Goal: Task Accomplishment & Management: Use online tool/utility

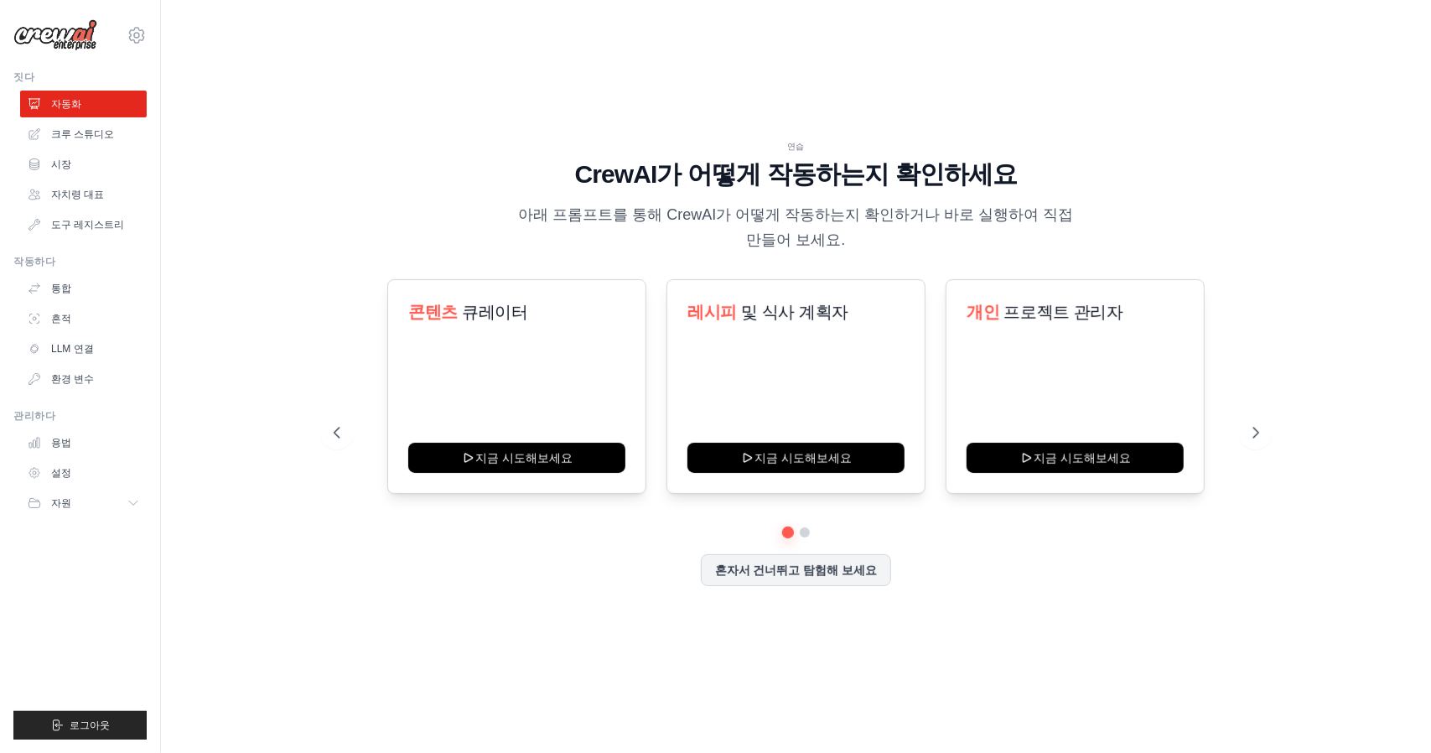
click at [350, 82] on div "연습 CrewAI가 어떻게 작동하는지 확인하세요 아래 프롬프트를 통해 CrewAI가 어떻게 작동하는지 확인하거나 바로 실행하여 직접 만들어 보…" at bounding box center [796, 376] width 1216 height 719
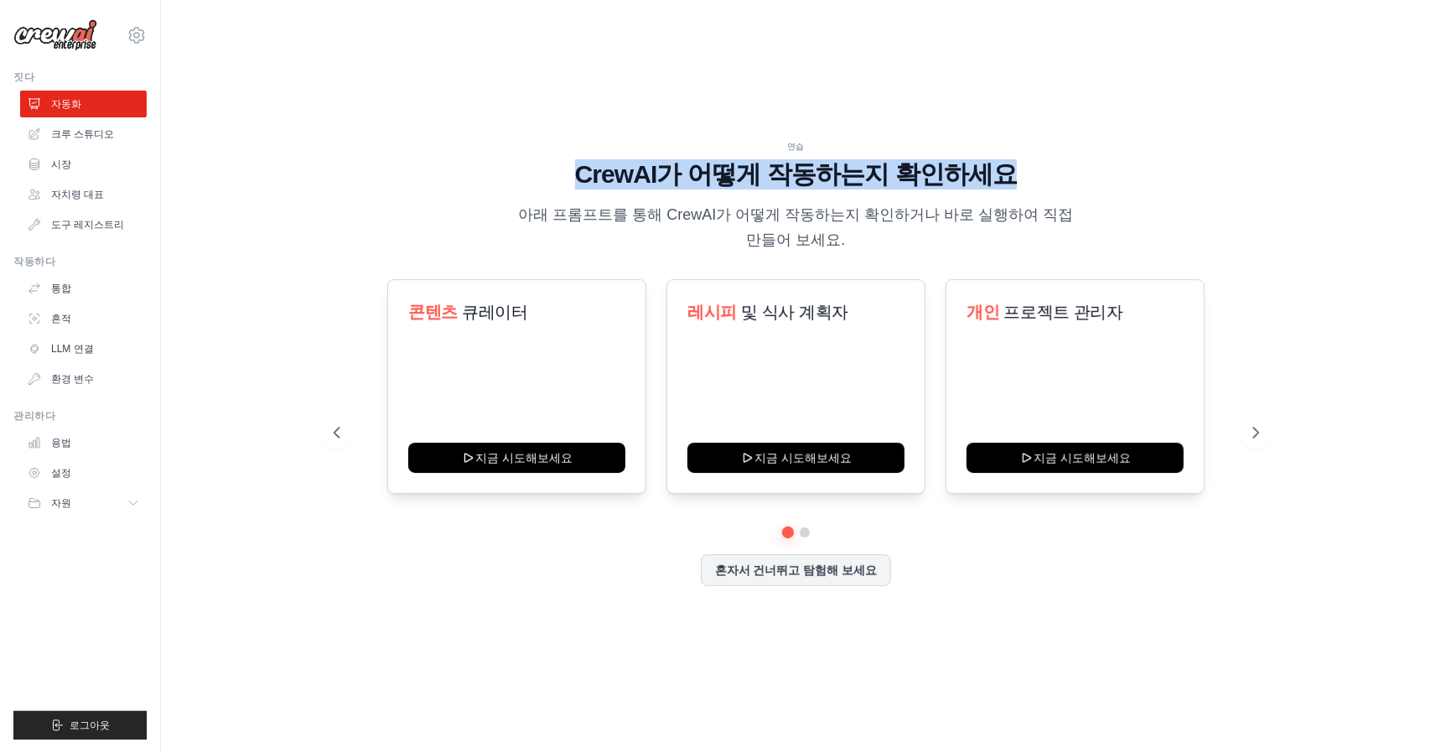
drag, startPoint x: 578, startPoint y: 184, endPoint x: 1050, endPoint y: 187, distance: 471.9
click at [1050, 187] on h1 "CrewAI가 어떻게 작동하는지 확인하세요" at bounding box center [796, 174] width 925 height 30
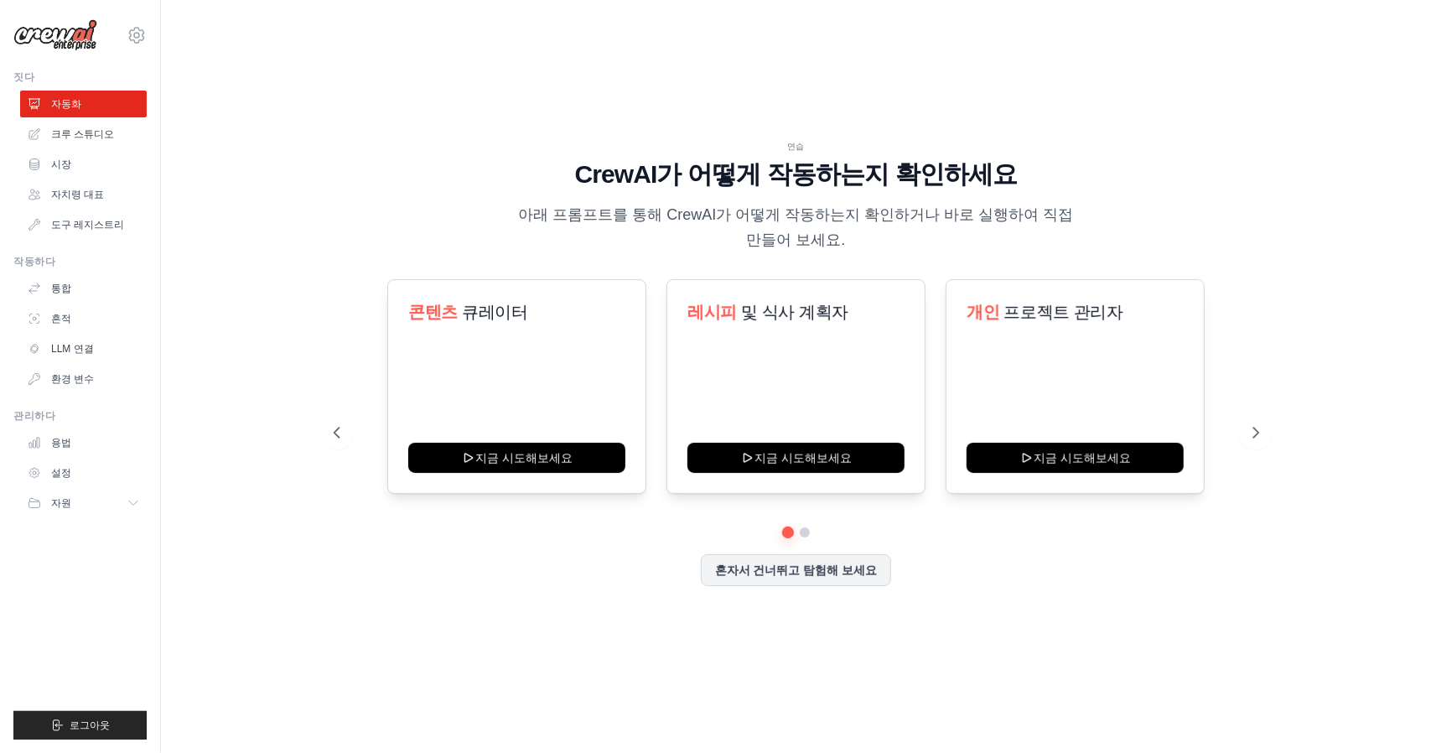
click at [1171, 240] on div "연습 CrewAI가 어떻게 작동하는지 확인하세요 아래 프롬프트를 통해 CrewAI가 어떻게 작동하는지 확인하거나 바로 실행하여 직접 만들어 보…" at bounding box center [796, 196] width 925 height 112
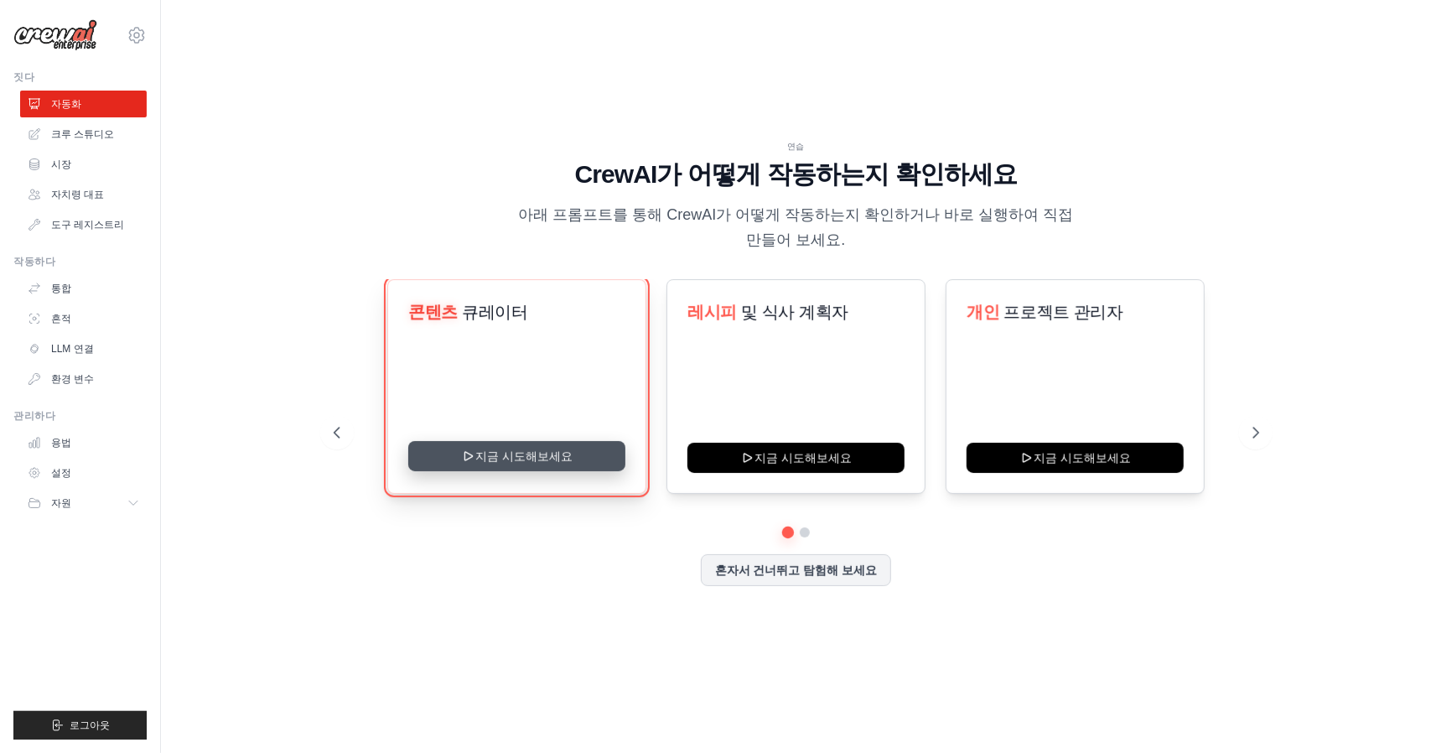
click at [552, 449] on button "지금 시도해보세요" at bounding box center [516, 456] width 217 height 30
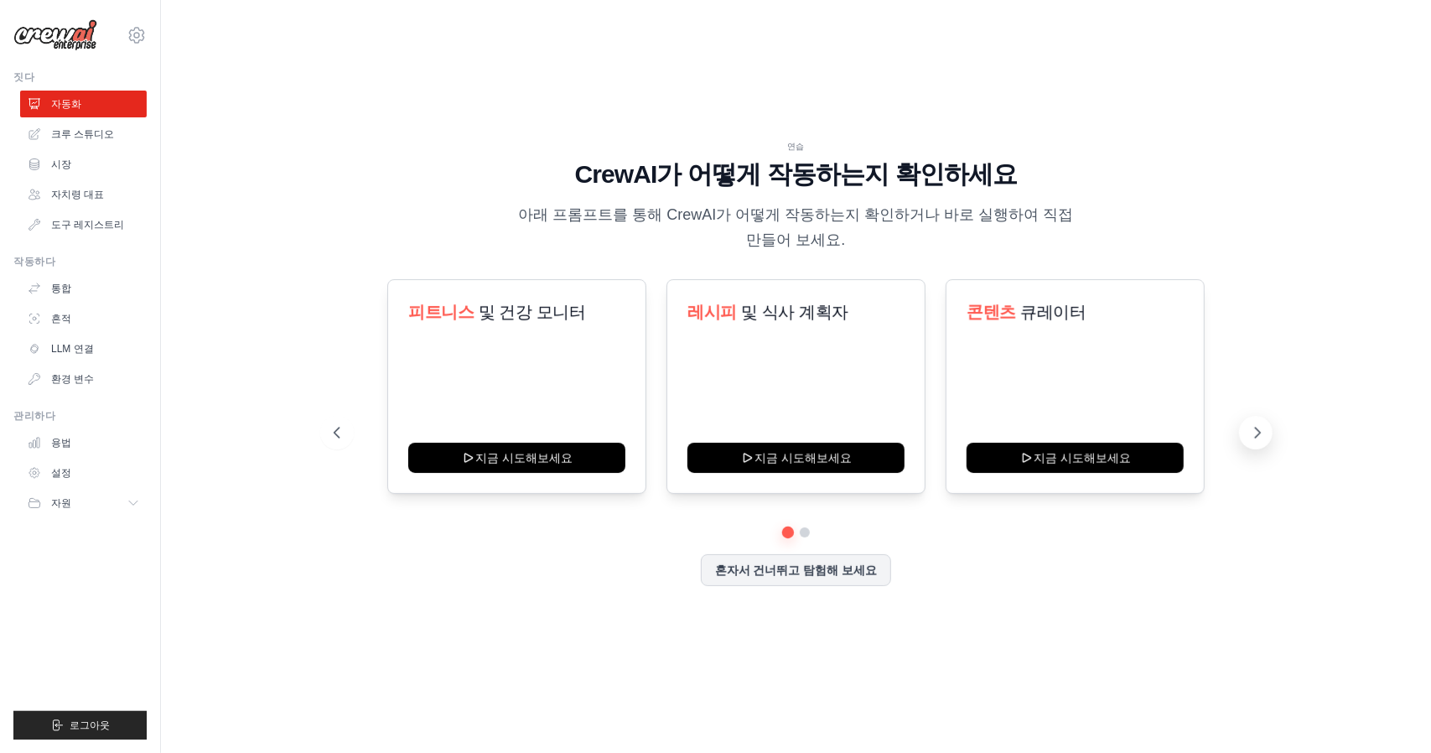
click at [1262, 433] on icon at bounding box center [1257, 432] width 17 height 17
click at [1254, 430] on icon at bounding box center [1257, 432] width 17 height 17
click at [1262, 428] on icon at bounding box center [1257, 432] width 17 height 17
click at [780, 398] on div "소셜 미디어 게시 자동화 지금 시도해보세요" at bounding box center [795, 386] width 259 height 215
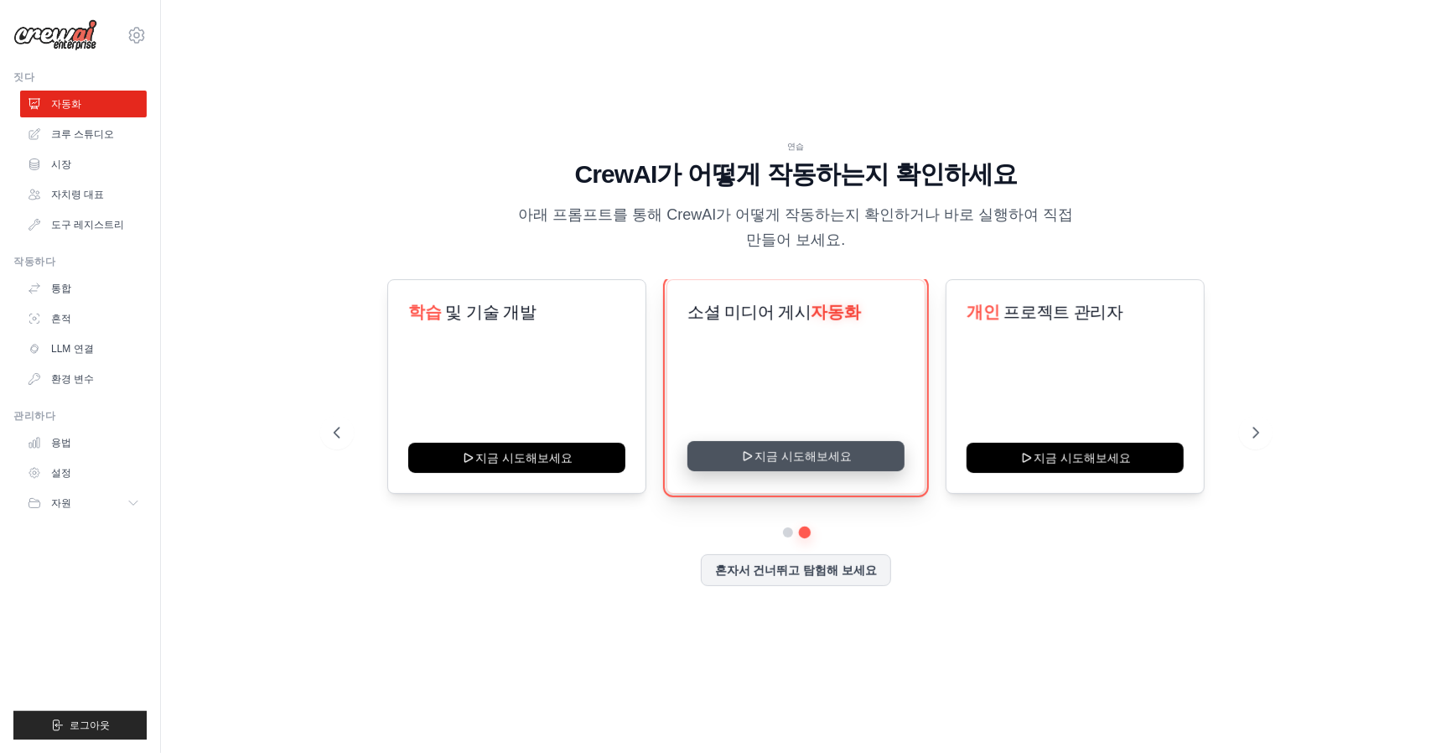
click at [818, 455] on button "지금 시도해보세요" at bounding box center [795, 456] width 217 height 30
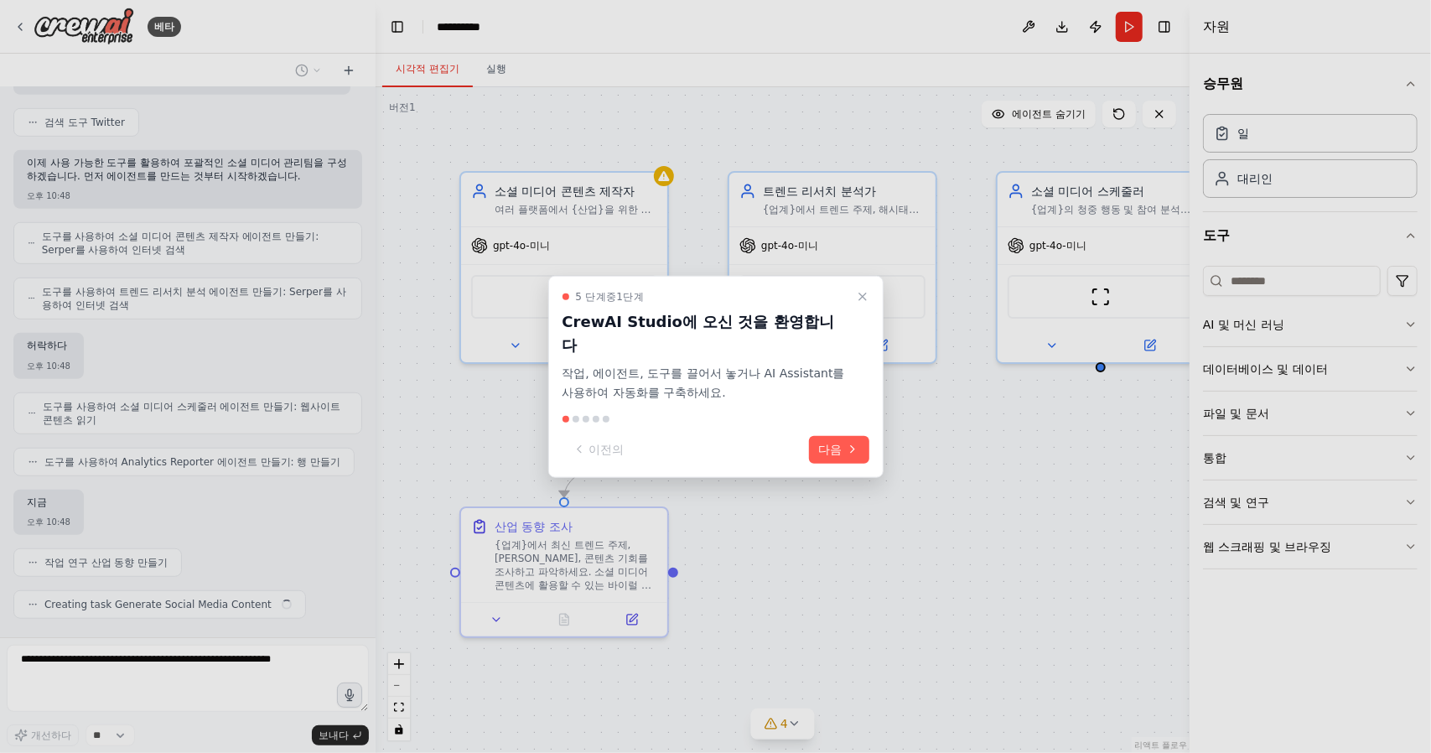
scroll to position [719, 0]
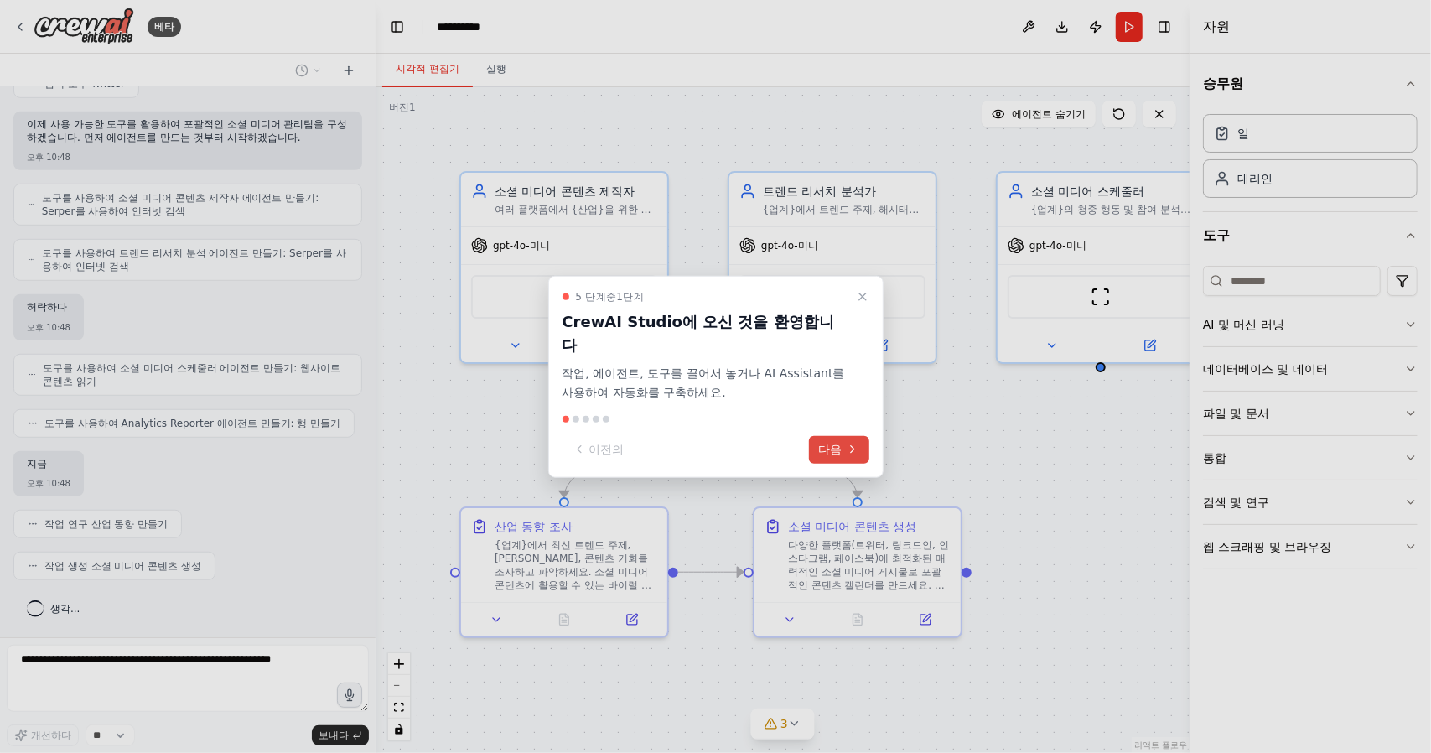
click at [847, 443] on icon at bounding box center [852, 449] width 13 height 13
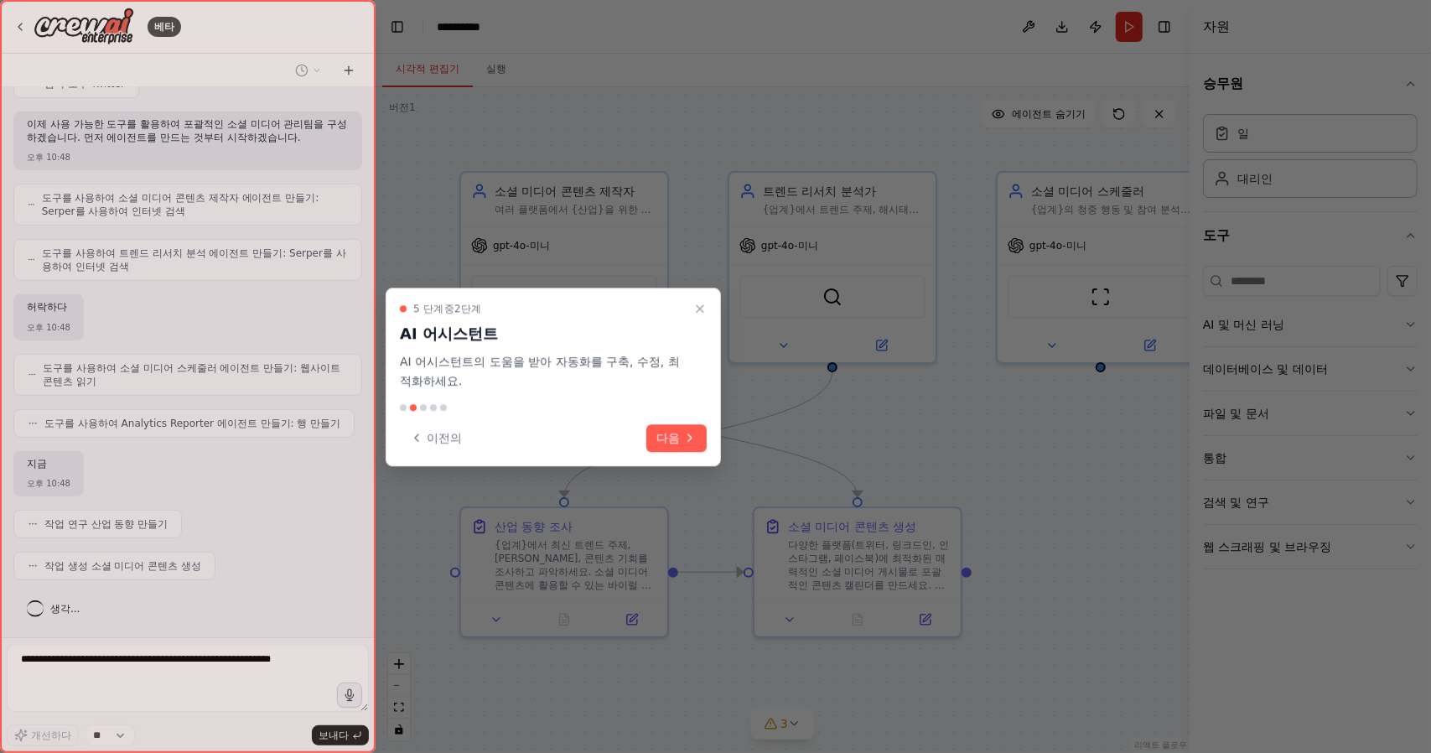
scroll to position [760, 0]
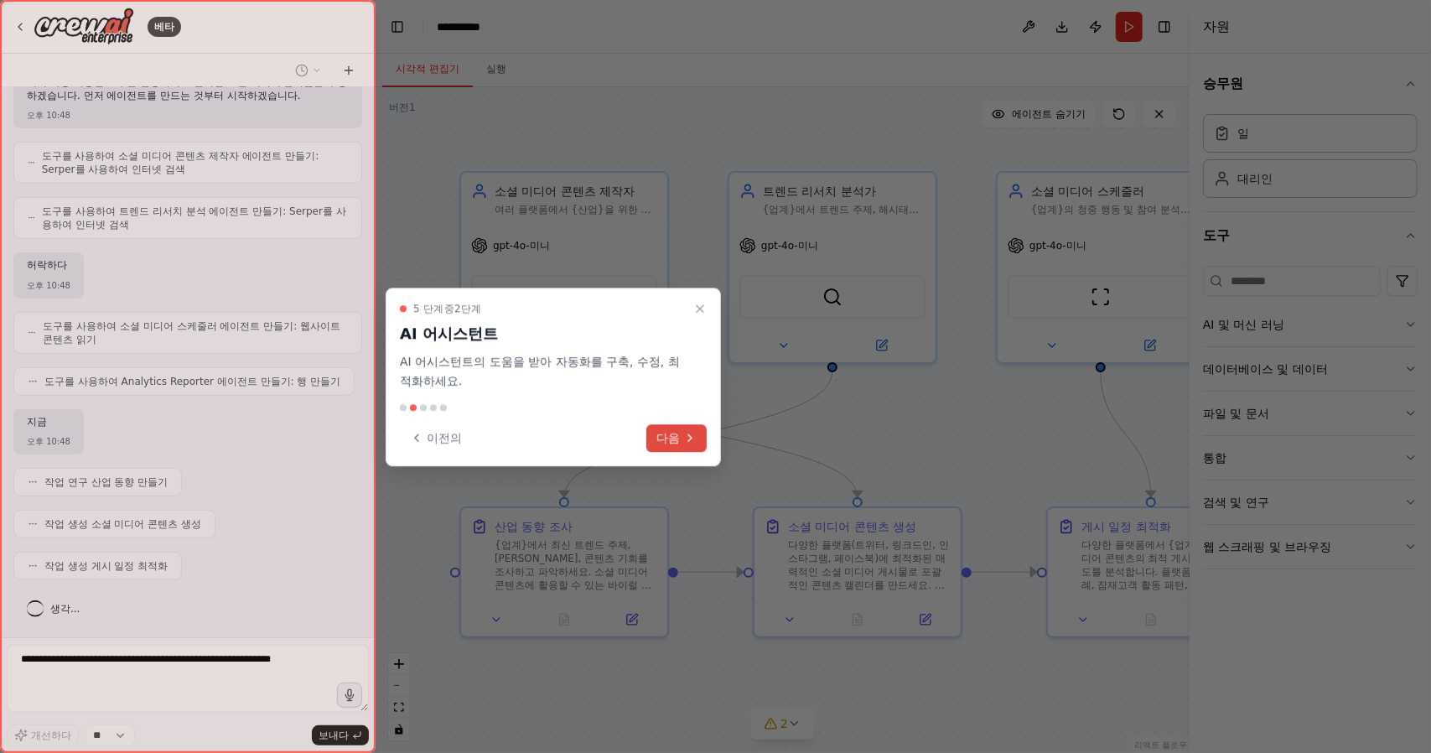
click at [672, 431] on font "다음" at bounding box center [667, 437] width 23 height 13
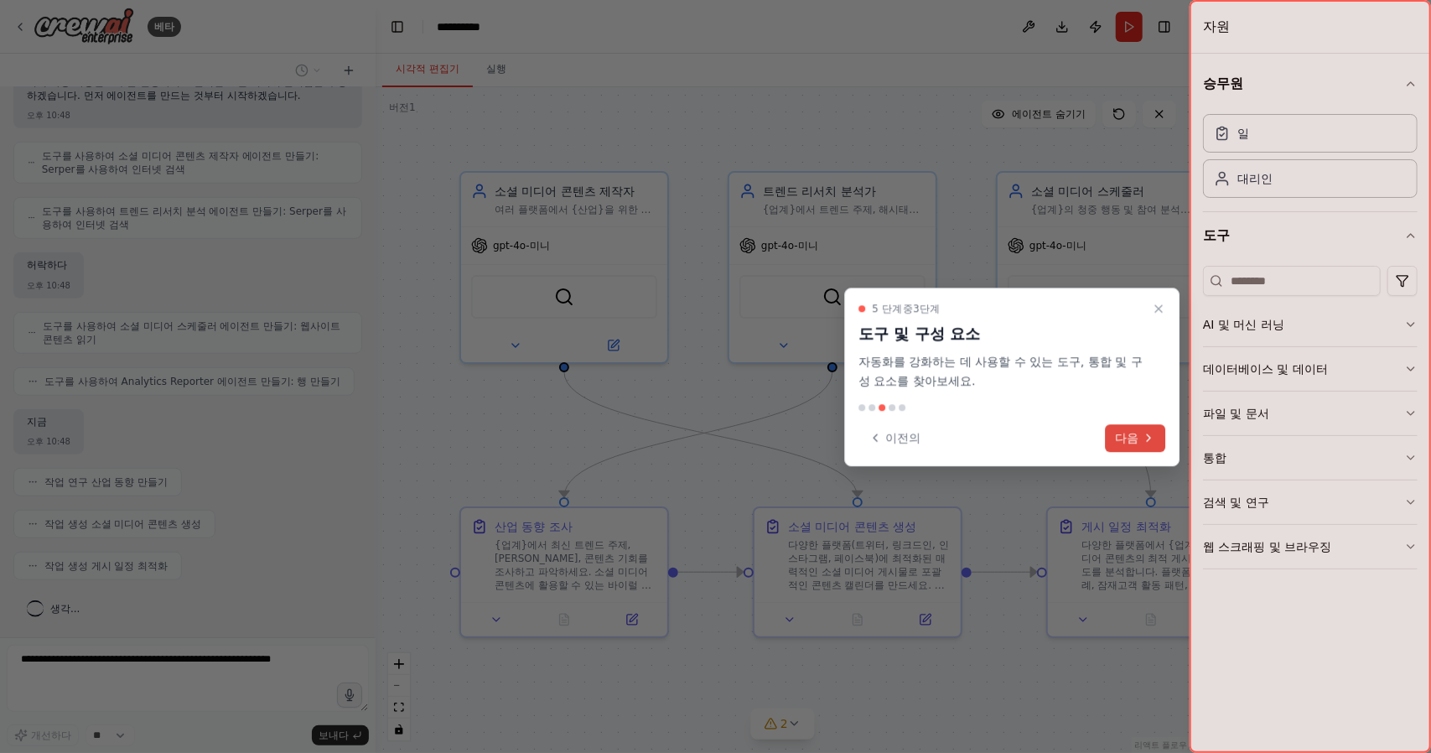
click at [1137, 447] on button "다음" at bounding box center [1135, 438] width 60 height 28
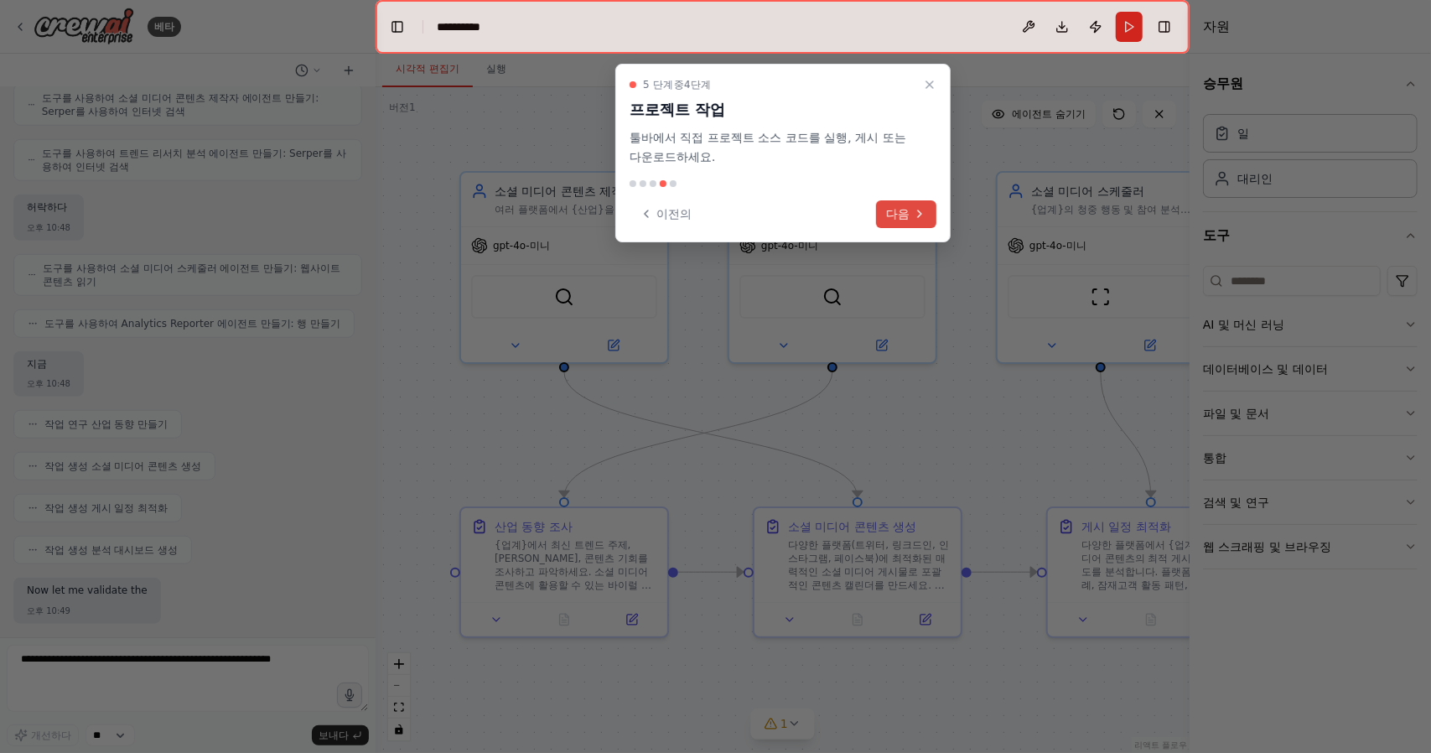
scroll to position [902, 0]
click at [910, 208] on button "다음" at bounding box center [906, 214] width 60 height 28
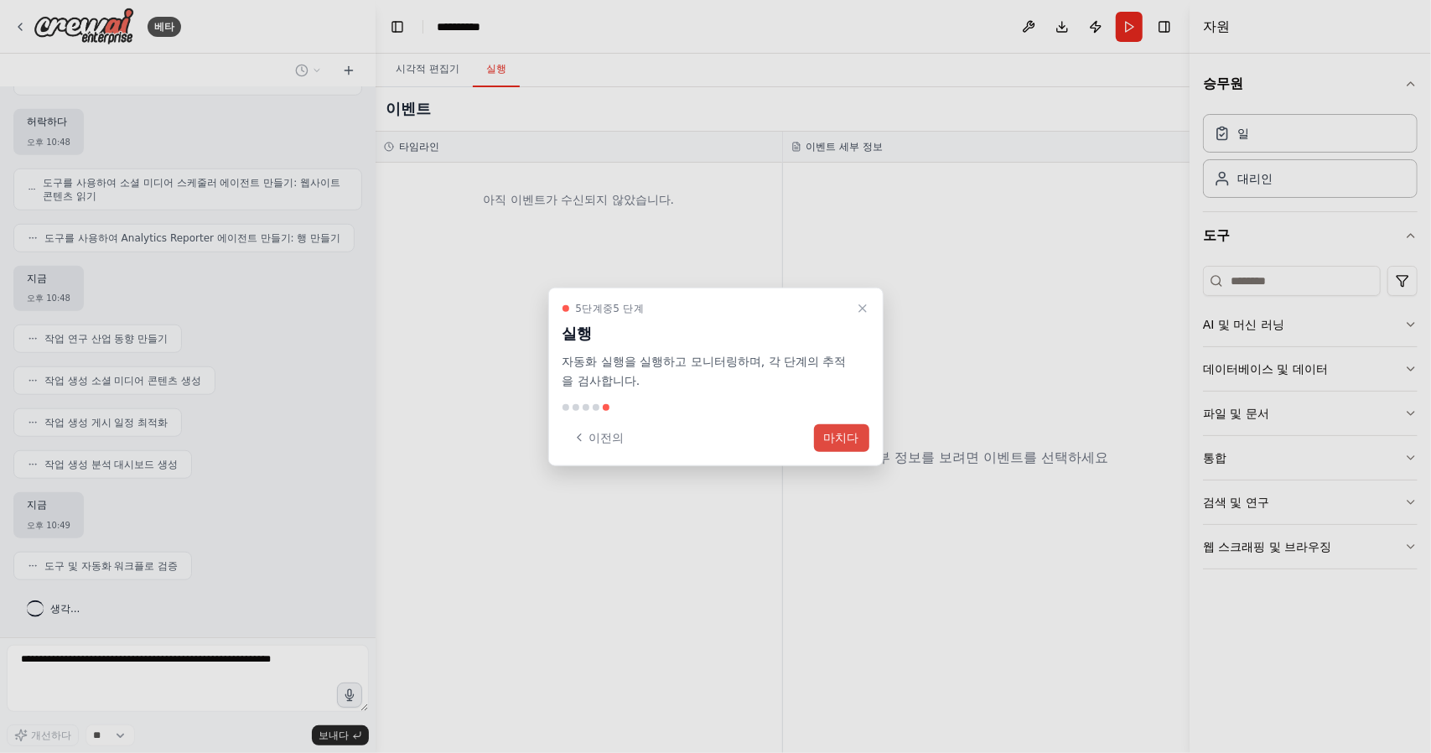
click at [840, 438] on font "마치다" at bounding box center [841, 436] width 35 height 13
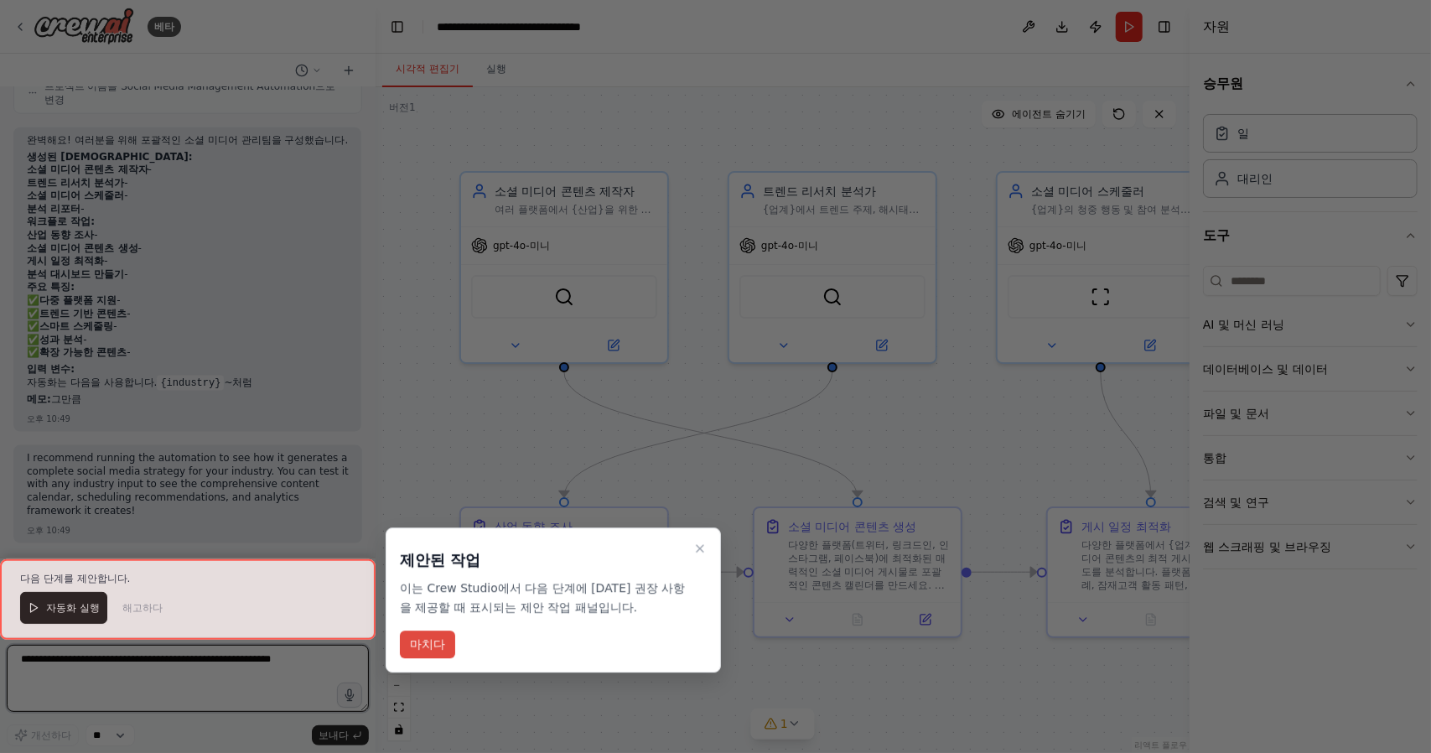
scroll to position [1423, 0]
click at [428, 645] on font "마치다" at bounding box center [427, 643] width 35 height 13
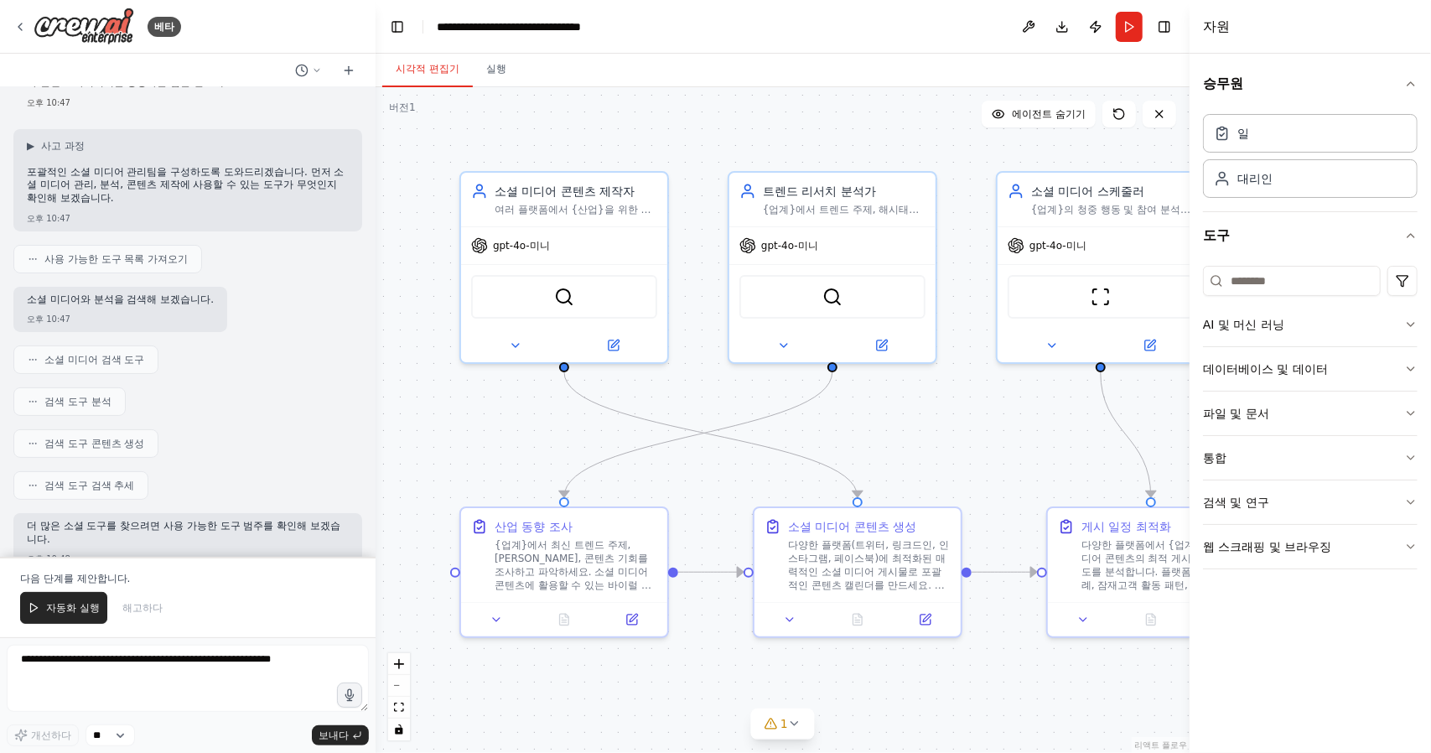
scroll to position [84, 0]
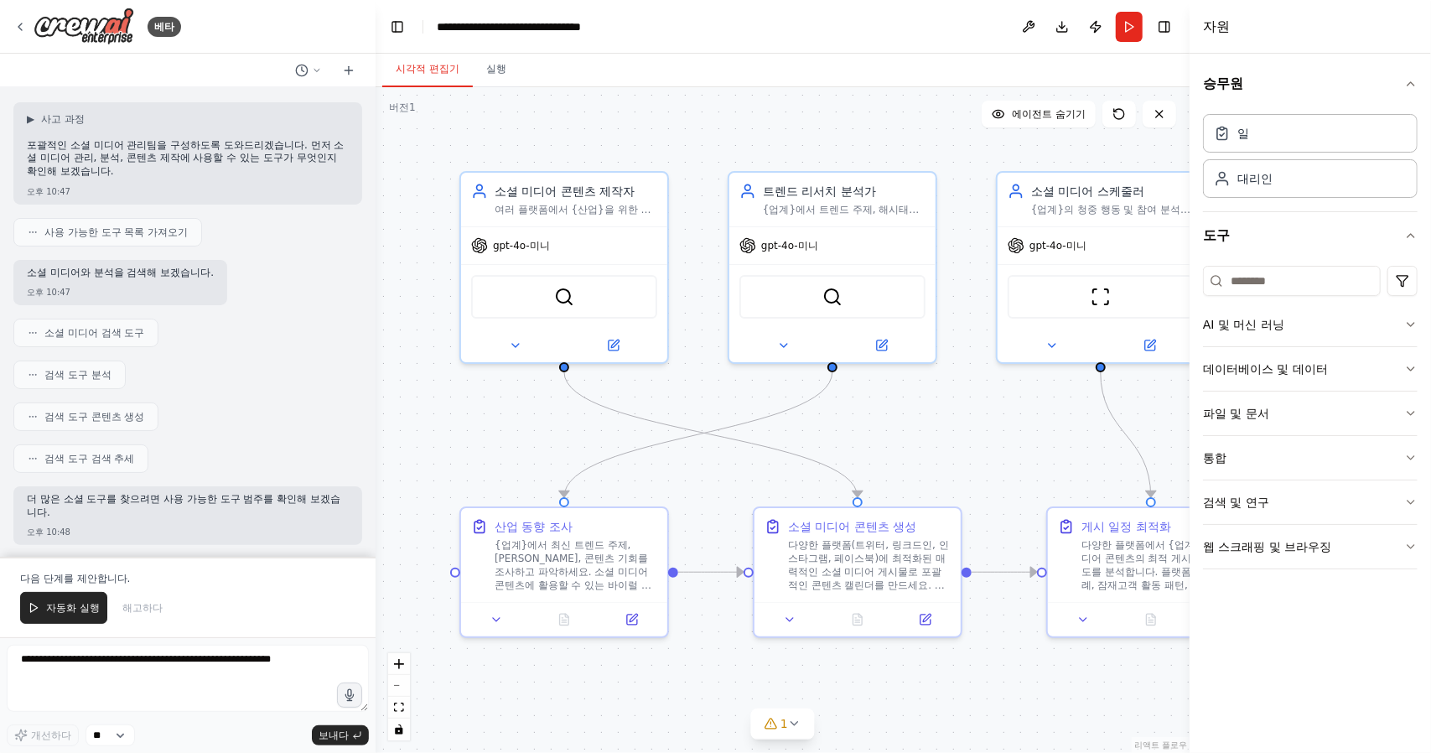
click at [85, 231] on font "사용 가능한 도구 목록 가져오기" at bounding box center [115, 232] width 143 height 12
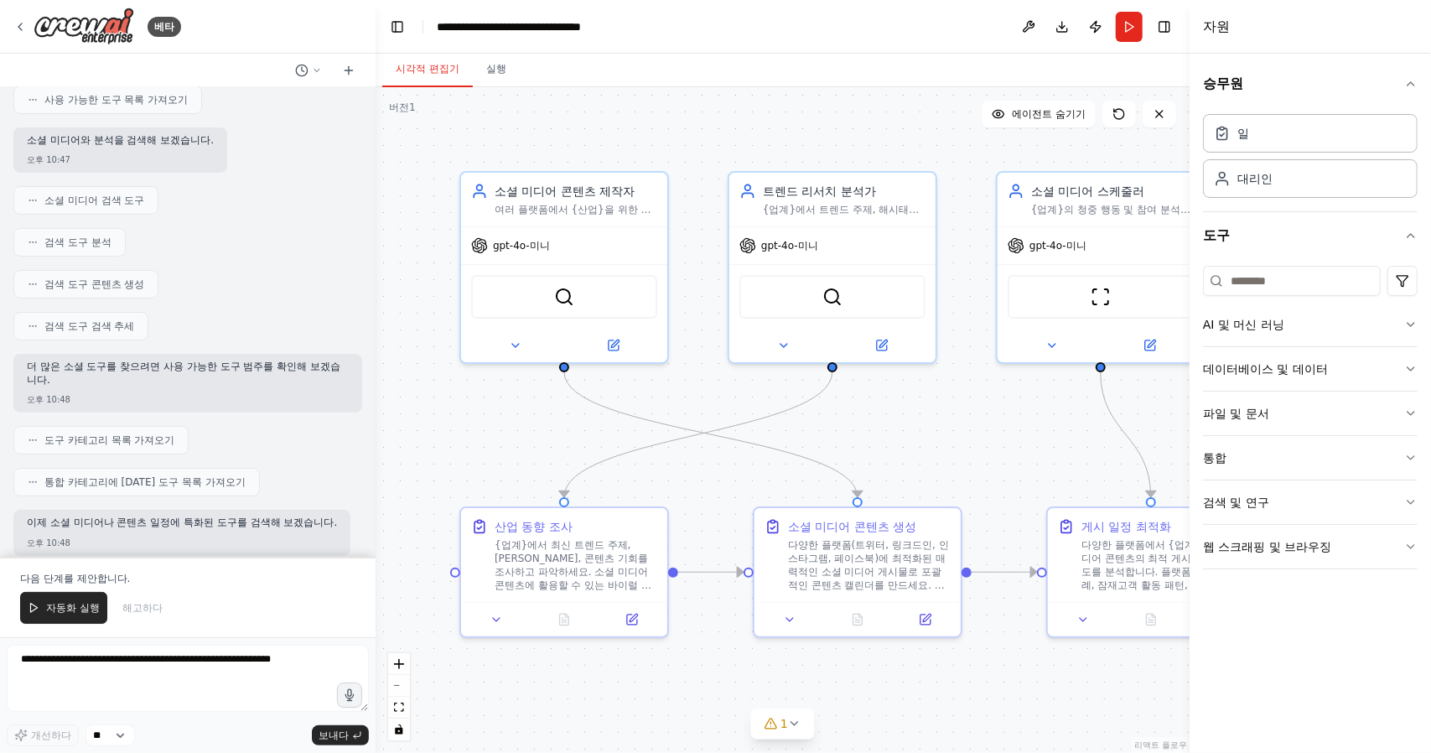
scroll to position [251, 0]
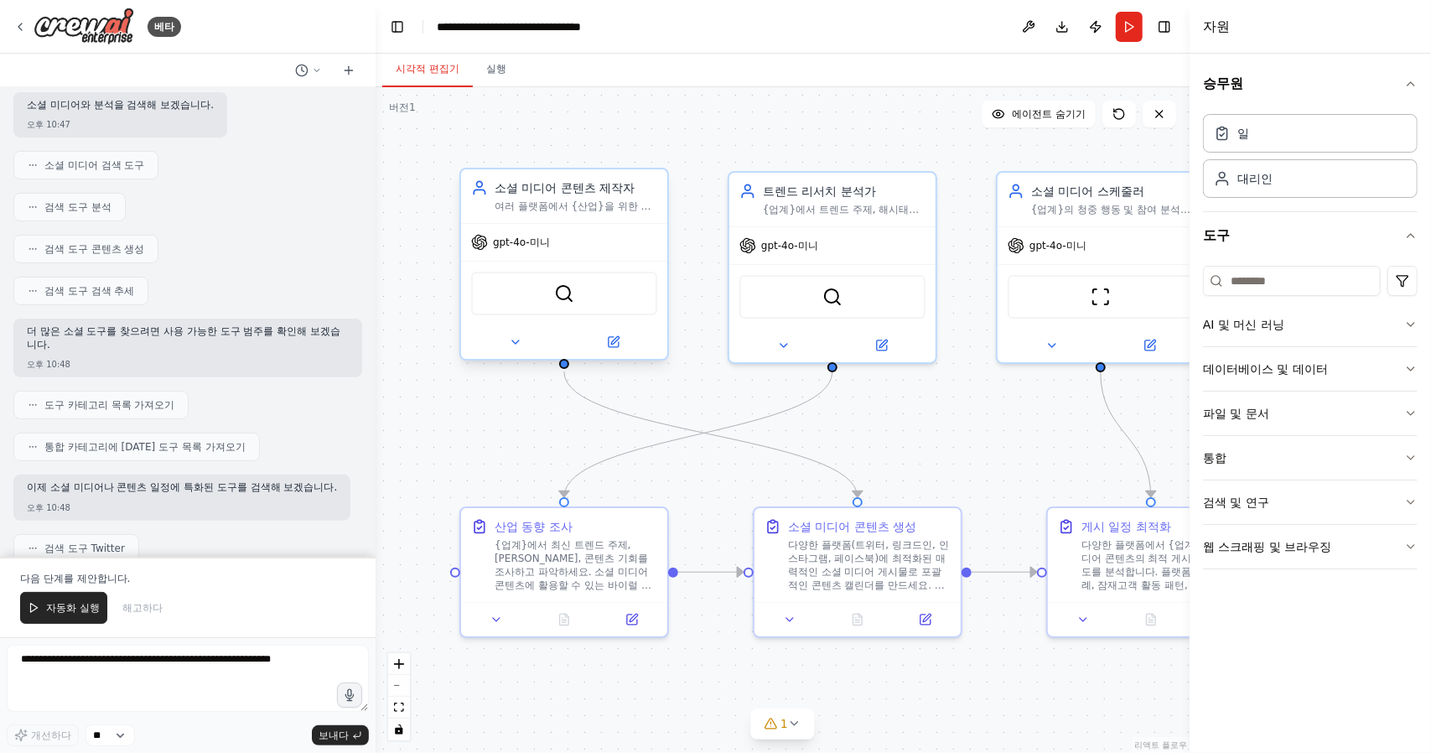
click at [587, 215] on div "소셜 미디어 콘텐츠 제작자 여러 플랫폼에서 {산업}을 위한 매력적이고 플랫폼 최적화된 소셜 미디어 콘텐츠를 제작하여 콘텐츠가 브랜드 음성과 최…" at bounding box center [564, 196] width 206 height 54
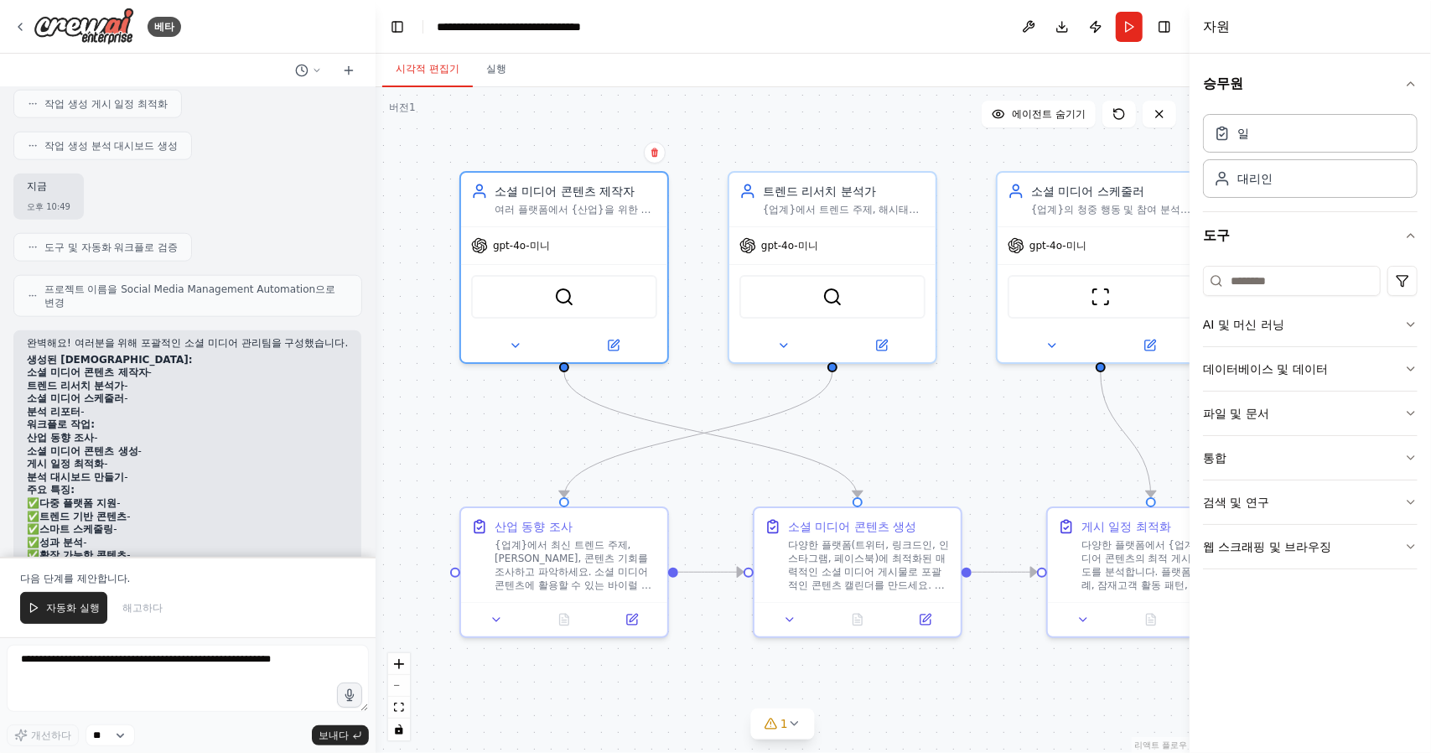
scroll to position [1257, 0]
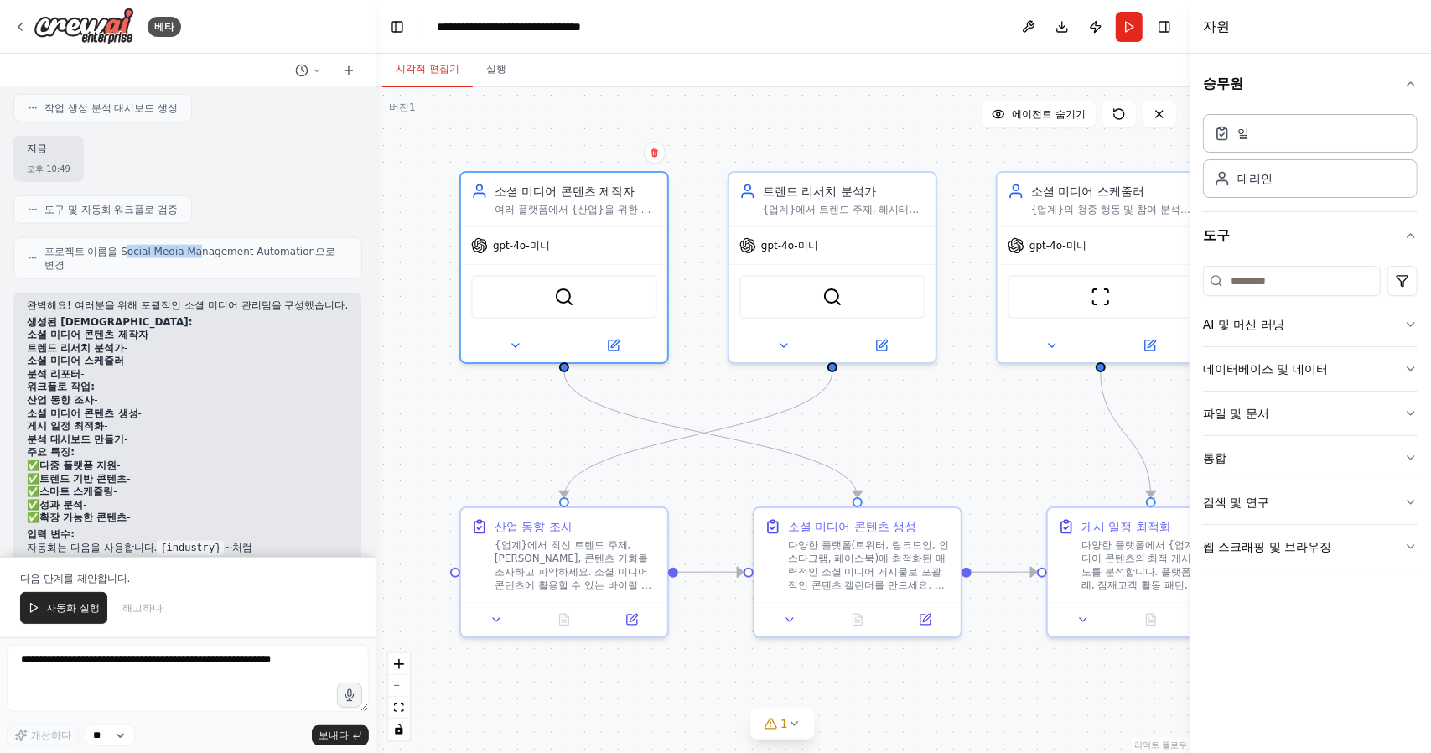
drag, startPoint x: 128, startPoint y: 251, endPoint x: 199, endPoint y: 249, distance: 71.3
click at [199, 249] on font "프로젝트 이름을 Social Media Management Automation으로 변경" at bounding box center [190, 258] width 292 height 25
click at [307, 355] on li "트렌드 리서치 분석가 -" at bounding box center [187, 348] width 321 height 13
drag, startPoint x: 31, startPoint y: 339, endPoint x: 122, endPoint y: 345, distance: 90.7
click at [122, 345] on div "완벽해요! 여러분을 위해 포괄적인 소셜 미디어 관리팀을 구성했습니다. 생성된 에이전트: 소셜 미디어 콘텐츠 제작자 - 트렌드 리서치 분석가 -…" at bounding box center [187, 436] width 321 height 275
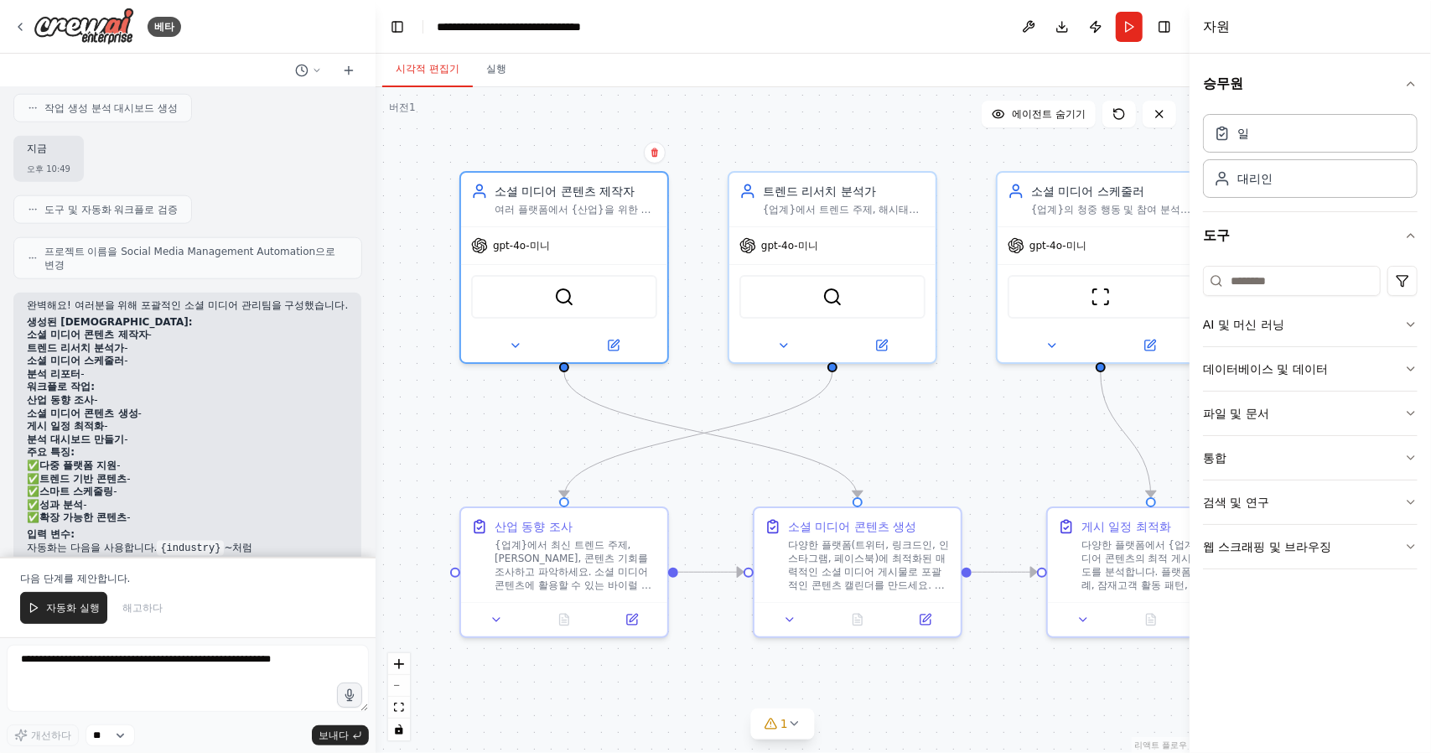
click at [182, 381] on li "분석 리포터 -" at bounding box center [187, 374] width 321 height 13
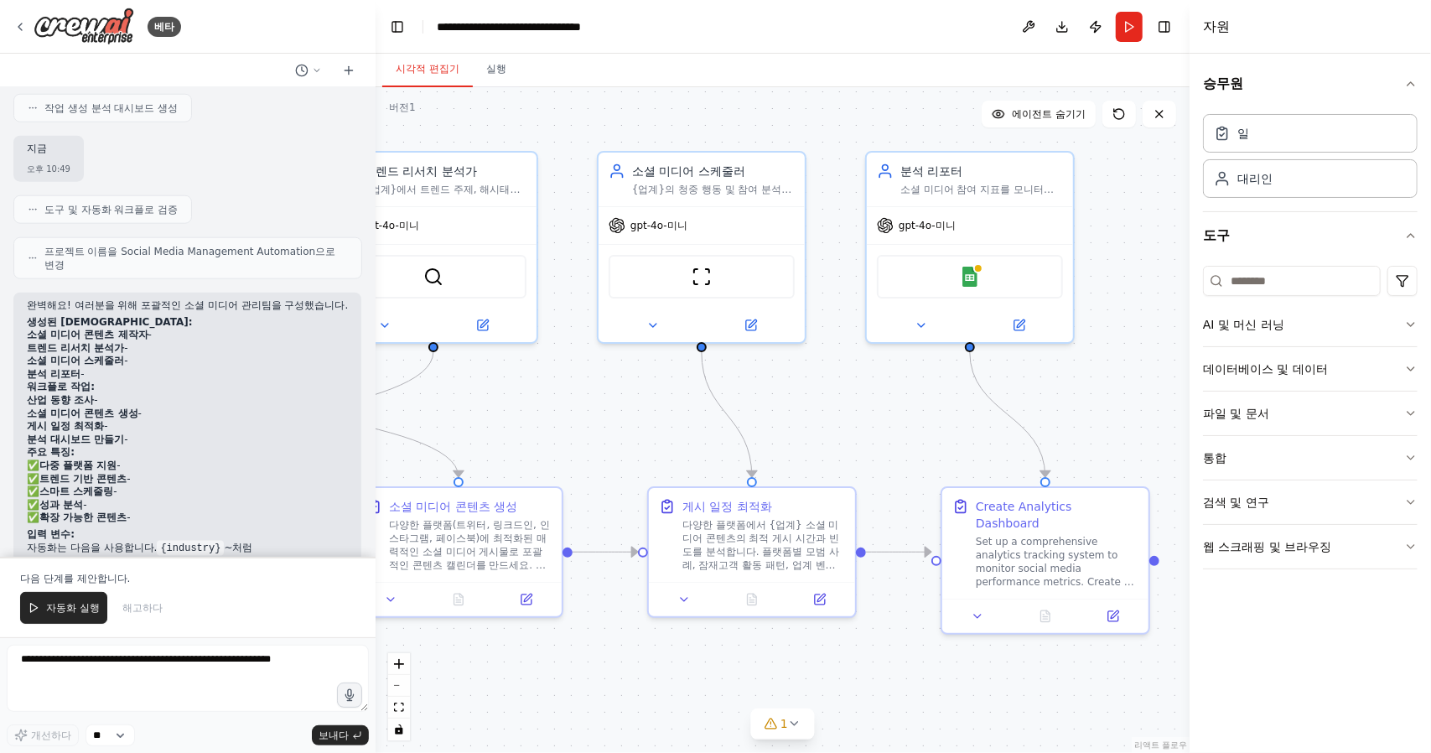
drag, startPoint x: 972, startPoint y: 145, endPoint x: 557, endPoint y: 125, distance: 416.2
click at [557, 125] on div ".deletable-edge-delete-btn { width: 20px; height: 20px; border: 0px solid #ffff…" at bounding box center [783, 420] width 814 height 666
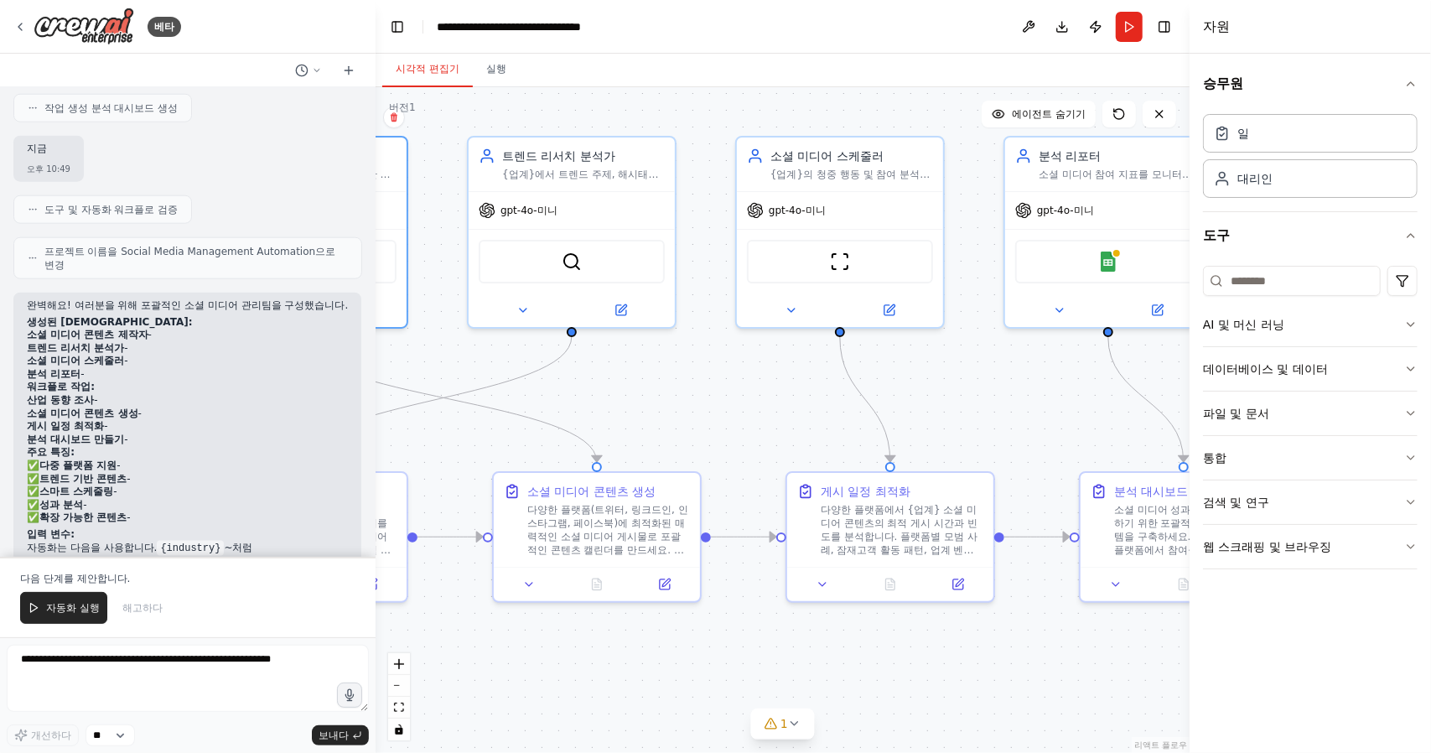
drag, startPoint x: 826, startPoint y: 133, endPoint x: 948, endPoint y: 121, distance: 123.0
click at [1024, 116] on div "버전 1 도구 표시 에이전트 숨기기 .deletable-edge-delete-btn { width: 20px; height: 20px; bor…" at bounding box center [783, 420] width 814 height 666
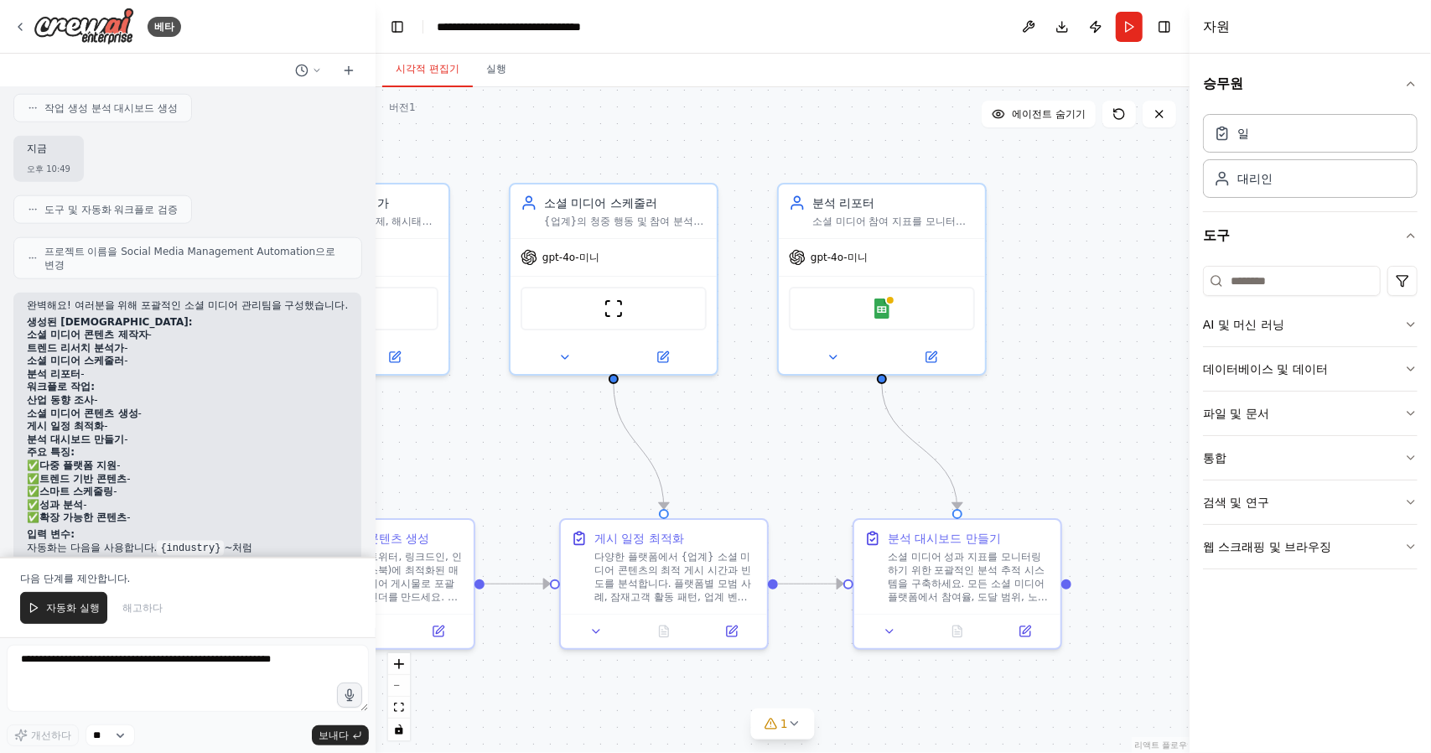
drag, startPoint x: 696, startPoint y: 119, endPoint x: 357, endPoint y: 180, distance: 344.1
click at [357, 180] on div "베타 여러 플랫폼에서 소셜 미디어 콘텐츠를 일정에 맞춰 게시하고, 참여 지표를 분석하고, 최적의 게시 시간을 제안하고, 업계의 트렌드 주제에 …" at bounding box center [715, 376] width 1431 height 753
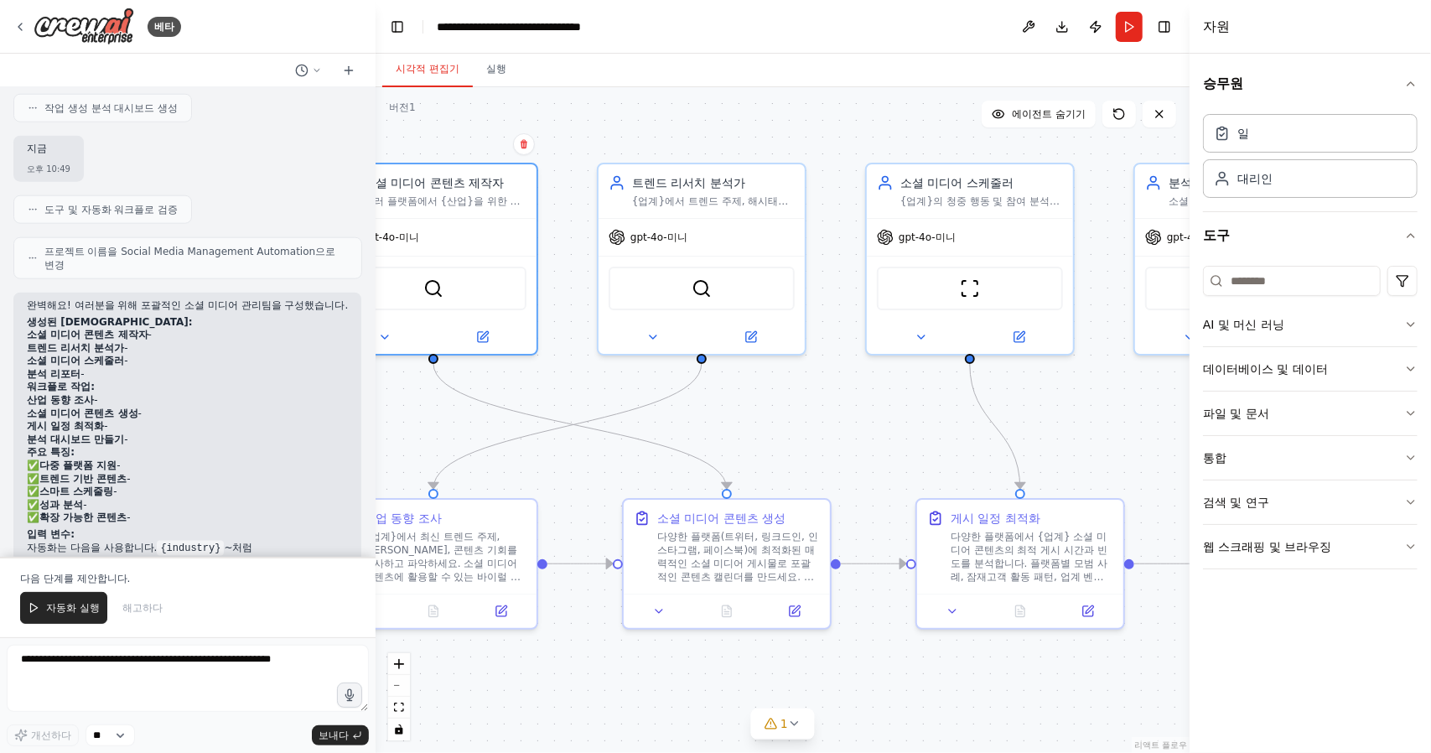
drag, startPoint x: 434, startPoint y: 489, endPoint x: 990, endPoint y: 428, distance: 559.0
click at [990, 428] on div ".deletable-edge-delete-btn { width: 20px; height: 20px; border: 0px solid #ffff…" at bounding box center [783, 420] width 814 height 666
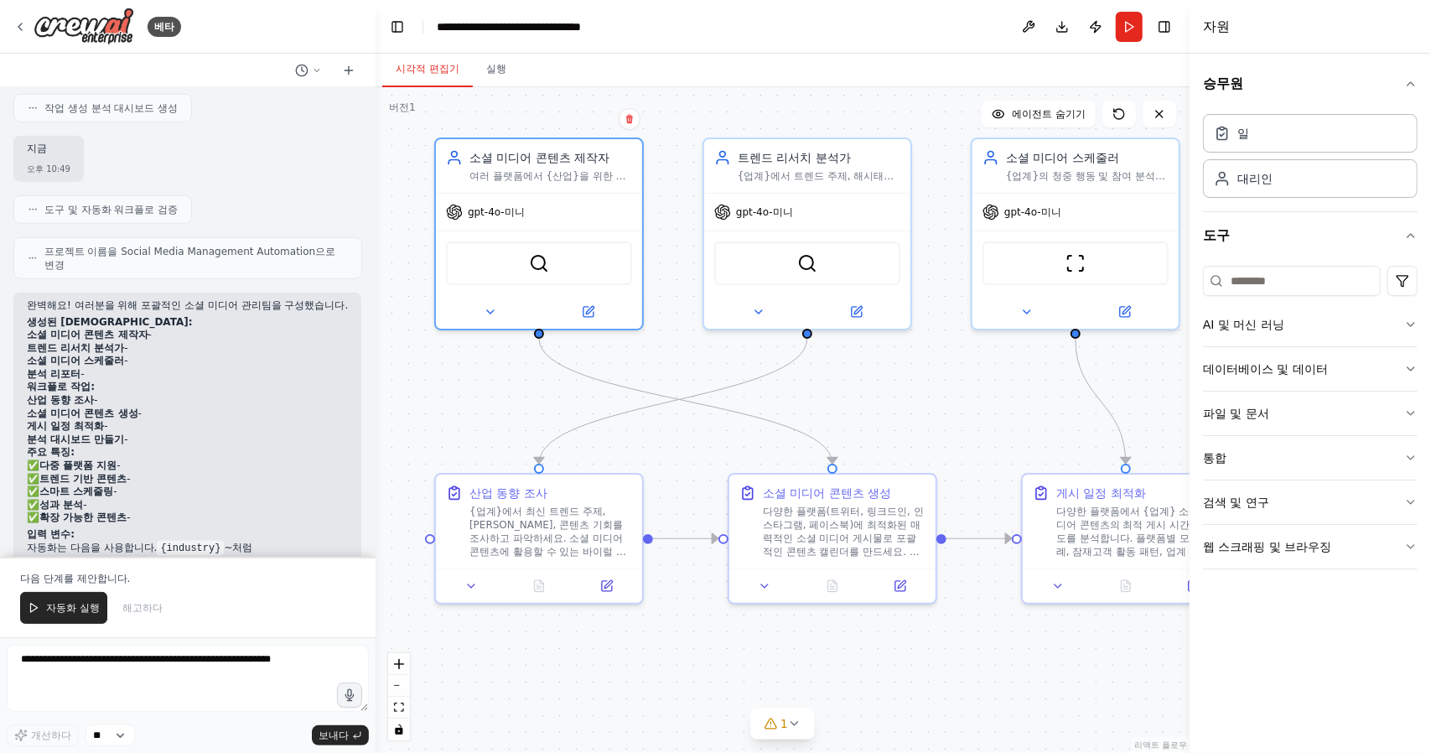
drag, startPoint x: 500, startPoint y: 430, endPoint x: 473, endPoint y: 434, distance: 27.1
click at [473, 434] on div ".deletable-edge-delete-btn { width: 20px; height: 20px; border: 0px solid #ffff…" at bounding box center [783, 420] width 814 height 666
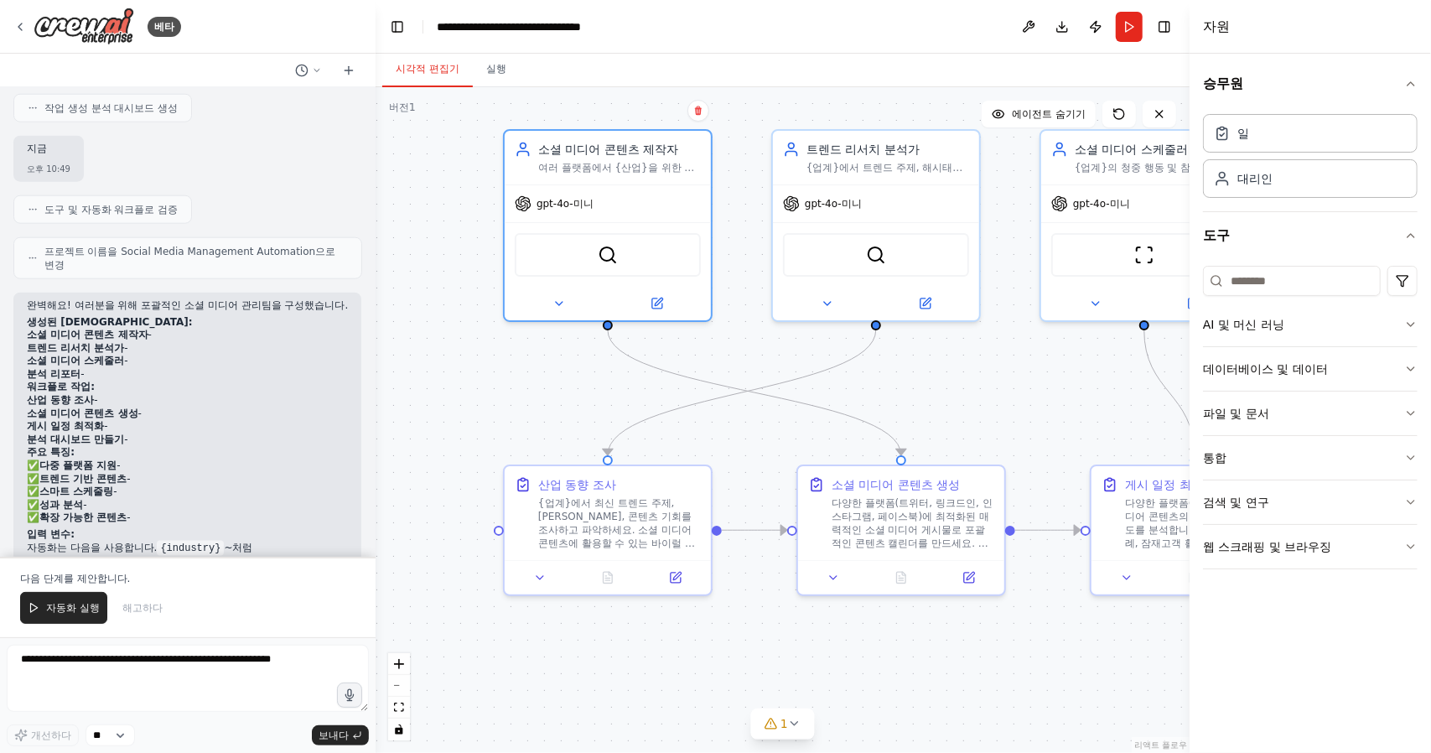
drag, startPoint x: 505, startPoint y: 421, endPoint x: 577, endPoint y: 411, distance: 72.0
click at [577, 411] on div ".deletable-edge-delete-btn { width: 20px; height: 20px; border: 0px solid #ffff…" at bounding box center [783, 420] width 814 height 666
click at [549, 579] on button at bounding box center [541, 573] width 58 height 20
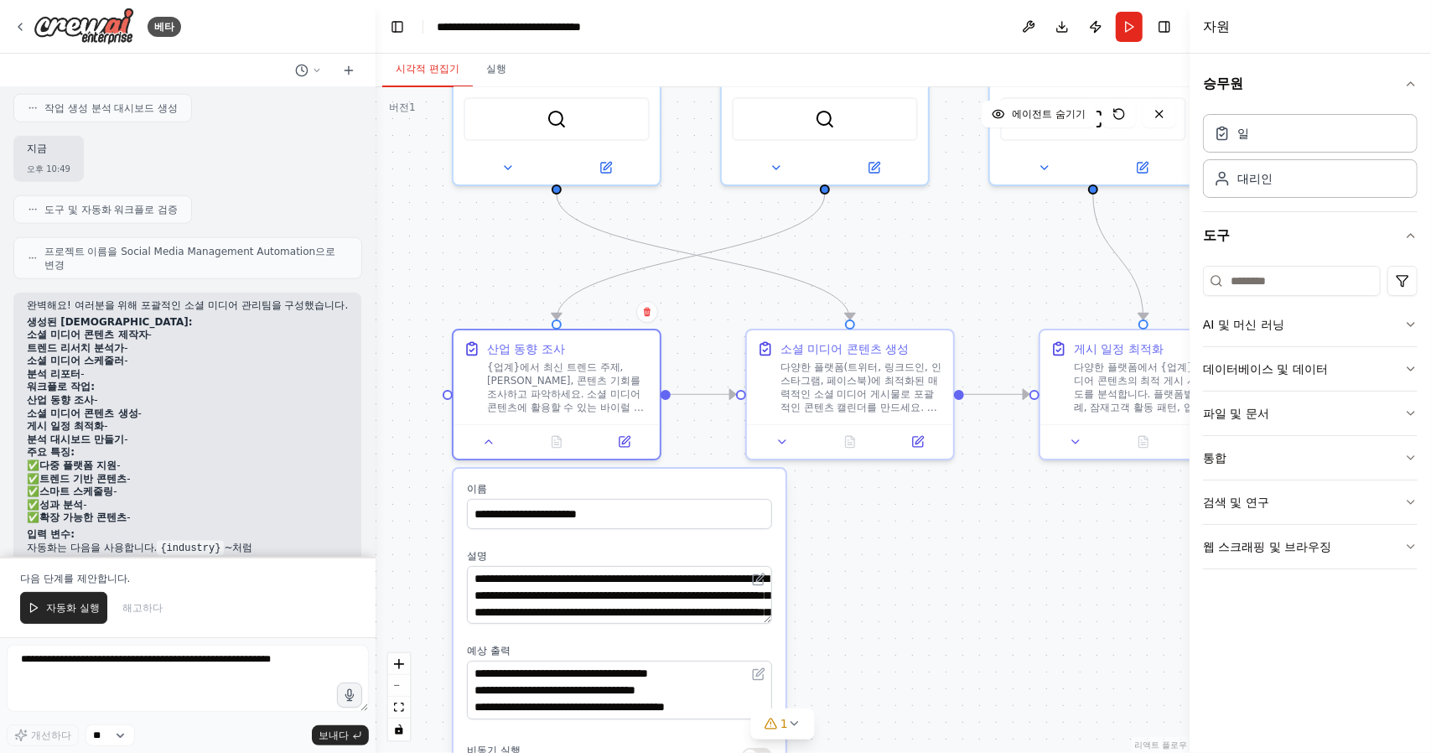
drag, startPoint x: 904, startPoint y: 644, endPoint x: 849, endPoint y: 505, distance: 149.4
click at [849, 505] on div ".deletable-edge-delete-btn { width: 20px; height: 20px; border: 0px solid #ffff…" at bounding box center [783, 420] width 814 height 666
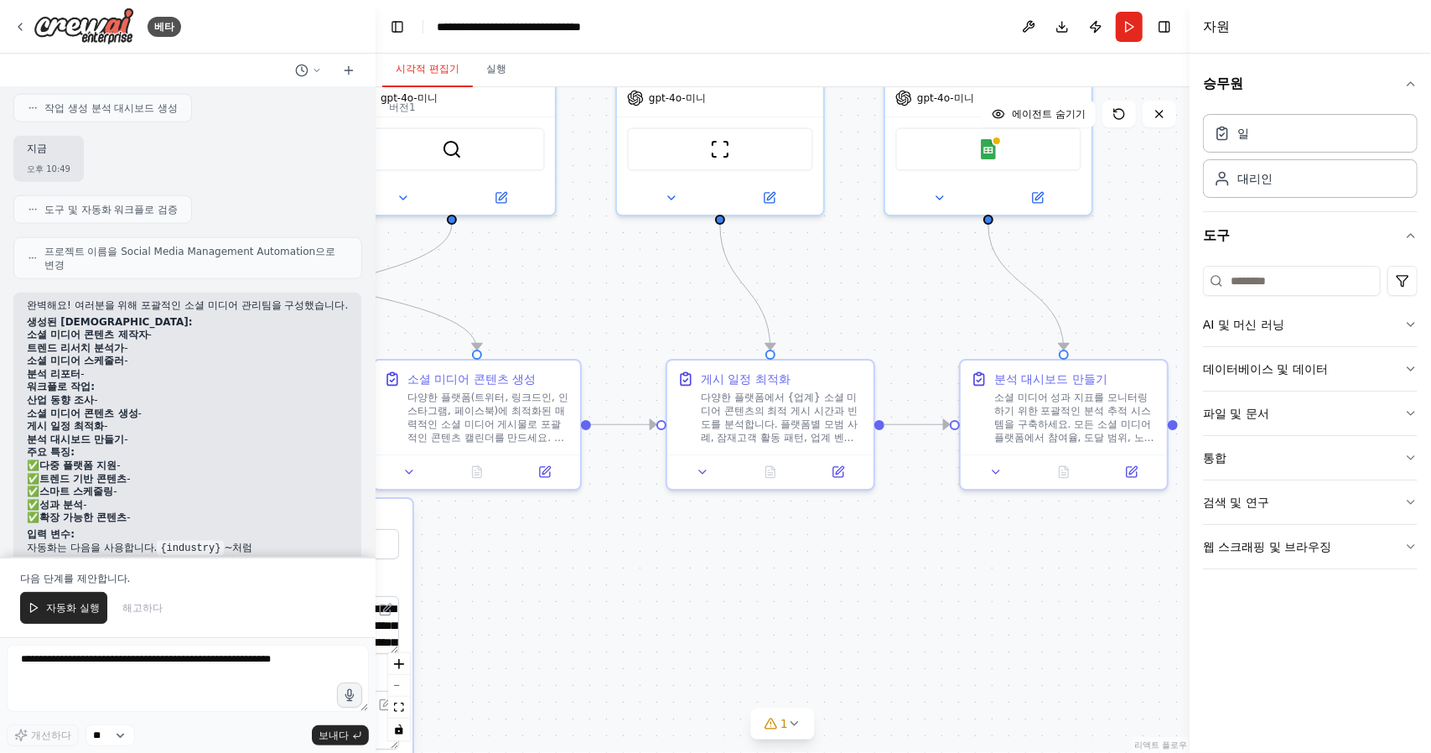
drag, startPoint x: 1079, startPoint y: 539, endPoint x: 775, endPoint y: 546, distance: 303.5
click at [677, 573] on div ".deletable-edge-delete-btn { width: 20px; height: 20px; border: 0px solid #ffff…" at bounding box center [783, 420] width 814 height 666
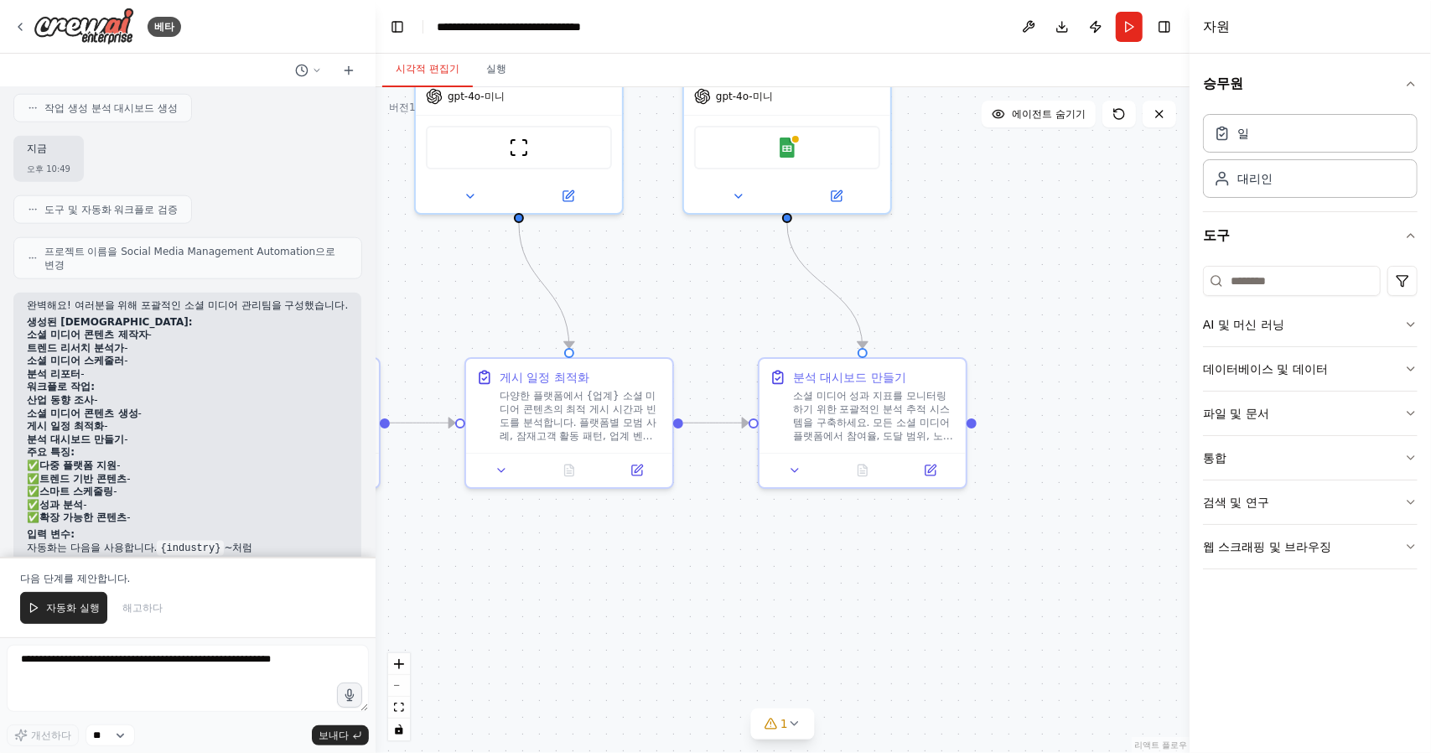
drag, startPoint x: 959, startPoint y: 547, endPoint x: 781, endPoint y: 544, distance: 177.7
click at [781, 544] on div ".deletable-edge-delete-btn { width: 20px; height: 20px; border: 0px solid #ffff…" at bounding box center [783, 420] width 814 height 666
click at [790, 464] on icon at bounding box center [787, 465] width 7 height 3
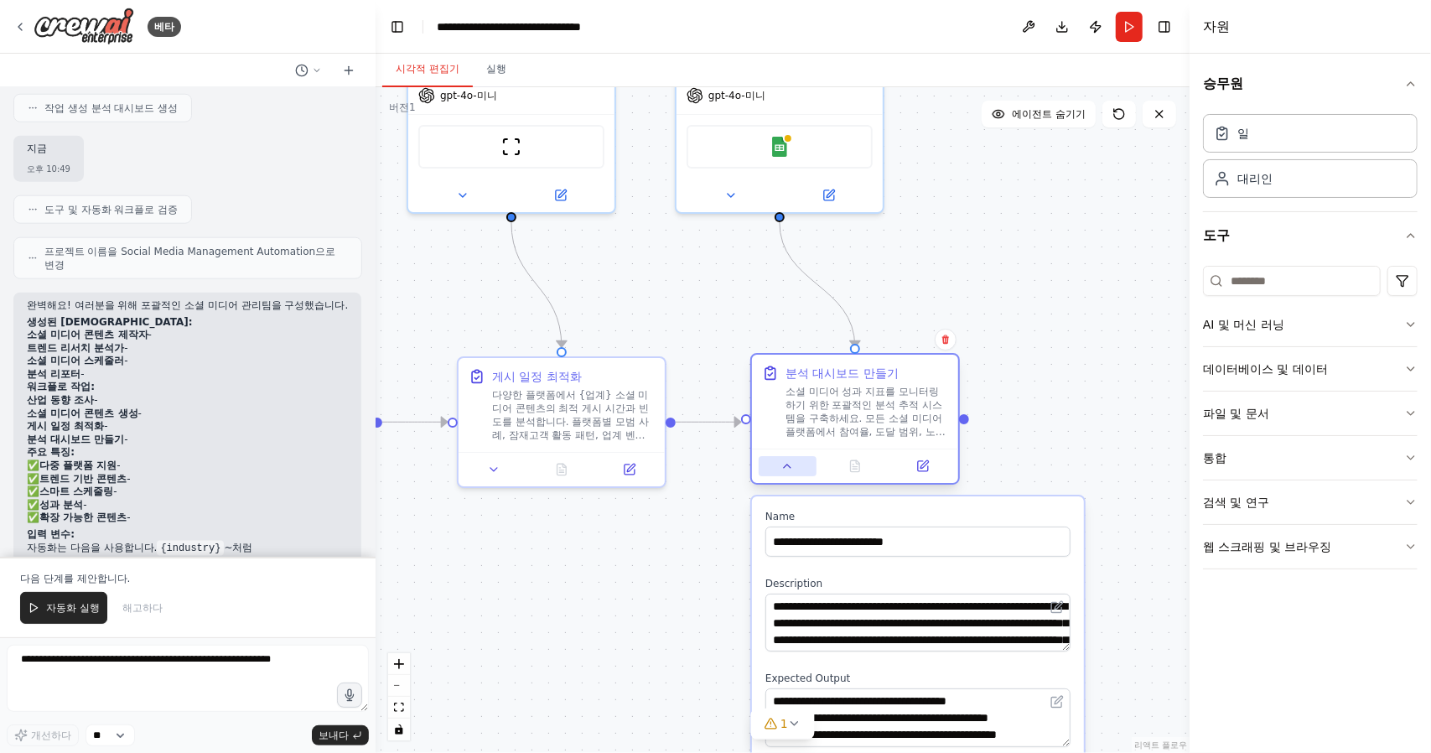
click at [795, 470] on button at bounding box center [788, 466] width 58 height 20
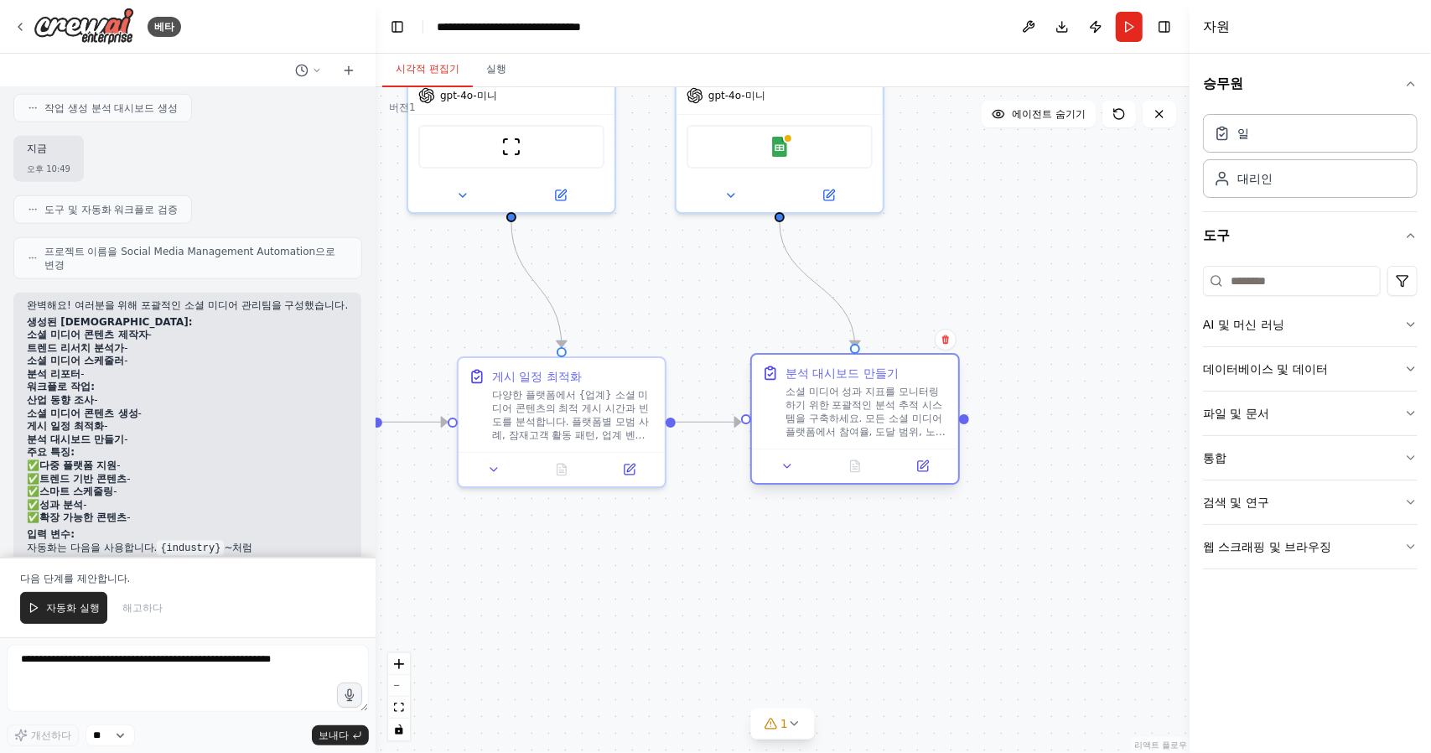
click at [852, 405] on font "소셜 미디어 성과 지표를 모니터링하기 위한 포괄적인 분석 추적 시스템을 구축하세요. 모든 소셜 미디어 플랫폼에서 참여율, 도달 범위, 노출수,…" at bounding box center [865, 445] width 160 height 119
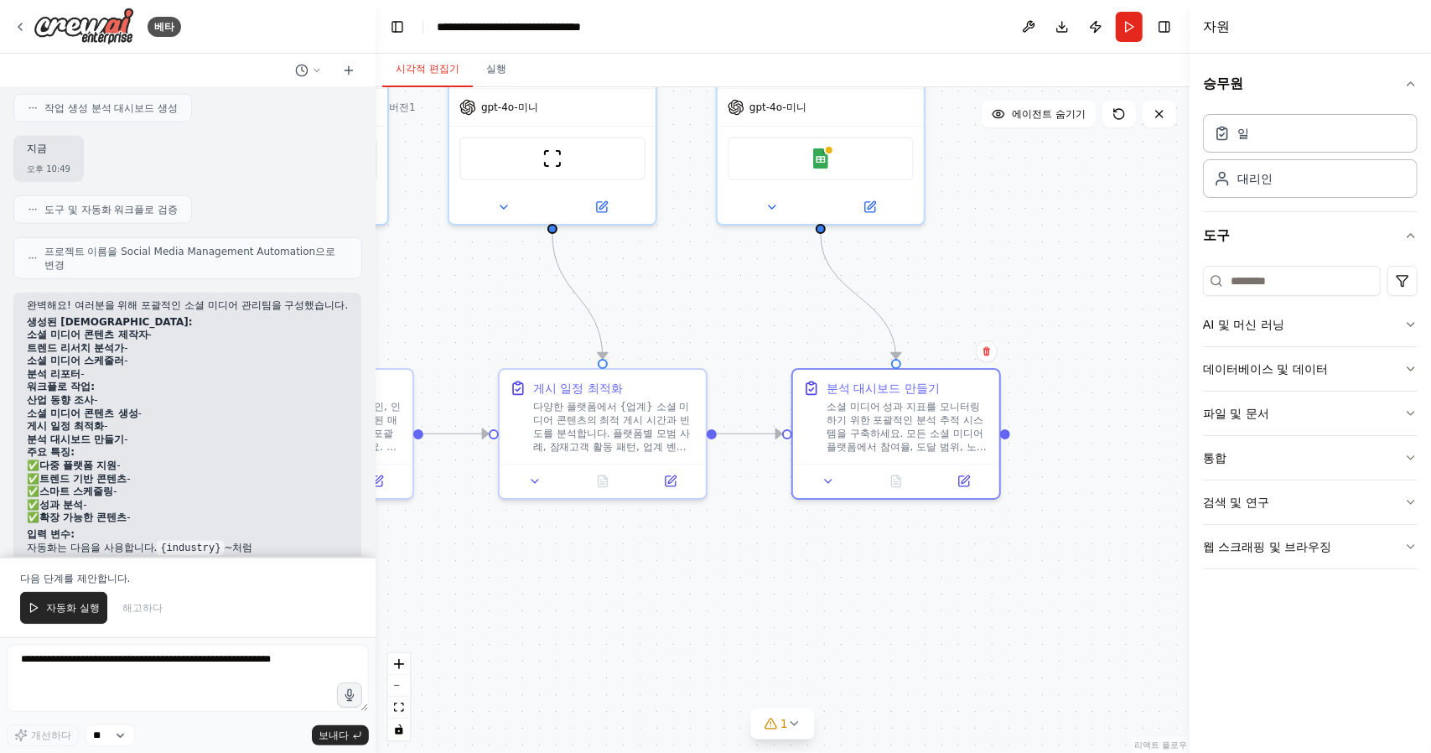
drag, startPoint x: 714, startPoint y: 547, endPoint x: 792, endPoint y: 485, distance: 99.1
click at [785, 561] on div ".deletable-edge-delete-btn { width: 20px; height: 20px; border: 0px solid #ffff…" at bounding box center [783, 420] width 814 height 666
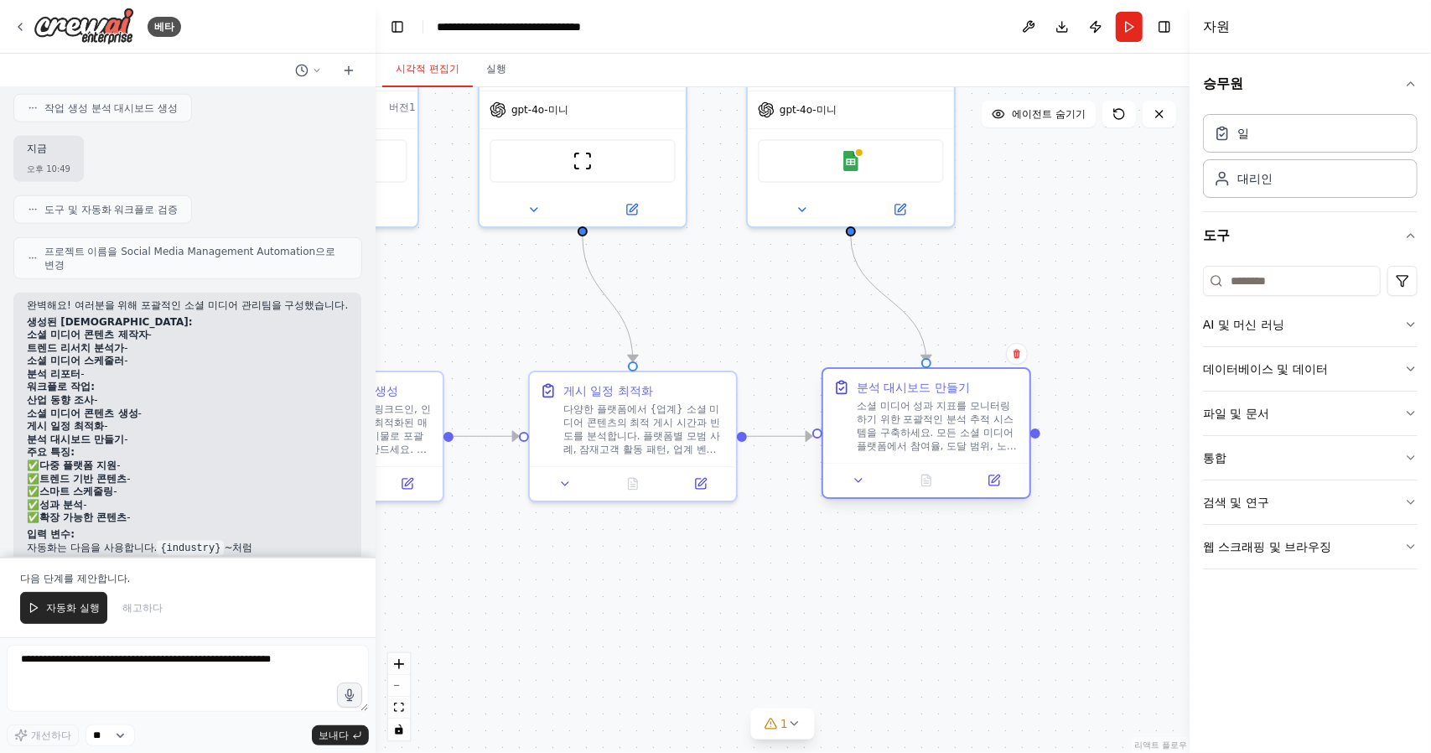
click at [850, 495] on div at bounding box center [926, 480] width 206 height 34
click at [866, 484] on icon at bounding box center [866, 480] width 13 height 13
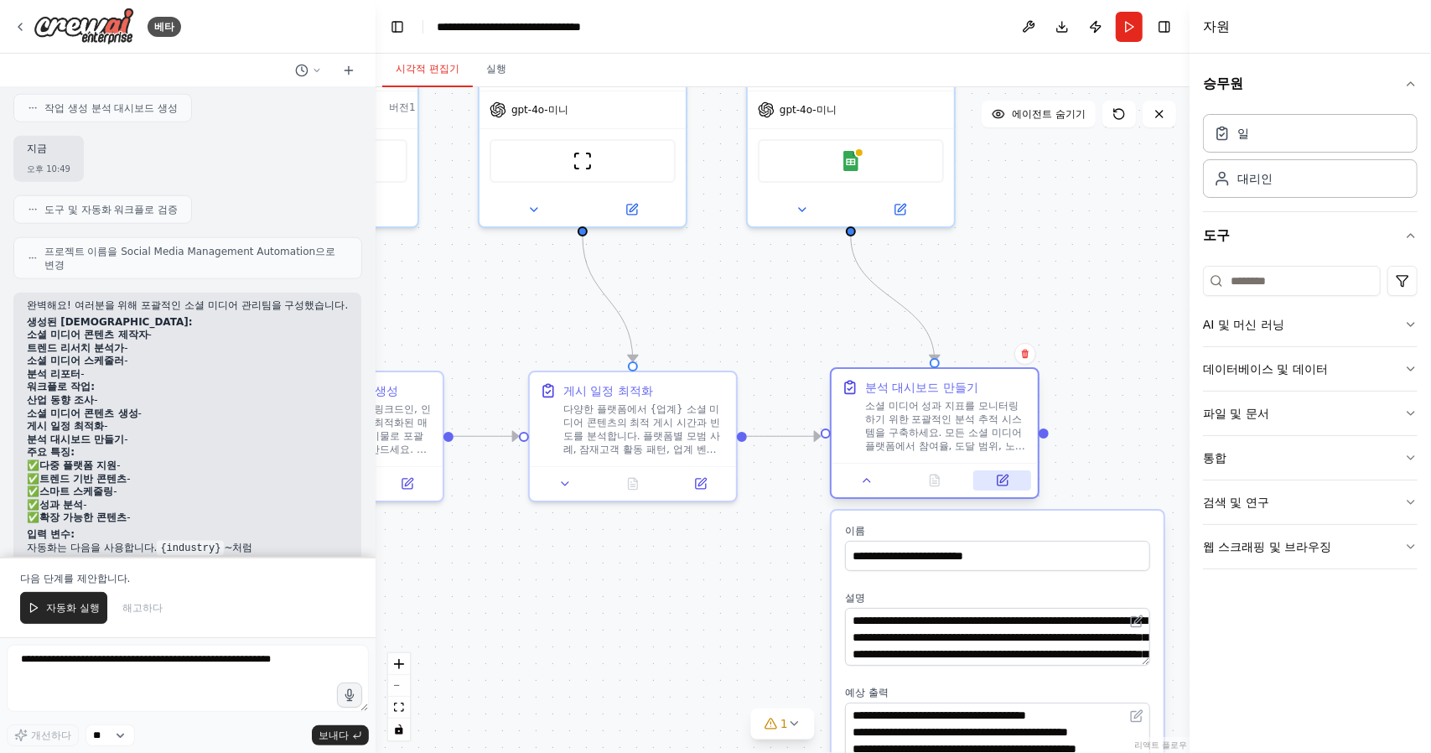
click at [1005, 483] on icon at bounding box center [1002, 480] width 10 height 10
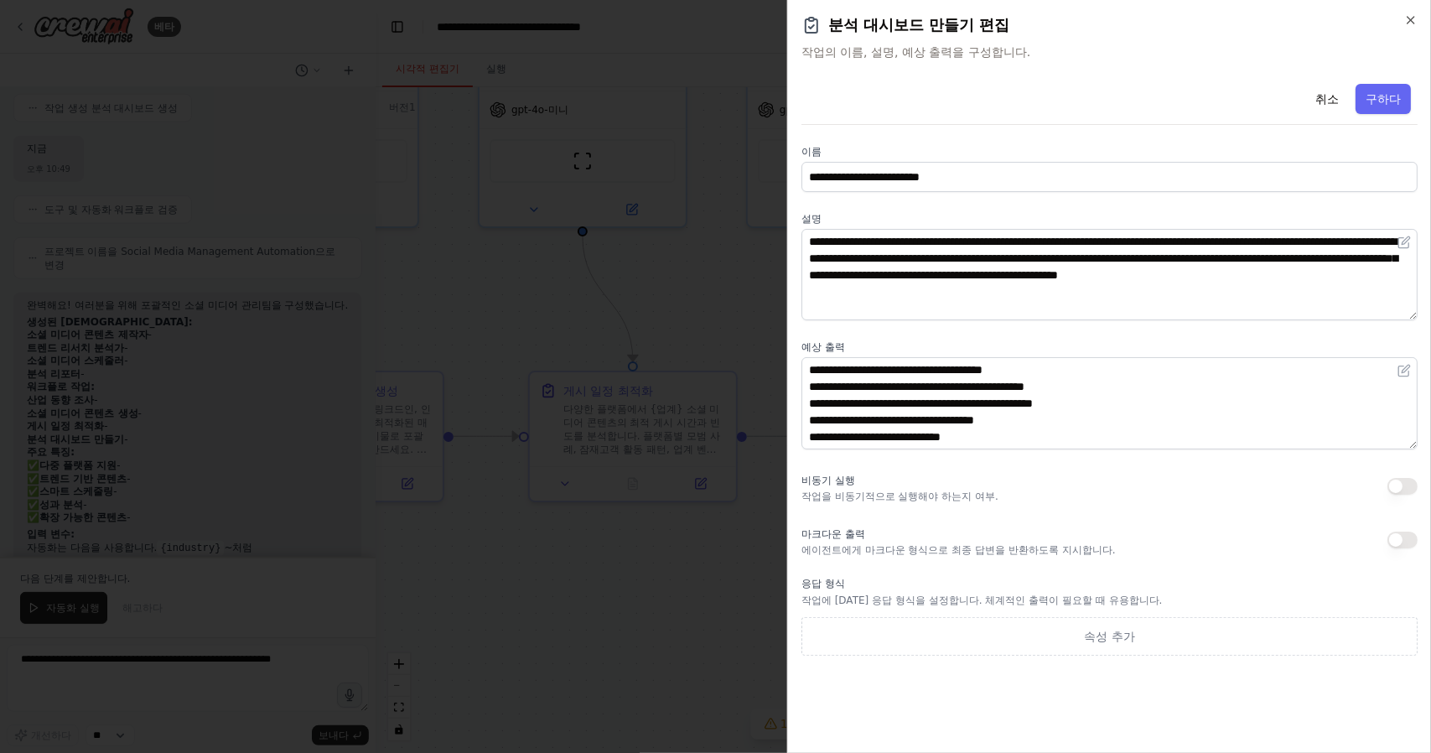
click at [1142, 73] on div "**********" at bounding box center [1109, 376] width 644 height 753
click at [1413, 19] on icon "button" at bounding box center [1410, 19] width 13 height 13
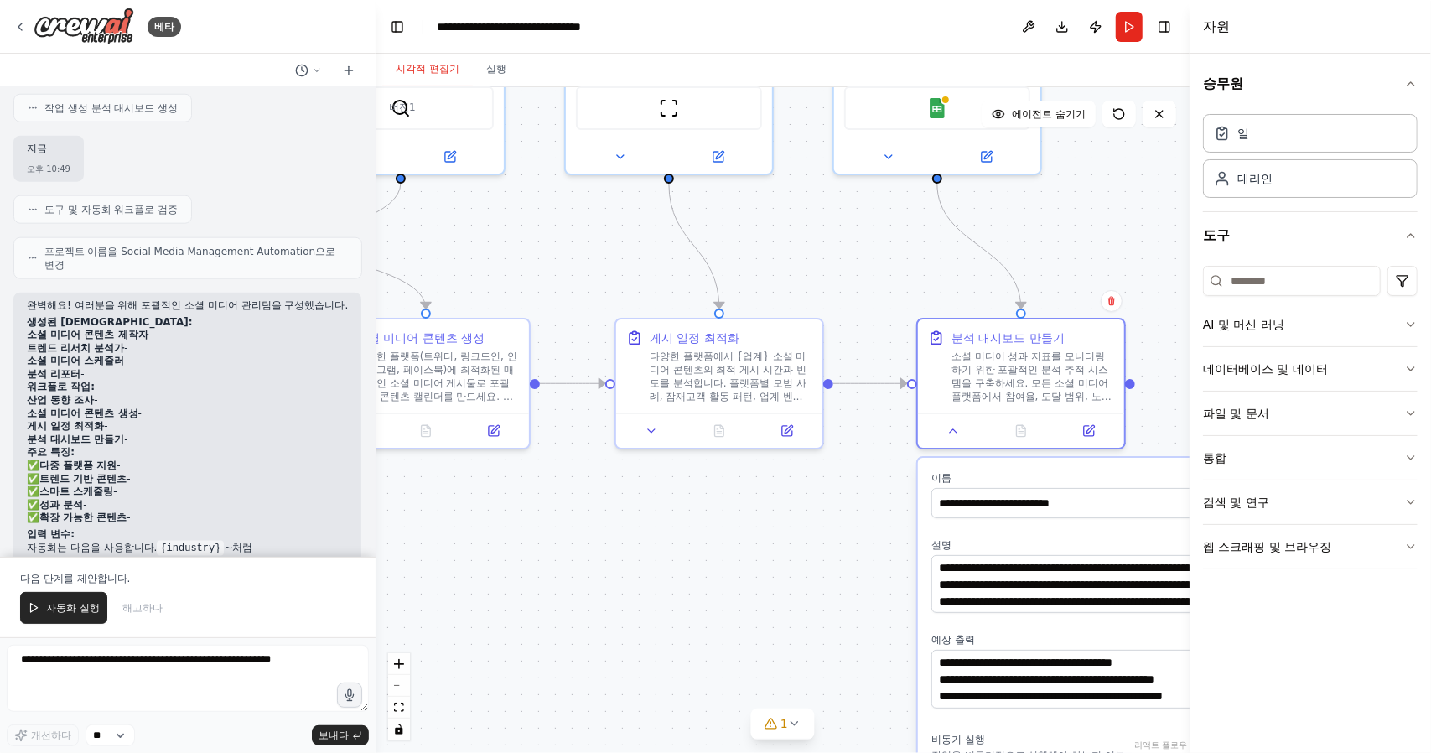
drag, startPoint x: 736, startPoint y: 556, endPoint x: 801, endPoint y: 490, distance: 92.5
click at [806, 529] on div ".deletable-edge-delete-btn { width: 20px; height: 20px; border: 0px solid #ffff…" at bounding box center [783, 420] width 814 height 666
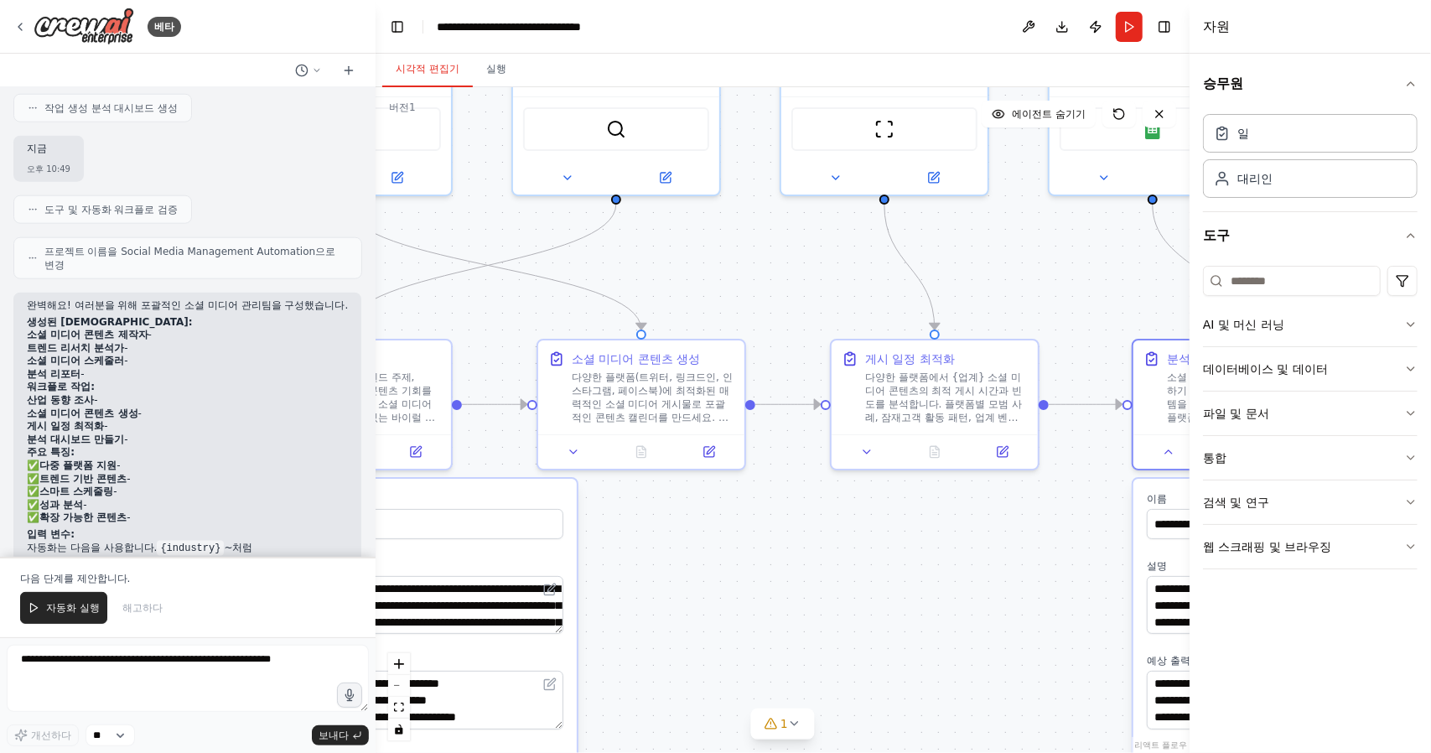
drag, startPoint x: 642, startPoint y: 476, endPoint x: 804, endPoint y: 499, distance: 163.3
click at [838, 509] on div ".deletable-edge-delete-btn { width: 20px; height: 20px; border: 0px solid #ffff…" at bounding box center [783, 420] width 814 height 666
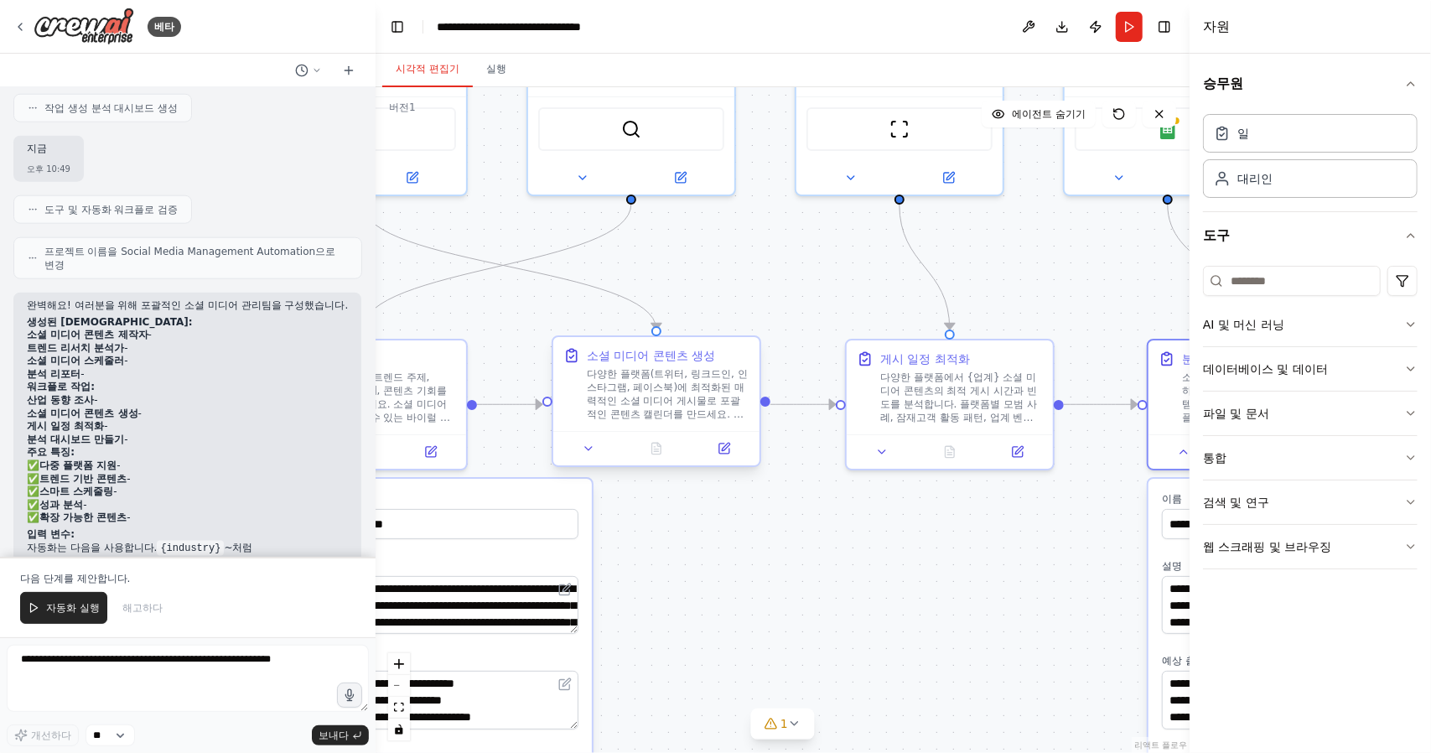
click at [667, 389] on font "다양한 플랫폼(트위터, 링크드인, 인스타그램, 페이스북)에 최적화된 매력적인 소셜 미디어 게시물로 포괄적인 콘텐츠 캘린더를 만드세요. 트렌드 …" at bounding box center [667, 434] width 161 height 132
click at [720, 449] on icon at bounding box center [724, 448] width 10 height 10
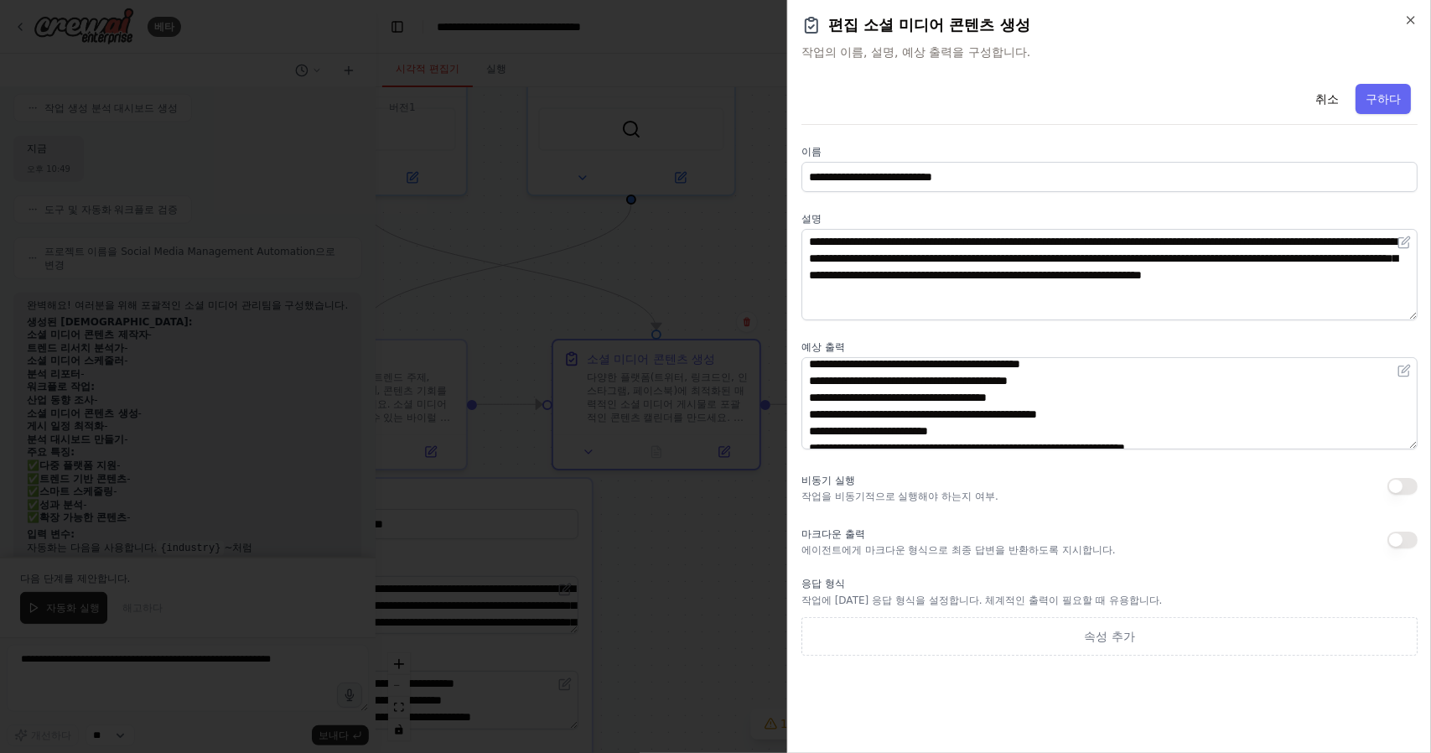
scroll to position [34, 0]
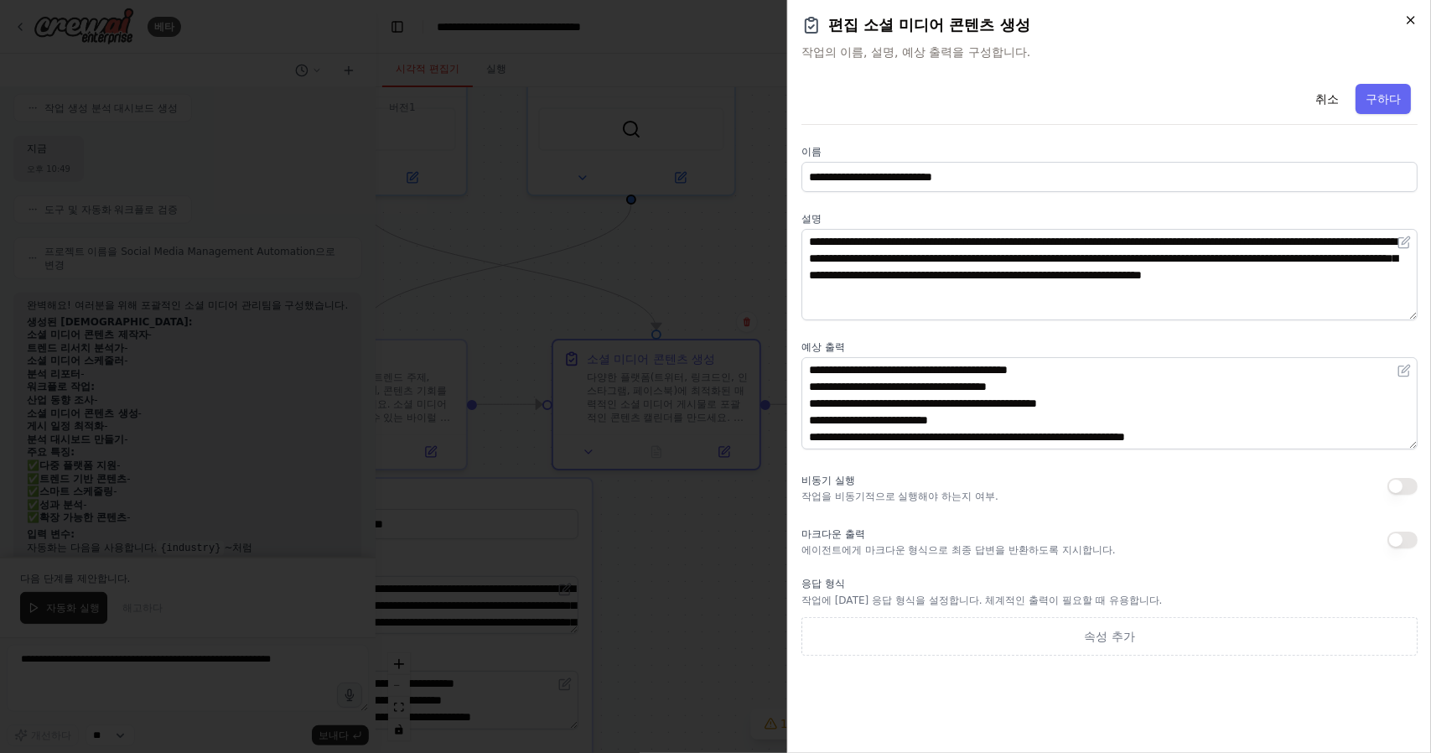
click at [1409, 14] on icon "button" at bounding box center [1410, 19] width 13 height 13
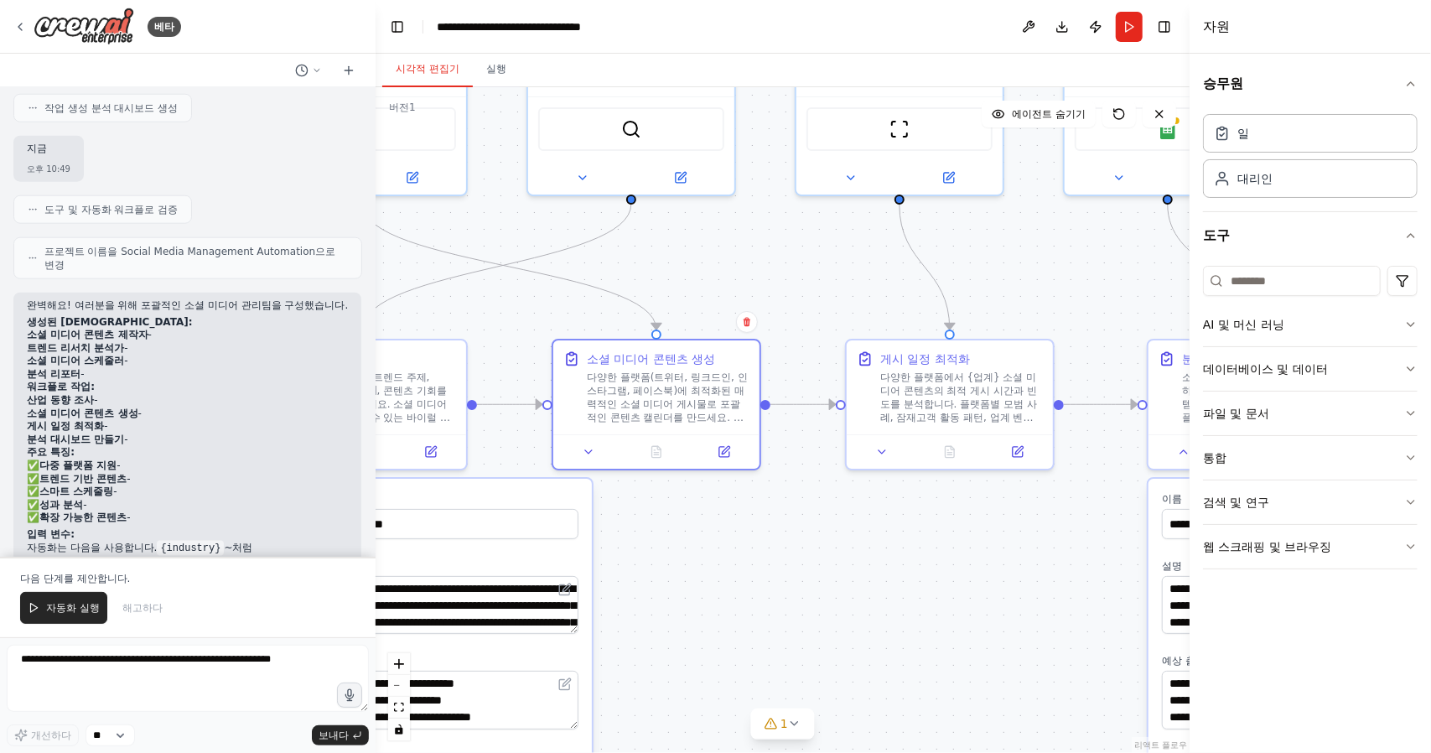
click at [859, 588] on div ".deletable-edge-delete-btn { width: 20px; height: 20px; border: 0px solid #ffff…" at bounding box center [783, 420] width 814 height 666
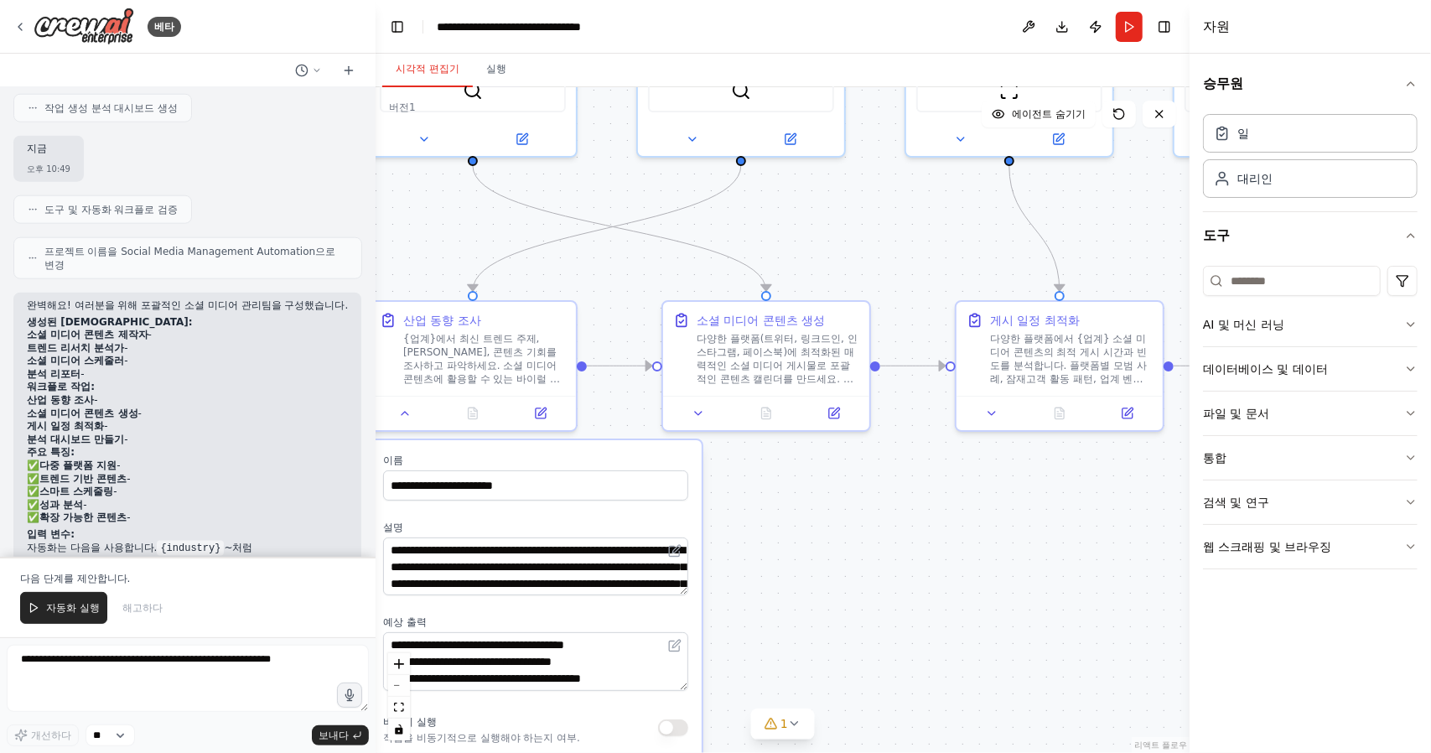
drag, startPoint x: 791, startPoint y: 591, endPoint x: 952, endPoint y: 519, distance: 176.3
click at [959, 532] on div ".deletable-edge-delete-btn { width: 20px; height: 20px; border: 0px solid #ffff…" at bounding box center [783, 420] width 814 height 666
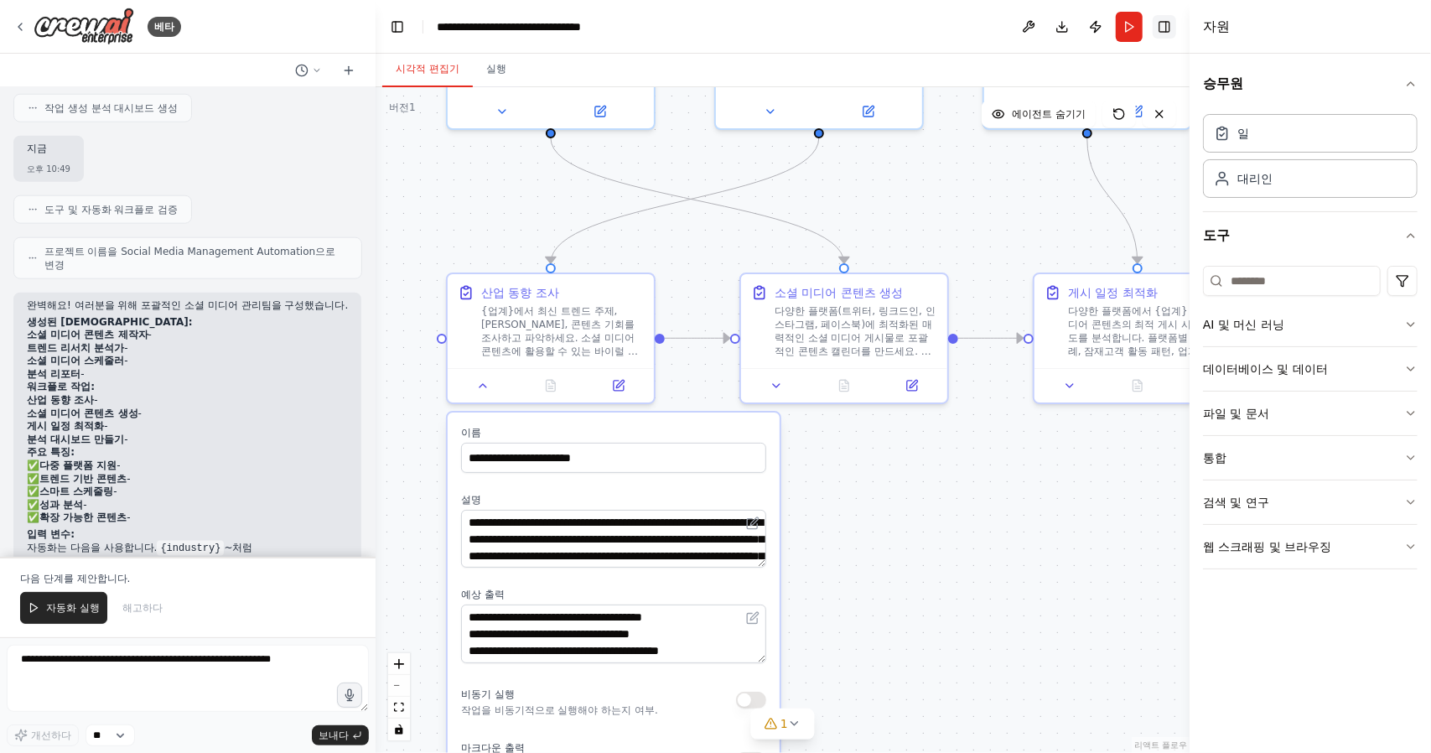
click at [1160, 23] on button "오른쪽 사이드바 전환" at bounding box center [1164, 26] width 23 height 23
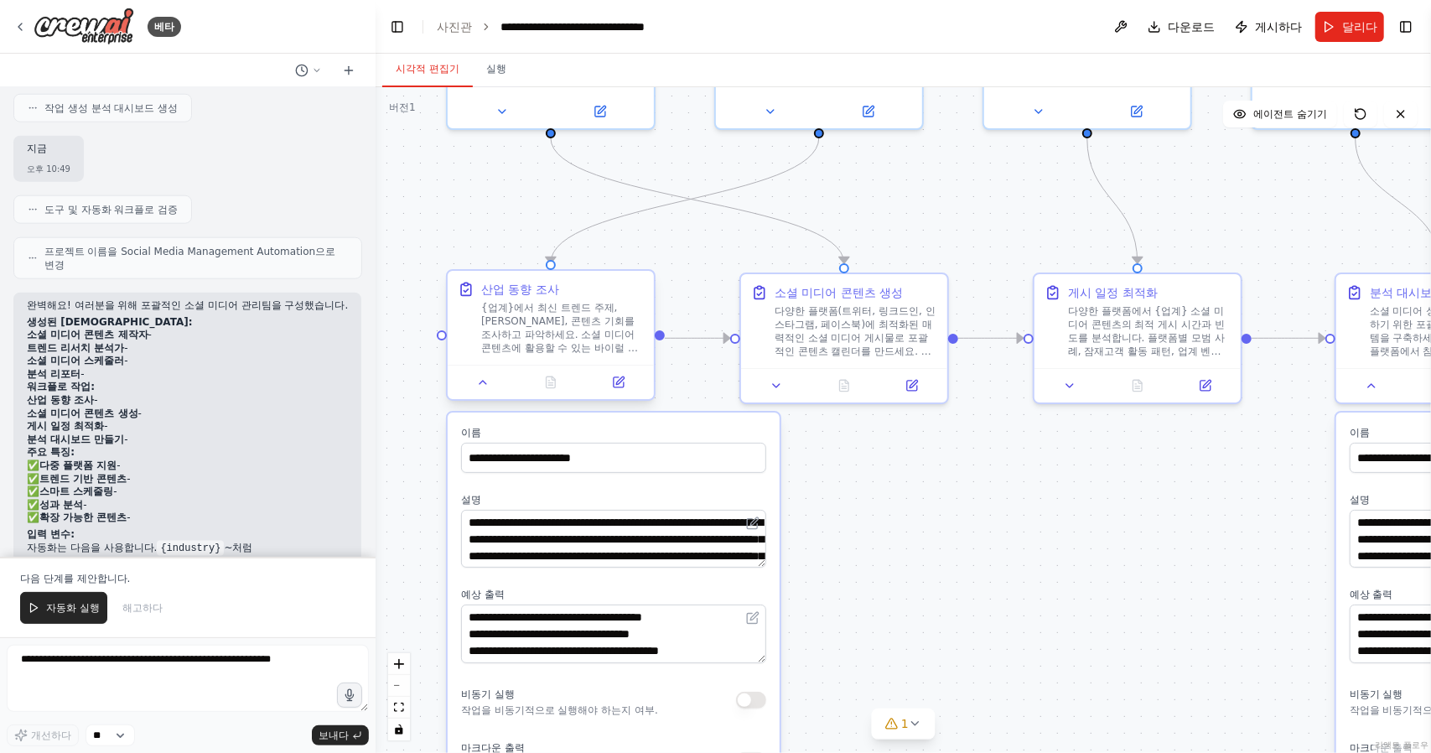
click at [483, 398] on div "산업 동향 조사 {업계}에서 최신 트렌드 주제, 해시태그, 콘텐츠 기회를 조사하고 파악하세요. 소셜 미디어 콘텐츠에 활용할 수 있는 바이럴 콘…" at bounding box center [551, 335] width 210 height 132
drag, startPoint x: 757, startPoint y: 480, endPoint x: 898, endPoint y: 561, distance: 162.2
click at [484, 389] on button at bounding box center [483, 382] width 58 height 20
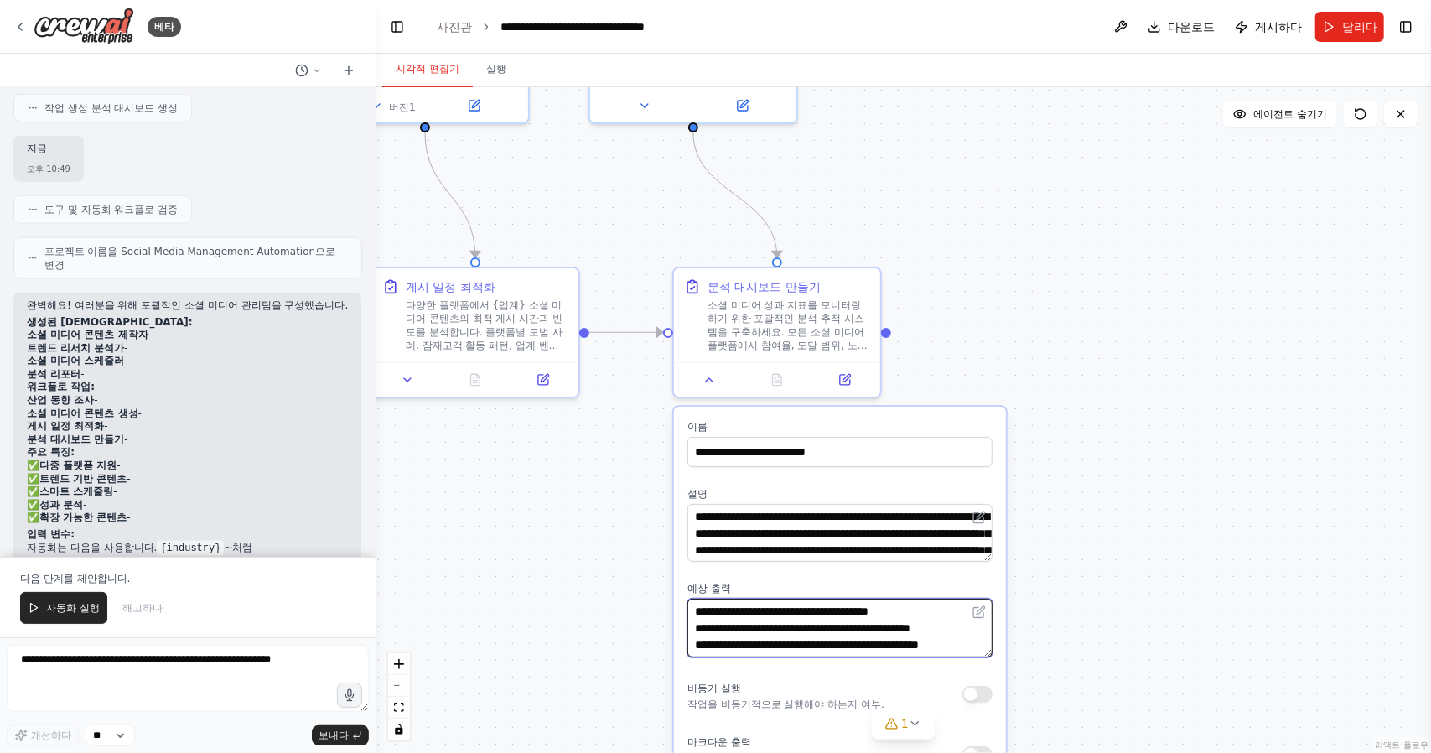
drag, startPoint x: 1146, startPoint y: 604, endPoint x: 838, endPoint y: 521, distance: 318.8
click at [484, 598] on div ".deletable-edge-delete-btn { width: 20px; height: 20px; border: 0px solid #ffff…" at bounding box center [903, 420] width 1055 height 666
click at [716, 390] on div at bounding box center [778, 376] width 206 height 34
click at [706, 378] on icon at bounding box center [709, 376] width 13 height 13
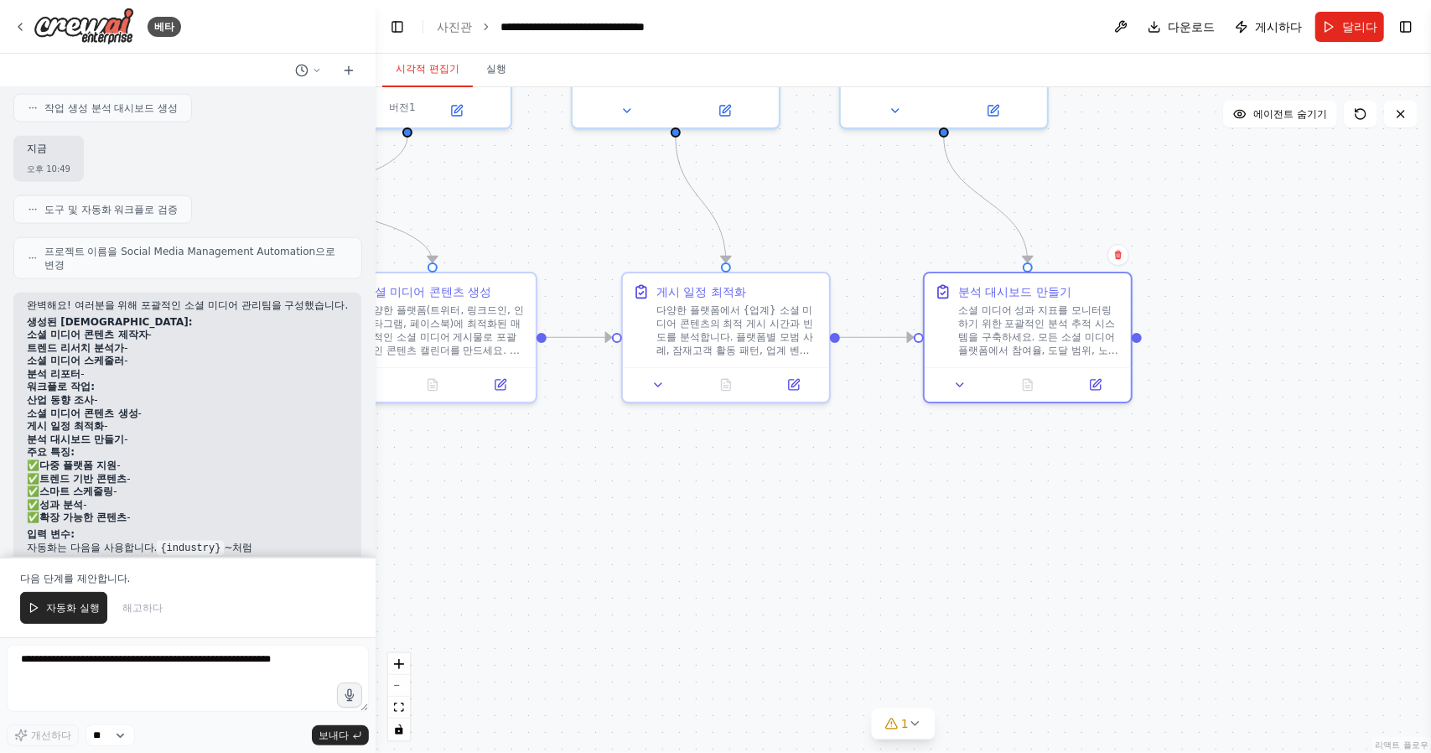
drag, startPoint x: 621, startPoint y: 555, endPoint x: 873, endPoint y: 559, distance: 252.3
click at [873, 559] on div ".deletable-edge-delete-btn { width: 20px; height: 20px; border: 0px solid #ffff…" at bounding box center [903, 420] width 1055 height 666
click at [1083, 340] on font "소셜 미디어 성과 지표를 모니터링하기 위한 포괄적인 분석 추적 시스템을 구축하세요. 모든 소셜 미디어 플랫폼에서 참여율, 도달 범위, 노출수,…" at bounding box center [1041, 359] width 160 height 119
click at [1073, 334] on font "소셜 미디어 성과 지표를 모니터링하기 위한 포괄적인 분석 추적 시스템을 구축하세요. 모든 소셜 미디어 플랫폼에서 참여율, 도달 범위, 노출수,…" at bounding box center [1041, 359] width 160 height 119
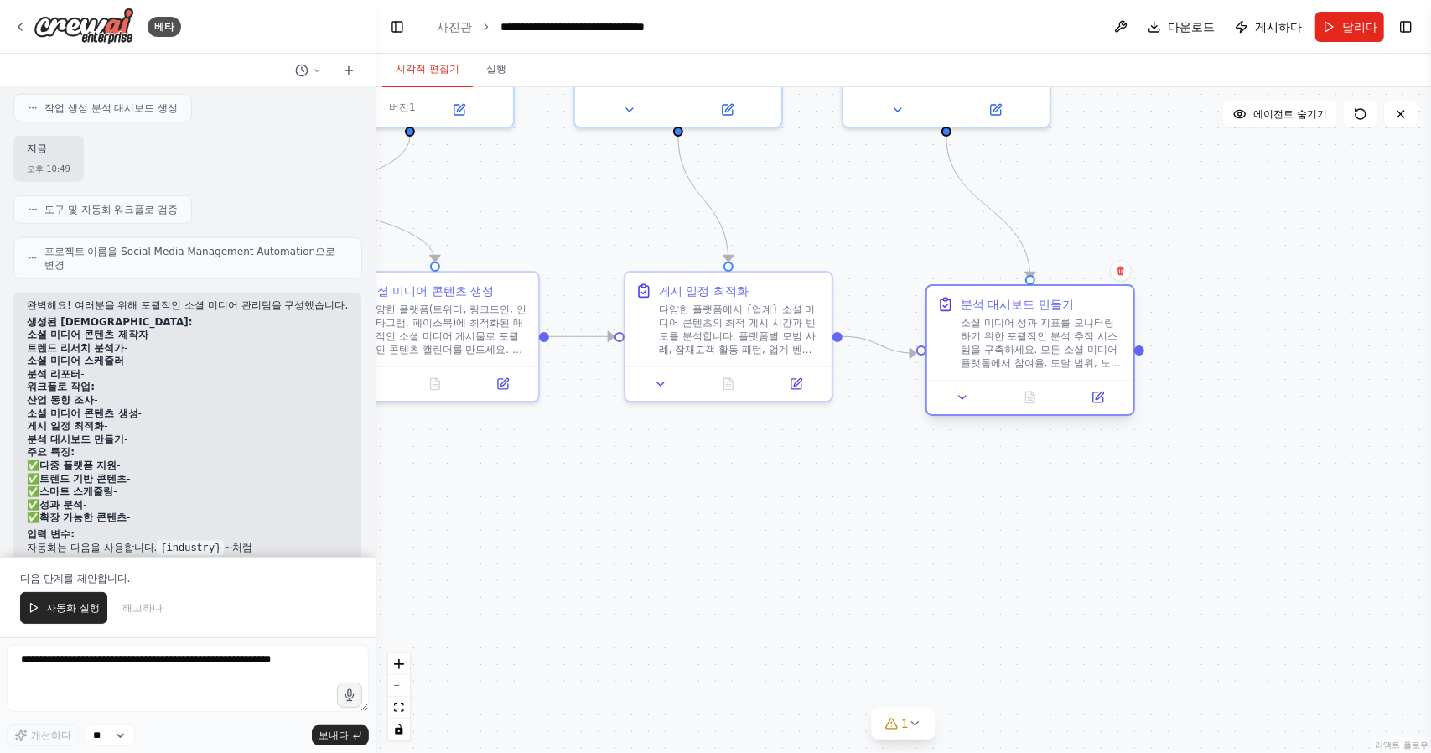
drag, startPoint x: 1132, startPoint y: 401, endPoint x: 1128, endPoint y: 413, distance: 13.0
click at [1128, 413] on div "분석 대시보드 만들기 소셜 미디어 성과 지표를 모니터링하기 위한 포괄적인 분석 추적 시스템을 구축하세요. 모든 소셜 미디어 플랫폼에서 참여율,…" at bounding box center [1030, 354] width 210 height 132
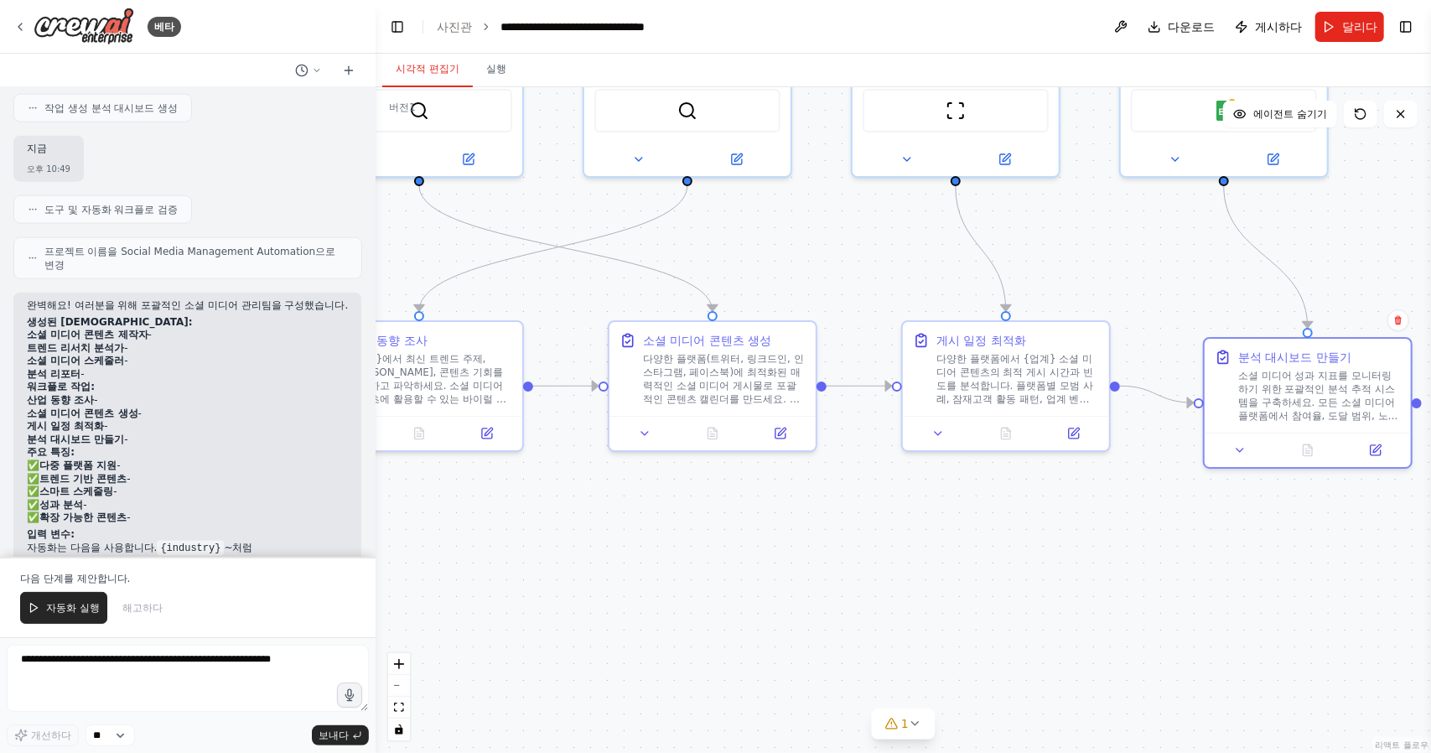
drag, startPoint x: 716, startPoint y: 566, endPoint x: 712, endPoint y: 593, distance: 27.0
click at [997, 614] on div ".deletable-edge-delete-btn { width: 20px; height: 20px; border: 0px solid #ffff…" at bounding box center [903, 420] width 1055 height 666
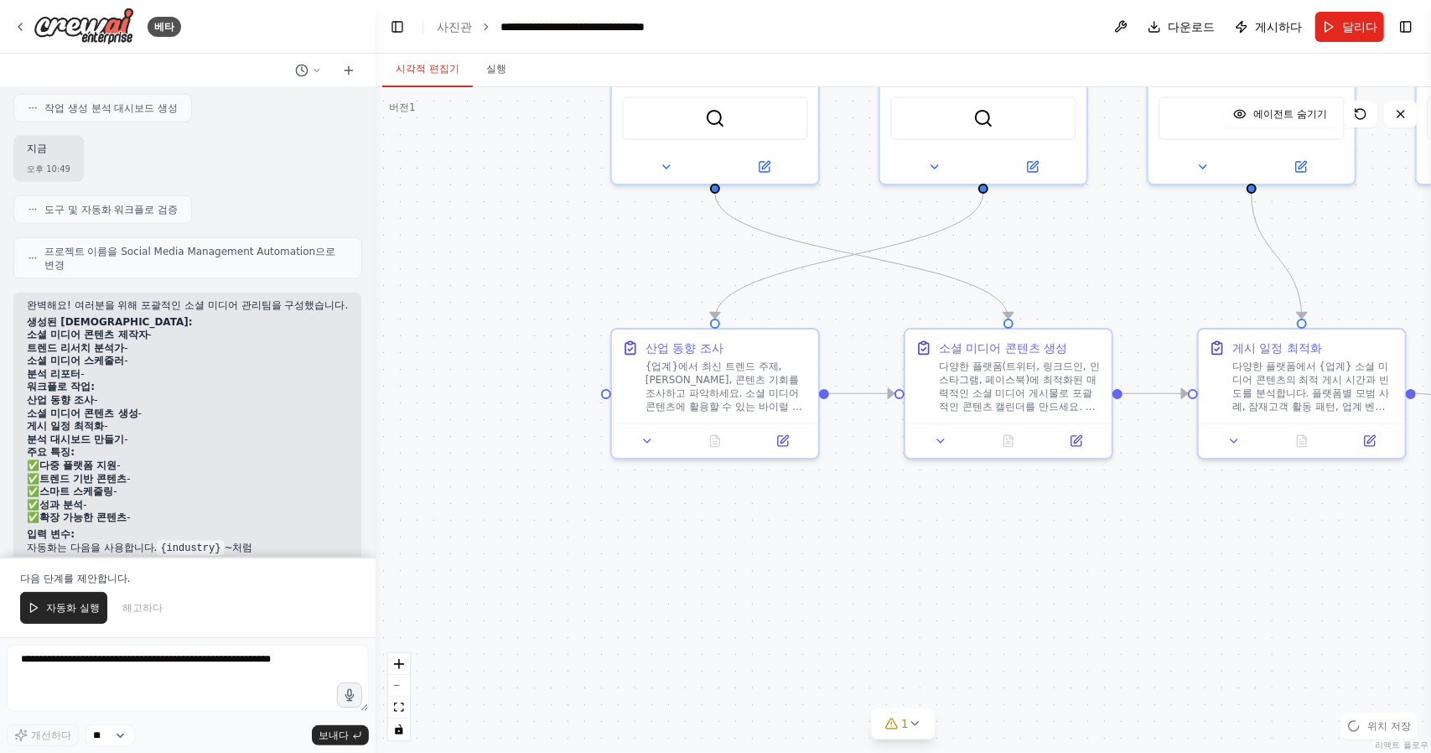
drag, startPoint x: 640, startPoint y: 584, endPoint x: 838, endPoint y: 593, distance: 198.0
click at [935, 591] on div ".deletable-edge-delete-btn { width: 20px; height: 20px; border: 0px solid #ffff…" at bounding box center [903, 420] width 1055 height 666
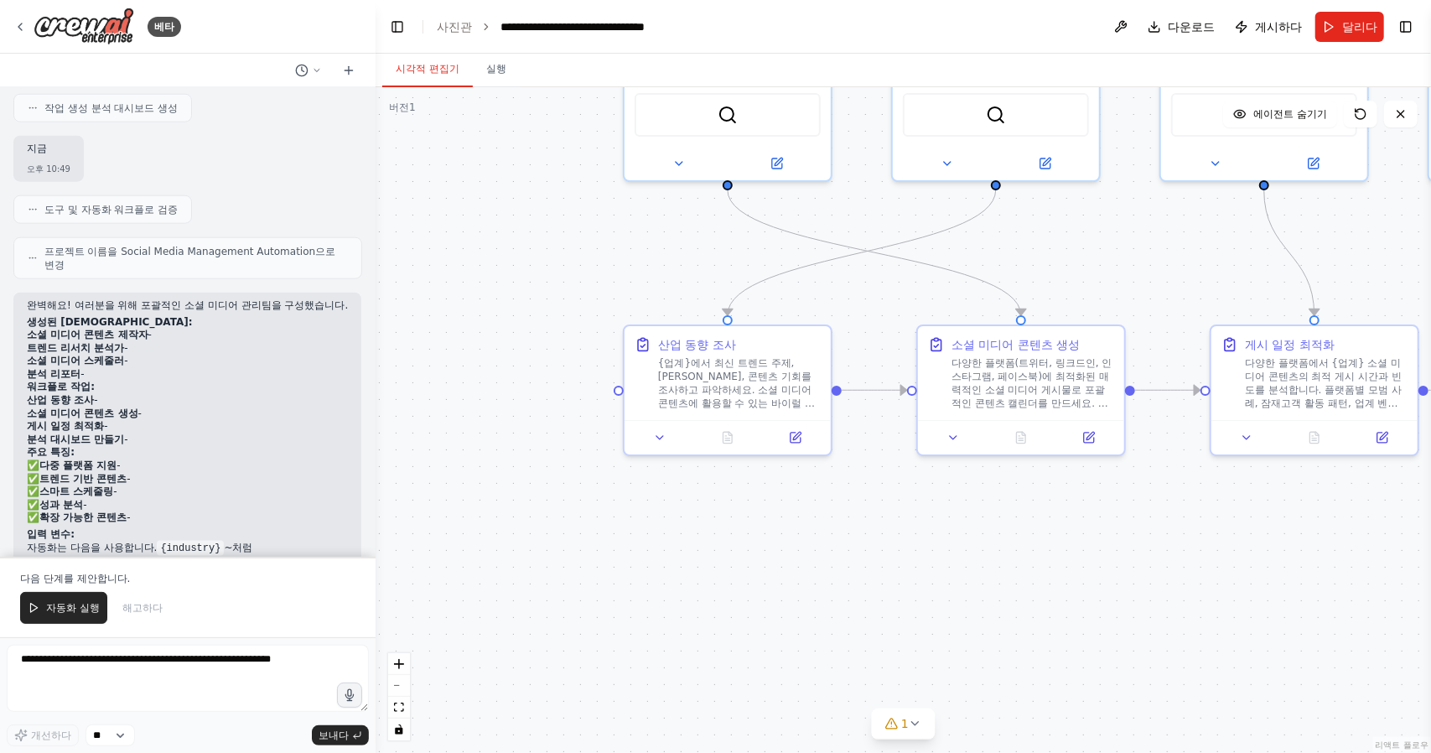
drag, startPoint x: 754, startPoint y: 576, endPoint x: 804, endPoint y: 571, distance: 49.7
click at [804, 571] on div ".deletable-edge-delete-btn { width: 20px; height: 20px; border: 0px solid #ffff…" at bounding box center [903, 420] width 1055 height 666
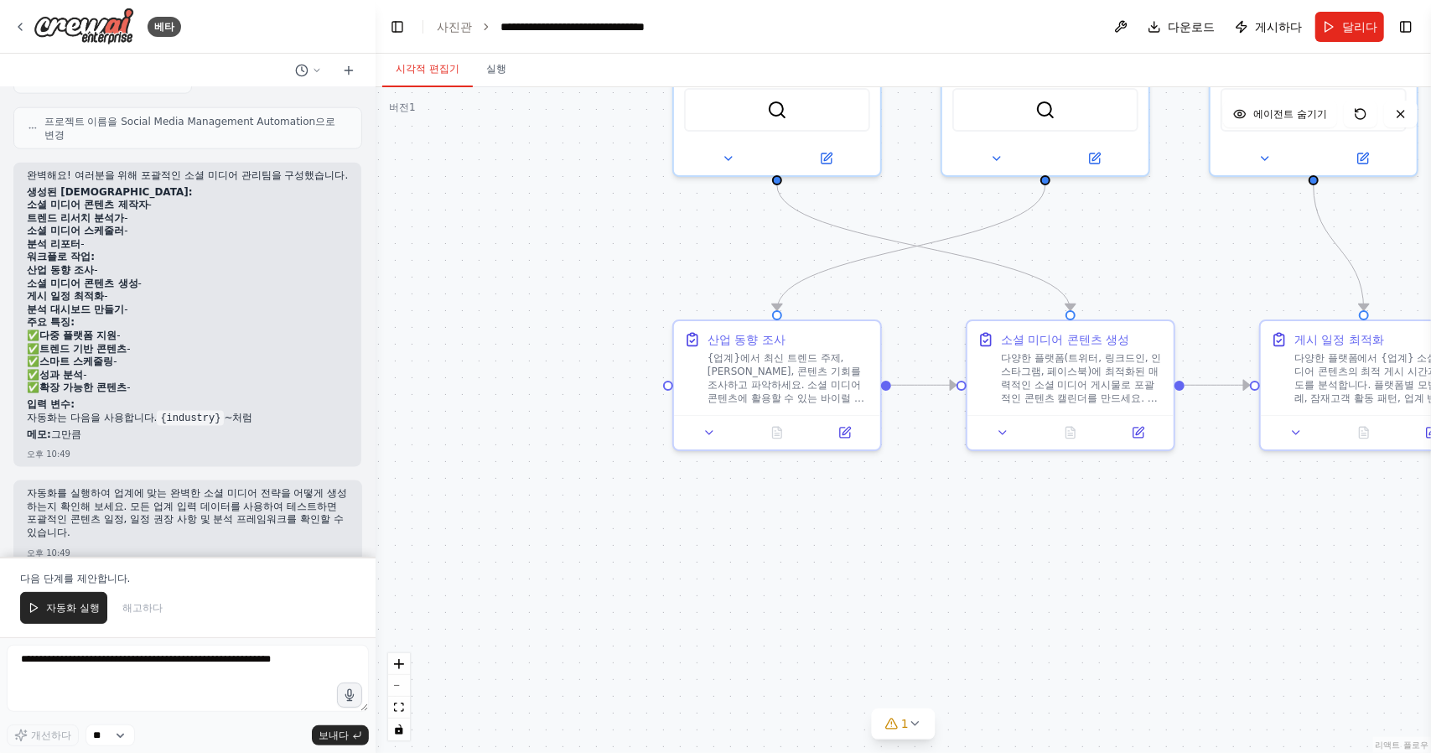
scroll to position [1423, 0]
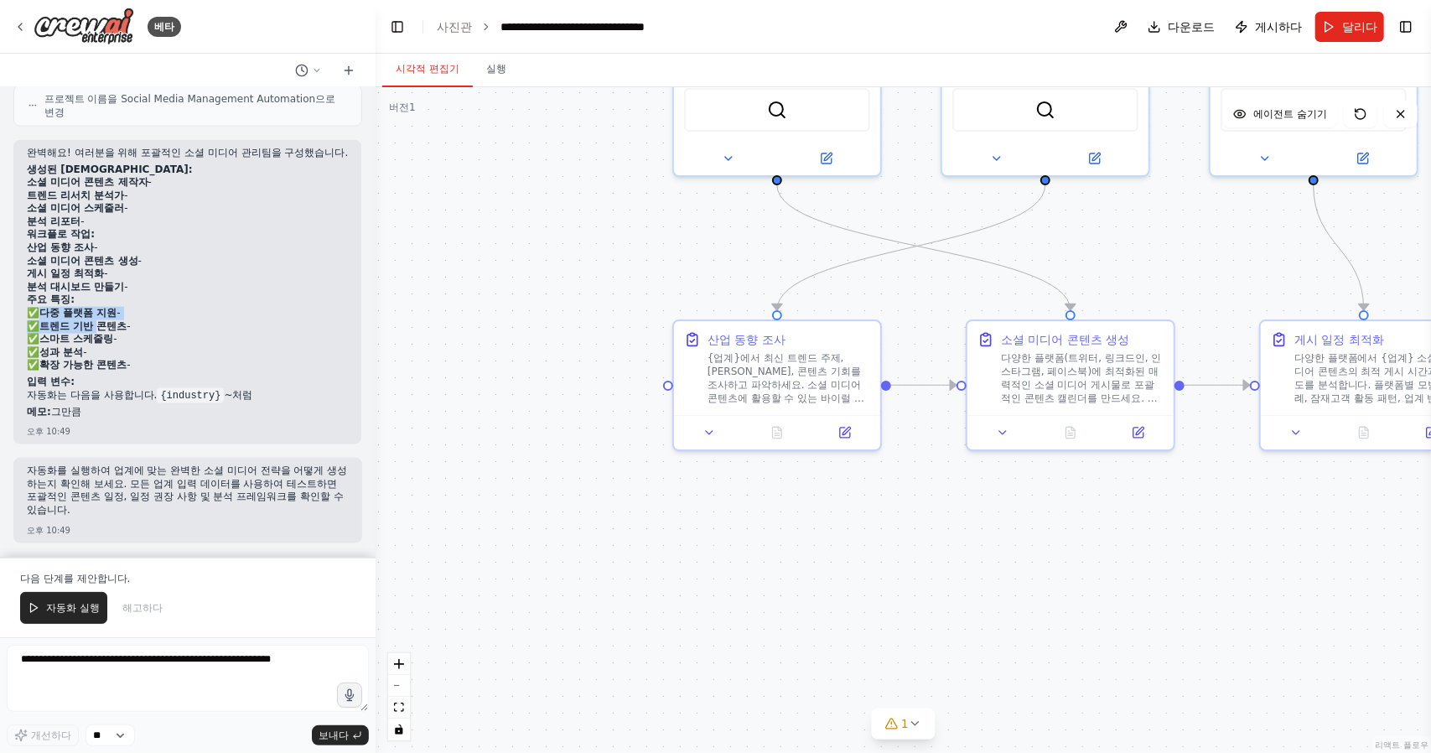
drag, startPoint x: 43, startPoint y: 316, endPoint x: 98, endPoint y: 329, distance: 56.9
click at [98, 329] on p "✅ 다중 플랫폼 지원 - ✅ 트렌드 기반 콘텐츠 - ✅ 스마트 스케줄링 - ✅ 성과 분석 - ✅ 확장 가능한 콘텐츠 -" at bounding box center [187, 339] width 321 height 65
click at [116, 365] on font "확장 가능한 콘텐츠" at bounding box center [82, 365] width 87 height 12
drag, startPoint x: 159, startPoint y: 394, endPoint x: 213, endPoint y: 396, distance: 53.7
click at [213, 396] on code "{industry}" at bounding box center [190, 395] width 67 height 15
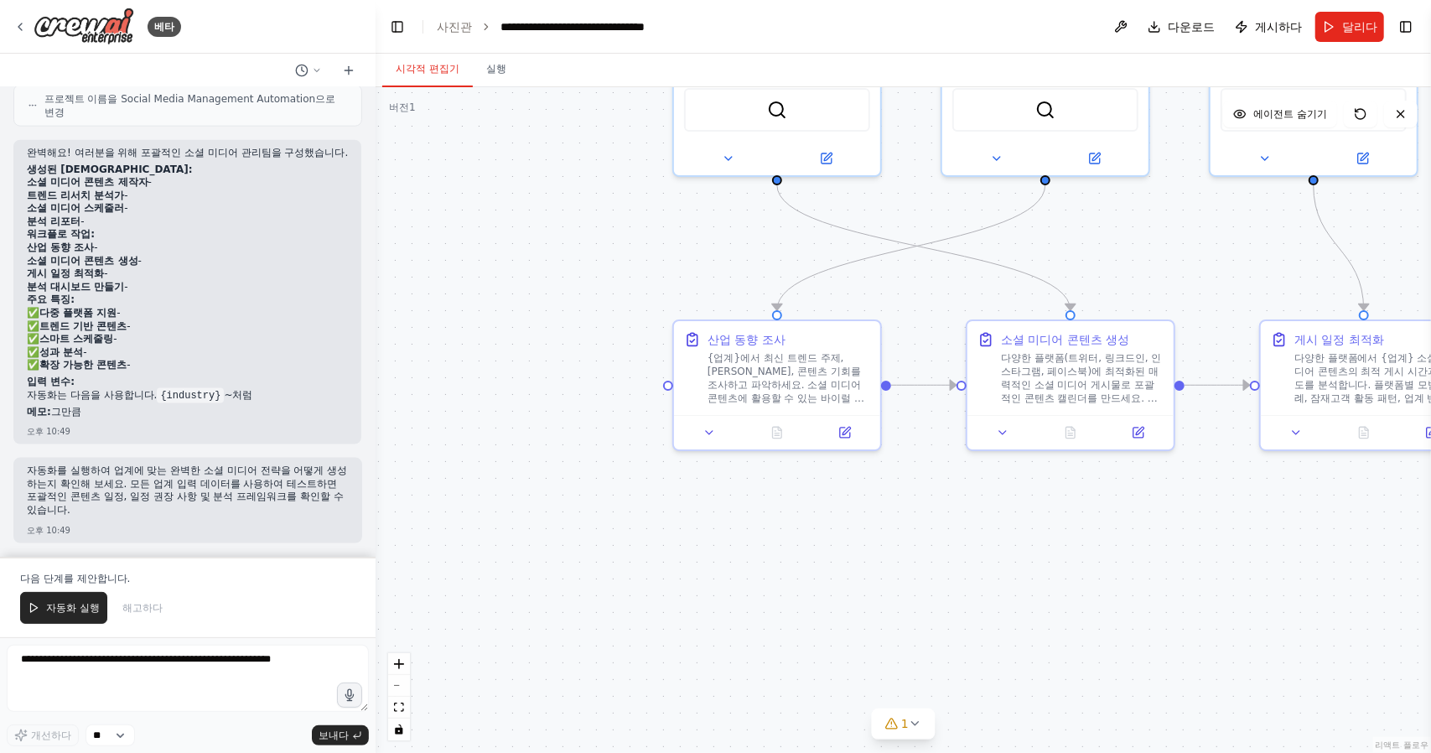
drag, startPoint x: 295, startPoint y: 402, endPoint x: 255, endPoint y: 397, distance: 40.5
click at [294, 402] on p "자동화는 다음을 사용합니다. {industry} ~처럼" at bounding box center [187, 395] width 321 height 13
click at [187, 401] on code "{industry}" at bounding box center [190, 395] width 67 height 15
click at [310, 381] on h2 "입력 변수:" at bounding box center [187, 382] width 321 height 13
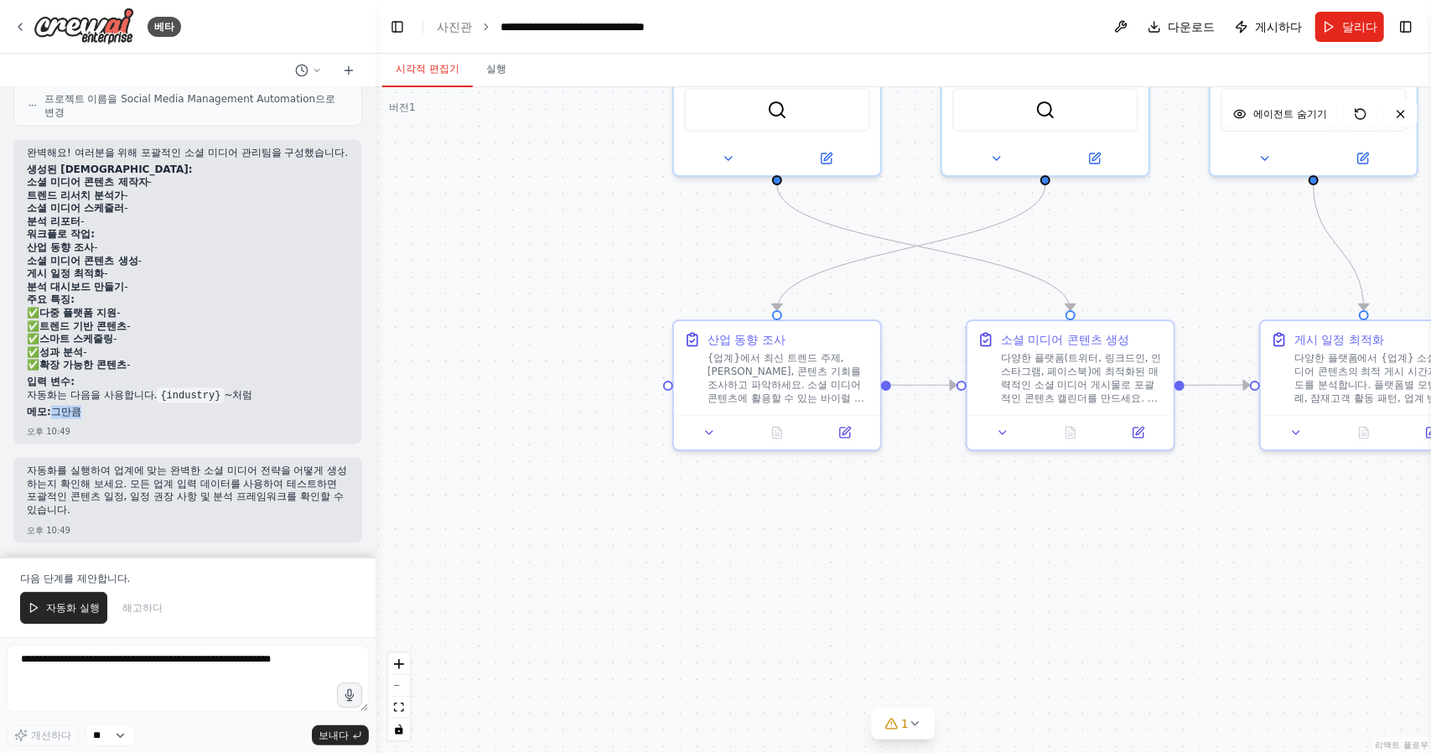
drag, startPoint x: 50, startPoint y: 408, endPoint x: 94, endPoint y: 413, distance: 43.9
click at [94, 413] on p "메모: 그만큼" at bounding box center [187, 412] width 321 height 13
click at [288, 389] on h2 "입력 변수:" at bounding box center [187, 382] width 321 height 13
drag, startPoint x: 447, startPoint y: 348, endPoint x: 462, endPoint y: 209, distance: 140.0
click at [462, 209] on div ".deletable-edge-delete-btn { width: 20px; height: 20px; border: 0px solid #ffff…" at bounding box center [903, 420] width 1055 height 666
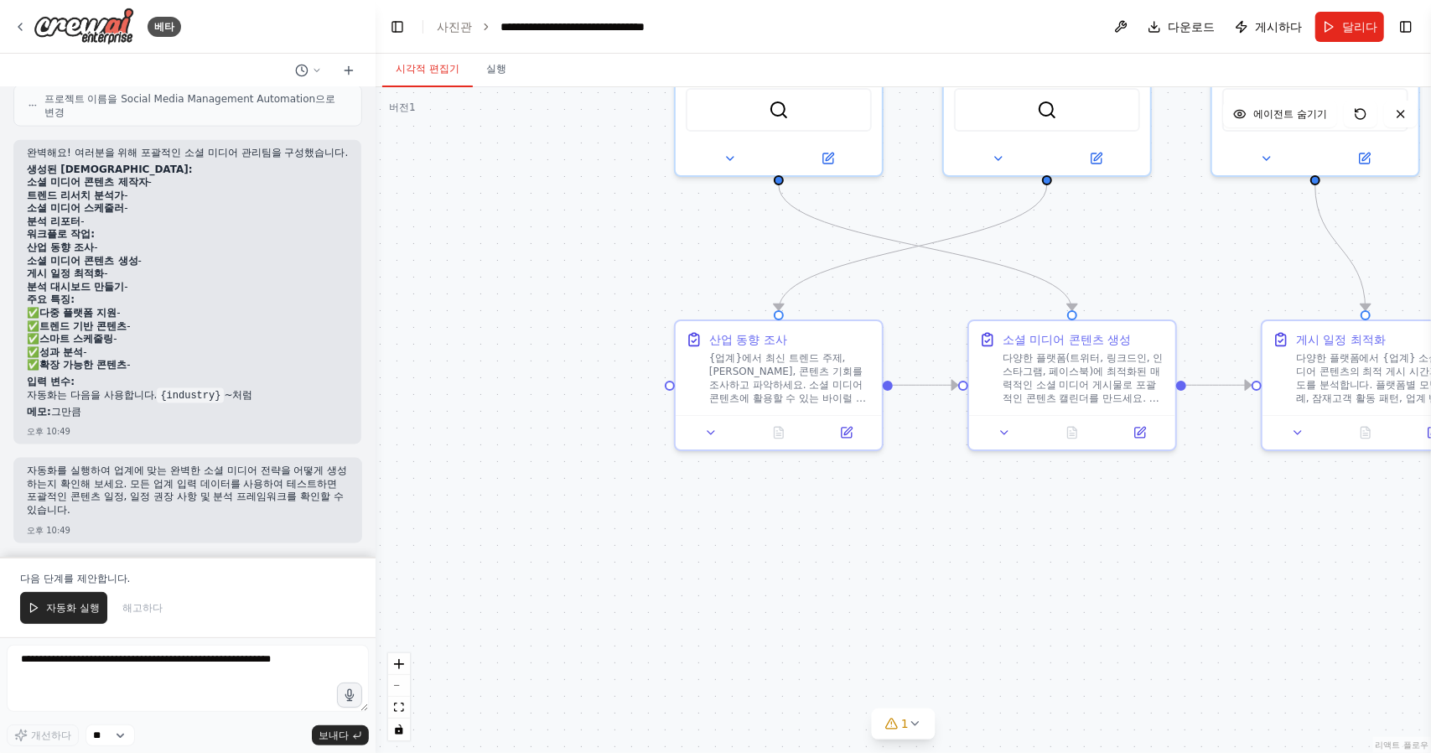
drag, startPoint x: 449, startPoint y: 206, endPoint x: 526, endPoint y: 162, distance: 88.3
click at [526, 162] on div ".deletable-edge-delete-btn { width: 20px; height: 20px; border: 0px solid #ffff…" at bounding box center [903, 420] width 1055 height 666
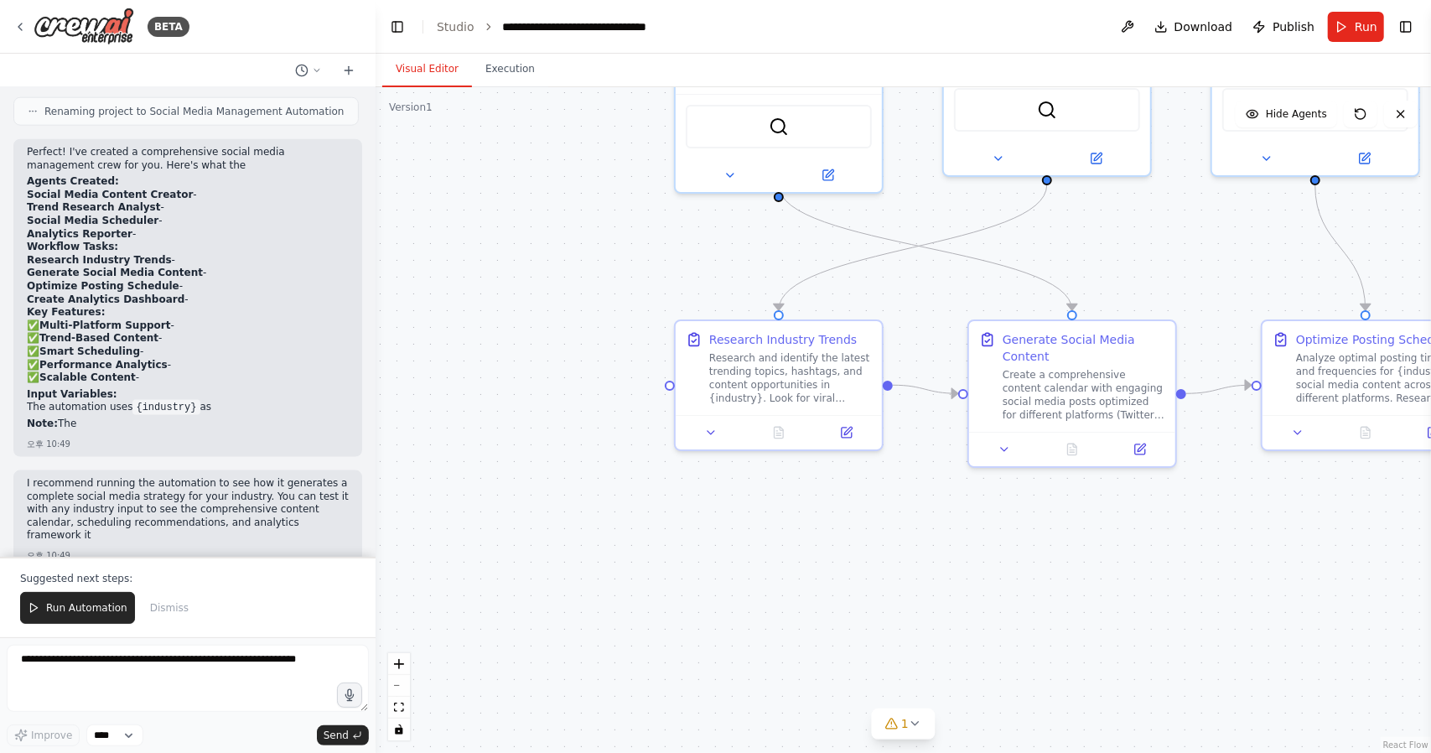
scroll to position [1410, 0]
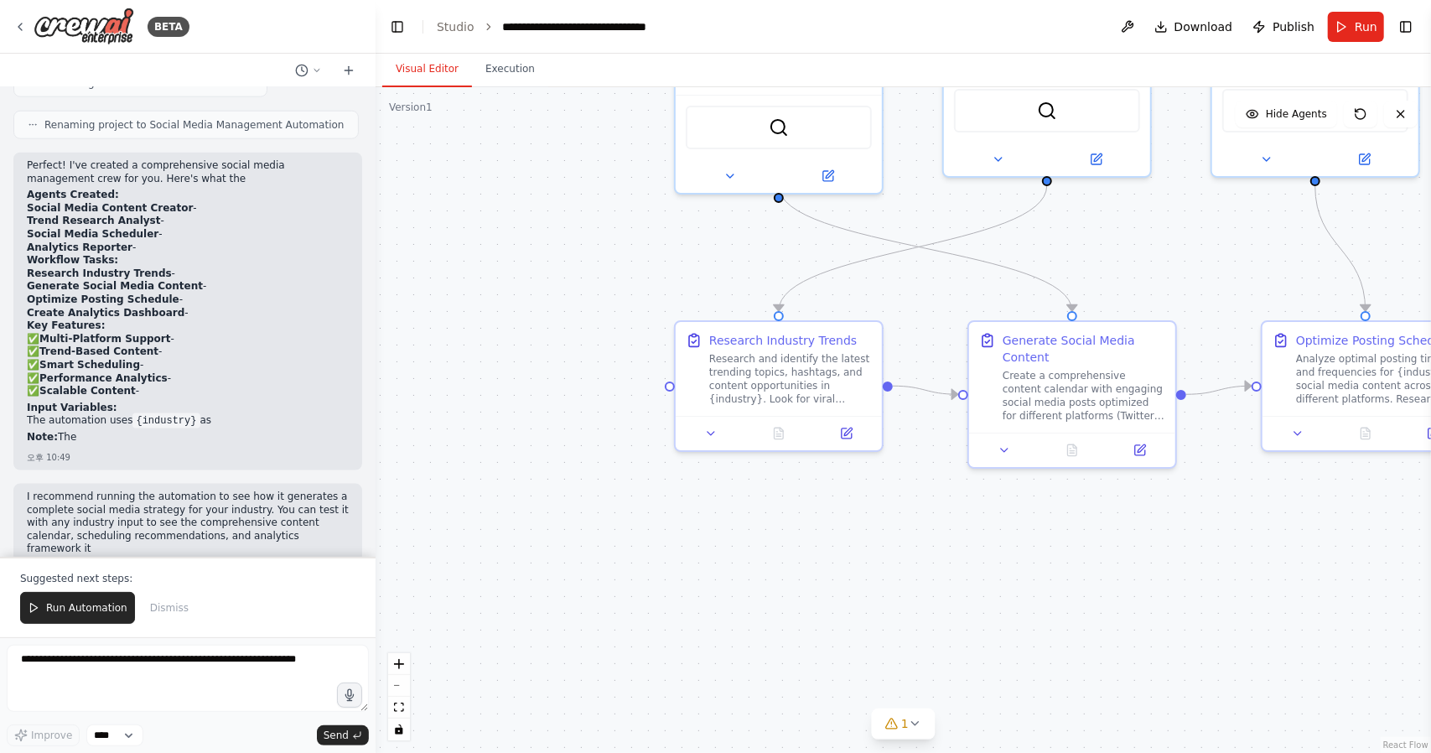
click at [635, 463] on div ".deletable-edge-delete-btn { width: 20px; height: 20px; border: 0px solid #ffff…" at bounding box center [903, 420] width 1055 height 666
drag, startPoint x: 41, startPoint y: 314, endPoint x: 194, endPoint y: 329, distance: 154.1
click at [194, 333] on p "✅ Multi-Platform Support - ✅ Trend-Based Content - ✅ Smart Scheduling - ✅ Perfo…" at bounding box center [188, 365] width 322 height 65
click at [247, 361] on p "✅ Multi-Platform Support - ✅ Trend-Based Content - ✅ Smart Scheduling - ✅ Perfo…" at bounding box center [188, 365] width 322 height 65
click at [133, 413] on code "{industry}" at bounding box center [165, 420] width 67 height 15
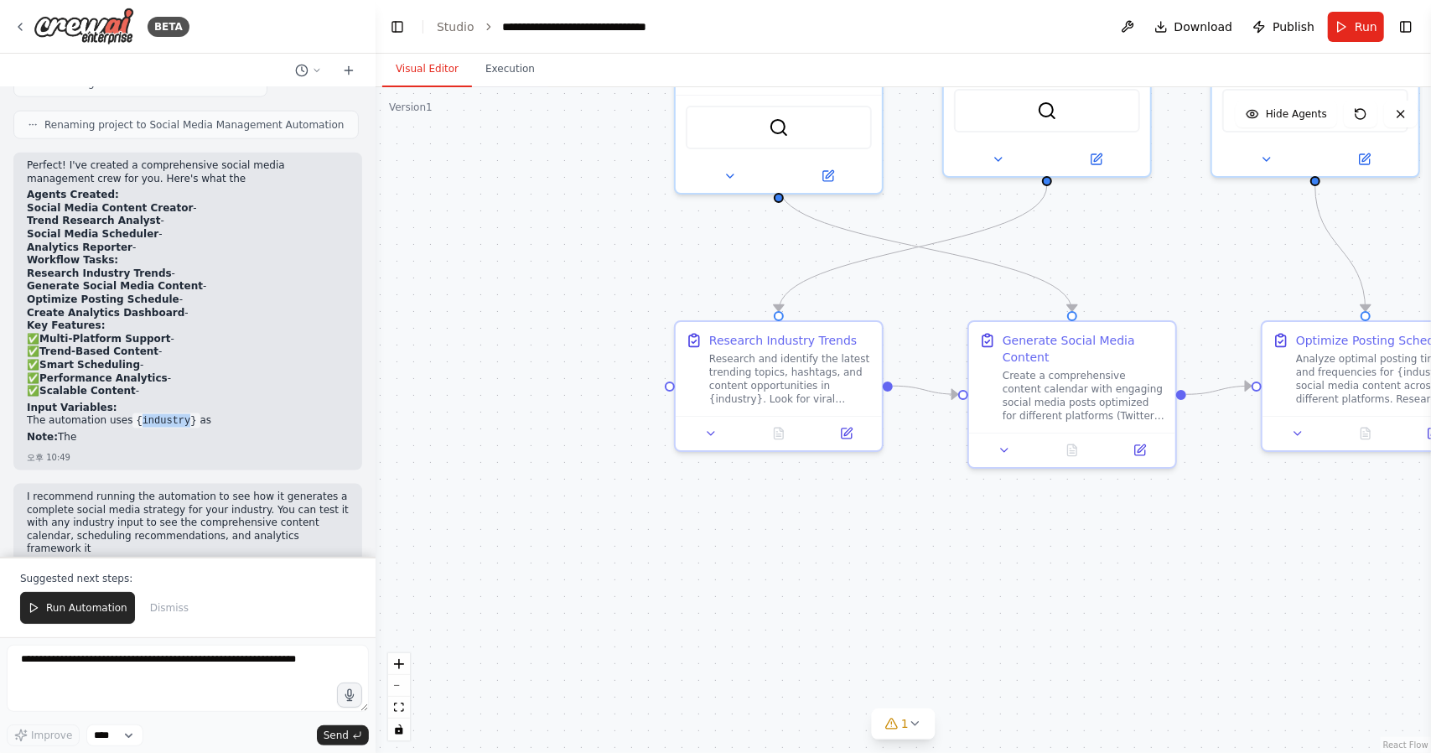
click at [133, 413] on code "{industry}" at bounding box center [165, 420] width 67 height 15
click at [233, 333] on p "✅ Multi-Platform Support - ✅ Trend-Based Content - ✅ Smart Scheduling - ✅ Perfo…" at bounding box center [188, 365] width 322 height 65
click at [68, 431] on p "Note: The" at bounding box center [188, 437] width 322 height 13
click at [99, 424] on div "Perfect! I've created a comprehensive social media management crew for you. Her…" at bounding box center [188, 303] width 322 height 288
drag, startPoint x: 46, startPoint y: 466, endPoint x: 220, endPoint y: 459, distance: 173.7
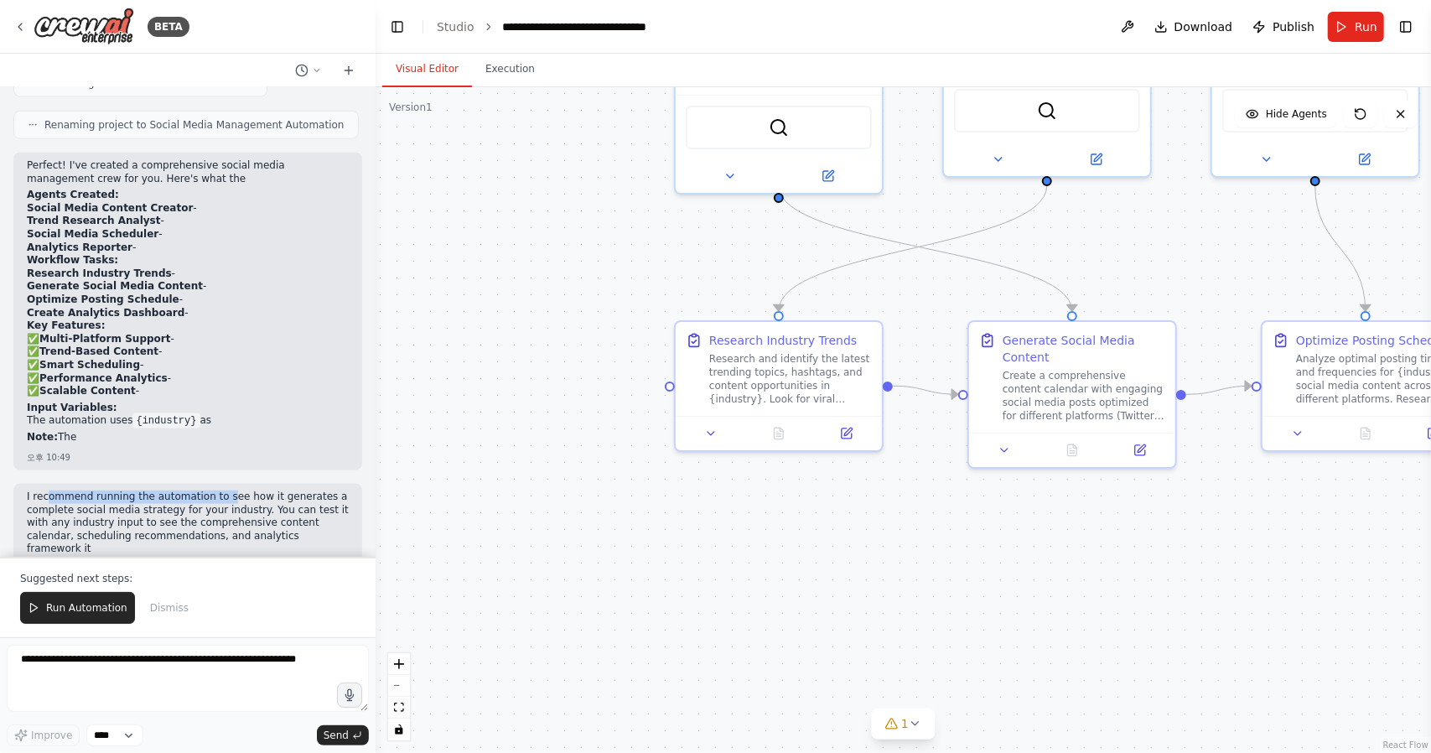
click at [220, 459] on div "Create a crew that schedules and publishes social media content across multiple…" at bounding box center [188, 321] width 376 height 469
drag, startPoint x: 642, startPoint y: 373, endPoint x: 406, endPoint y: 319, distance: 242.4
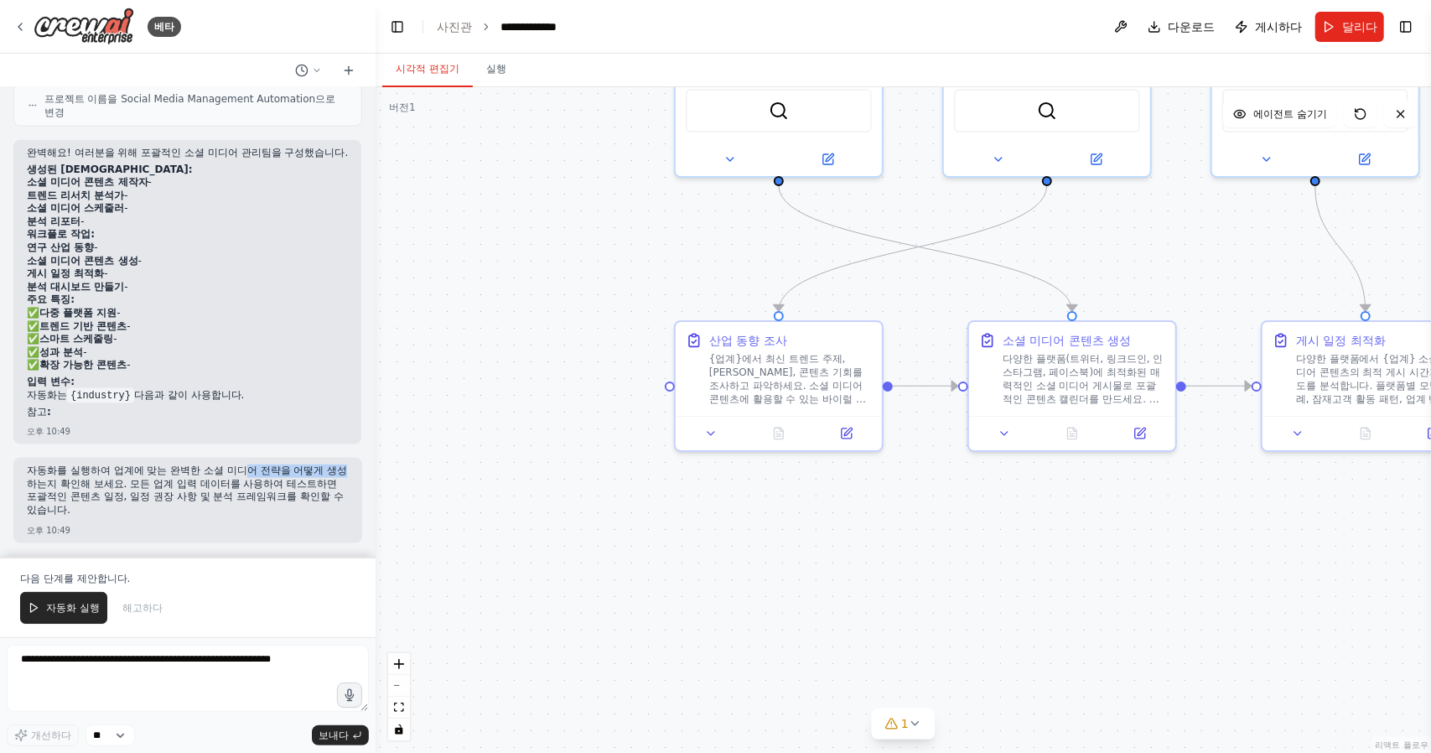
drag, startPoint x: 44, startPoint y: 488, endPoint x: 252, endPoint y: 474, distance: 208.4
click at [252, 474] on font "자동화를 실행하여 업계에 맞는 완벽한 소셜 미디어 전략을 어떻게 생성하는지 확인해 보세요. 모든 업계 입력 데이터를 사용하여 테스트하면 포괄적…" at bounding box center [187, 489] width 320 height 51
click at [223, 515] on p "자동화를 실행하여 업계에 맞는 완벽한 소셜 미디어 전략을 어떻게 생성하는지 확인해 보세요. 모든 업계 입력 데이터를 사용하여 테스트하면 포괄적…" at bounding box center [188, 490] width 322 height 52
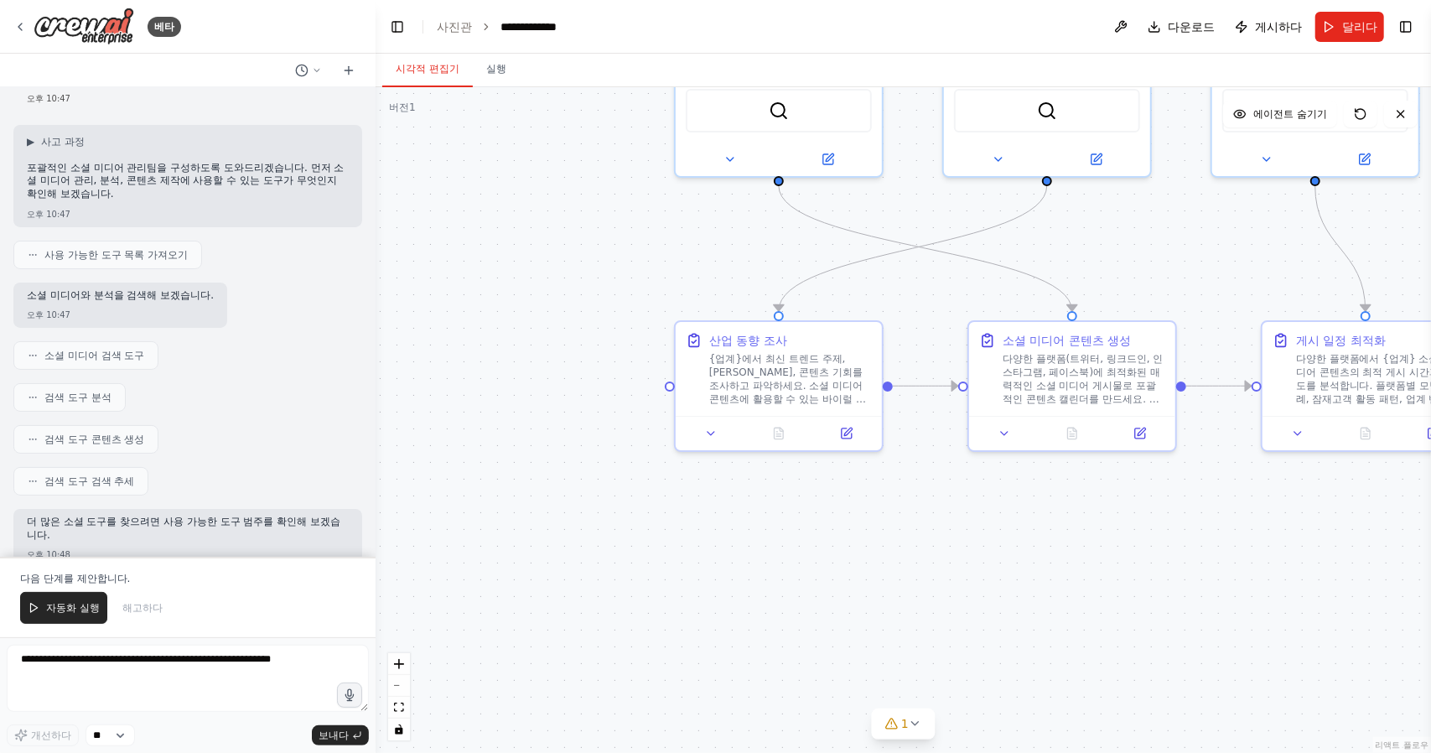
scroll to position [0, 0]
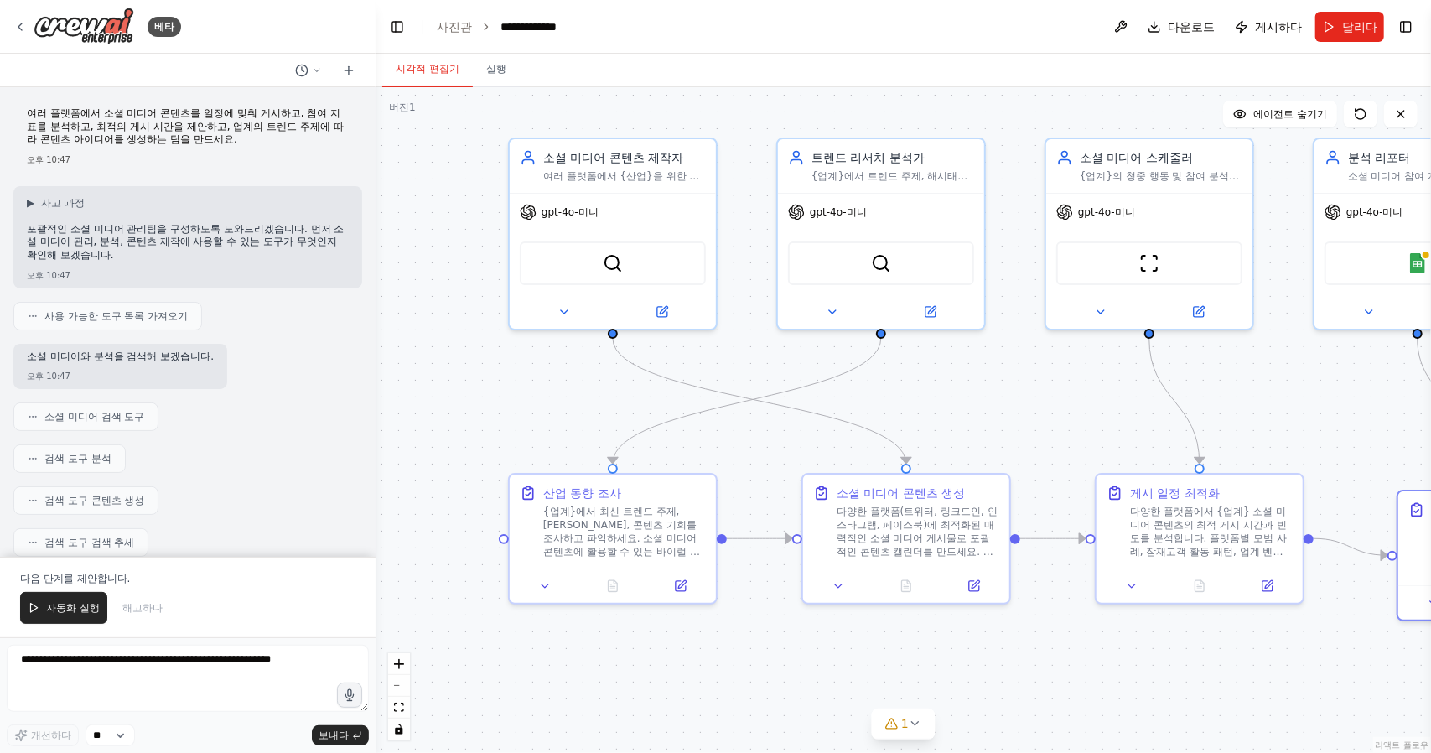
drag, startPoint x: 520, startPoint y: 309, endPoint x: 354, endPoint y: 462, distance: 225.4
click at [354, 462] on div "베타 여러 플랫폼에서 소셜 미디어 콘텐츠를 일정에 맞춰 게시하고, 참여 지표를 분석하고, 최적의 게시 시간을 제안하고, 업계의 트렌드 주제에 …" at bounding box center [715, 376] width 1431 height 753
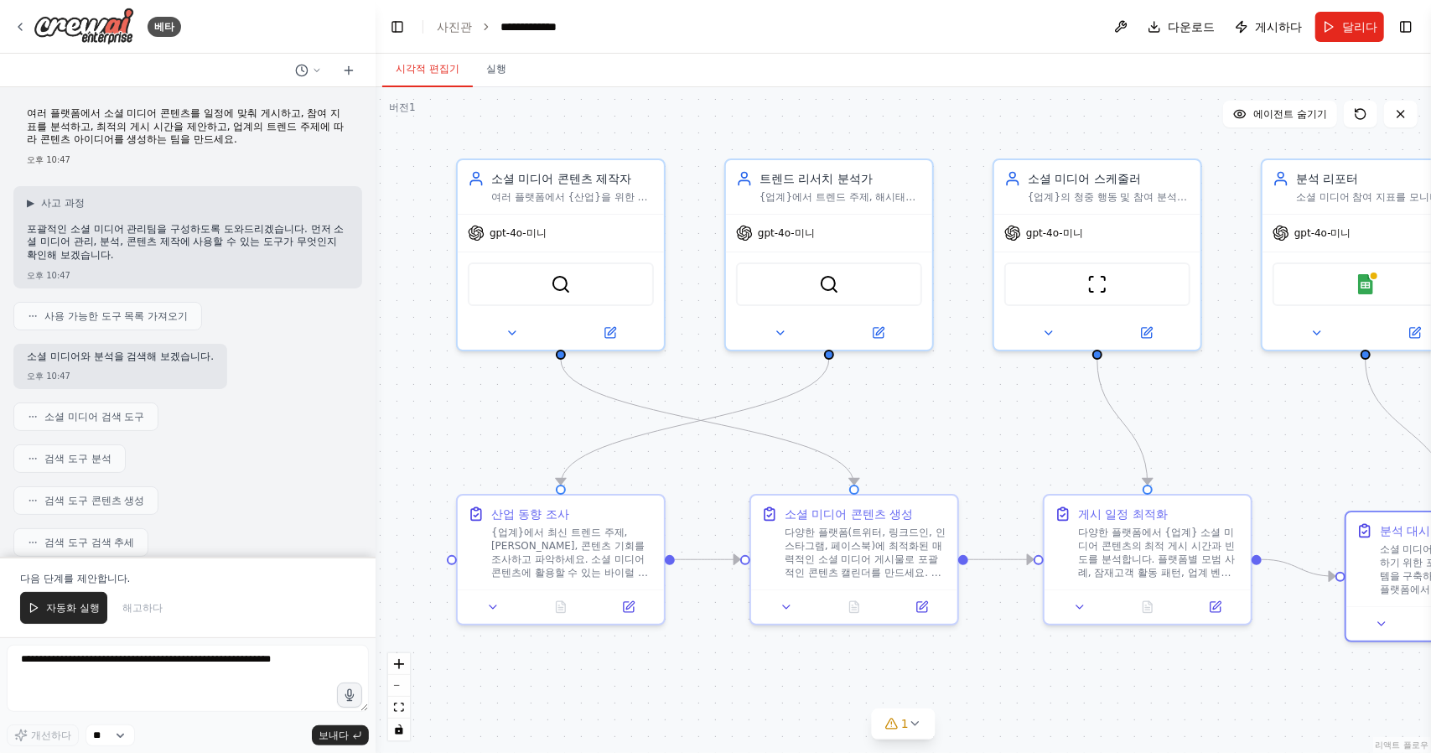
drag, startPoint x: 476, startPoint y: 369, endPoint x: 422, endPoint y: 390, distance: 57.6
click at [422, 390] on div ".deletable-edge-delete-btn { width: 20px; height: 20px; border: 0px solid #ffff…" at bounding box center [903, 420] width 1055 height 666
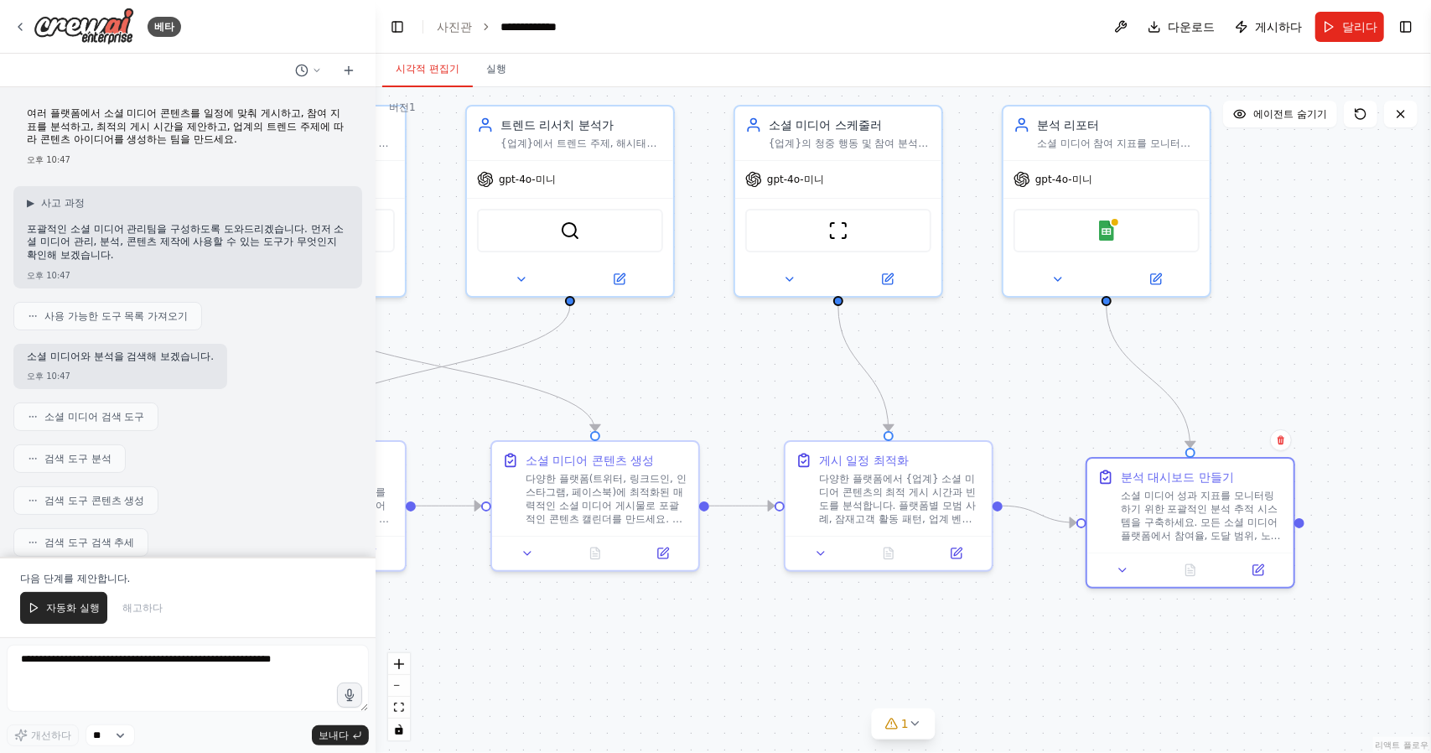
drag, startPoint x: 1215, startPoint y: 402, endPoint x: 811, endPoint y: 380, distance: 404.6
click at [958, 347] on div ".deletable-edge-delete-btn { width: 20px; height: 20px; border: 0px solid #ffff…" at bounding box center [903, 420] width 1055 height 666
click at [68, 609] on font "자동화 실행" at bounding box center [73, 608] width 54 height 12
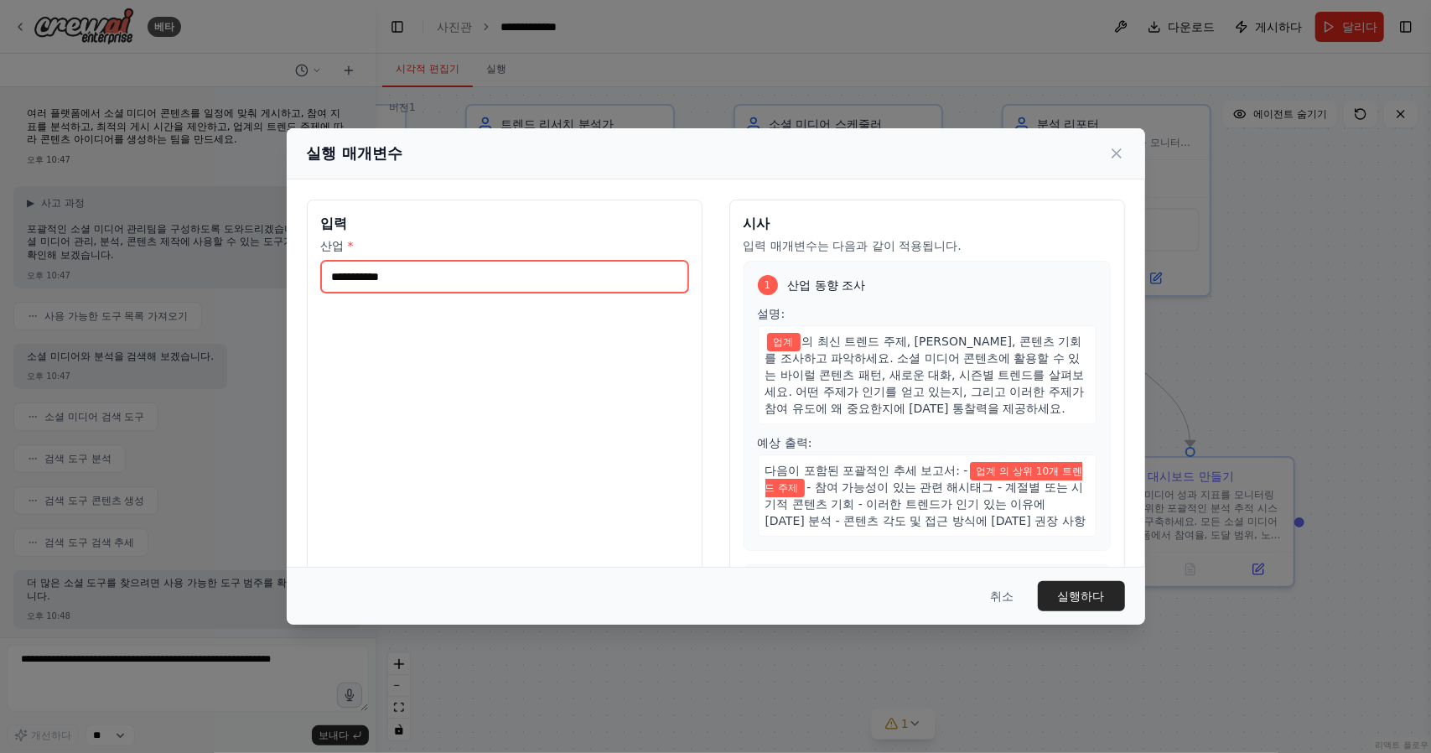
click at [383, 277] on input "산업 *" at bounding box center [504, 277] width 367 height 32
type input "*"
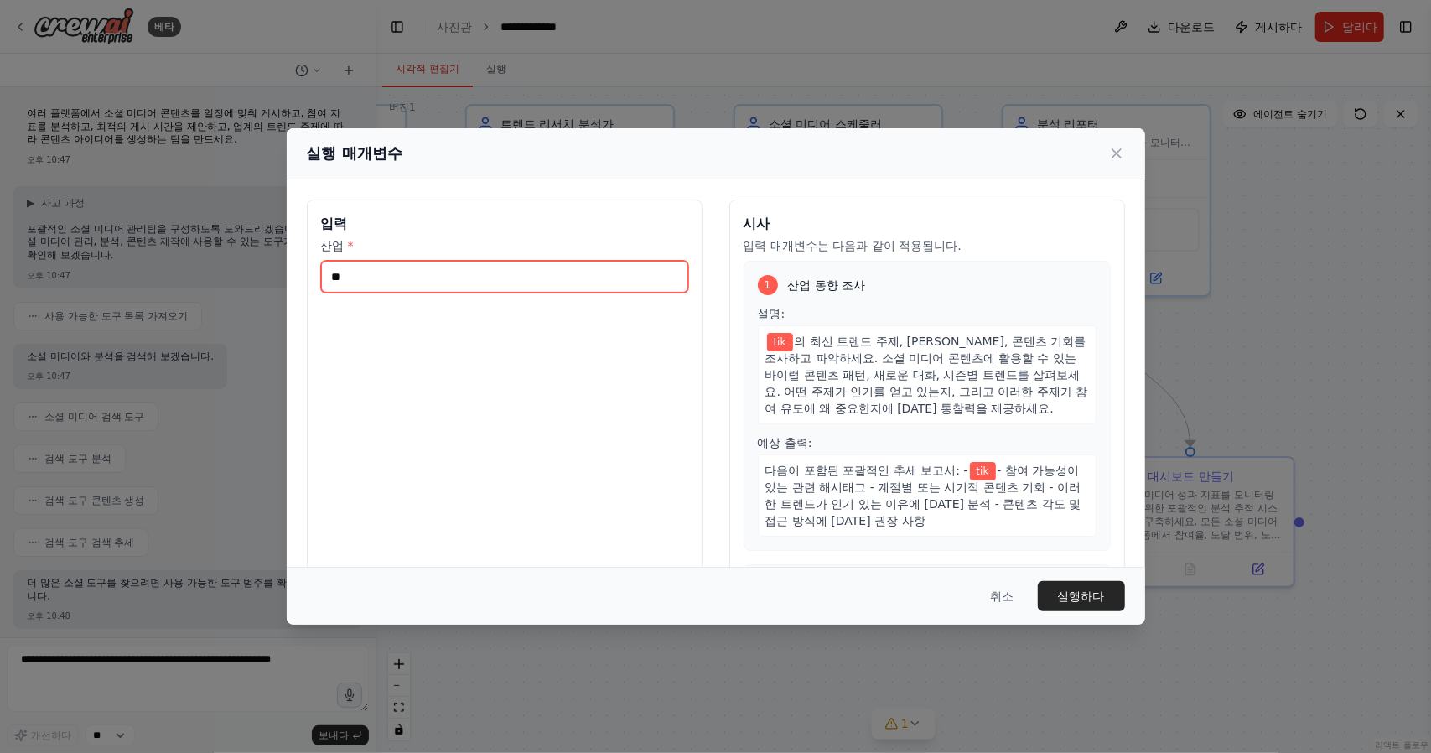
type input "*"
click at [484, 281] on input "*******" at bounding box center [504, 277] width 367 height 32
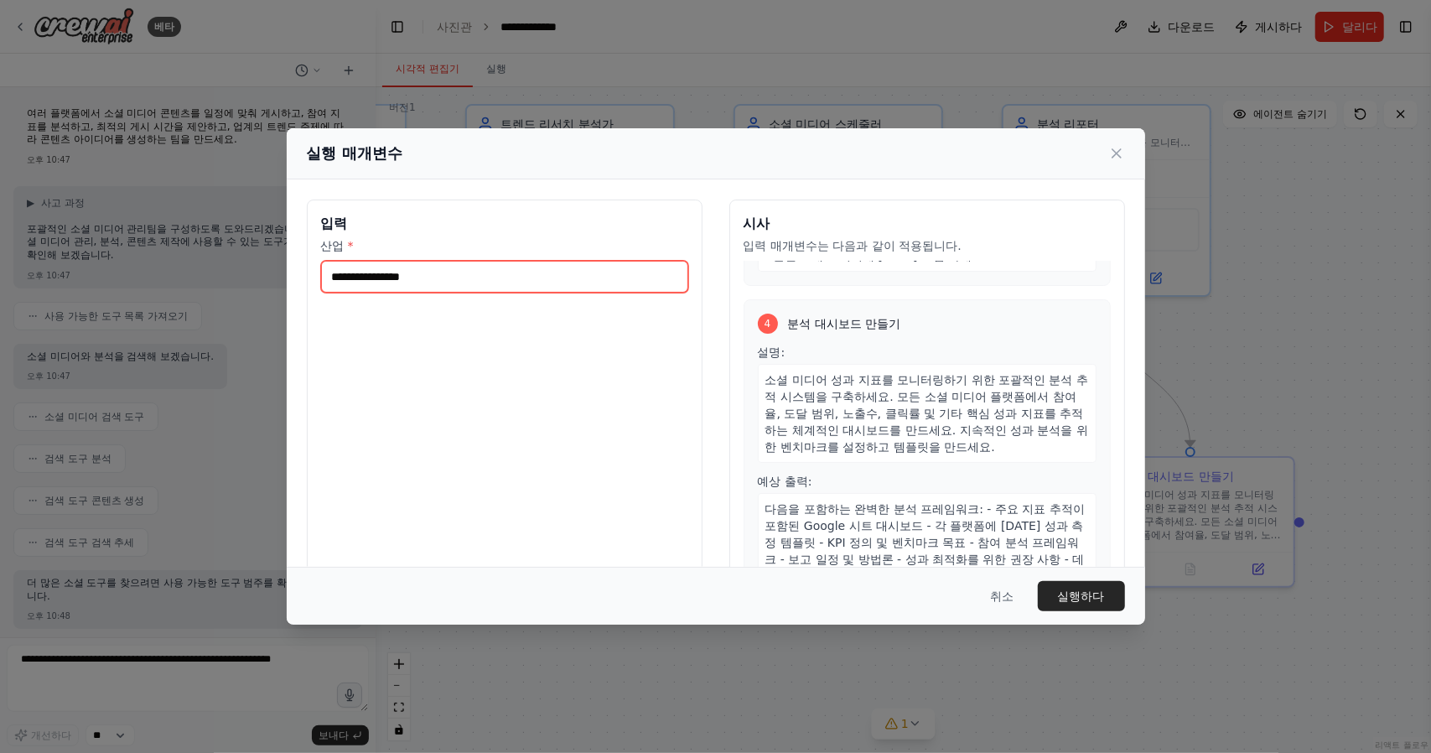
scroll to position [49, 0]
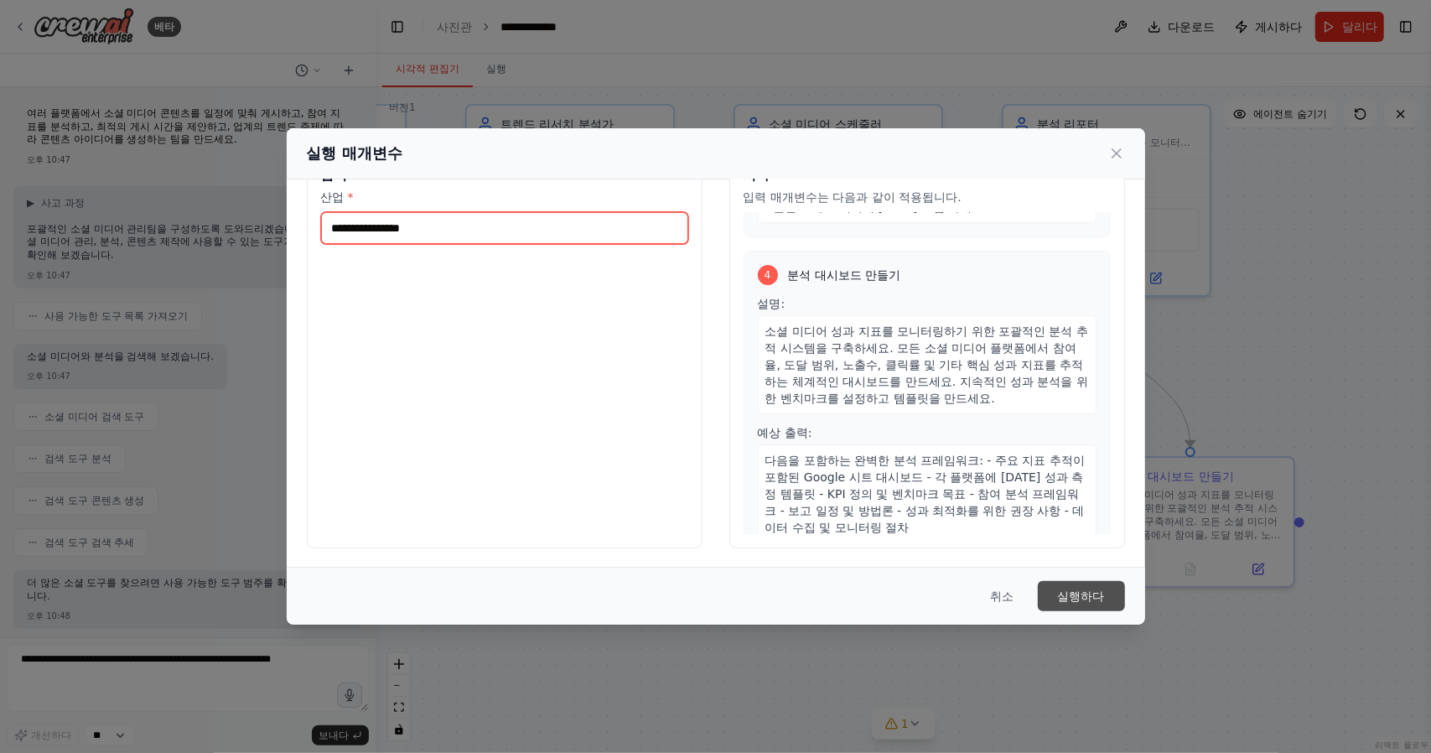
type input "**********"
click at [1083, 589] on font "실행하다" at bounding box center [1081, 595] width 47 height 13
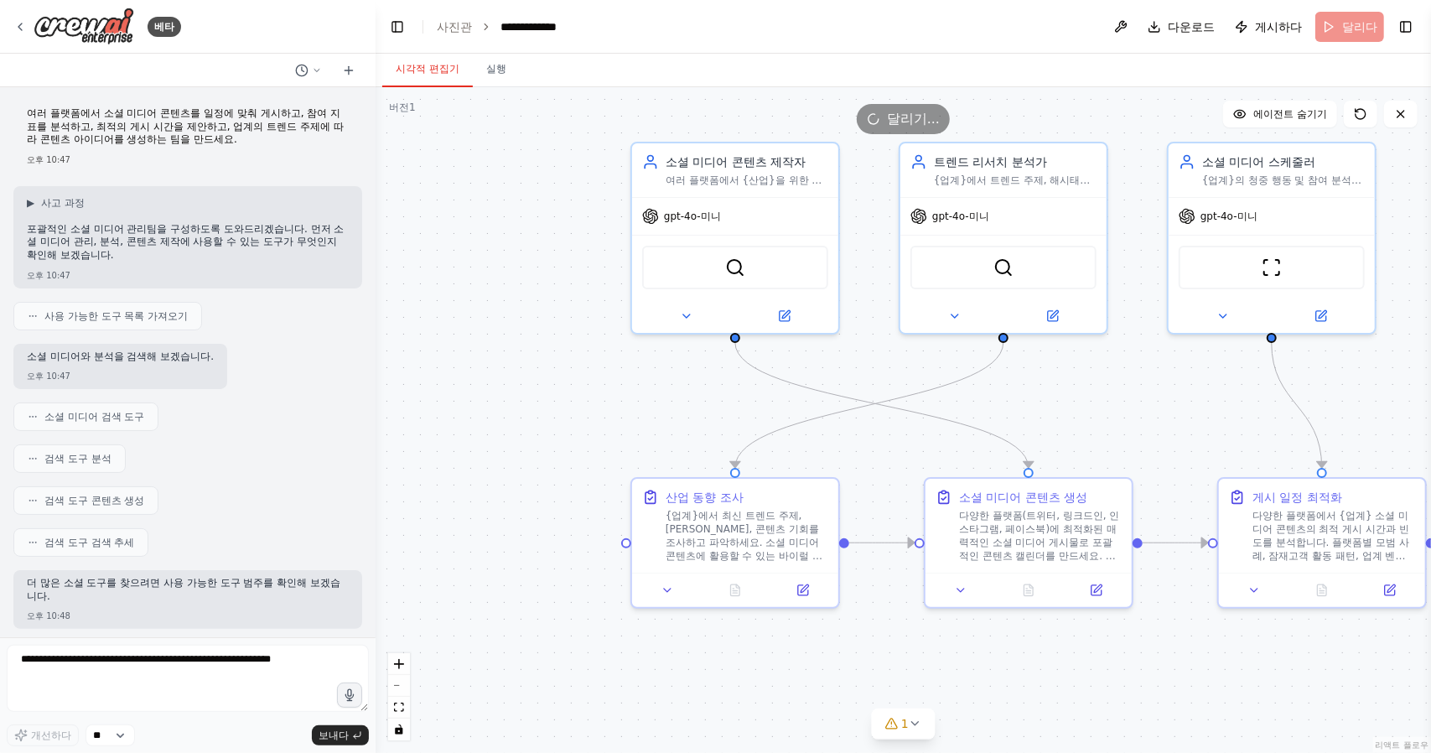
drag, startPoint x: 597, startPoint y: 360, endPoint x: 1030, endPoint y: 398, distance: 435.0
click at [1030, 398] on div ".deletable-edge-delete-btn { width: 20px; height: 20px; border: 0px solid #ffff…" at bounding box center [903, 420] width 1055 height 666
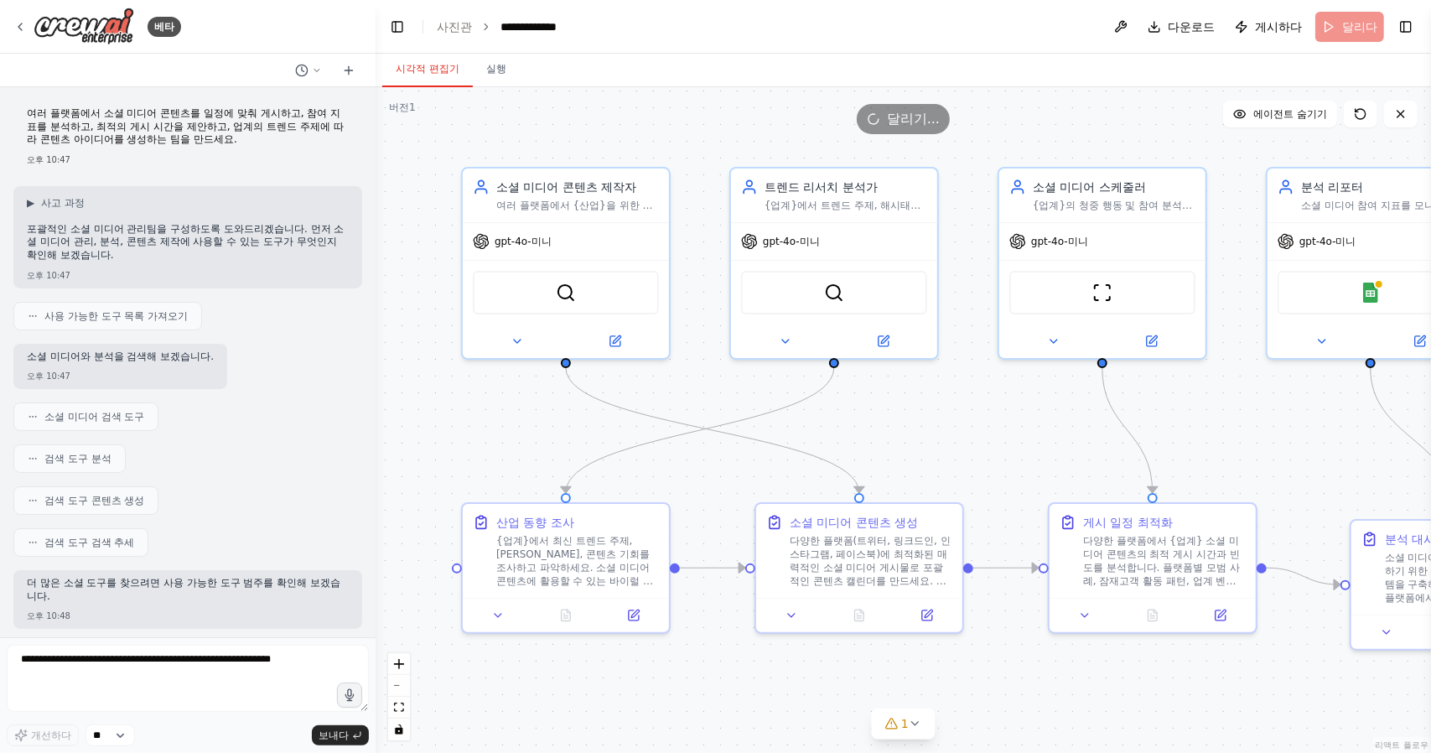
drag, startPoint x: 554, startPoint y: 402, endPoint x: 427, endPoint y: 418, distance: 128.5
click at [379, 427] on div ".deletable-edge-delete-btn { width: 20px; height: 20px; border: 0px solid #ffff…" at bounding box center [903, 420] width 1055 height 666
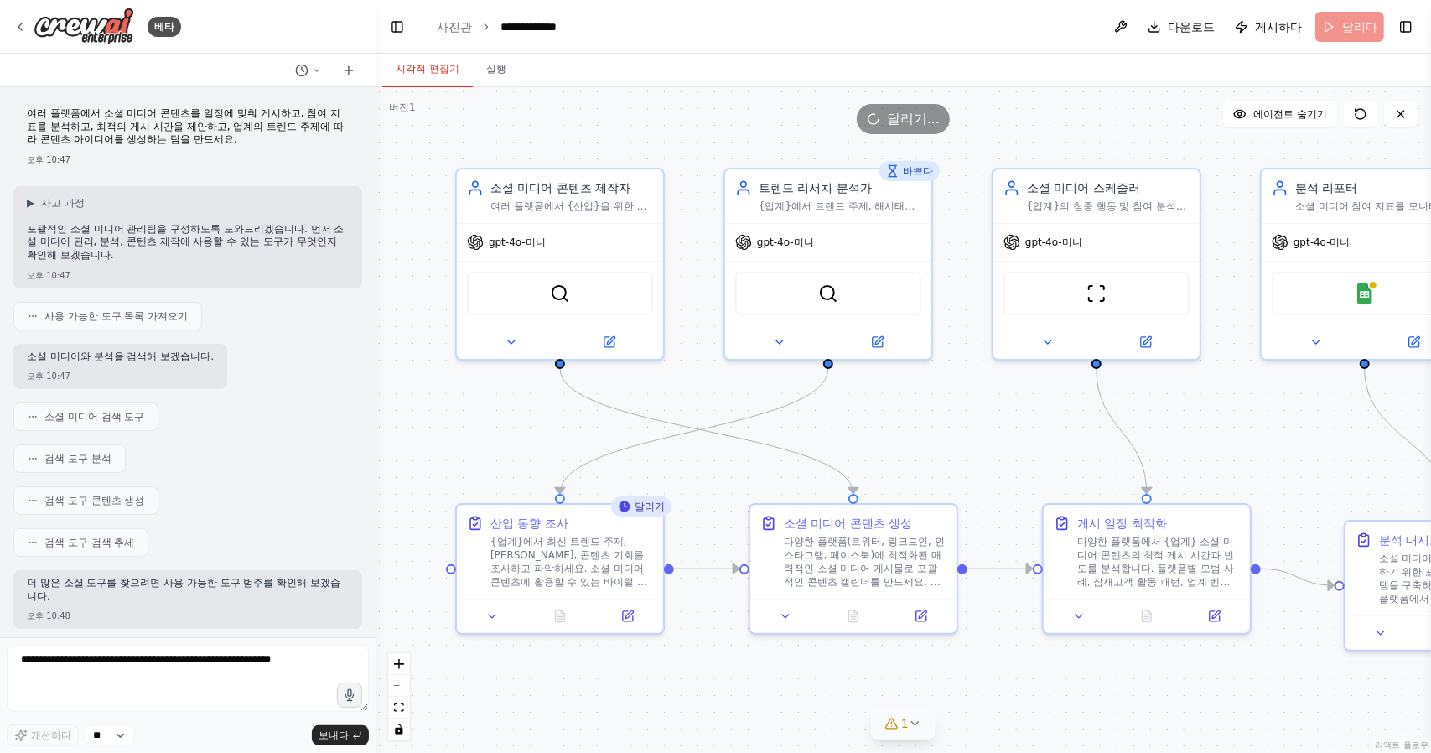
click at [912, 725] on icon at bounding box center [915, 723] width 13 height 13
click at [608, 711] on div ".deletable-edge-delete-btn { width: 20px; height: 20px; border: 0px solid #ffff…" at bounding box center [903, 420] width 1055 height 666
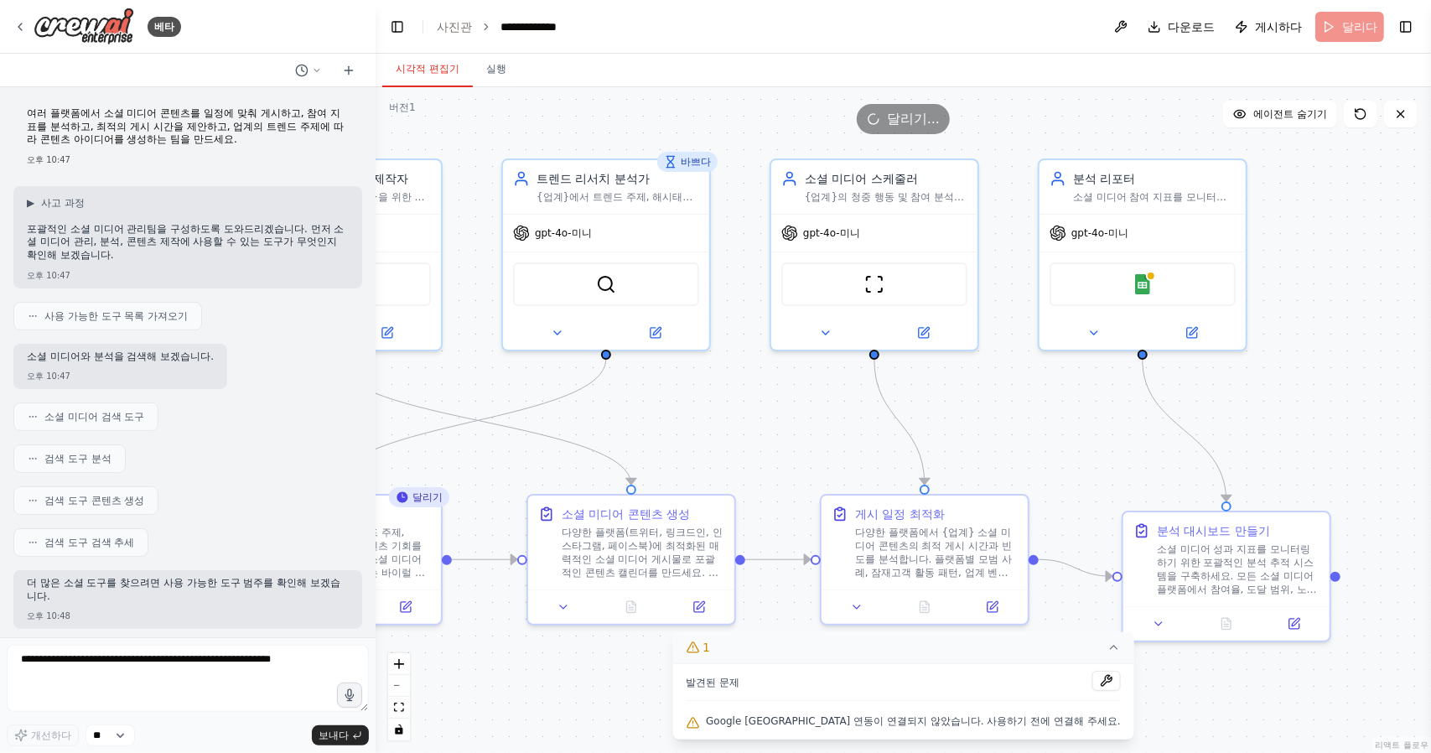
drag, startPoint x: 1350, startPoint y: 459, endPoint x: 1128, endPoint y: 450, distance: 222.3
click at [1128, 450] on div ".deletable-edge-delete-btn { width: 20px; height: 20px; border: 0px solid #ffff…" at bounding box center [903, 420] width 1055 height 666
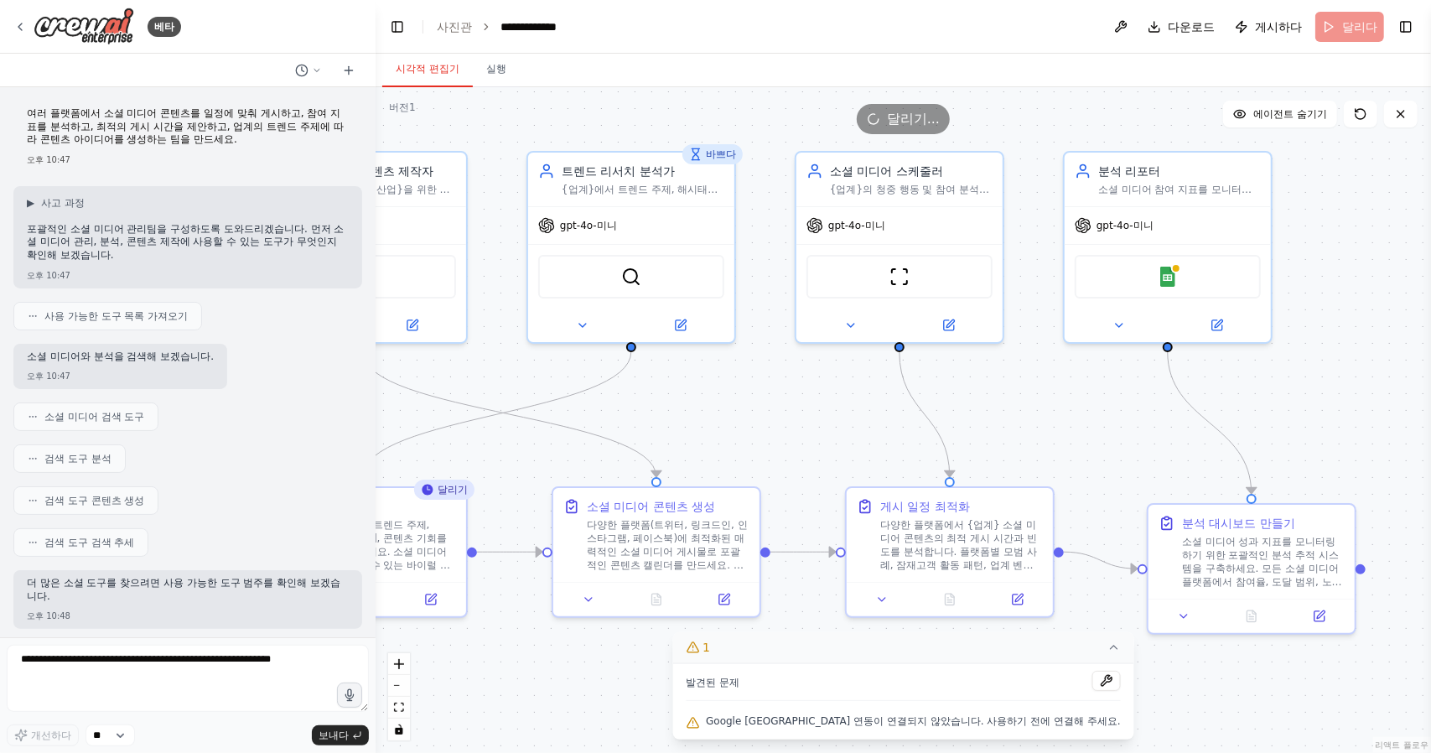
drag, startPoint x: 1033, startPoint y: 438, endPoint x: 1142, endPoint y: 405, distance: 113.8
click at [1142, 405] on div ".deletable-edge-delete-btn { width: 20px; height: 20px; border: 0px solid #ffff…" at bounding box center [903, 420] width 1055 height 666
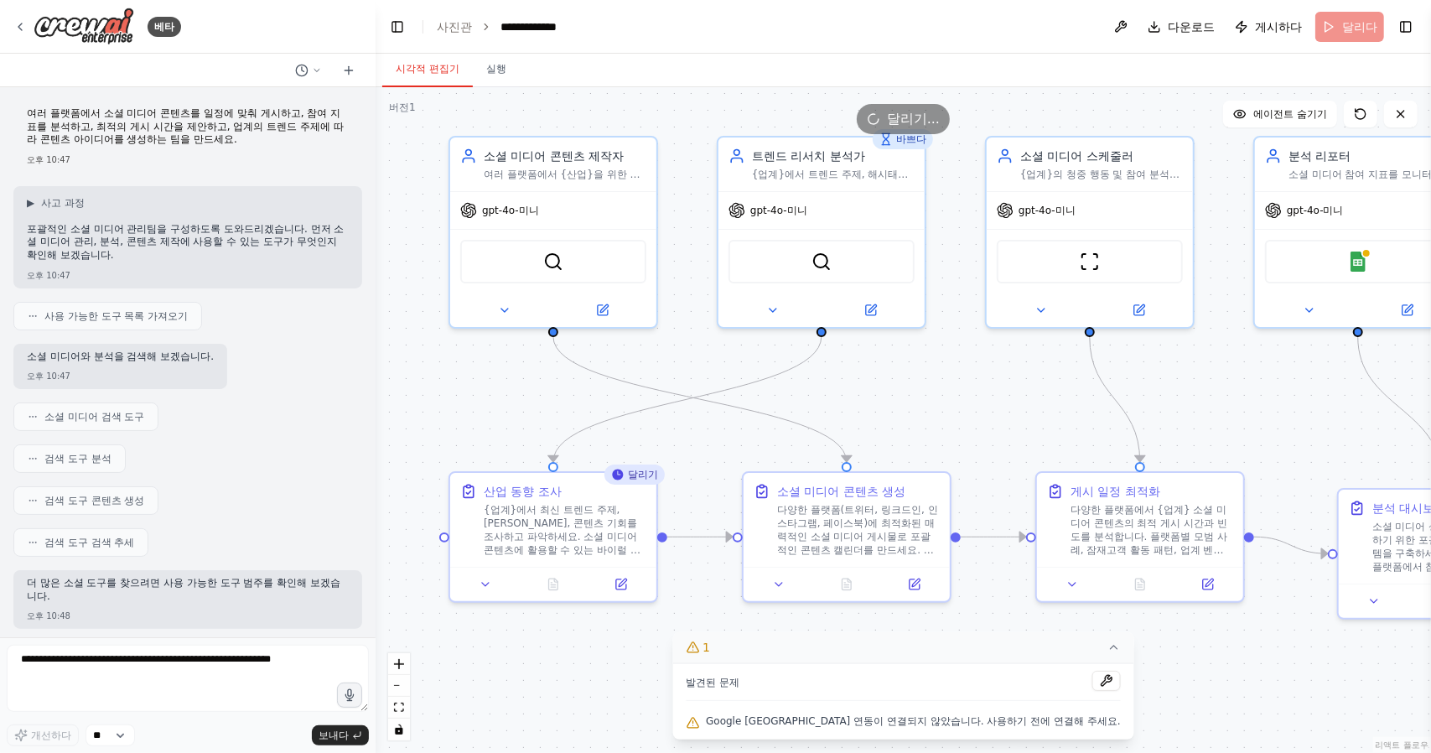
drag, startPoint x: 1212, startPoint y: 410, endPoint x: 1316, endPoint y: 416, distance: 104.1
click at [1316, 416] on div ".deletable-edge-delete-btn { width: 20px; height: 20px; border: 0px solid #ffff…" at bounding box center [903, 420] width 1055 height 666
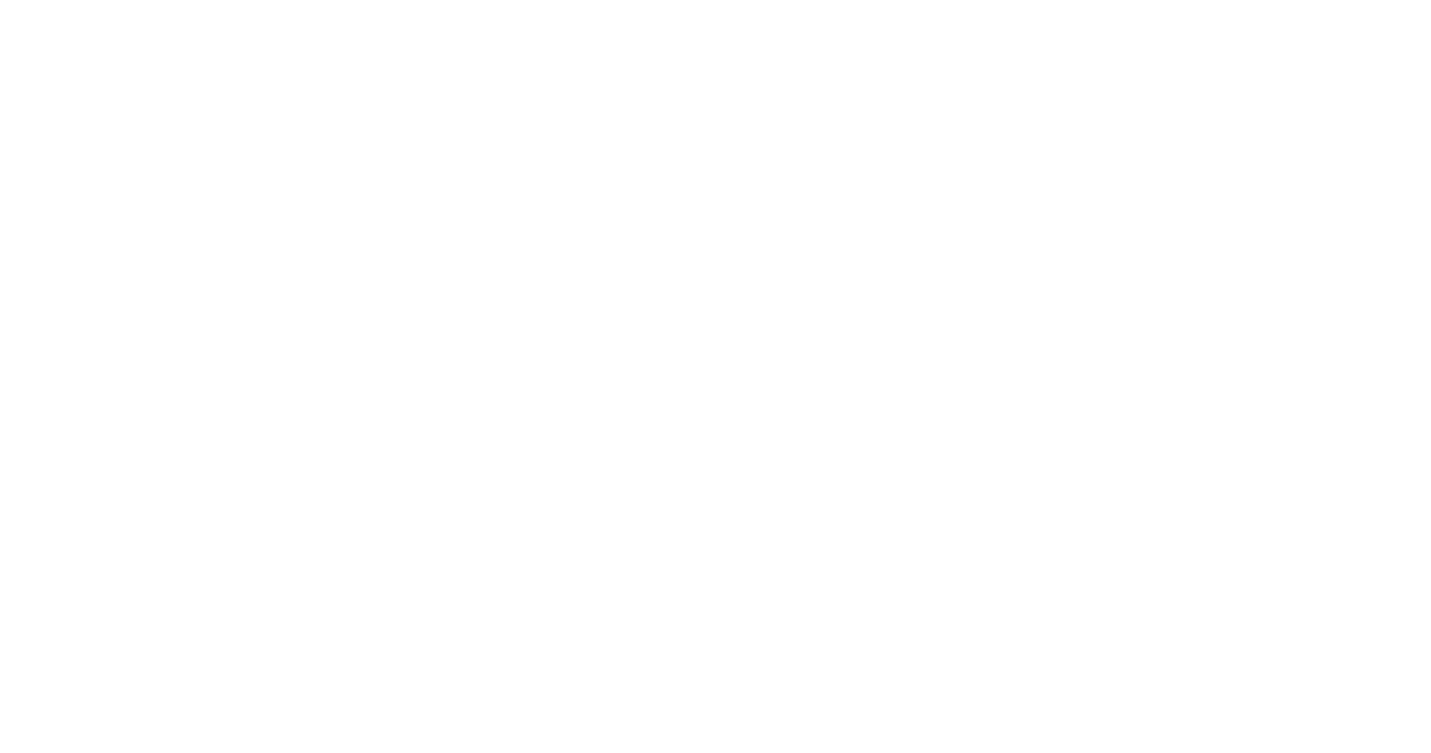
click at [796, 0] on html "원본 텍스트 번역 평가 보내주신 의견은 Google 번역을 개선하는 데 사용됩니다." at bounding box center [715, 0] width 1431 height 0
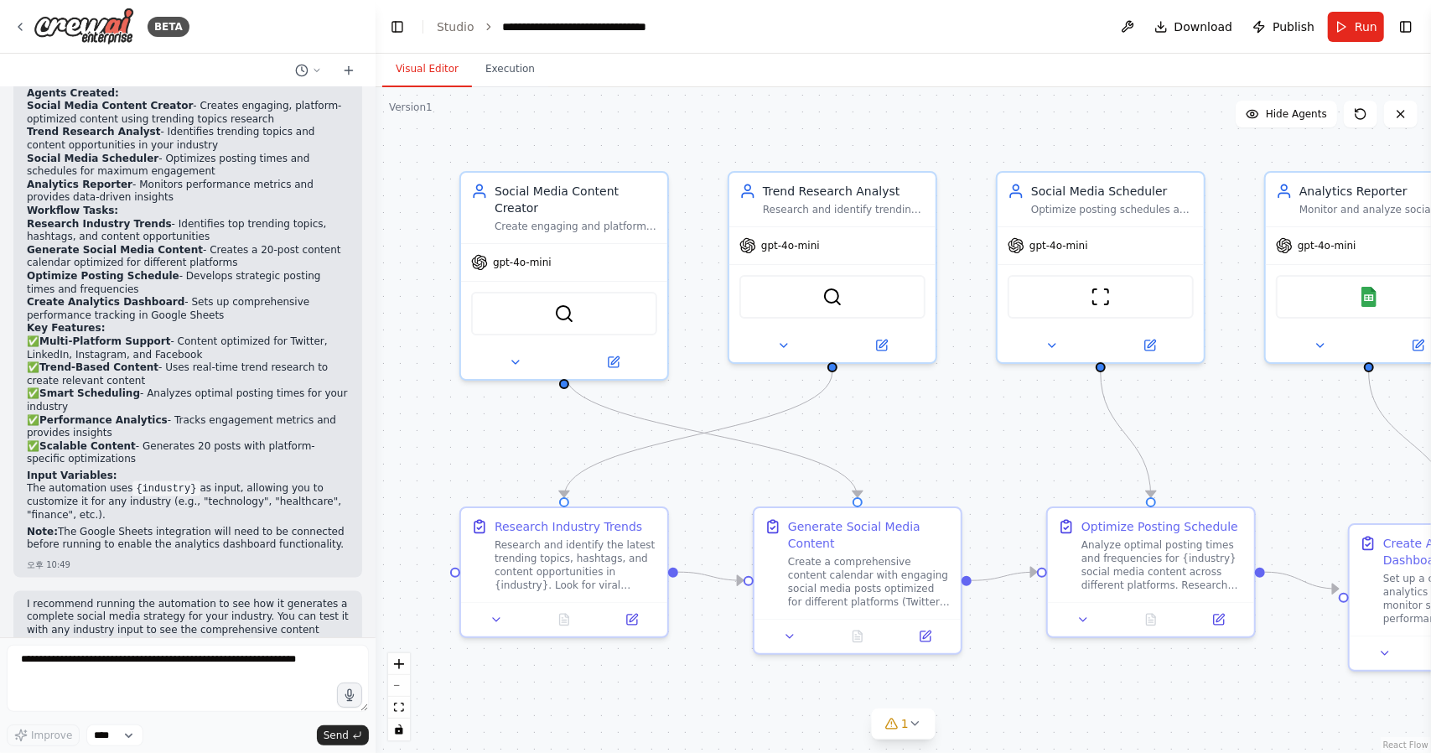
scroll to position [1604, 0]
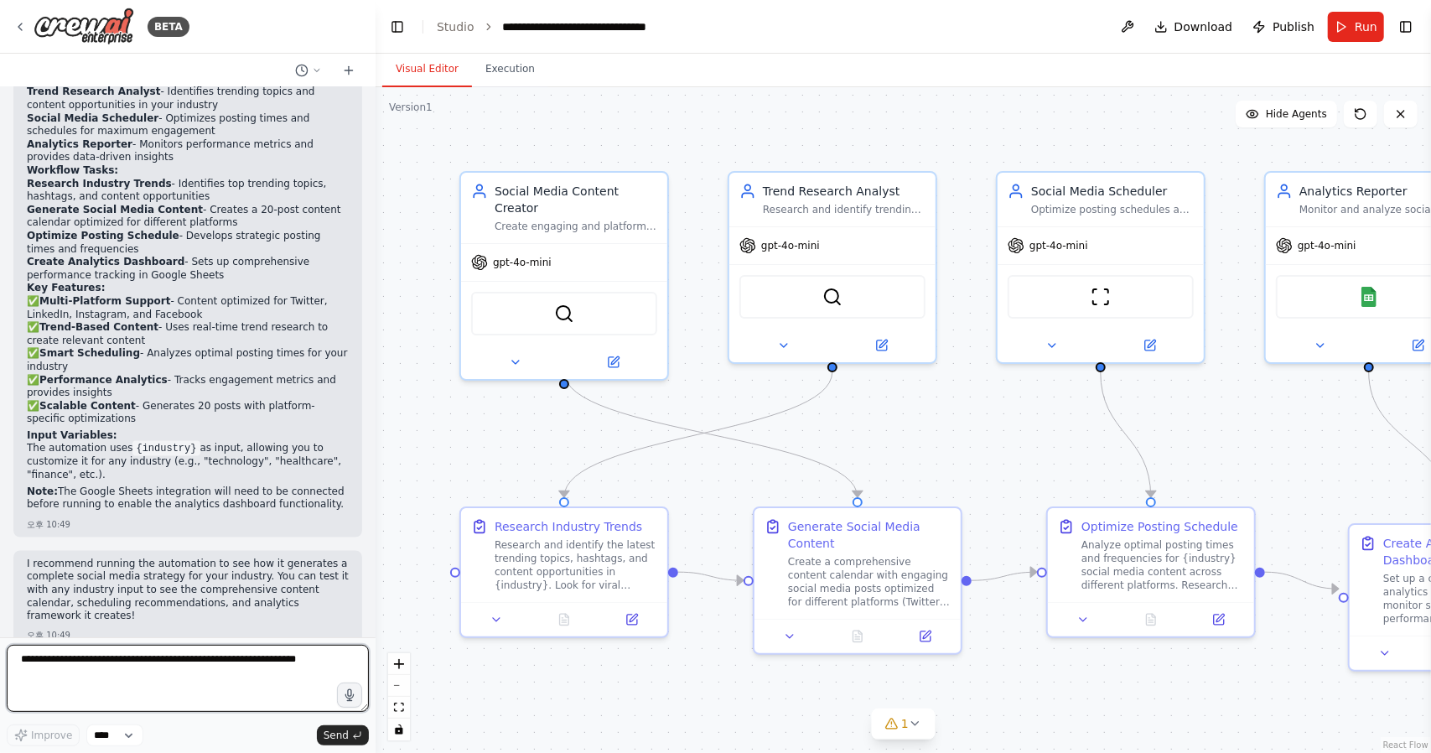
click at [311, 664] on textarea at bounding box center [188, 678] width 362 height 67
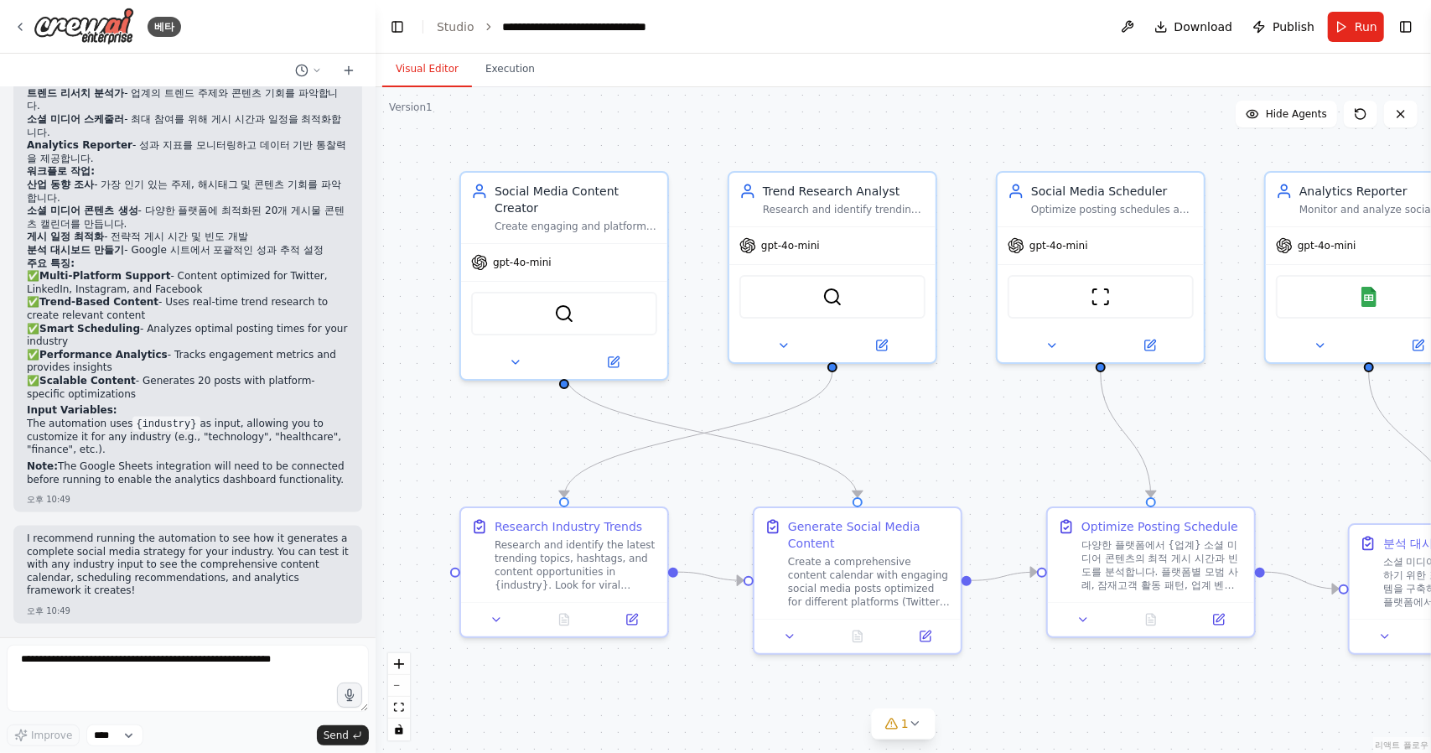
scroll to position [1487, 0]
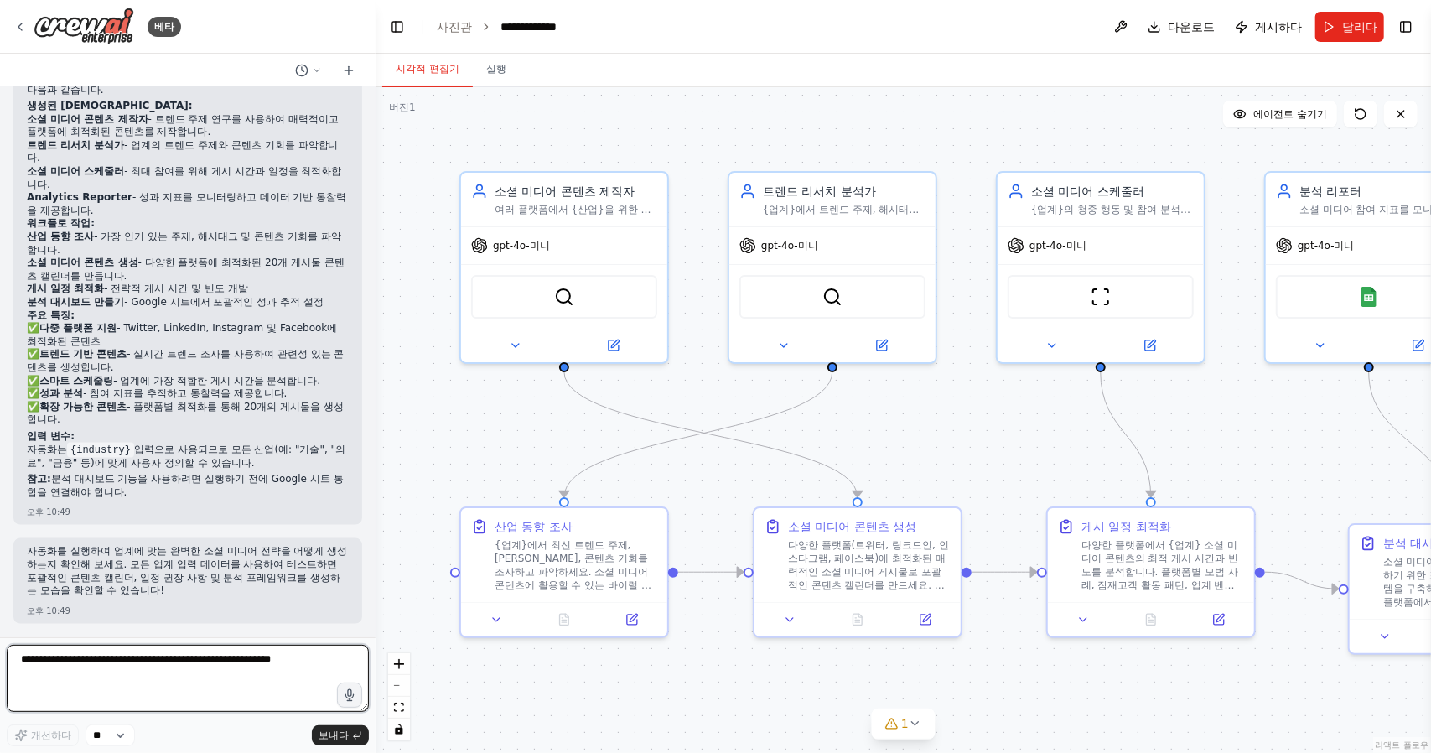
click at [204, 693] on textarea at bounding box center [188, 678] width 362 height 67
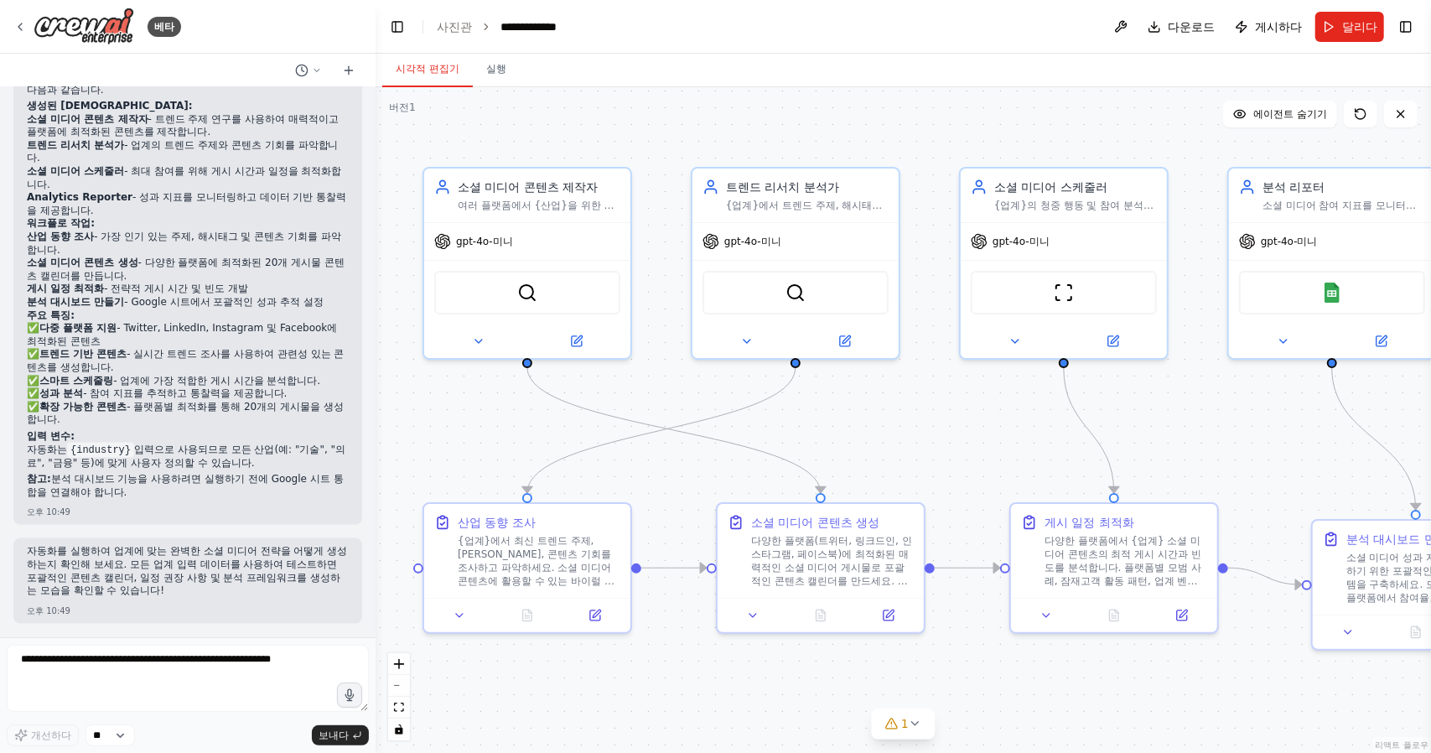
drag, startPoint x: 446, startPoint y: 443, endPoint x: 377, endPoint y: 442, distance: 68.8
click at [377, 442] on div ".deletable-edge-delete-btn { width: 20px; height: 20px; border: 0px solid #ffff…" at bounding box center [903, 420] width 1055 height 666
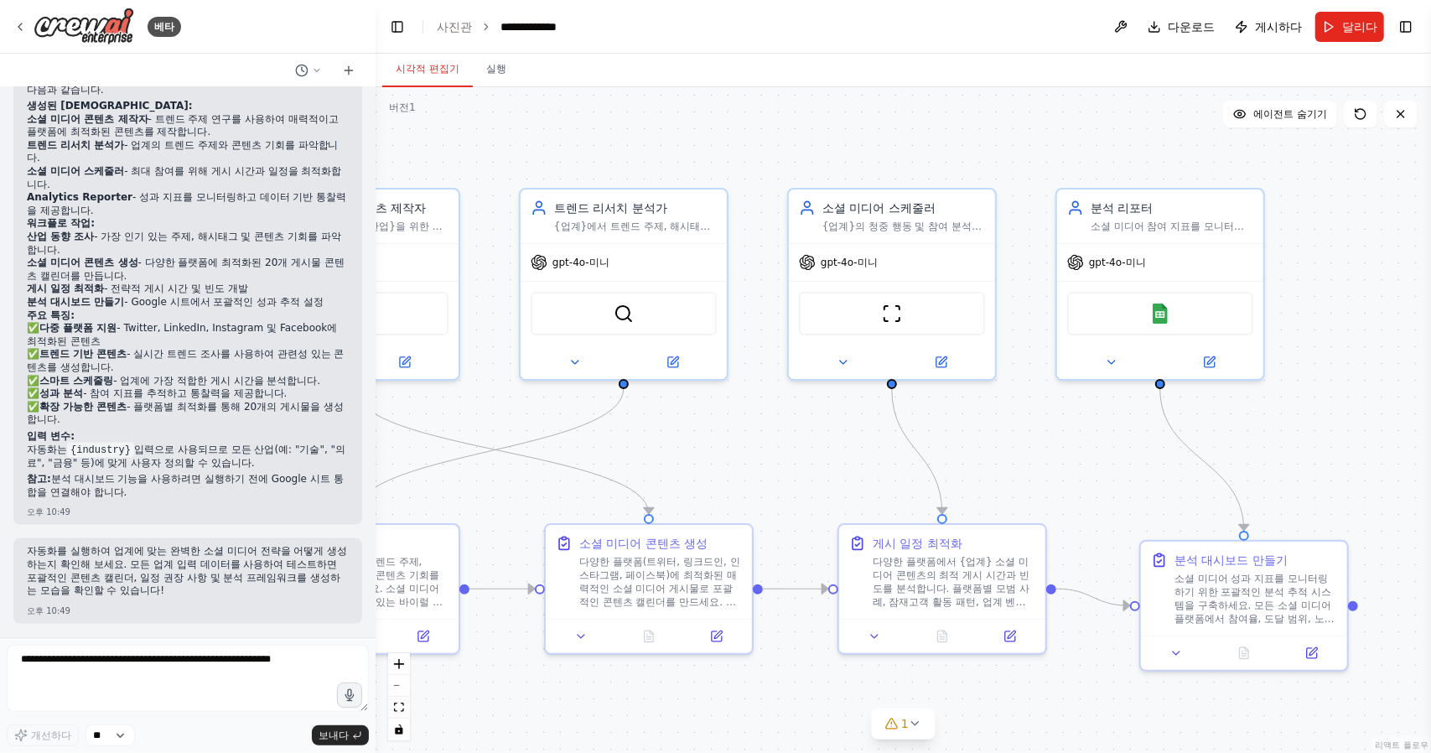
drag, startPoint x: 411, startPoint y: 422, endPoint x: 271, endPoint y: 440, distance: 141.2
click at [269, 440] on div "베타 여러 플랫폼에서 소셜 미디어 콘텐츠를 일정에 맞춰 게시하고, 참여 지표를 분석하고, 최적의 게시 시간을 제안하고, 업계의 트렌드 주제에 …" at bounding box center [715, 376] width 1431 height 753
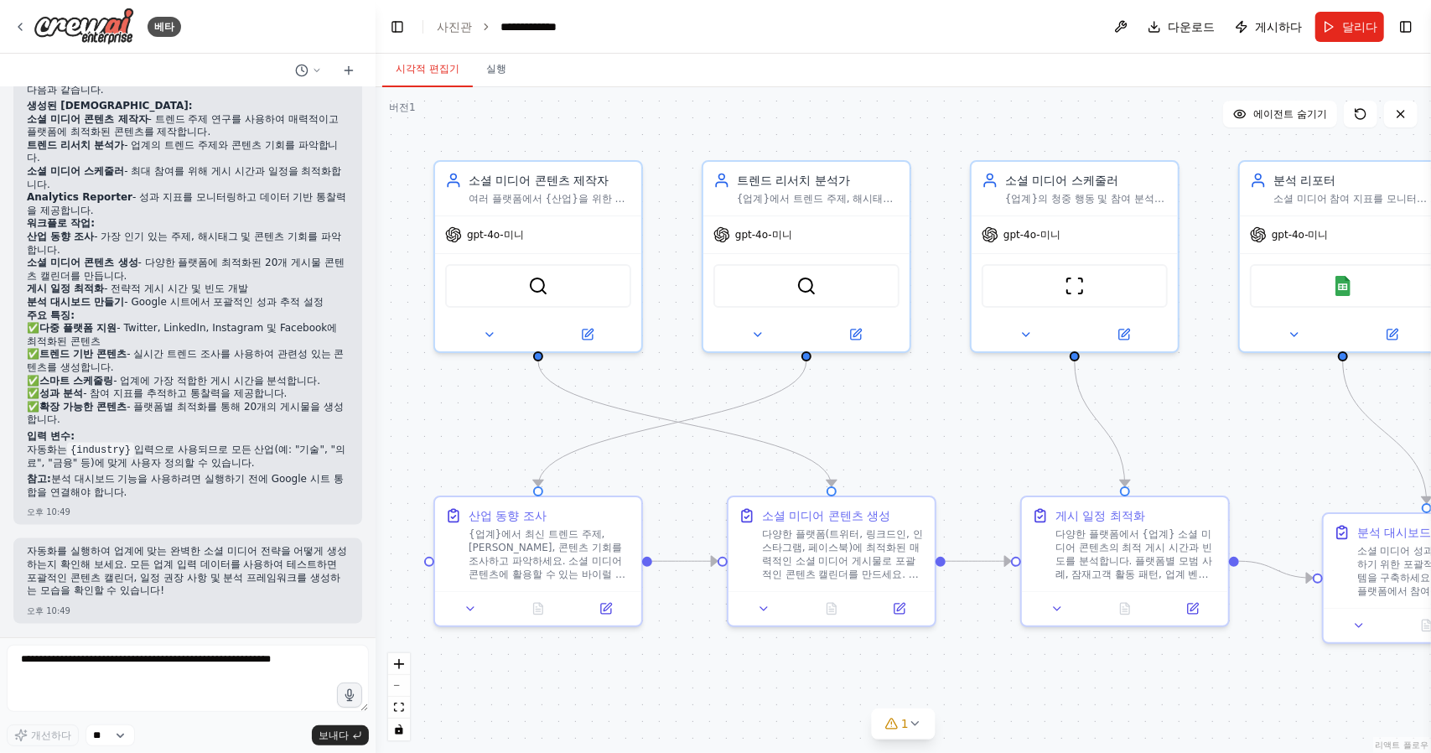
drag, startPoint x: 734, startPoint y: 447, endPoint x: 938, endPoint y: 418, distance: 205.7
click at [938, 418] on div ".deletable-edge-delete-btn { width: 20px; height: 20px; border: 0px solid #ffff…" at bounding box center [903, 420] width 1055 height 666
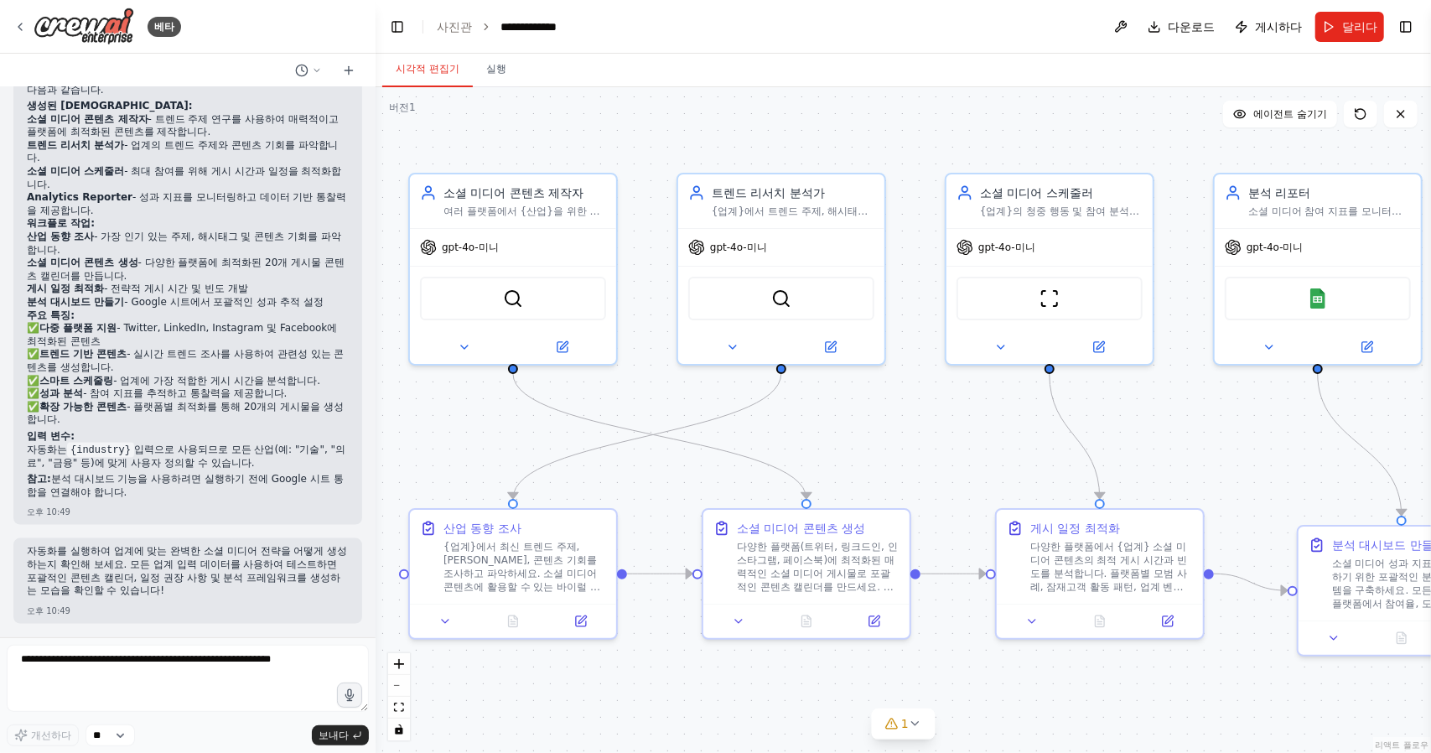
drag, startPoint x: 473, startPoint y: 432, endPoint x: 327, endPoint y: 445, distance: 146.5
click at [327, 445] on div "베타 여러 플랫폼에서 소셜 미디어 콘텐츠를 일정에 맞춰 게시하고, 참여 지표를 분석하고, 최적의 게시 시간을 제안하고, 업계의 트렌드 주제에 …" at bounding box center [715, 376] width 1431 height 753
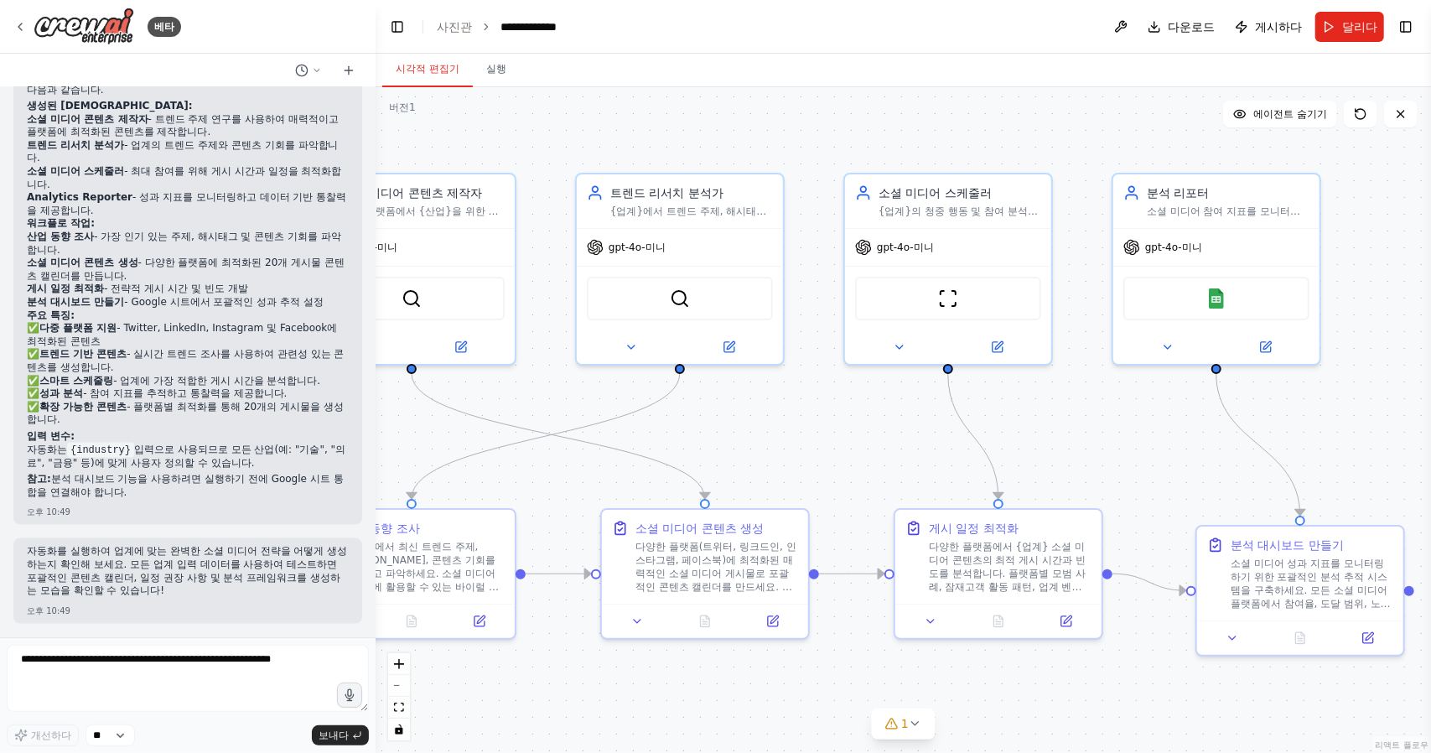
drag, startPoint x: 818, startPoint y: 425, endPoint x: 662, endPoint y: 415, distance: 156.2
click at [662, 415] on div ".deletable-edge-delete-btn { width: 20px; height: 20px; border: 0px solid #ffff…" at bounding box center [903, 420] width 1055 height 666
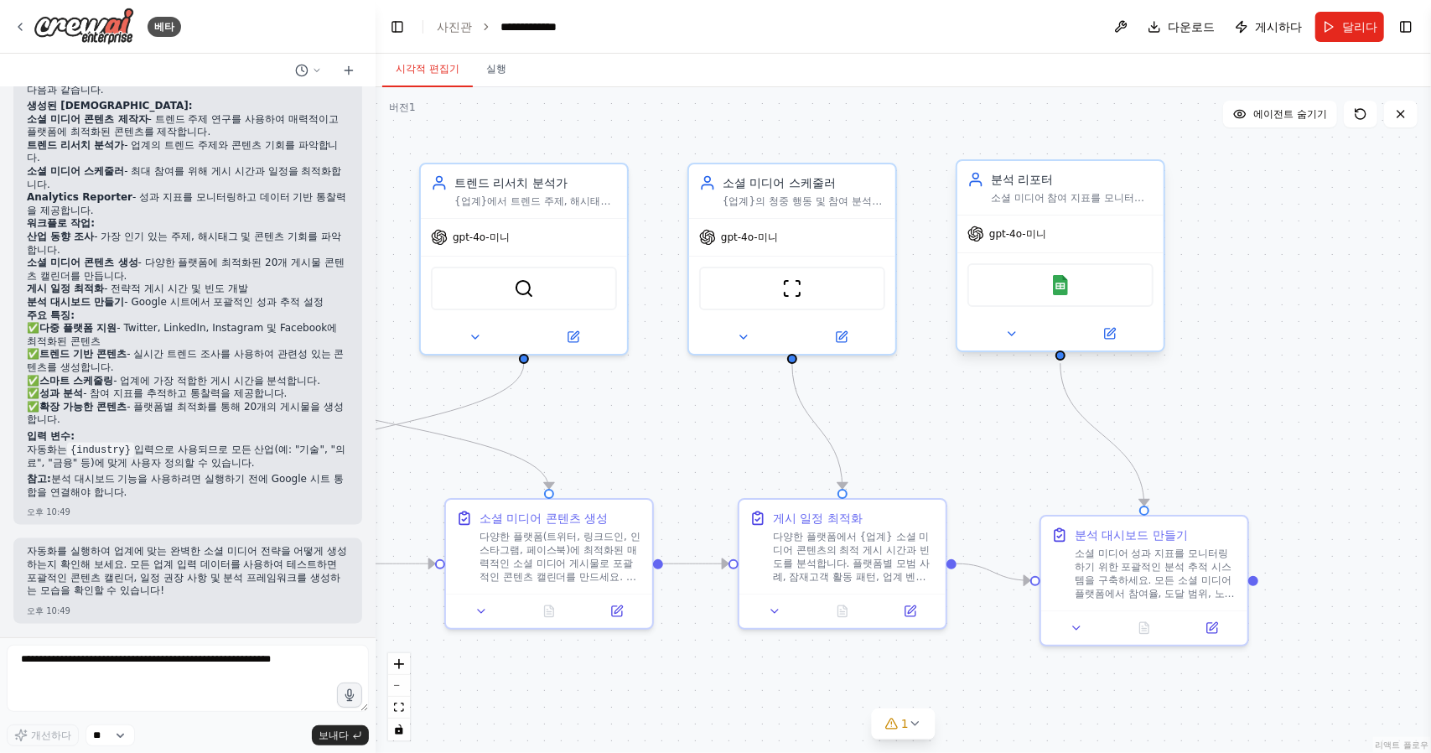
click at [1041, 231] on font "gpt-4o-미니" at bounding box center [1017, 234] width 57 height 12
drag, startPoint x: 1145, startPoint y: 145, endPoint x: 1154, endPoint y: 152, distance: 11.4
click at [1146, 145] on button at bounding box center [1151, 144] width 22 height 22
click at [1156, 146] on icon at bounding box center [1152, 144] width 10 height 10
click at [1120, 157] on font "확인하다" at bounding box center [1119, 163] width 10 height 52
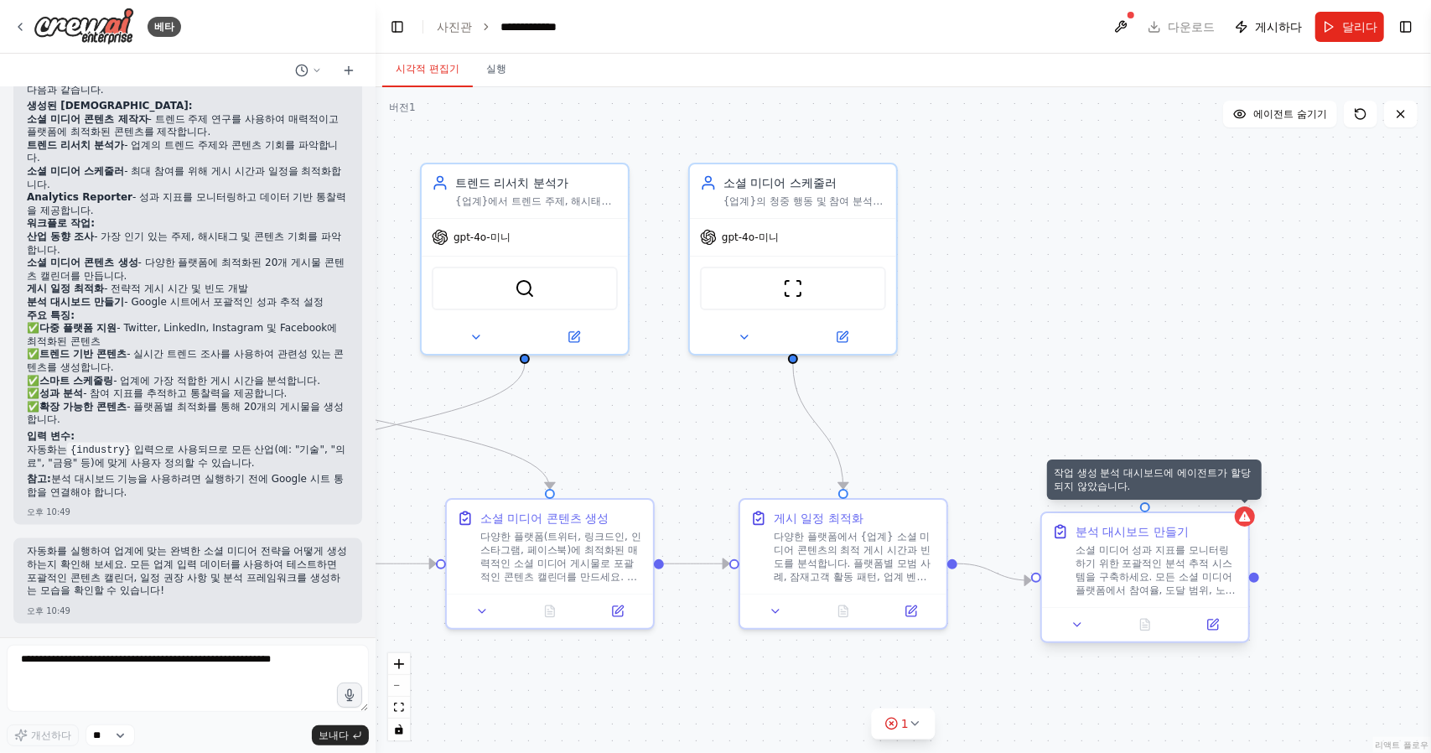
click at [1250, 519] on icon at bounding box center [1244, 516] width 11 height 10
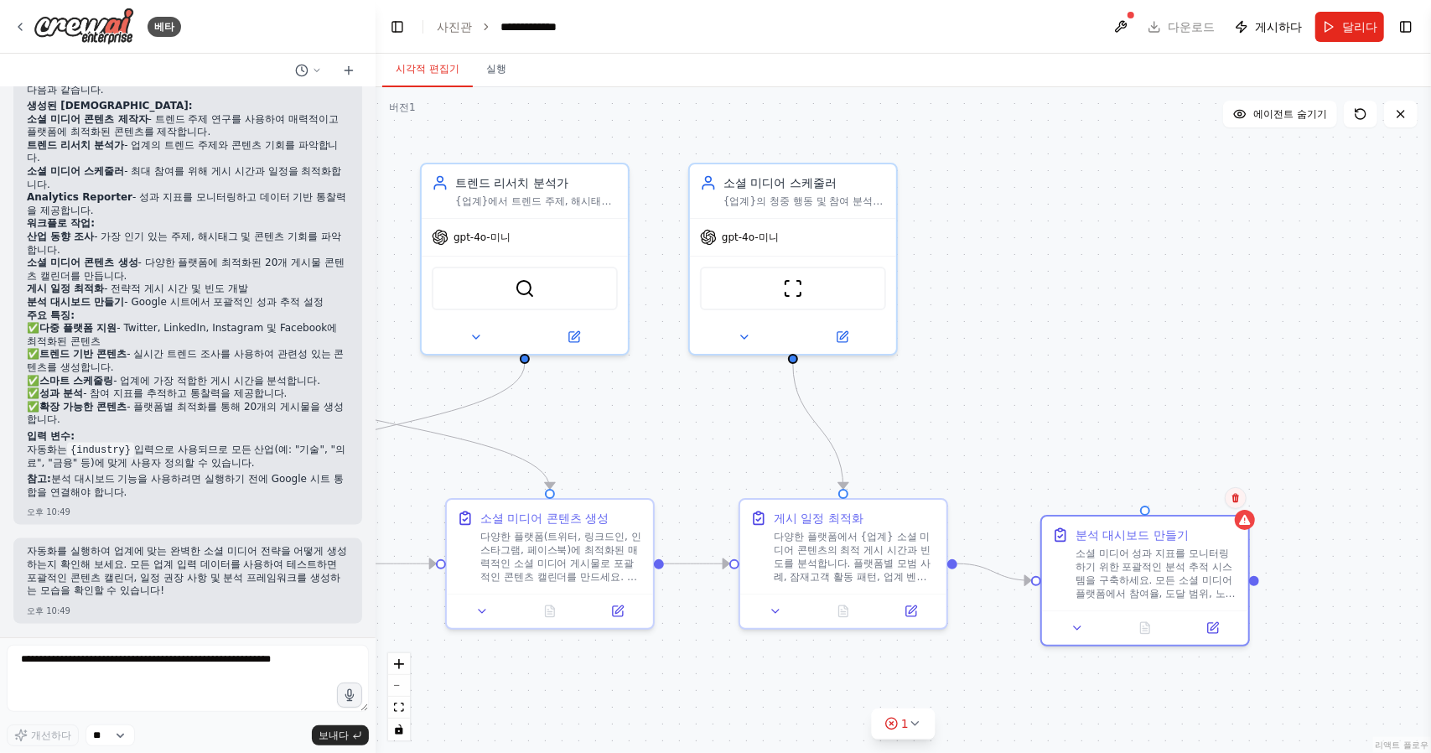
click at [1235, 499] on icon at bounding box center [1235, 498] width 10 height 10
click at [1200, 528] on font "확인하다" at bounding box center [1203, 517] width 10 height 52
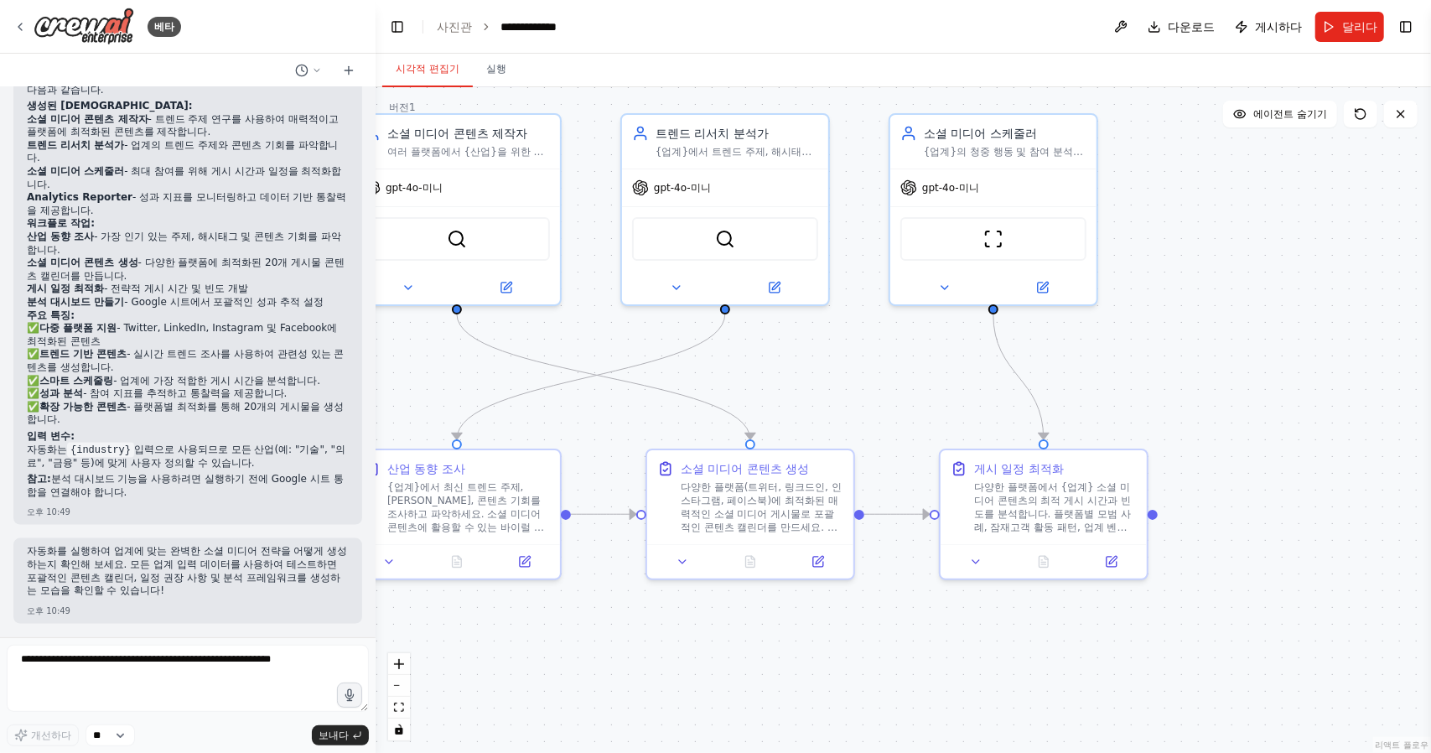
drag, startPoint x: 955, startPoint y: 417, endPoint x: 1157, endPoint y: 368, distance: 208.0
click at [1157, 368] on div ".deletable-edge-delete-btn { width: 20px; height: 20px; border: 0px solid #ffff…" at bounding box center [903, 420] width 1055 height 666
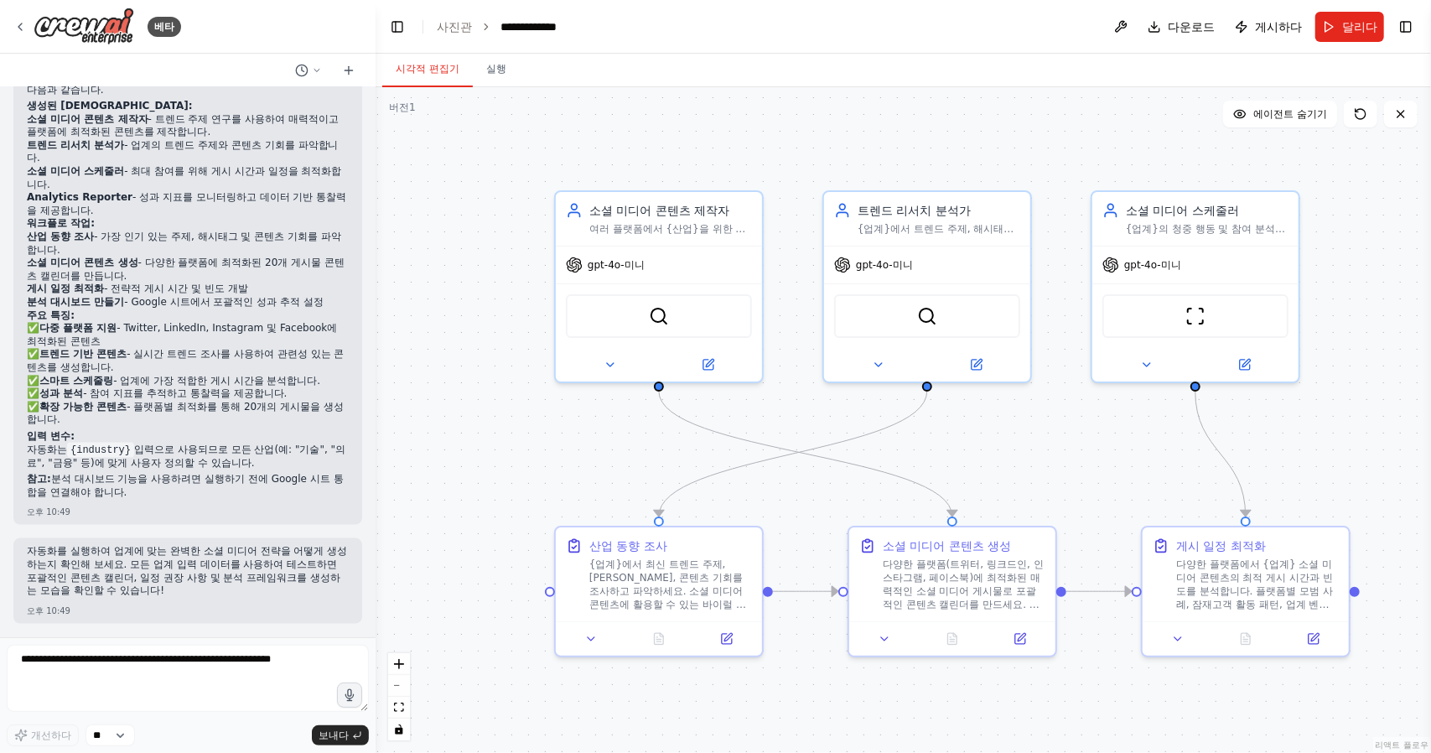
drag, startPoint x: 676, startPoint y: 697, endPoint x: 733, endPoint y: 707, distance: 57.9
click at [733, 707] on div ".deletable-edge-delete-btn { width: 20px; height: 20px; border: 0px solid #ffff…" at bounding box center [903, 420] width 1055 height 666
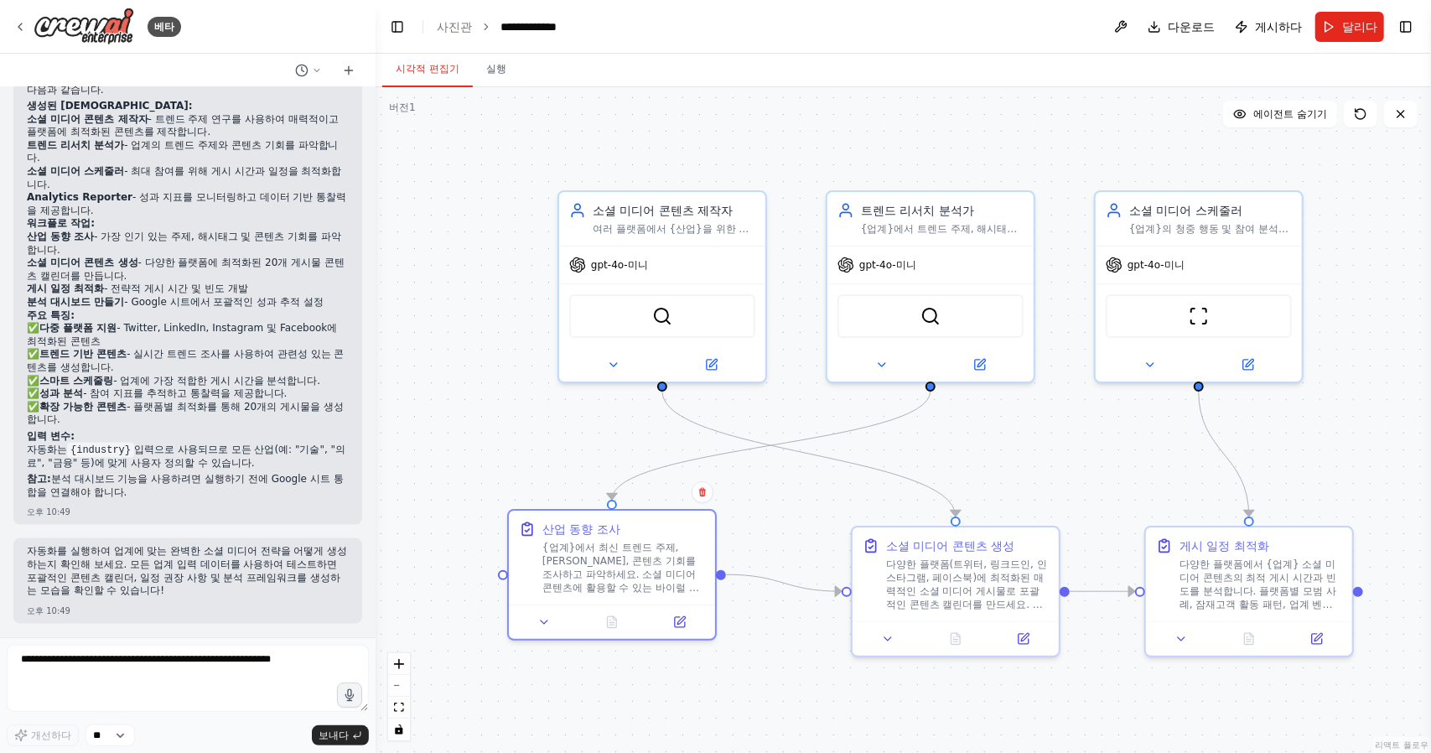
drag, startPoint x: 558, startPoint y: 546, endPoint x: 489, endPoint y: 522, distance: 73.4
click at [497, 522] on div ".deletable-edge-delete-btn { width: 20px; height: 20px; border: 0px solid #ffff…" at bounding box center [903, 420] width 1055 height 666
click at [531, 461] on div ".deletable-edge-delete-btn { width: 20px; height: 20px; border: 0px solid #ffff…" at bounding box center [903, 420] width 1055 height 666
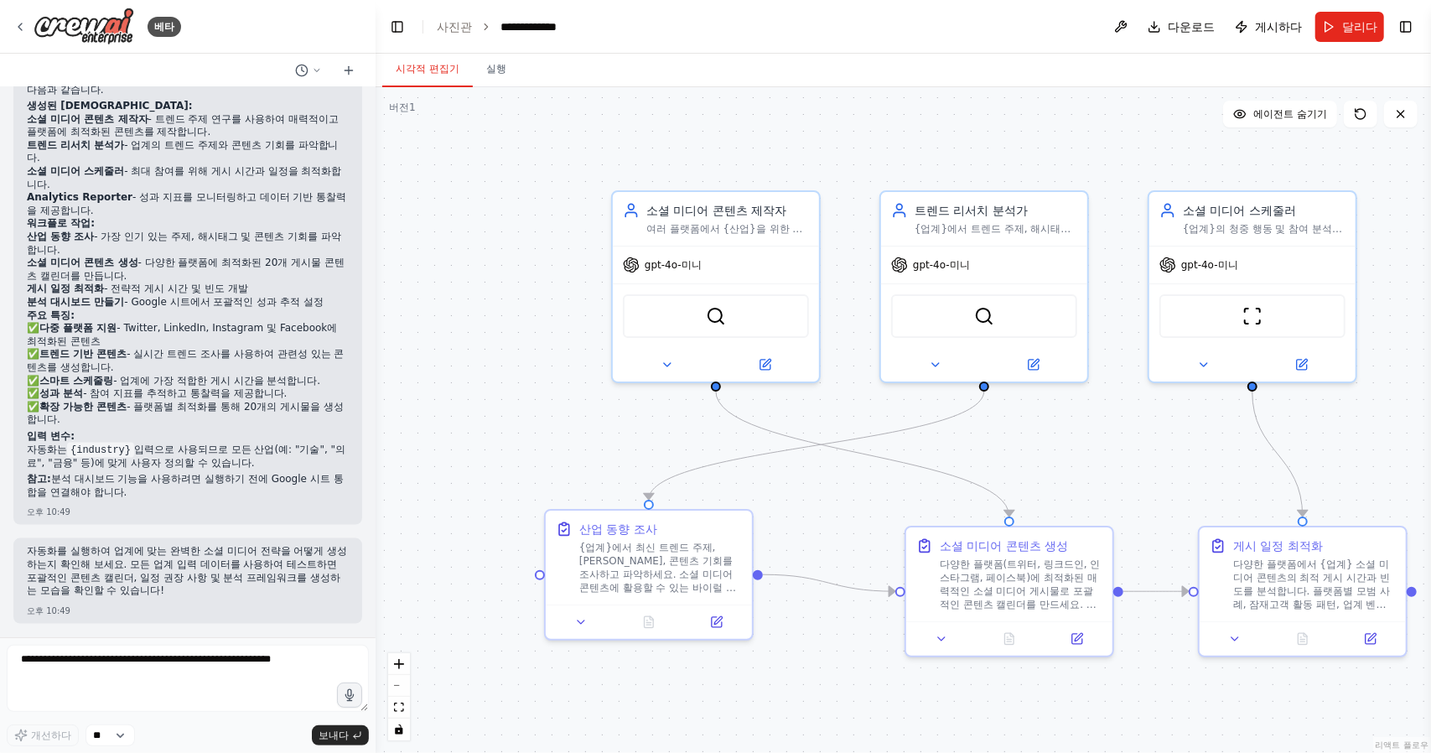
drag, startPoint x: 489, startPoint y: 459, endPoint x: 542, endPoint y: 459, distance: 53.6
click at [542, 459] on div ".deletable-edge-delete-btn { width: 20px; height: 20px; border: 0px solid #ffff…" at bounding box center [903, 420] width 1055 height 666
drag, startPoint x: 255, startPoint y: 684, endPoint x: 0, endPoint y: 640, distance: 258.5
click at [0, 640] on div "베타 여러 플랫폼에서 소셜 미디어 콘텐츠를 일정에 맞춰 게시하고, 참여 지표를 분석하고, 최적의 게시 시간을 제안하고, 업계의 트렌드 주제에 …" at bounding box center [188, 376] width 376 height 753
drag, startPoint x: 172, startPoint y: 685, endPoint x: 35, endPoint y: 651, distance: 140.7
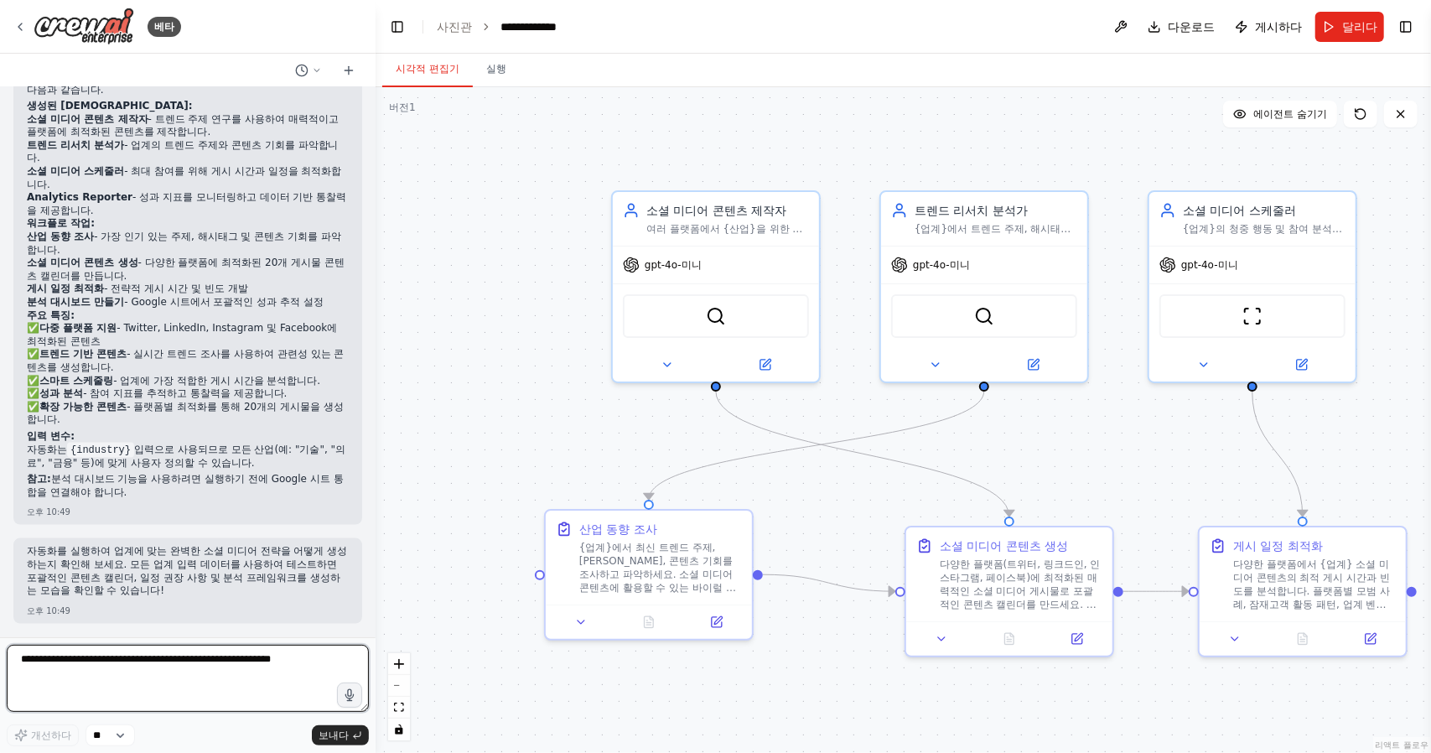
click at [35, 651] on textarea at bounding box center [188, 678] width 362 height 67
drag, startPoint x: 186, startPoint y: 676, endPoint x: 0, endPoint y: 646, distance: 188.4
click at [0, 646] on div "베타 여러 플랫폼에서 소셜 미디어 콘텐츠를 일정에 맞춰 게시하고, 참여 지표를 분석하고, 최적의 게시 시간을 제안하고, 업계의 트렌드 주제에 …" at bounding box center [188, 376] width 376 height 753
click at [196, 670] on textarea at bounding box center [188, 678] width 362 height 67
type textarea "*"
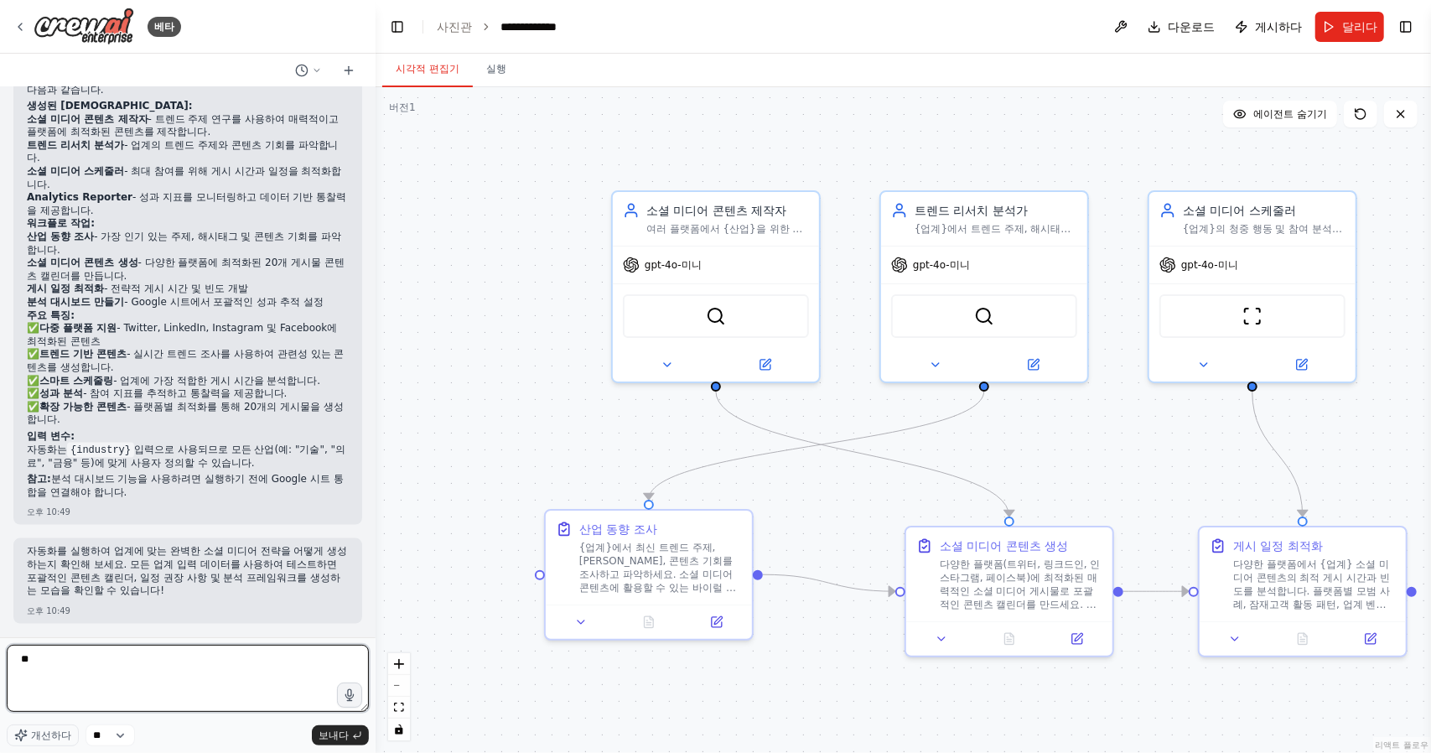
type textarea "*"
type textarea "**********"
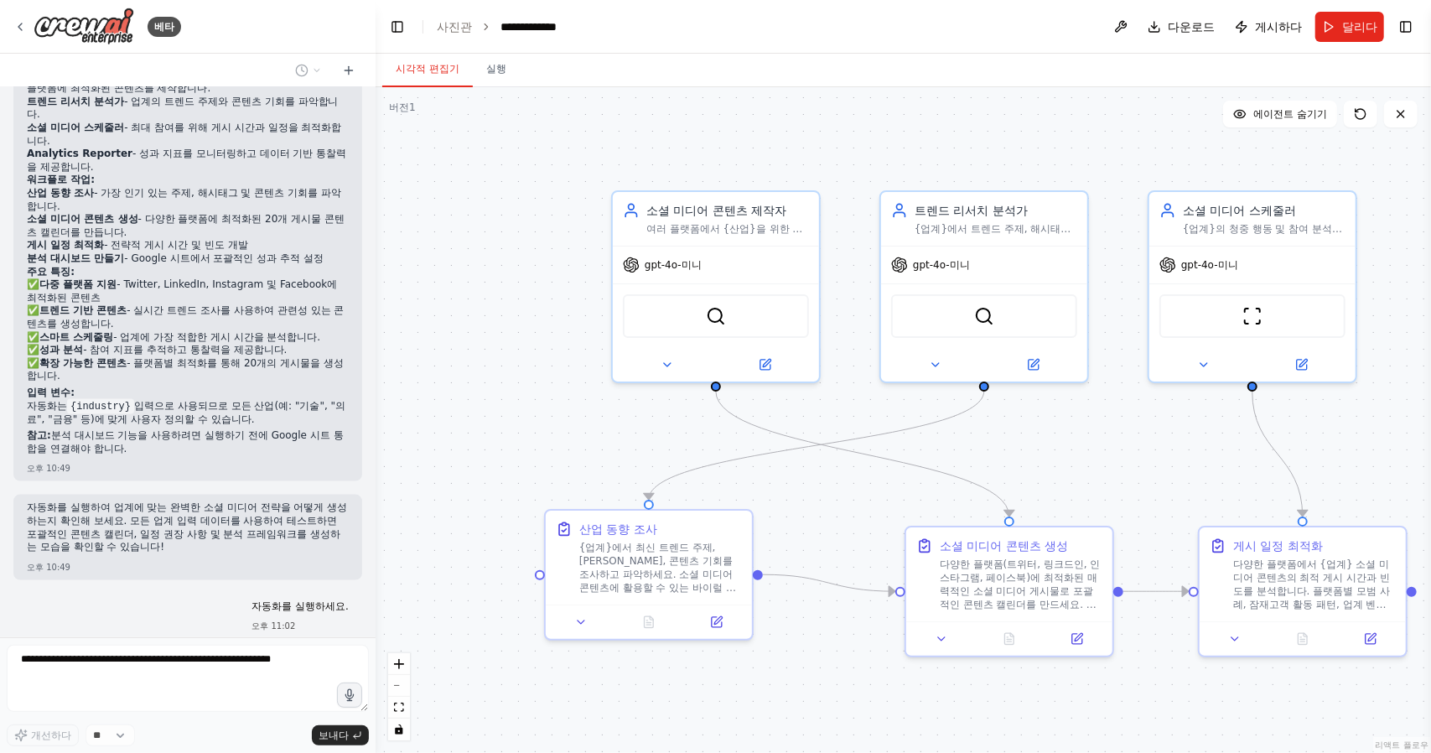
scroll to position [1589, 0]
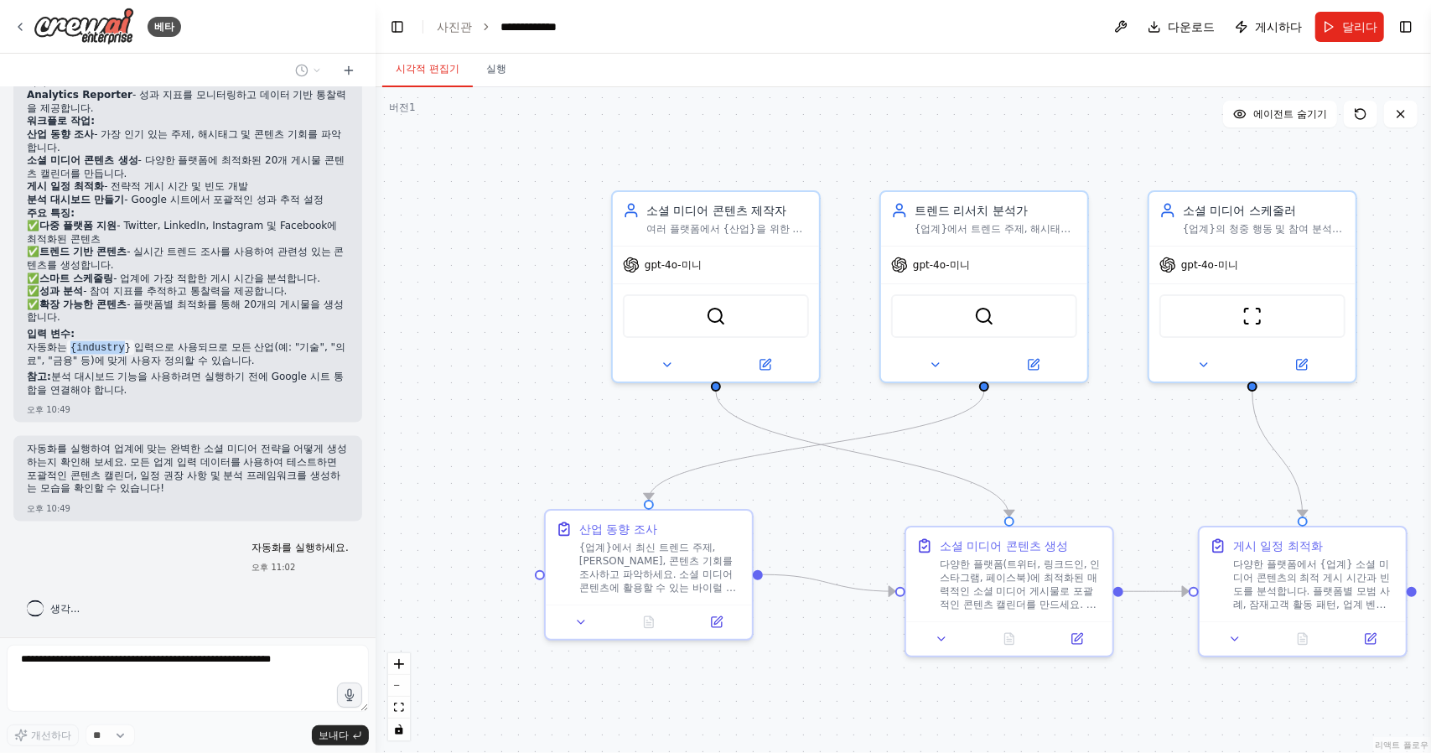
drag, startPoint x: 127, startPoint y: 350, endPoint x: 67, endPoint y: 349, distance: 59.5
click at [67, 349] on p "자동화는 {industry} 입력으로 사용되므로 모든 산업(예: "기술", "의료", "금융" 등)에 맞게 사용자 정의할 수 있습니다." at bounding box center [188, 354] width 322 height 27
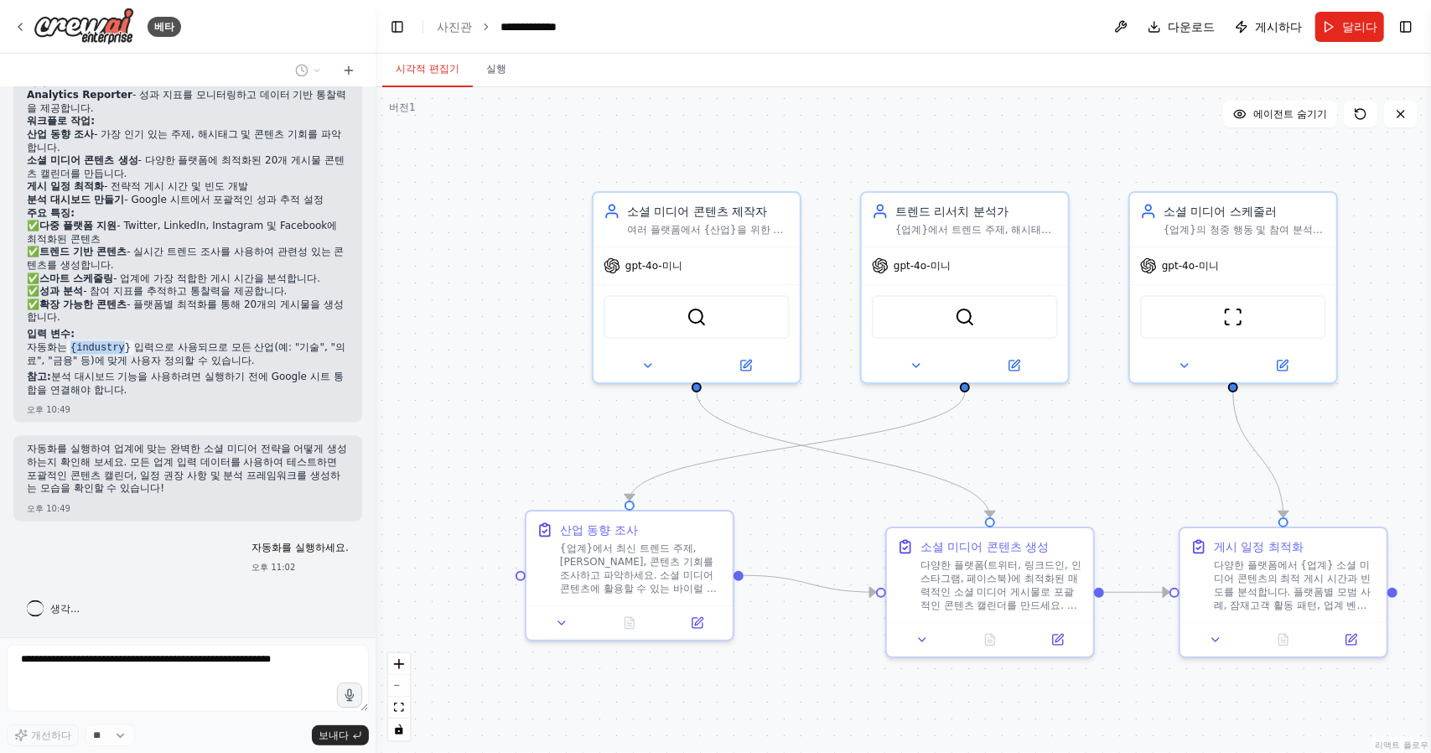
drag, startPoint x: 533, startPoint y: 480, endPoint x: 398, endPoint y: 499, distance: 136.2
click at [398, 499] on div ".deletable-edge-delete-btn { width: 20px; height: 20px; border: 0px solid #ffff…" at bounding box center [903, 420] width 1055 height 666
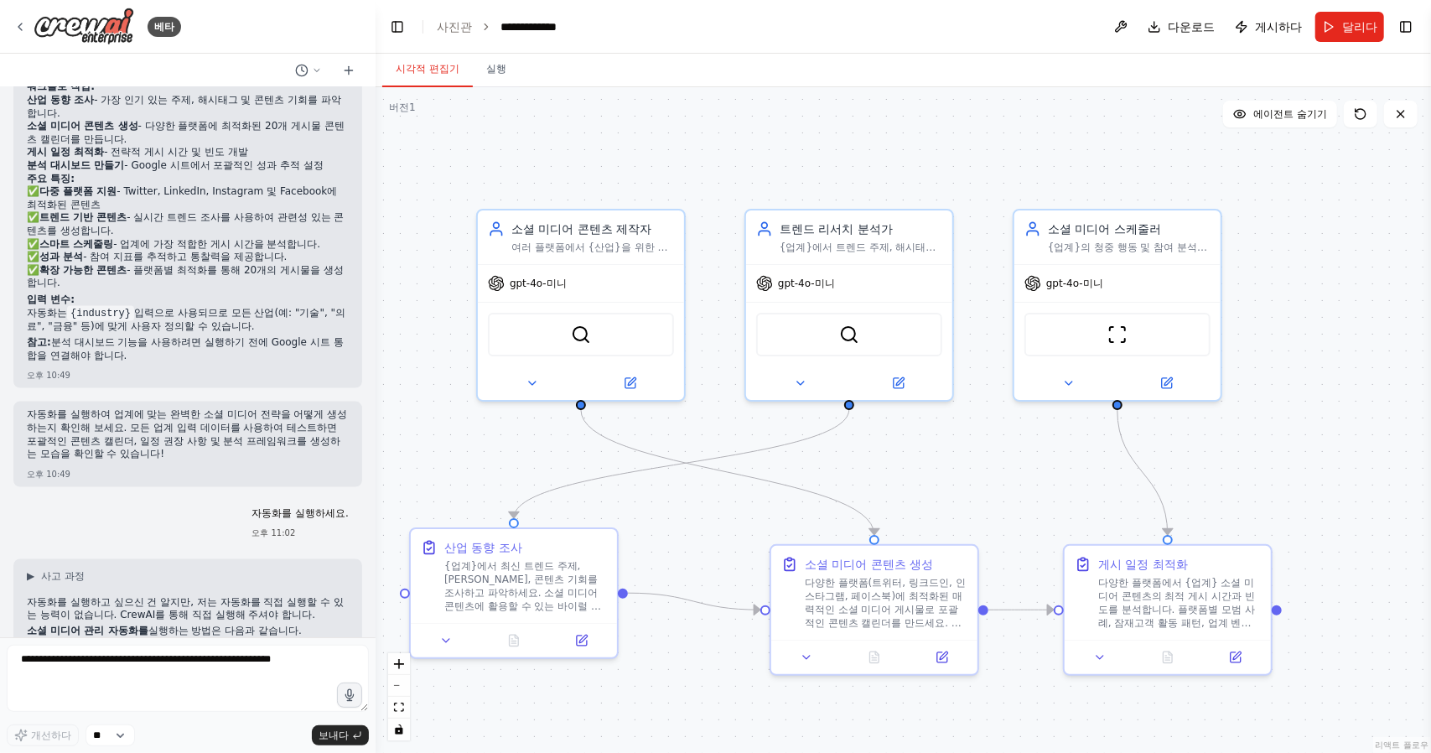
scroll to position [1707, 0]
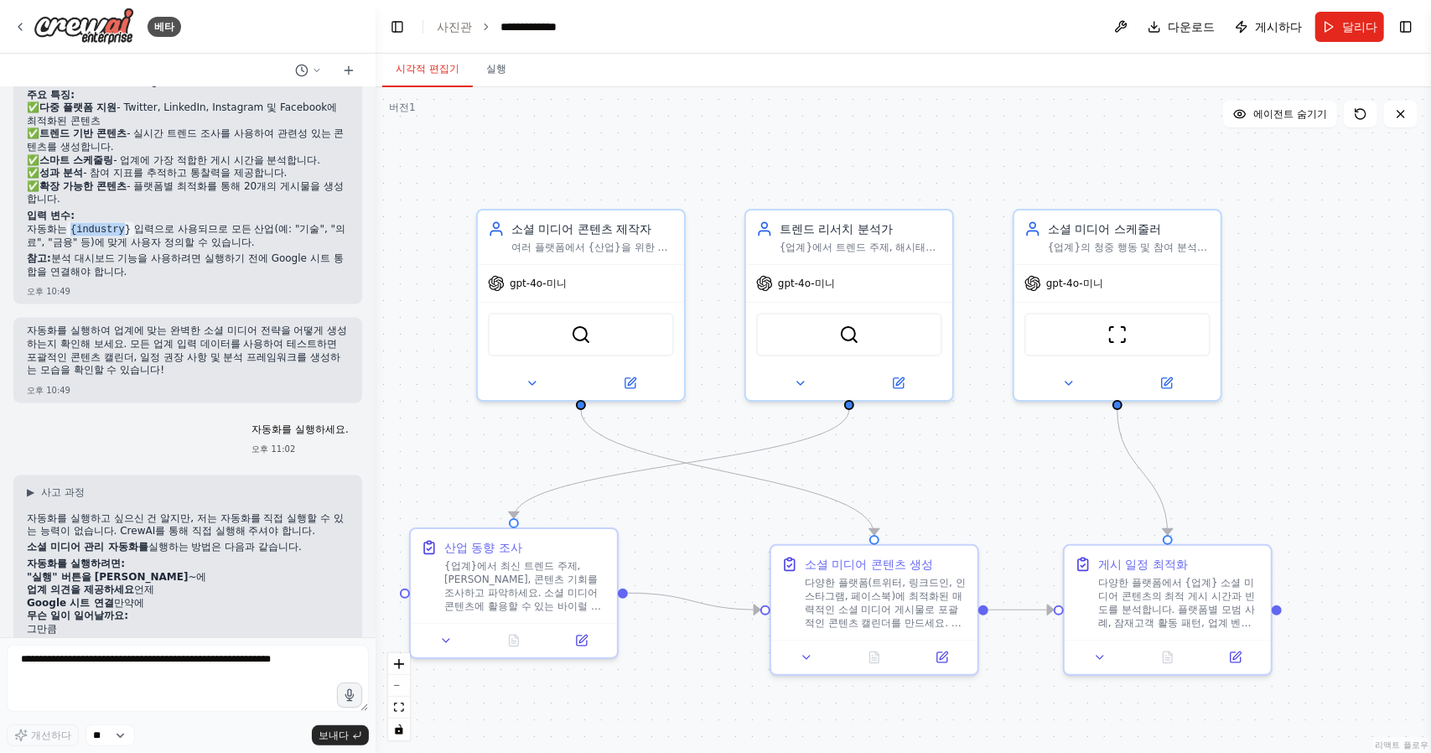
drag, startPoint x: 121, startPoint y: 236, endPoint x: 75, endPoint y: 231, distance: 45.5
click at [75, 231] on code "{industry}" at bounding box center [100, 229] width 67 height 15
copy code "{industry"
click at [84, 682] on textarea at bounding box center [188, 678] width 362 height 67
paste textarea "*********"
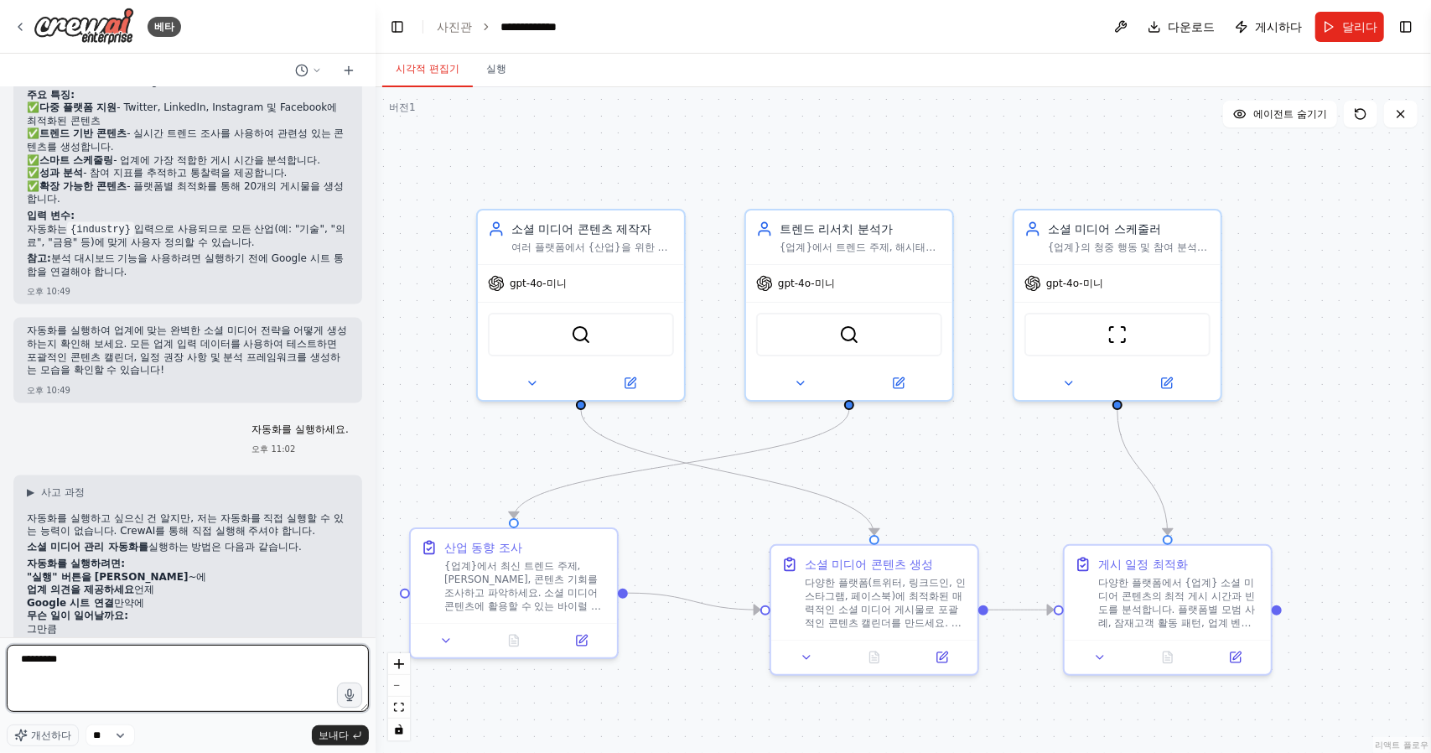
click at [27, 660] on textarea "*********" at bounding box center [188, 678] width 362 height 67
type textarea "**********"
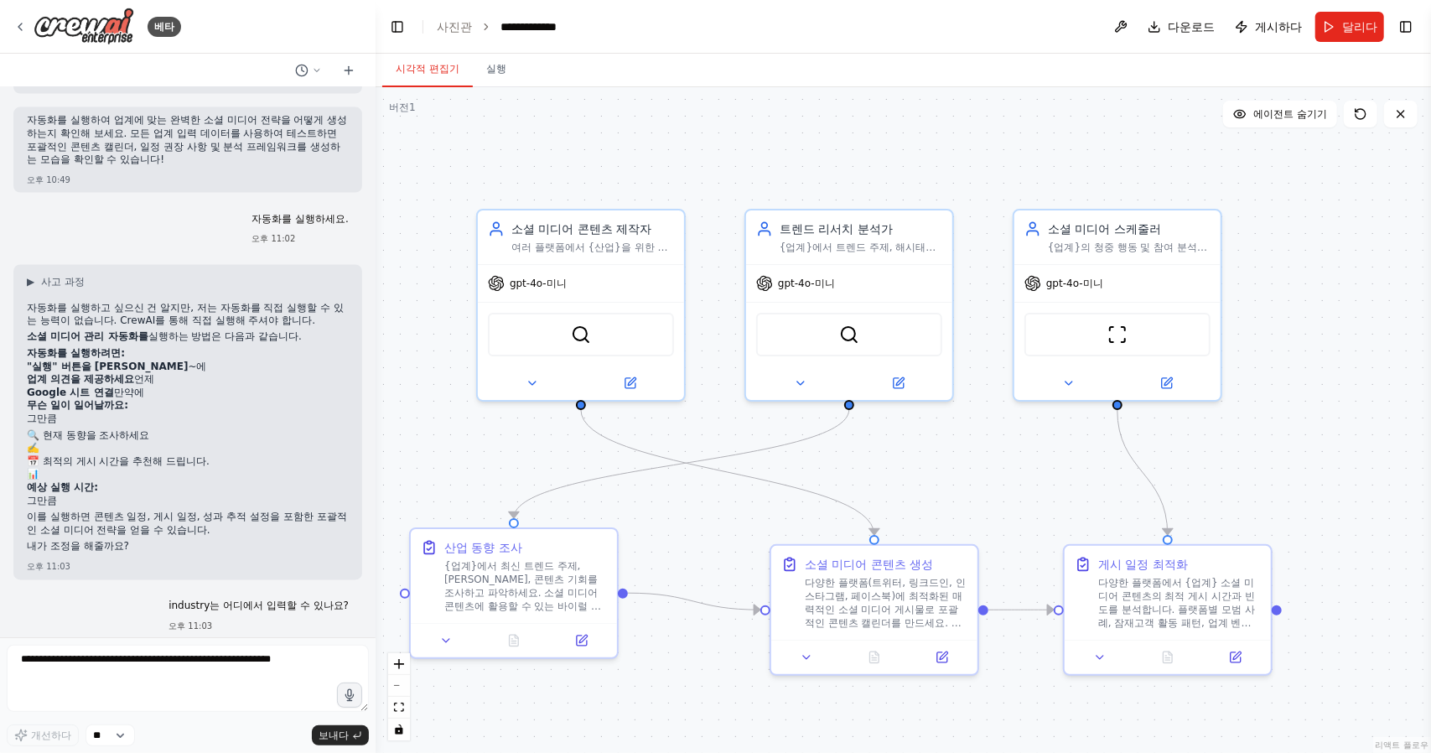
scroll to position [1977, 0]
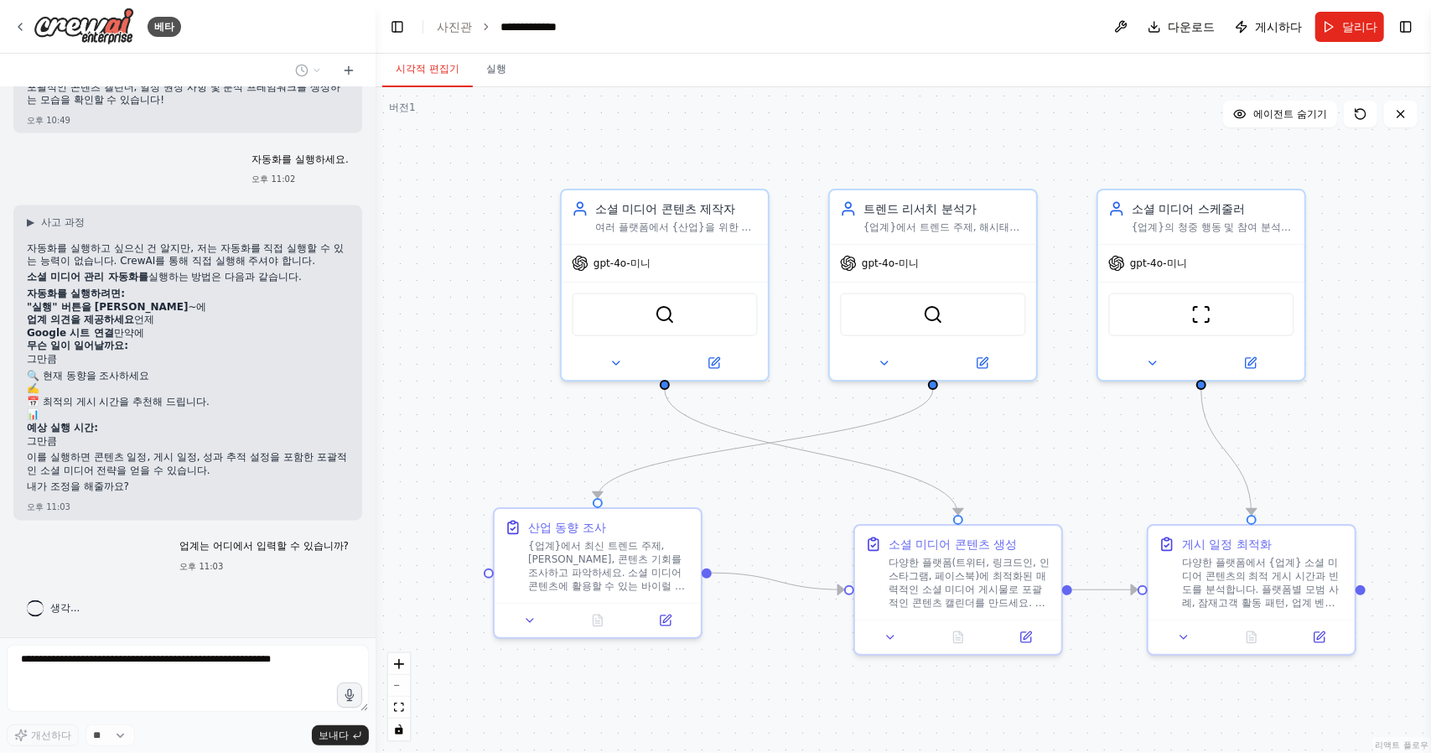
drag, startPoint x: 481, startPoint y: 459, endPoint x: 565, endPoint y: 438, distance: 86.2
click at [565, 438] on div ".deletable-edge-delete-btn { width: 20px; height: 20px; border: 0px solid #ffff…" at bounding box center [903, 420] width 1055 height 666
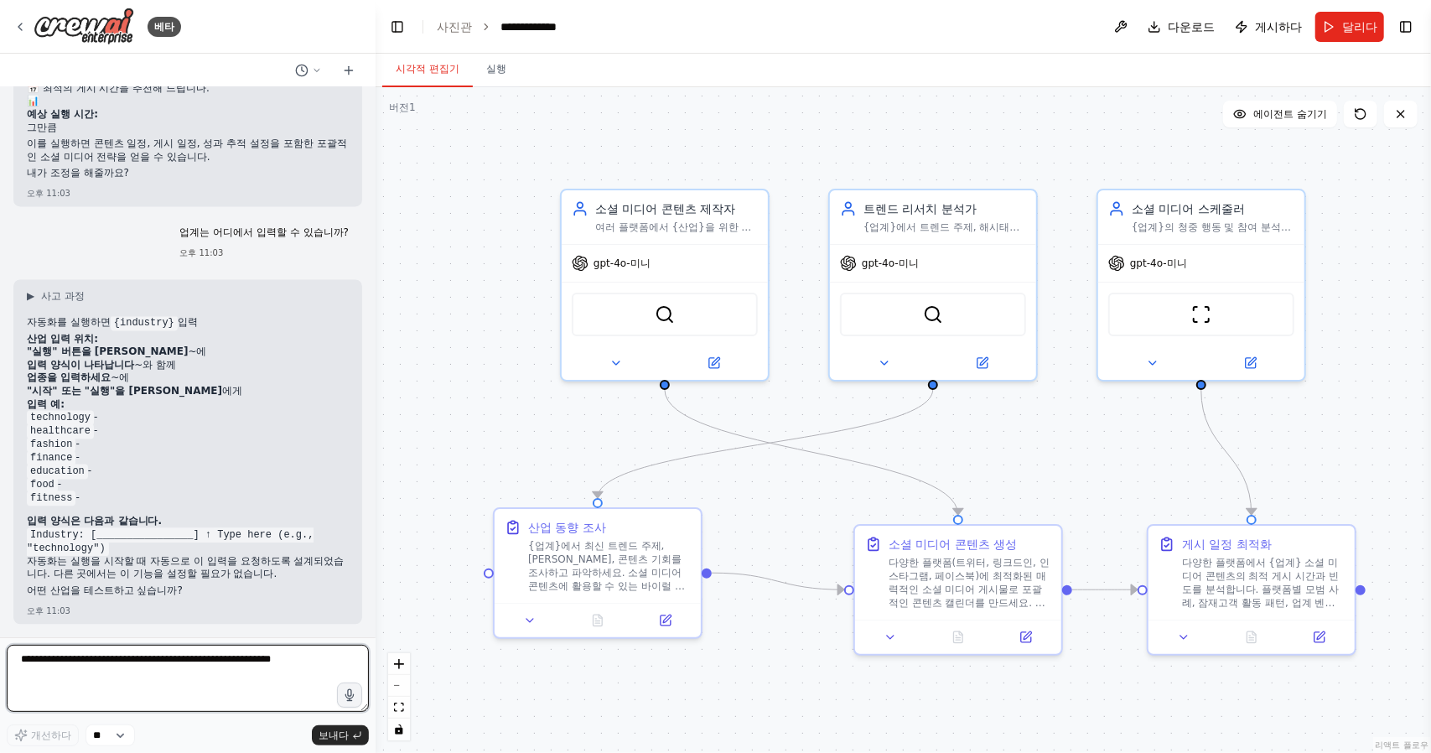
scroll to position [2297, 0]
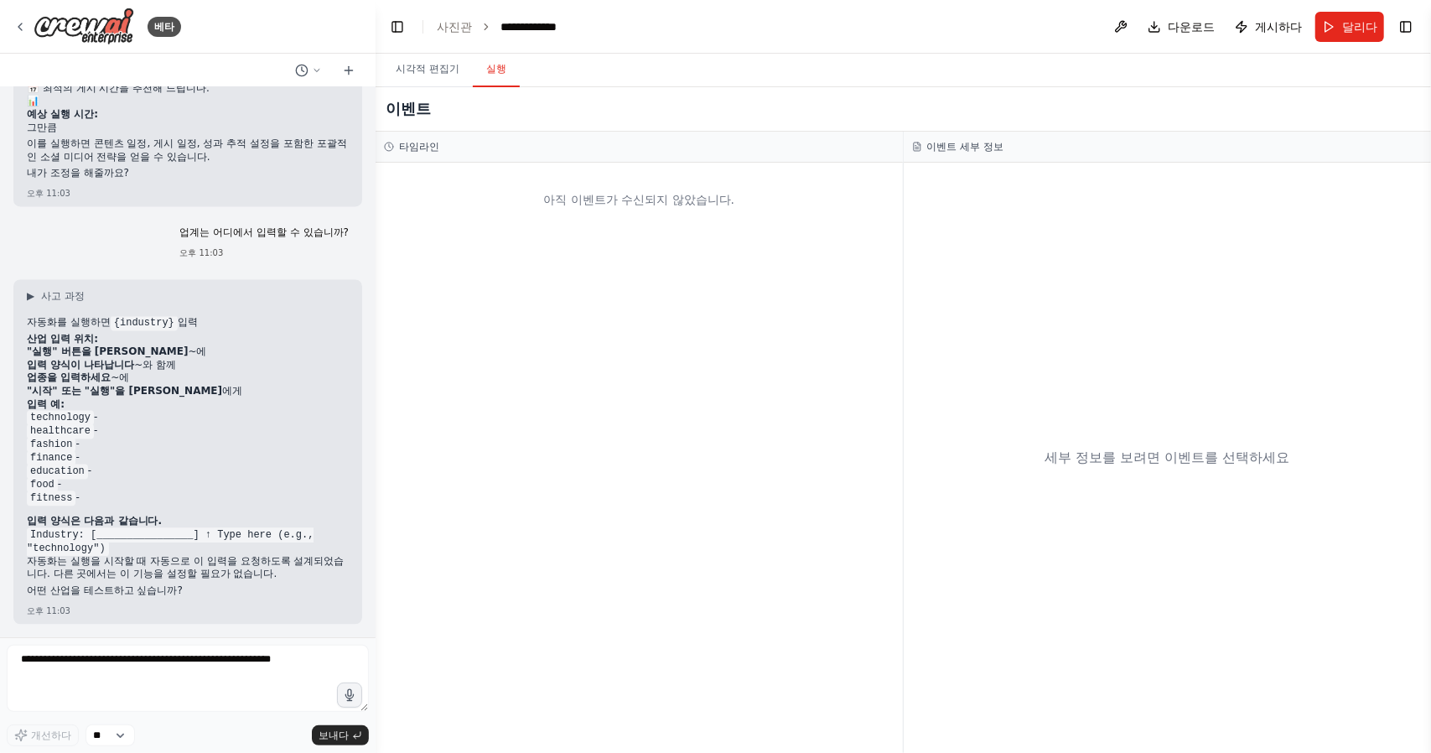
click at [498, 71] on font "실행" at bounding box center [496, 69] width 20 height 12
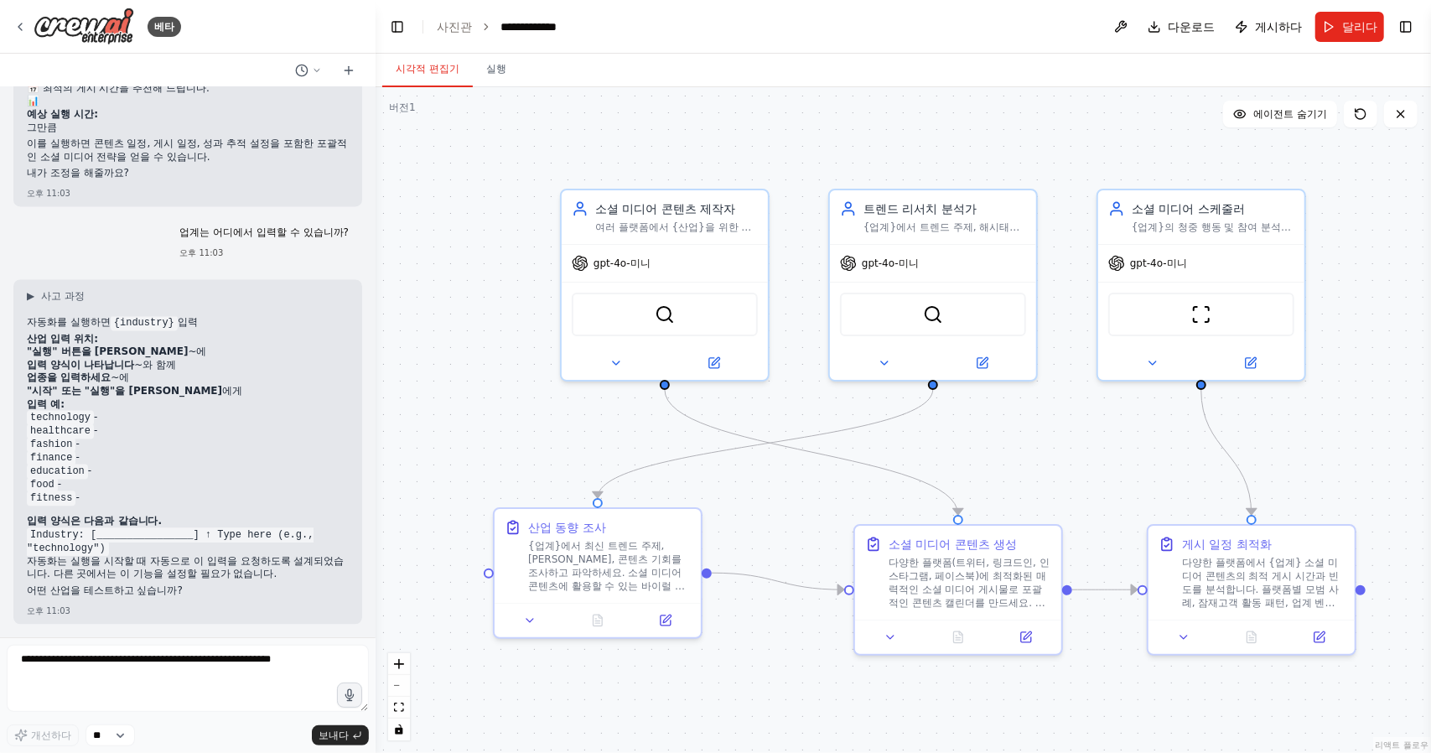
click at [422, 75] on button "시각적 편집기" at bounding box center [427, 69] width 91 height 35
click at [1339, 24] on button "달리다" at bounding box center [1349, 27] width 69 height 30
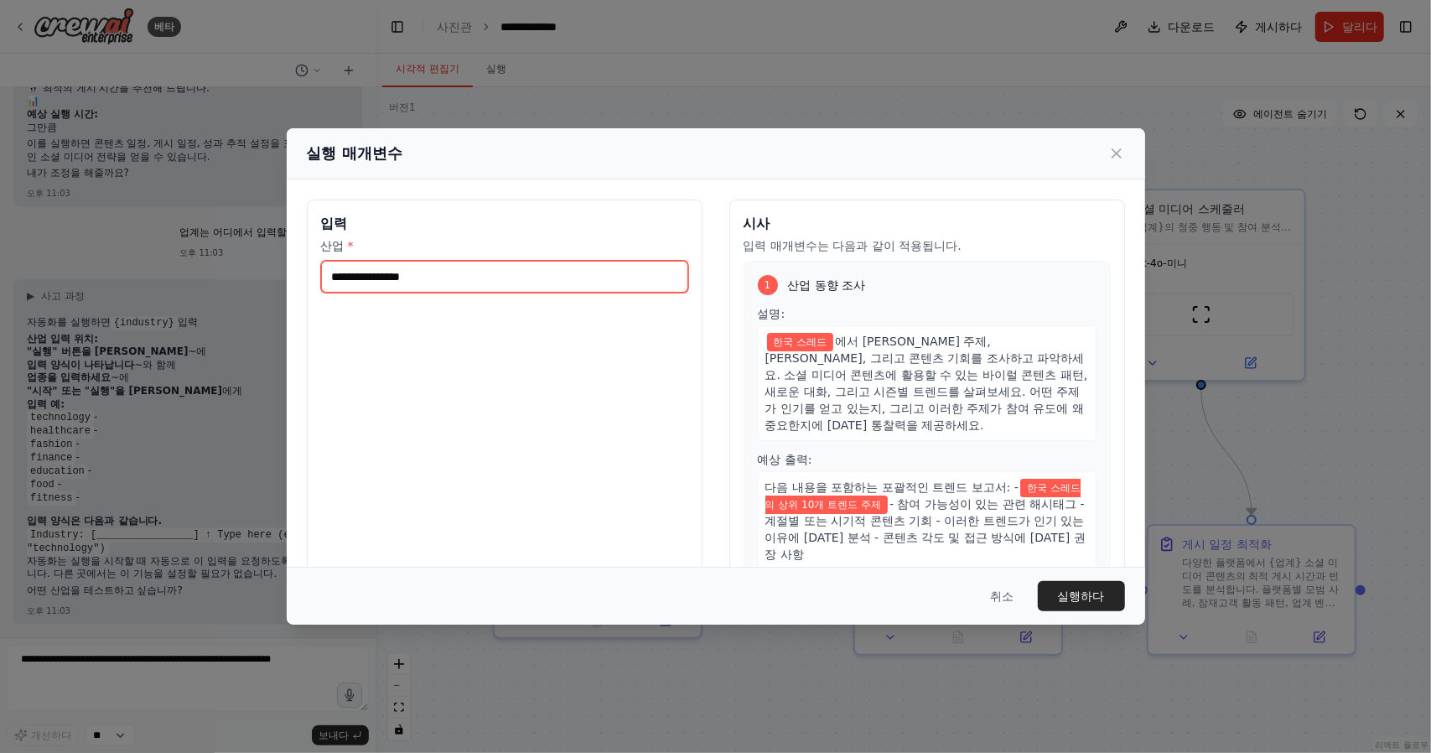
click at [570, 286] on input "**********" at bounding box center [504, 277] width 367 height 32
click at [1088, 589] on font "실행하다" at bounding box center [1081, 595] width 47 height 13
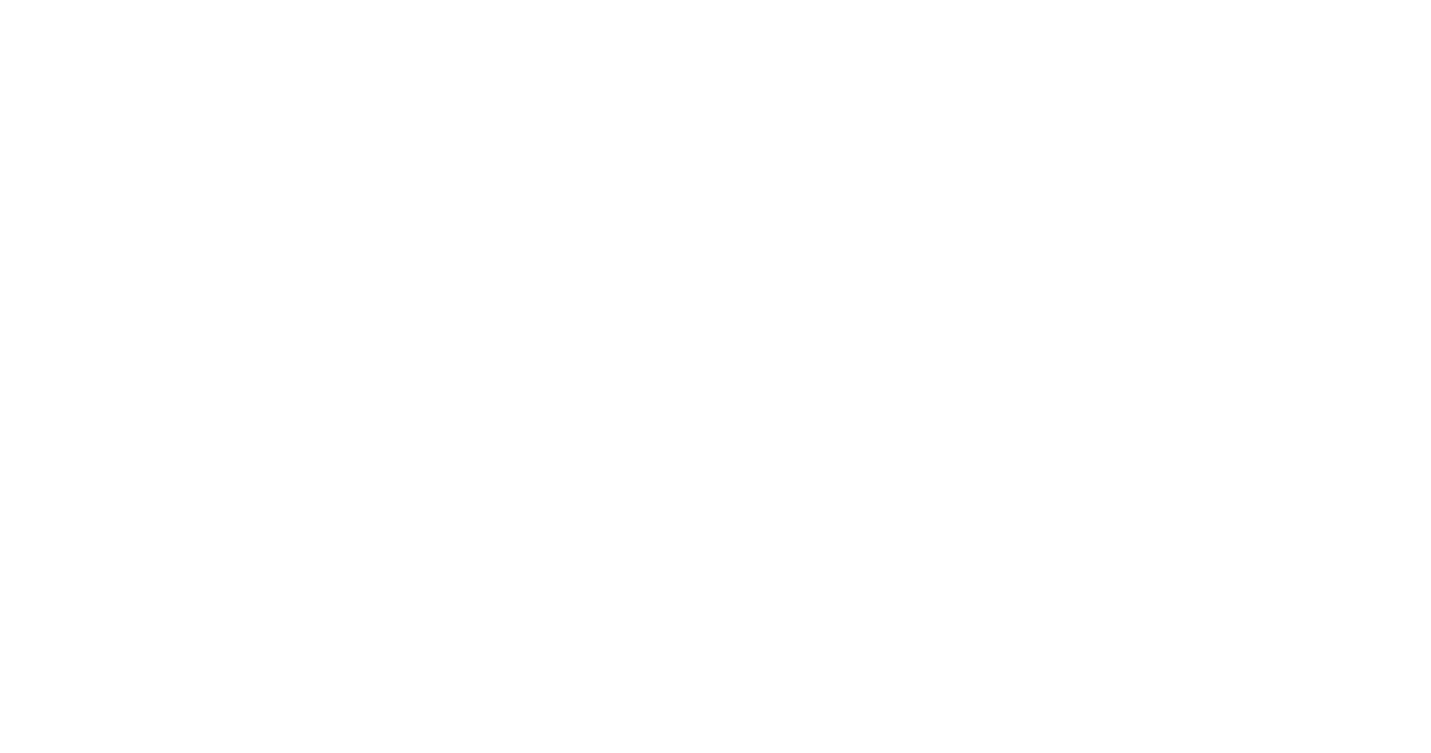
drag, startPoint x: 913, startPoint y: 664, endPoint x: 920, endPoint y: 709, distance: 45.9
drag, startPoint x: 920, startPoint y: 709, endPoint x: 736, endPoint y: 532, distance: 255.5
click at [736, 0] on html "원본 텍스트 번역 평가 보내주신 의견은 Google 번역을 개선하는 데 사용됩니다." at bounding box center [715, 0] width 1431 height 0
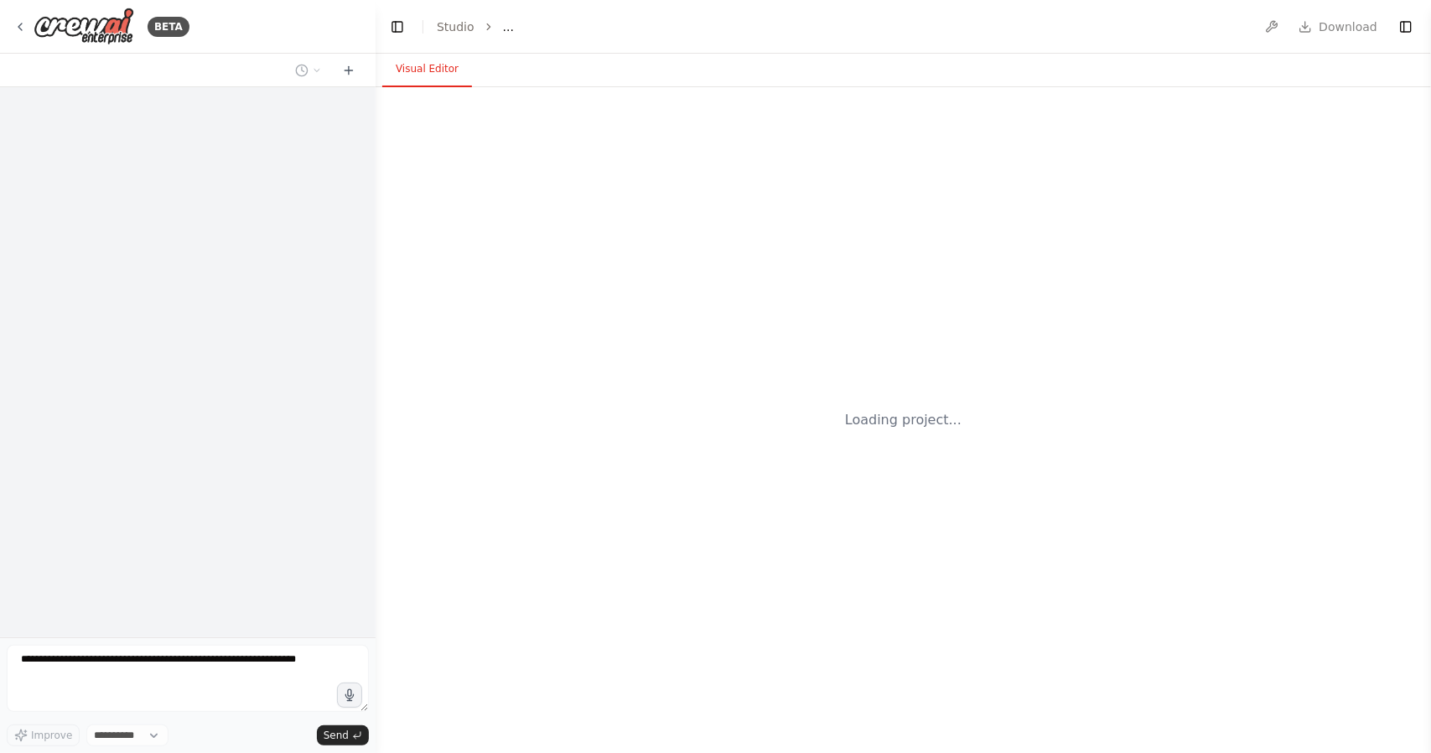
select select "****"
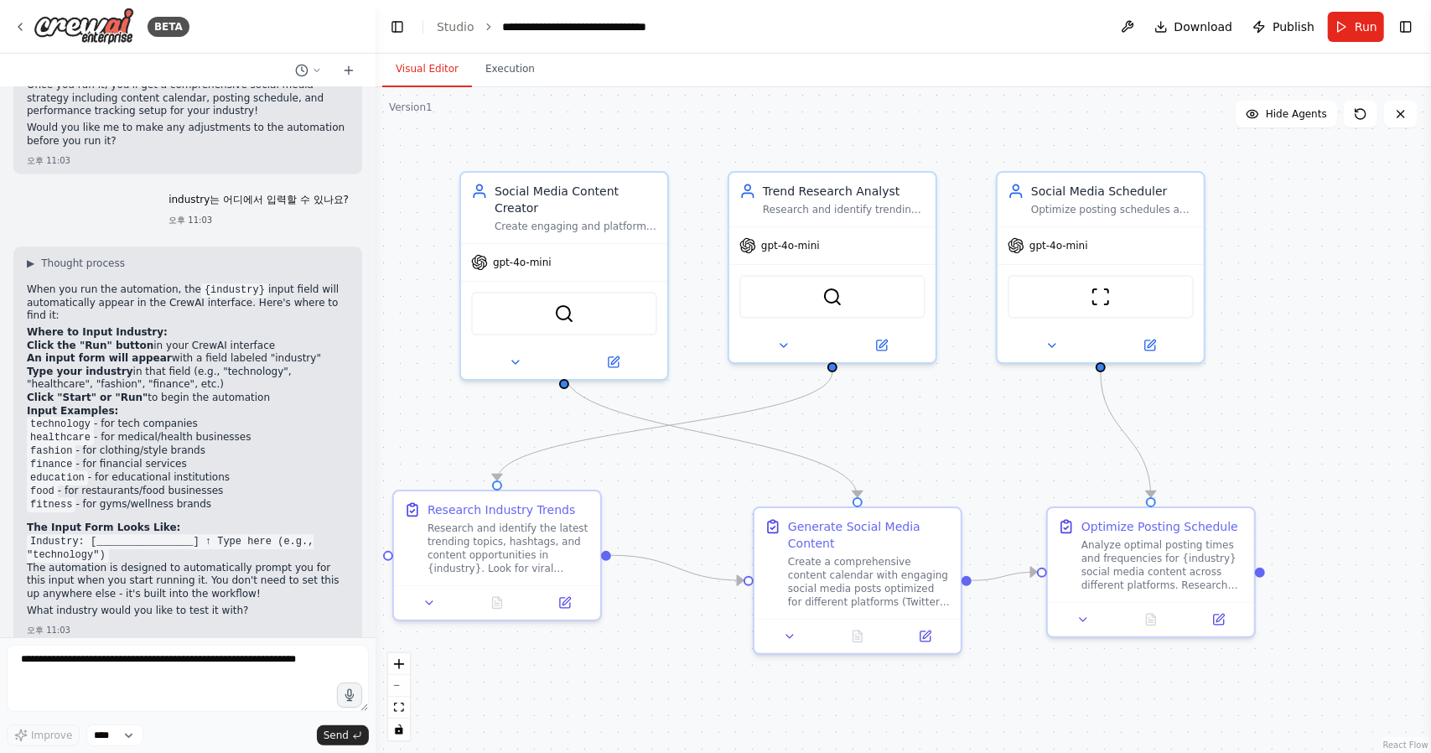
scroll to position [2545, 0]
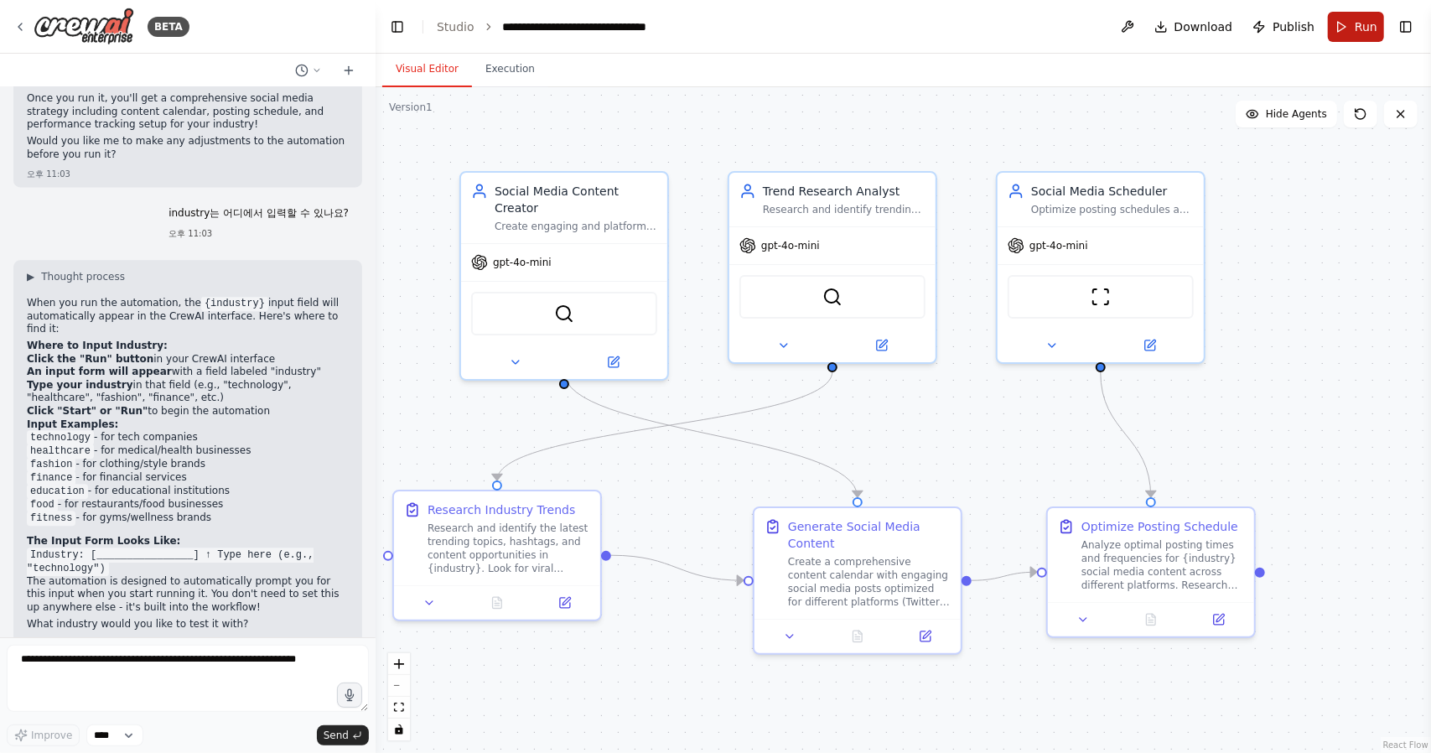
click at [1351, 24] on button "Run" at bounding box center [1356, 27] width 56 height 30
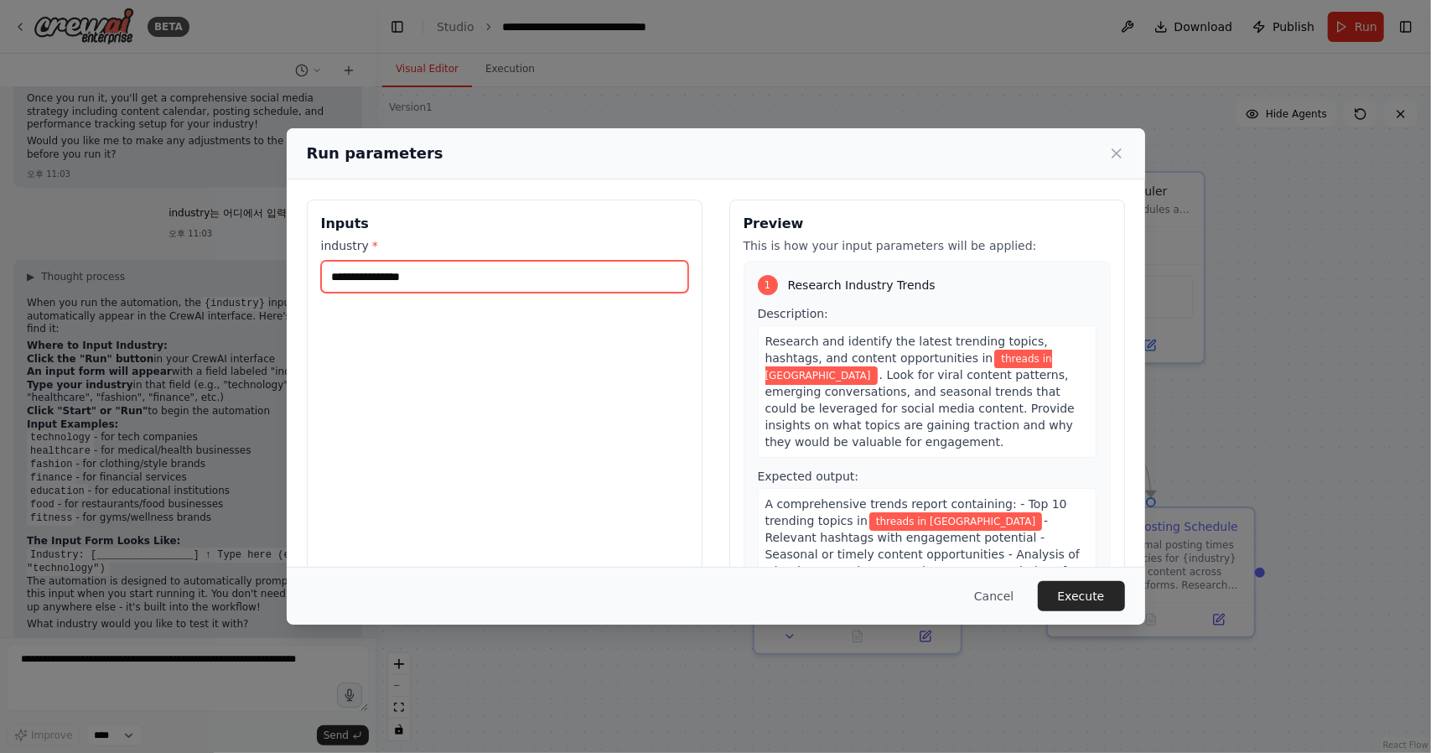
drag, startPoint x: 433, startPoint y: 276, endPoint x: 153, endPoint y: 263, distance: 281.1
click at [153, 264] on div "**********" at bounding box center [715, 376] width 1431 height 753
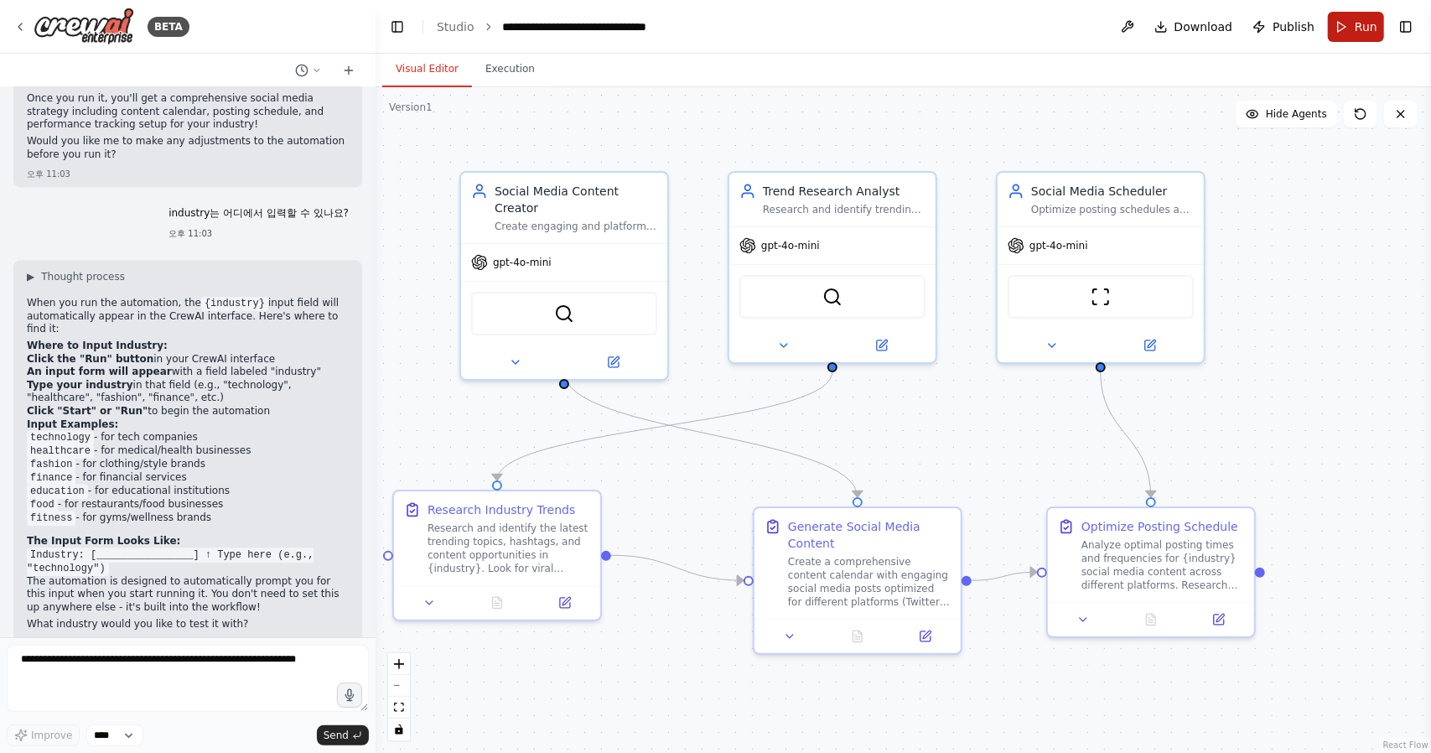
click at [1355, 30] on button "Run" at bounding box center [1356, 27] width 56 height 30
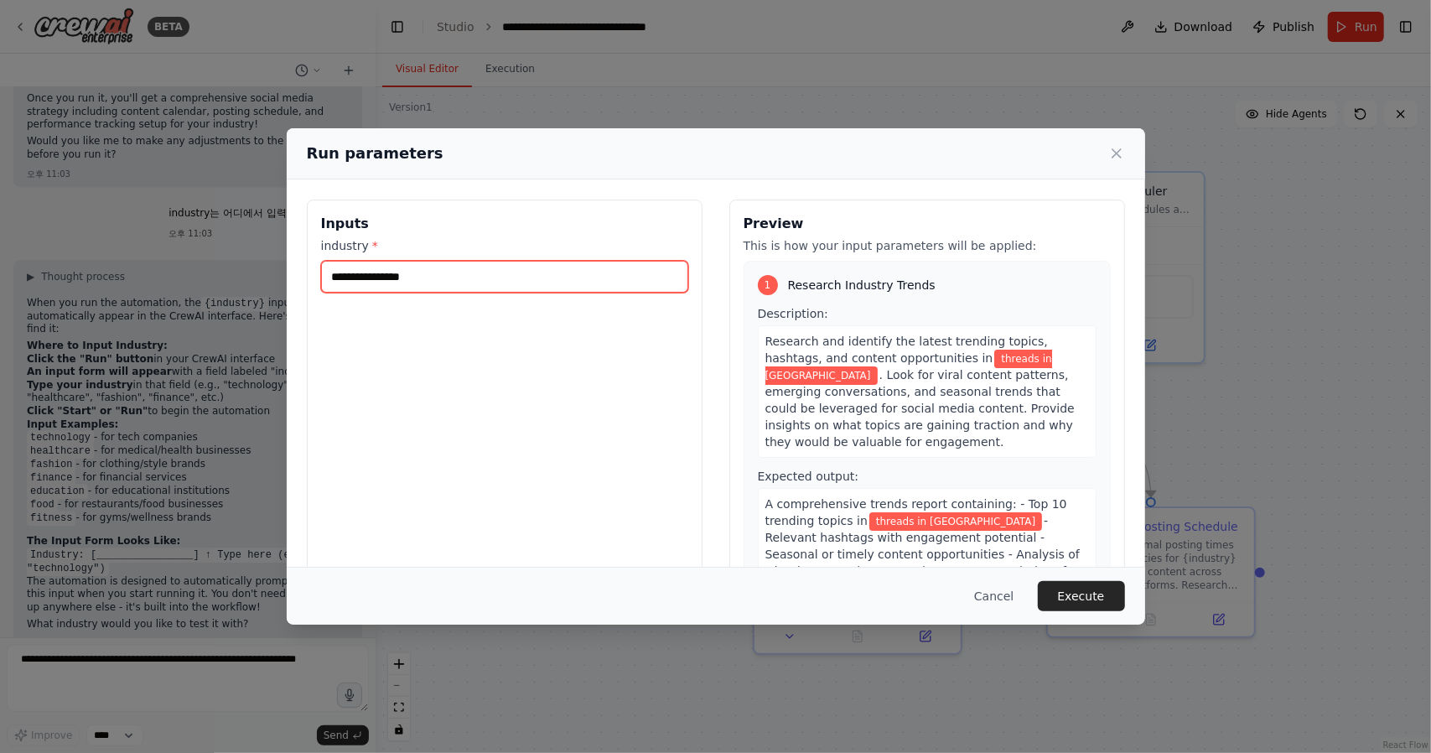
click at [468, 277] on input "**********" at bounding box center [504, 277] width 367 height 32
drag, startPoint x: 474, startPoint y: 274, endPoint x: 297, endPoint y: 267, distance: 177.8
click at [297, 267] on div "**********" at bounding box center [716, 398] width 858 height 438
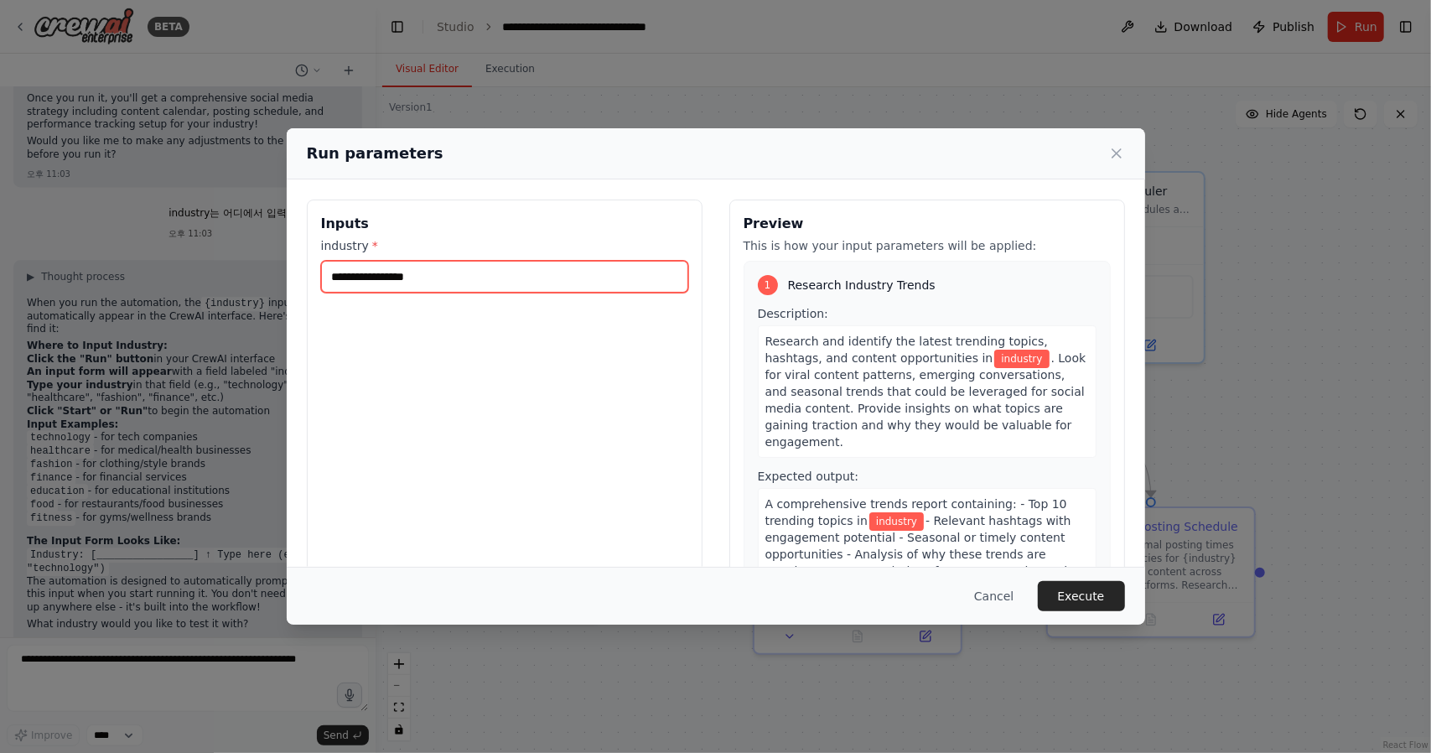
type input "*"
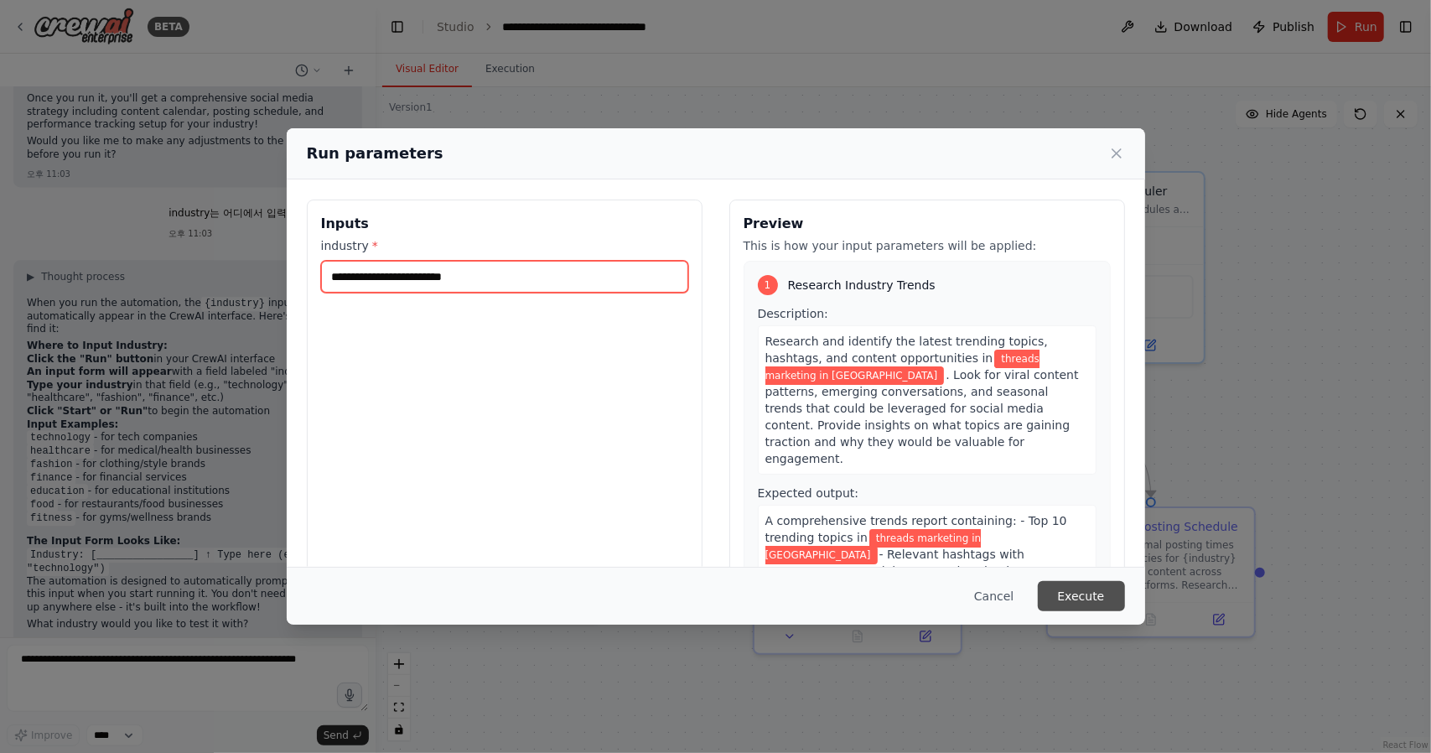
type input "**********"
click at [1075, 596] on button "Execute" at bounding box center [1081, 596] width 87 height 30
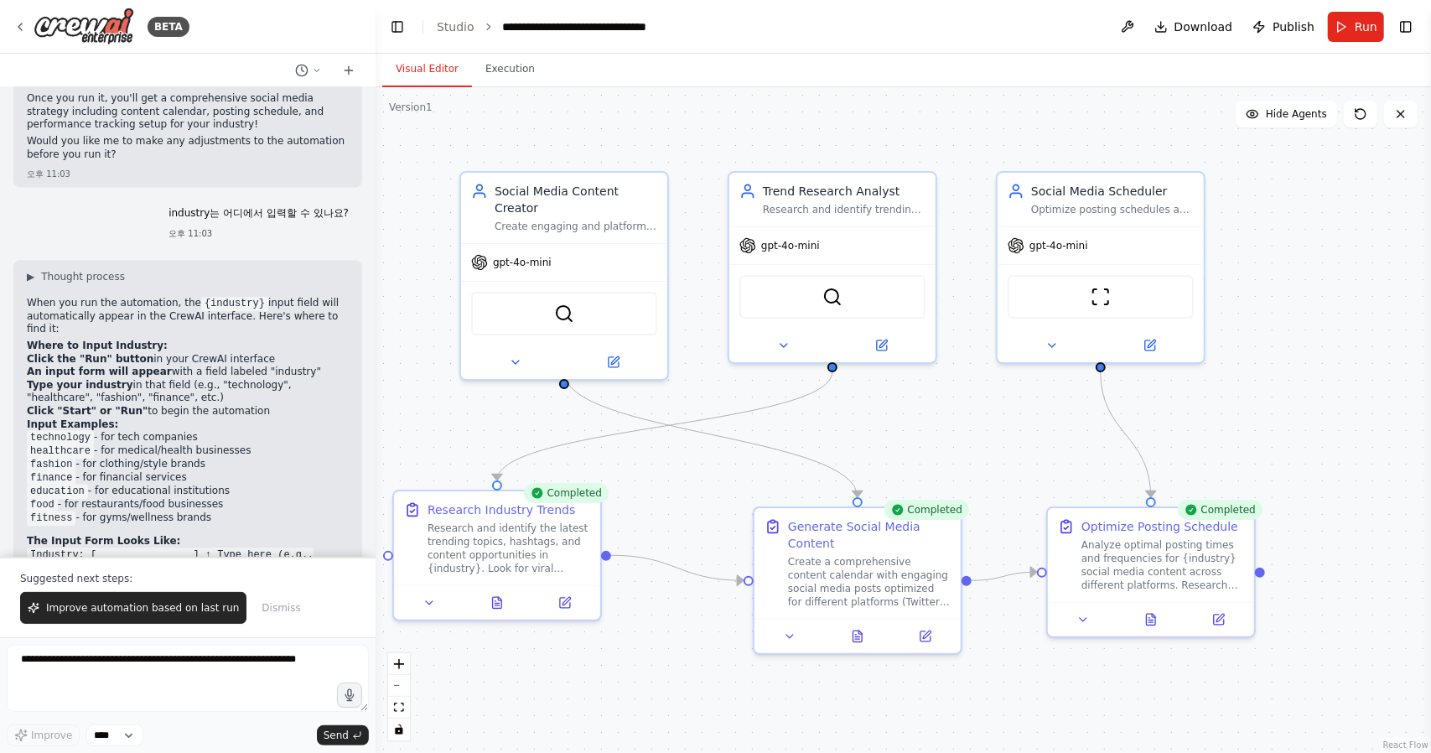
scroll to position [2625, 0]
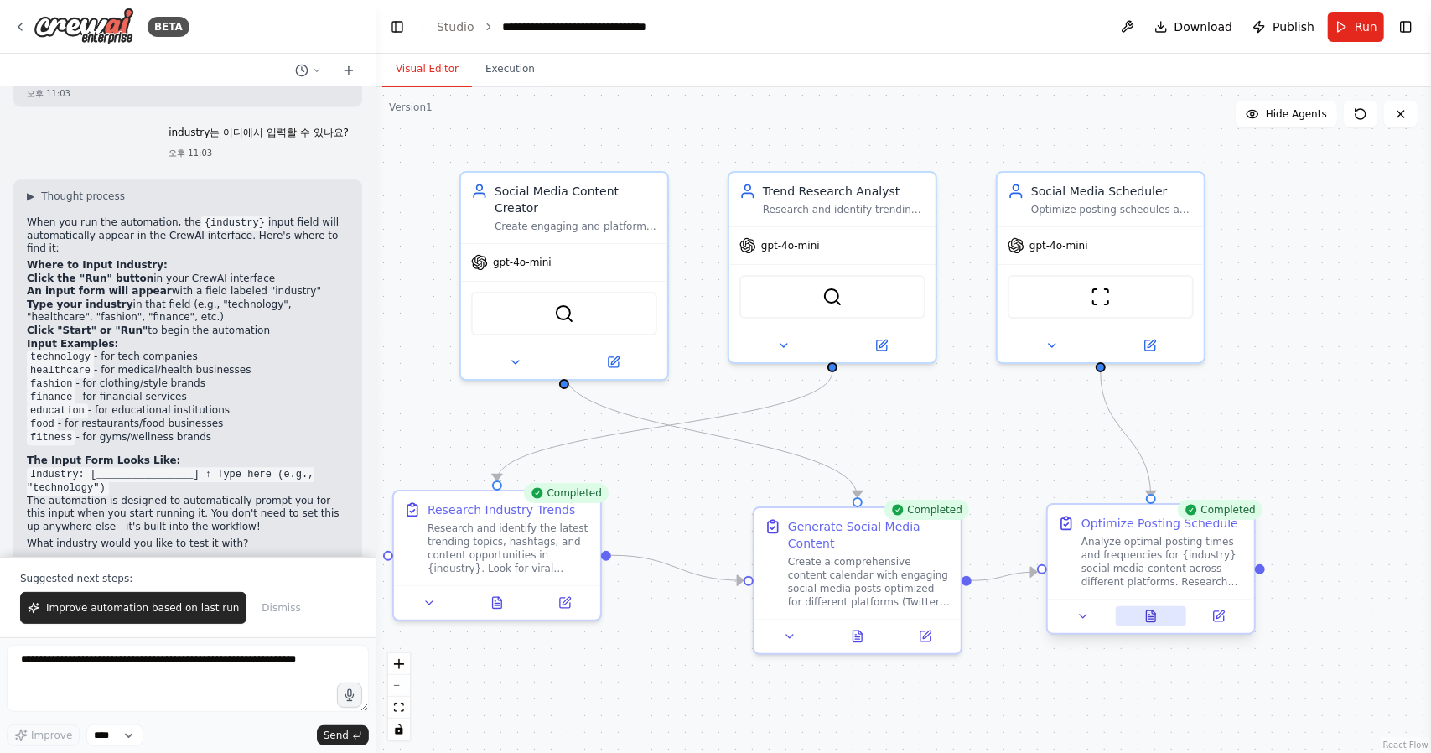
click at [1153, 619] on icon at bounding box center [1150, 619] width 4 height 0
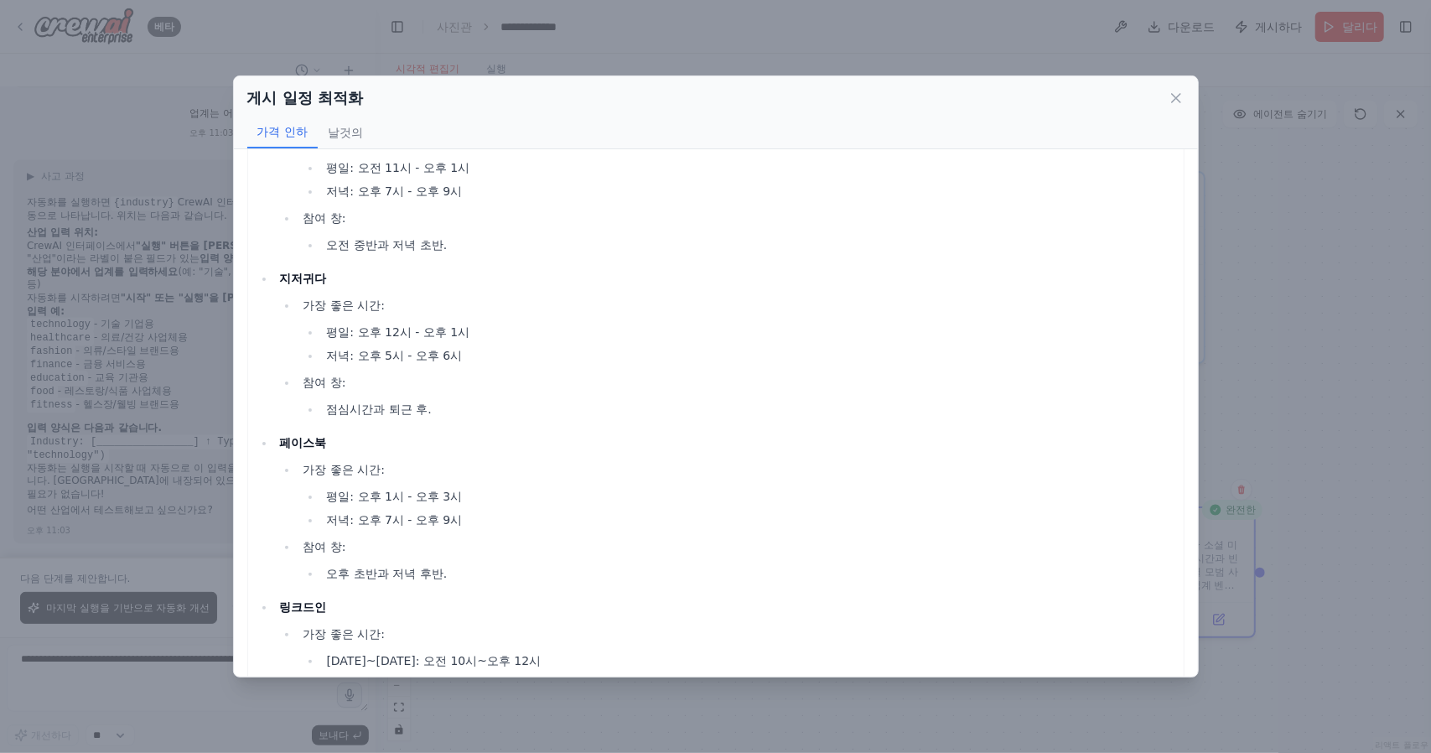
scroll to position [0, 0]
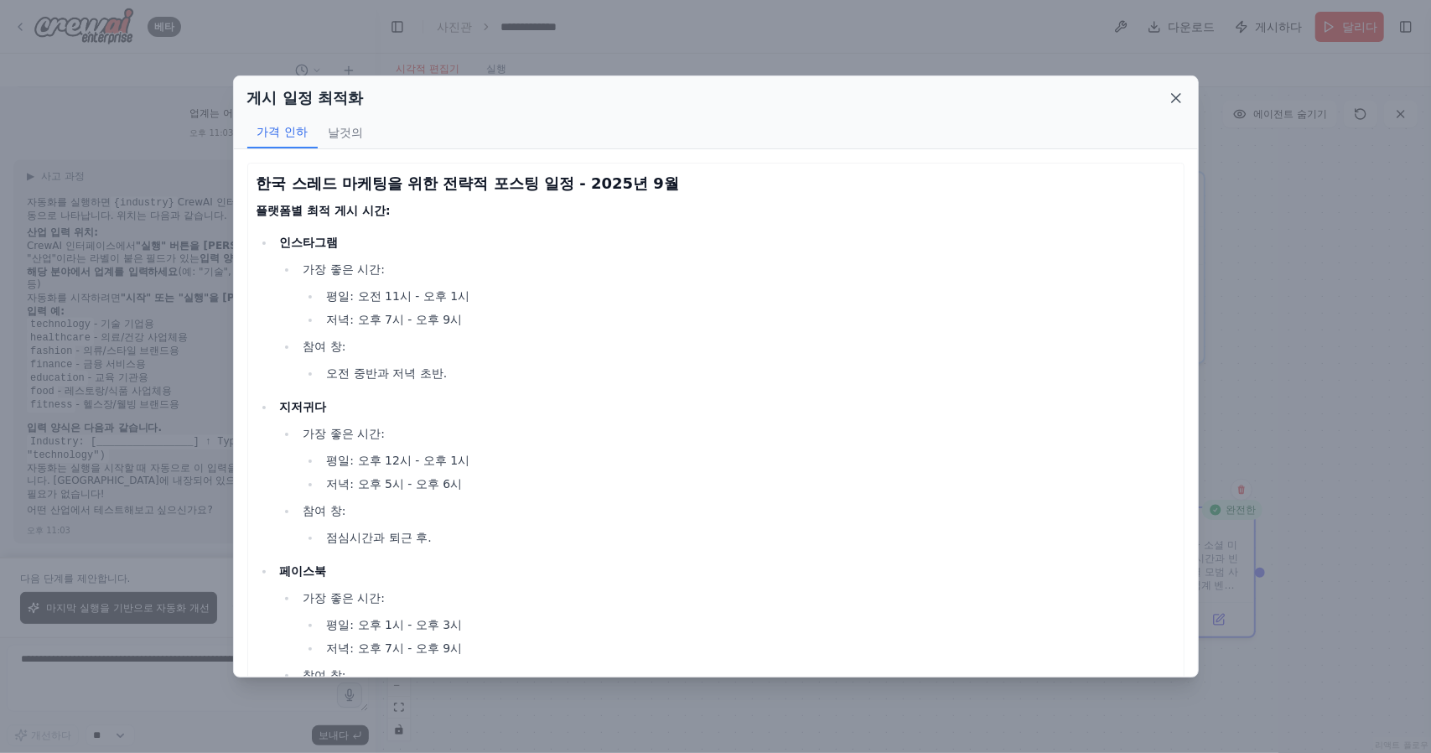
click at [1170, 101] on icon at bounding box center [1176, 98] width 17 height 17
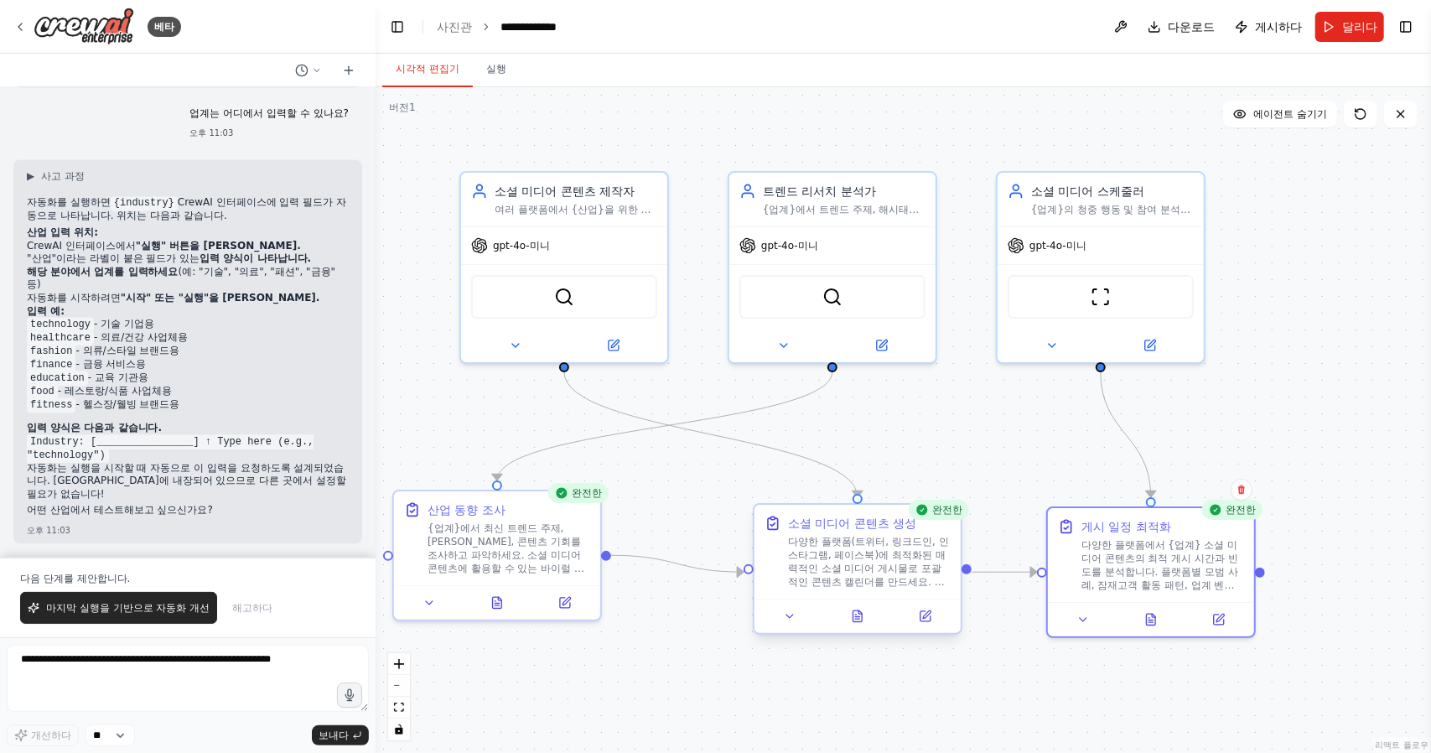
click at [878, 580] on font "다양한 플랫폼(트위터, 링크드인, 인스타그램, 페이스북)에 최적화된 매력적인 소셜 미디어 게시물로 포괄적인 콘텐츠 캘린더를 만드세요. 트렌드 …" at bounding box center [868, 602] width 161 height 132
click at [847, 617] on button at bounding box center [857, 616] width 71 height 20
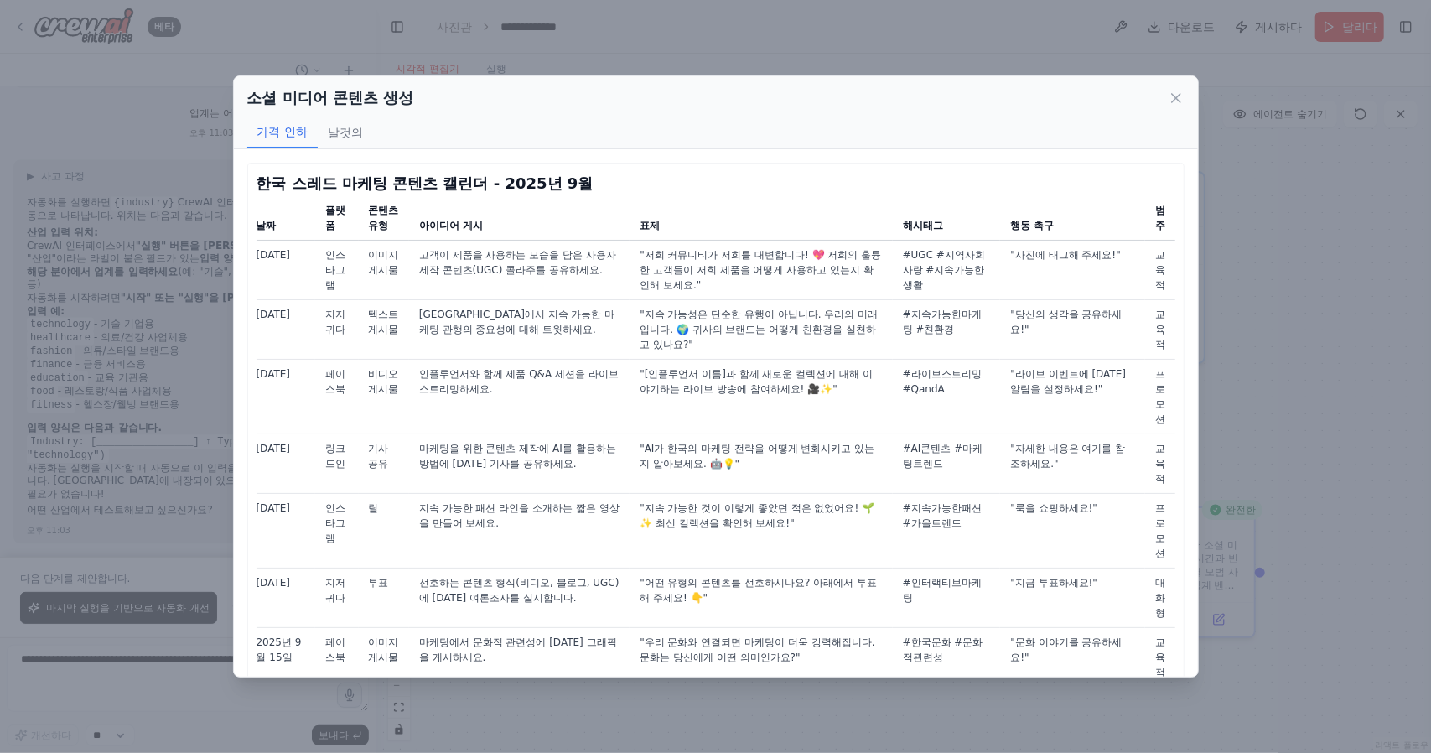
drag, startPoint x: 697, startPoint y: 170, endPoint x: 664, endPoint y: 181, distance: 34.5
click at [664, 181] on h3 "한국 스레드 마케팅 콘텐츠 캘린더 - 2025년 9월" at bounding box center [715, 183] width 919 height 23
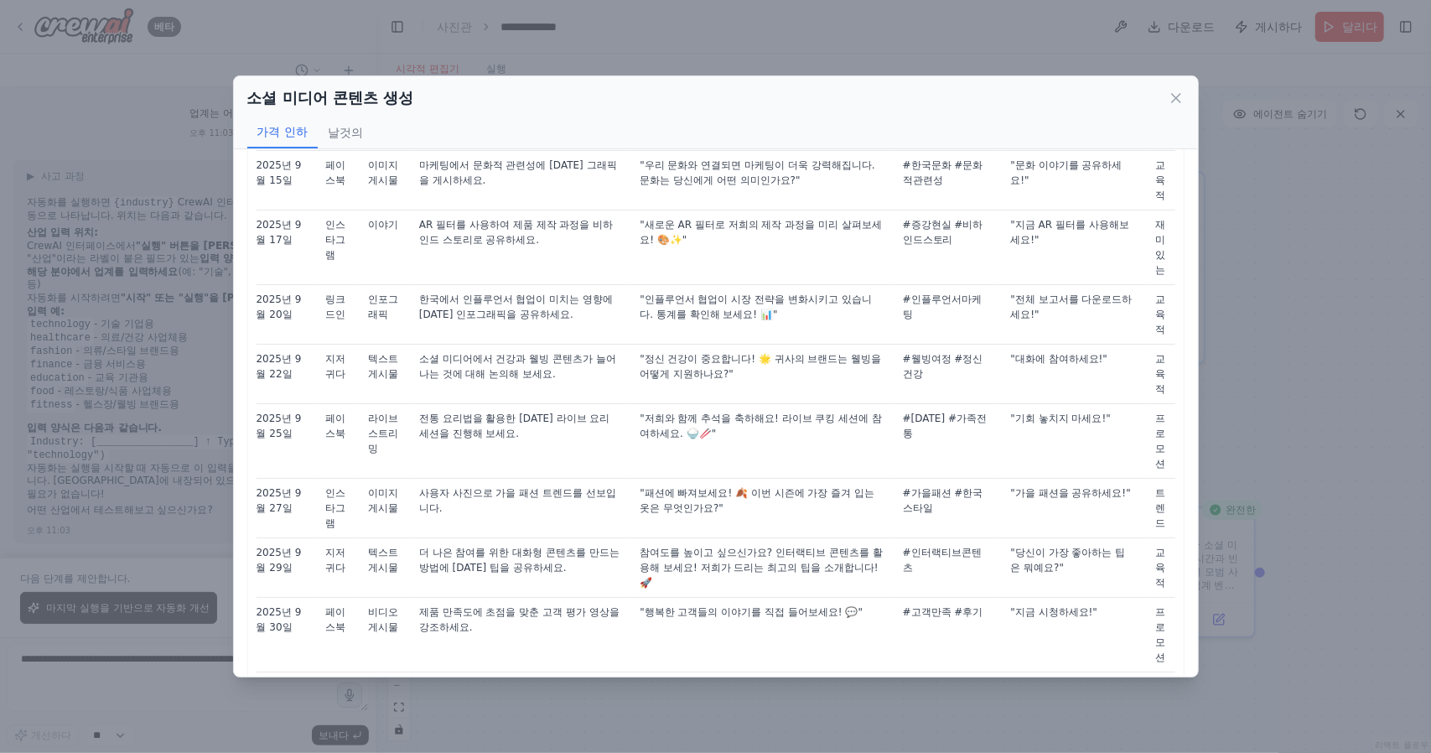
scroll to position [503, 0]
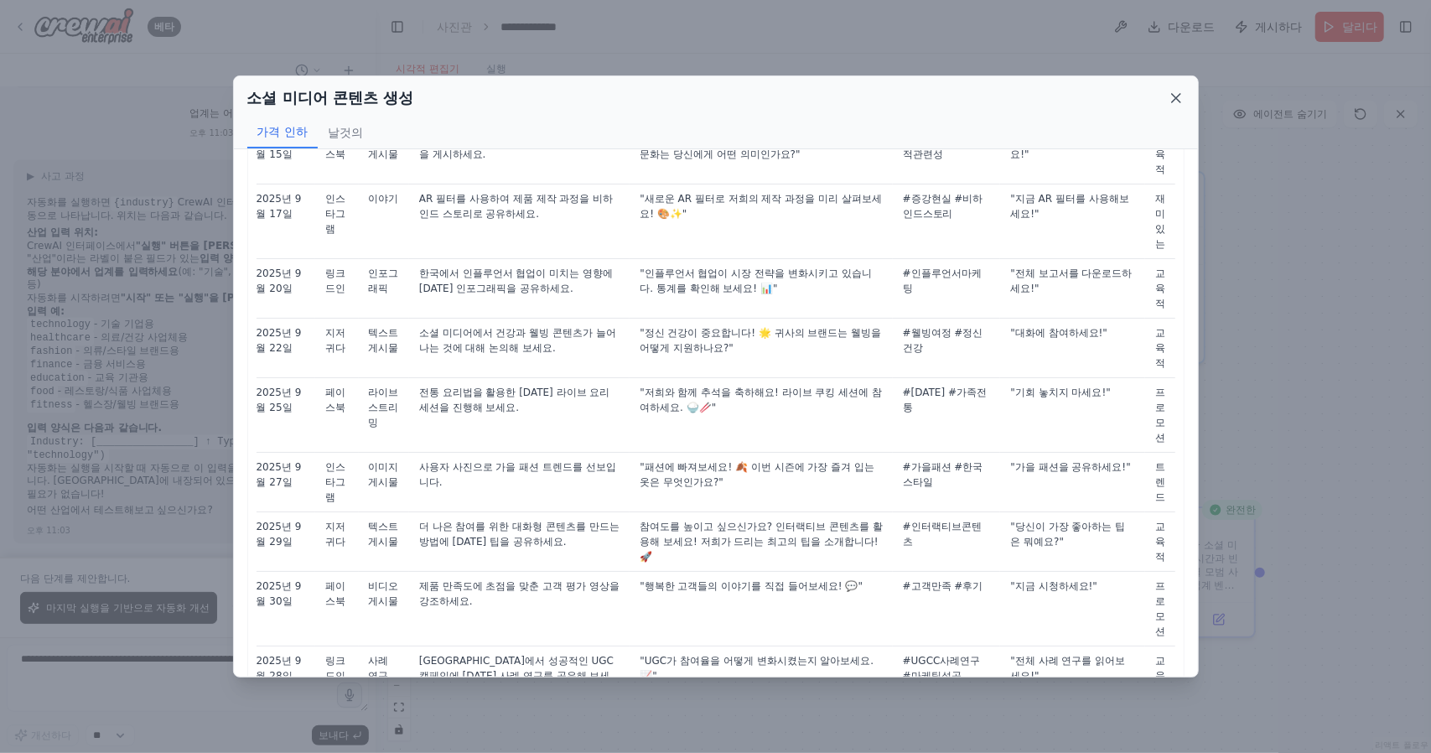
click at [1168, 94] on icon at bounding box center [1176, 98] width 17 height 17
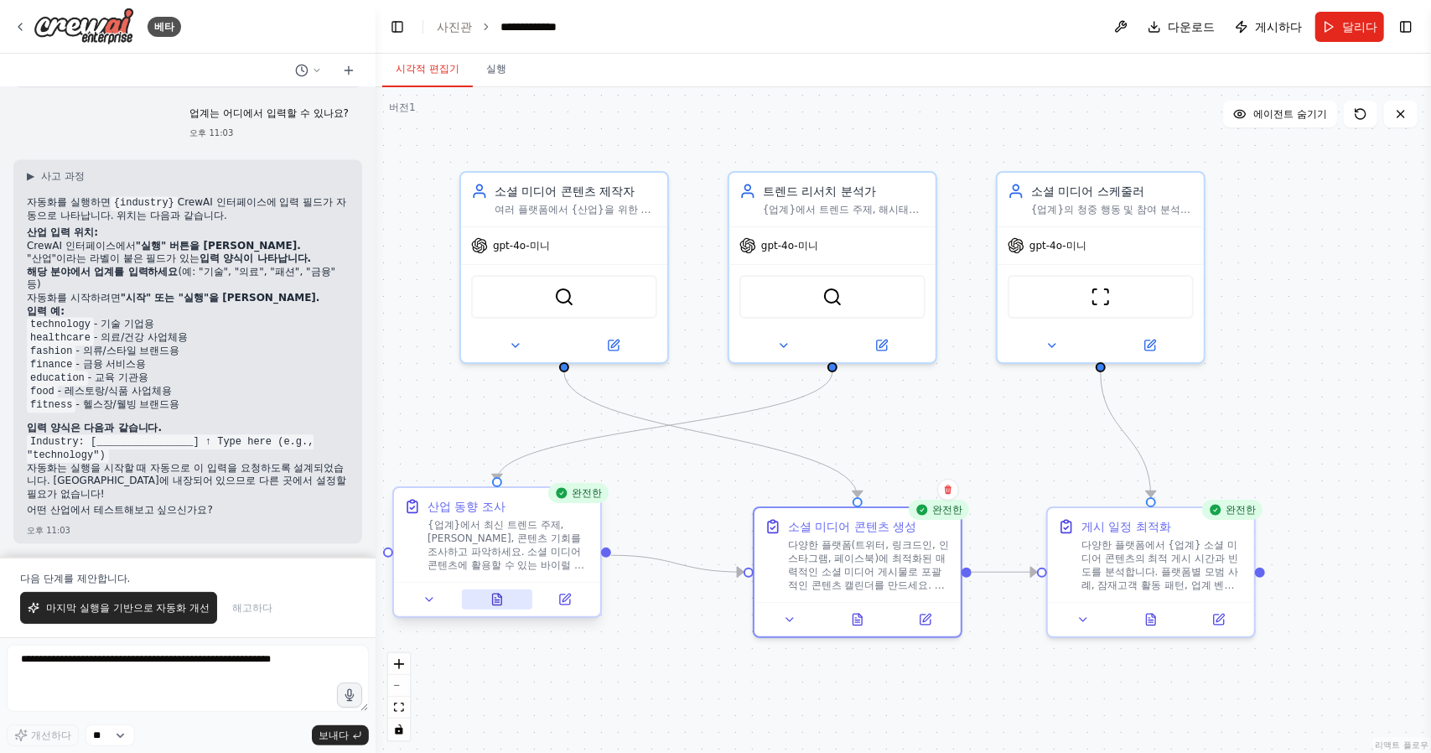
click at [488, 598] on button at bounding box center [497, 599] width 71 height 20
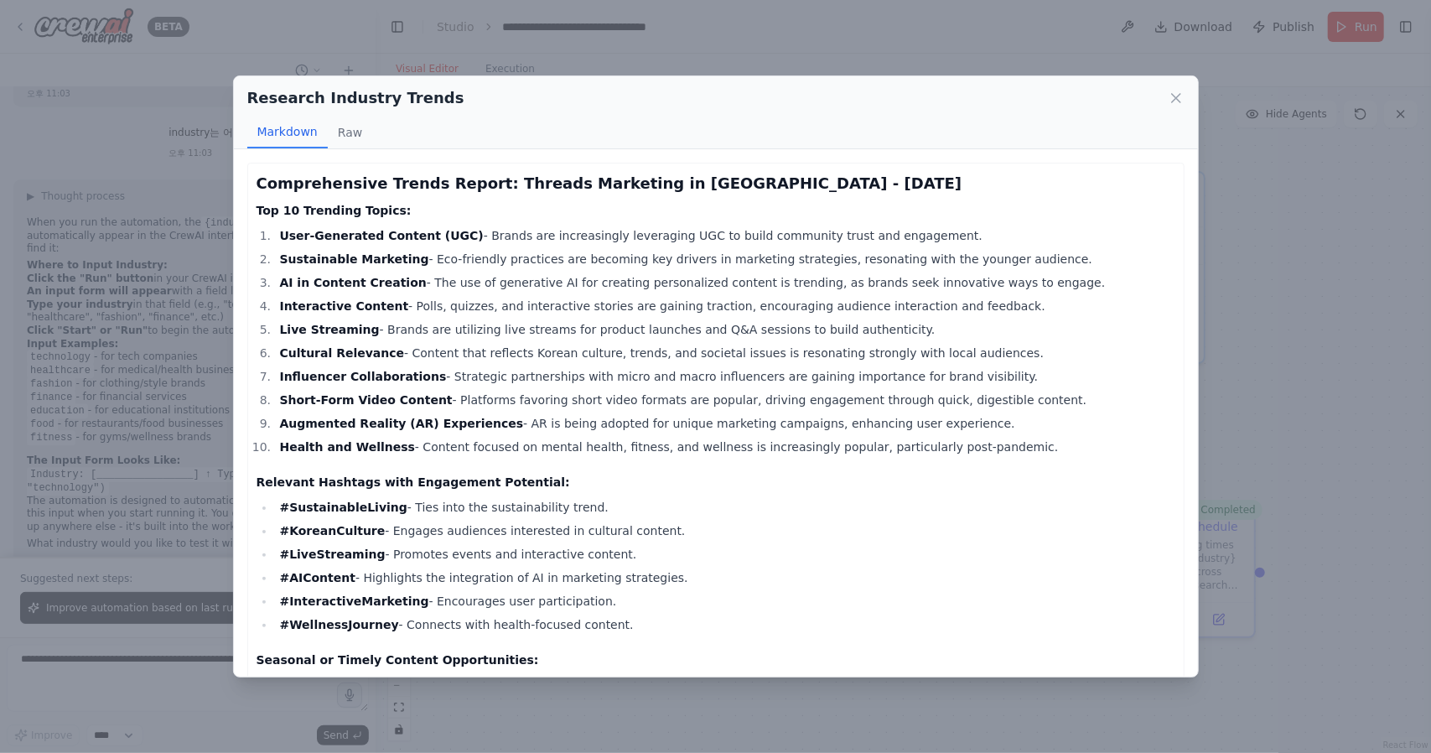
scroll to position [2469, 0]
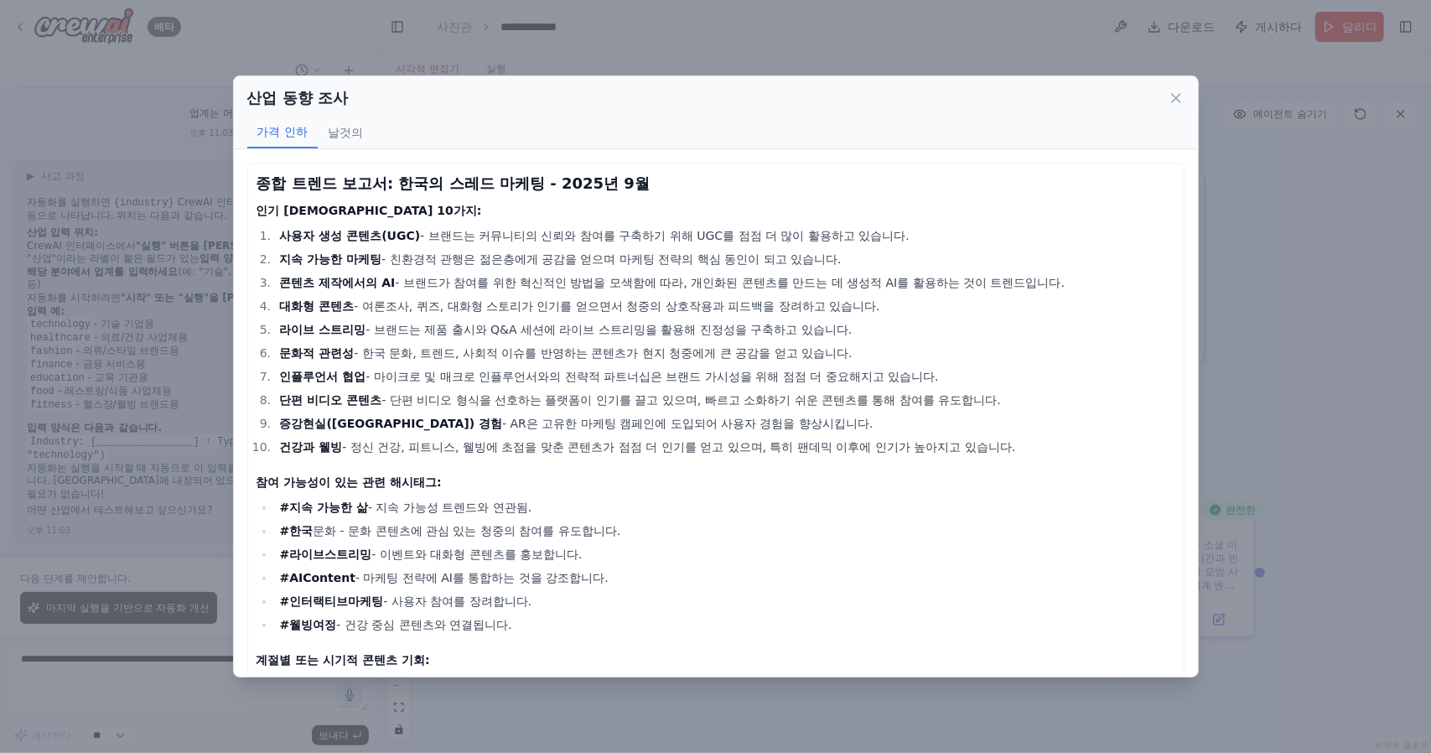
click at [1034, 400] on li "단편 비디오 콘텐츠 - 단편 비디오 형식을 선호하는 플랫폼이 인기를 끌고 있으며, 빠르고 소화하기 쉬운 콘텐츠를 통해 참여를 유도합니다." at bounding box center [725, 400] width 900 height 20
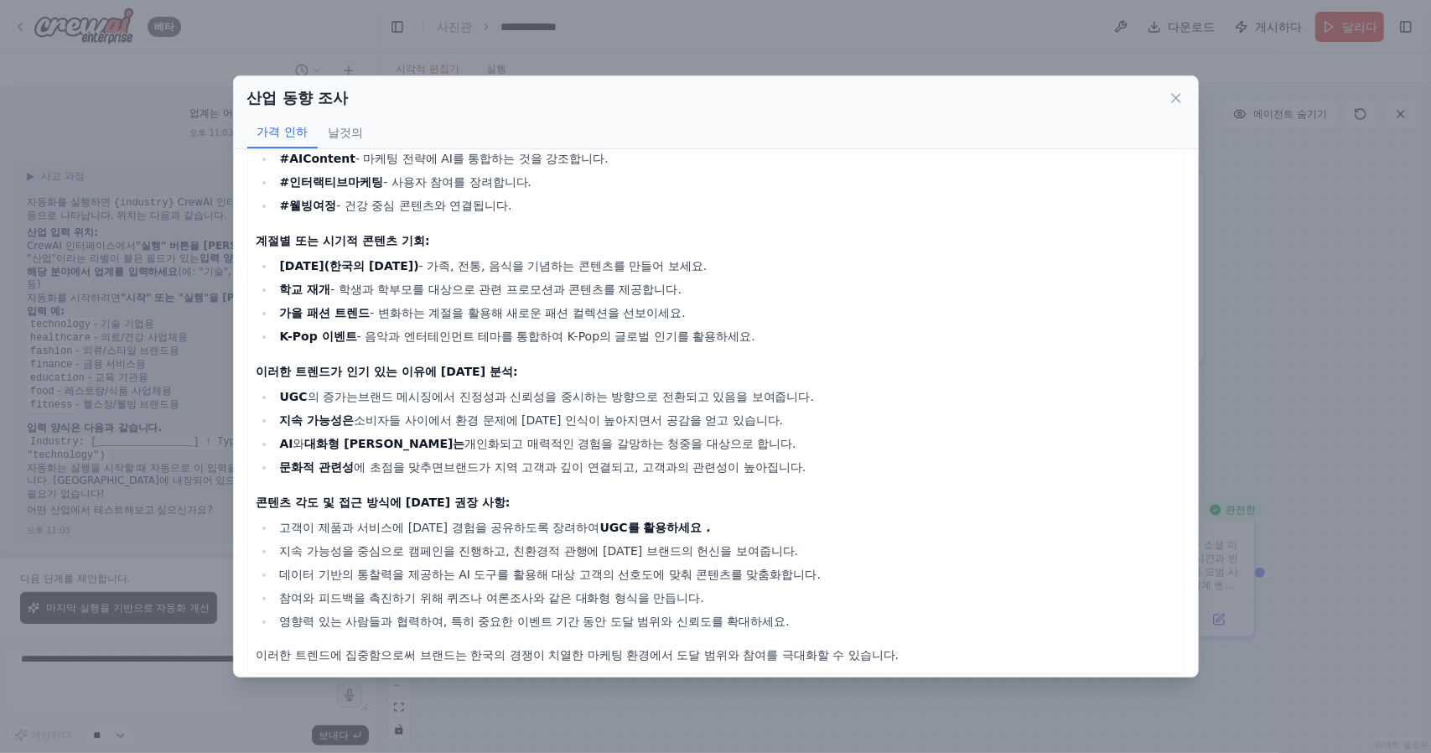
scroll to position [427, 0]
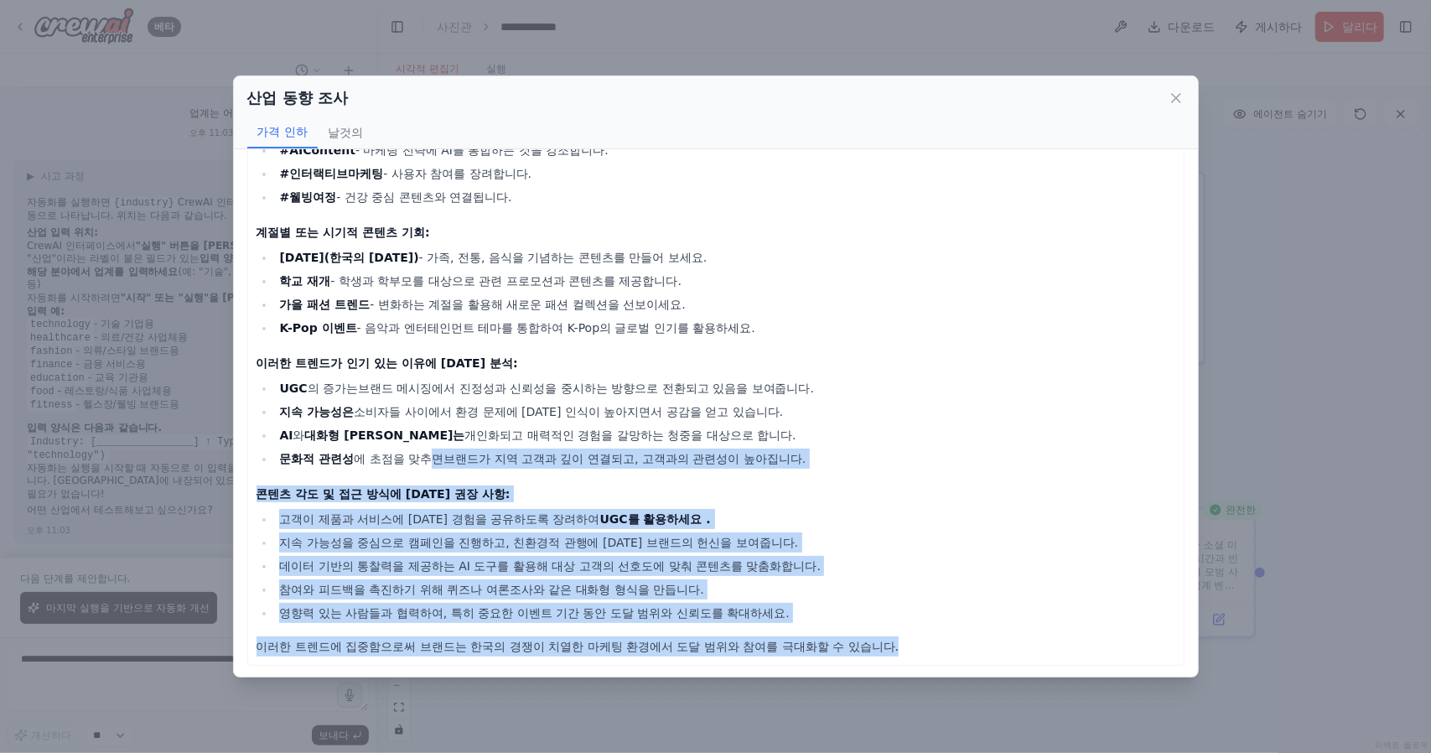
drag, startPoint x: 923, startPoint y: 635, endPoint x: 400, endPoint y: 441, distance: 557.7
click at [421, 453] on div "종합 트렌드 보고서: 한국의 스레드 마케팅 - 2025년 9월 인기 주제 10가지: 사용자 생성 콘텐츠(UGC) - 브랜드는 커뮤니티의 신뢰와…" at bounding box center [715, 200] width 919 height 912
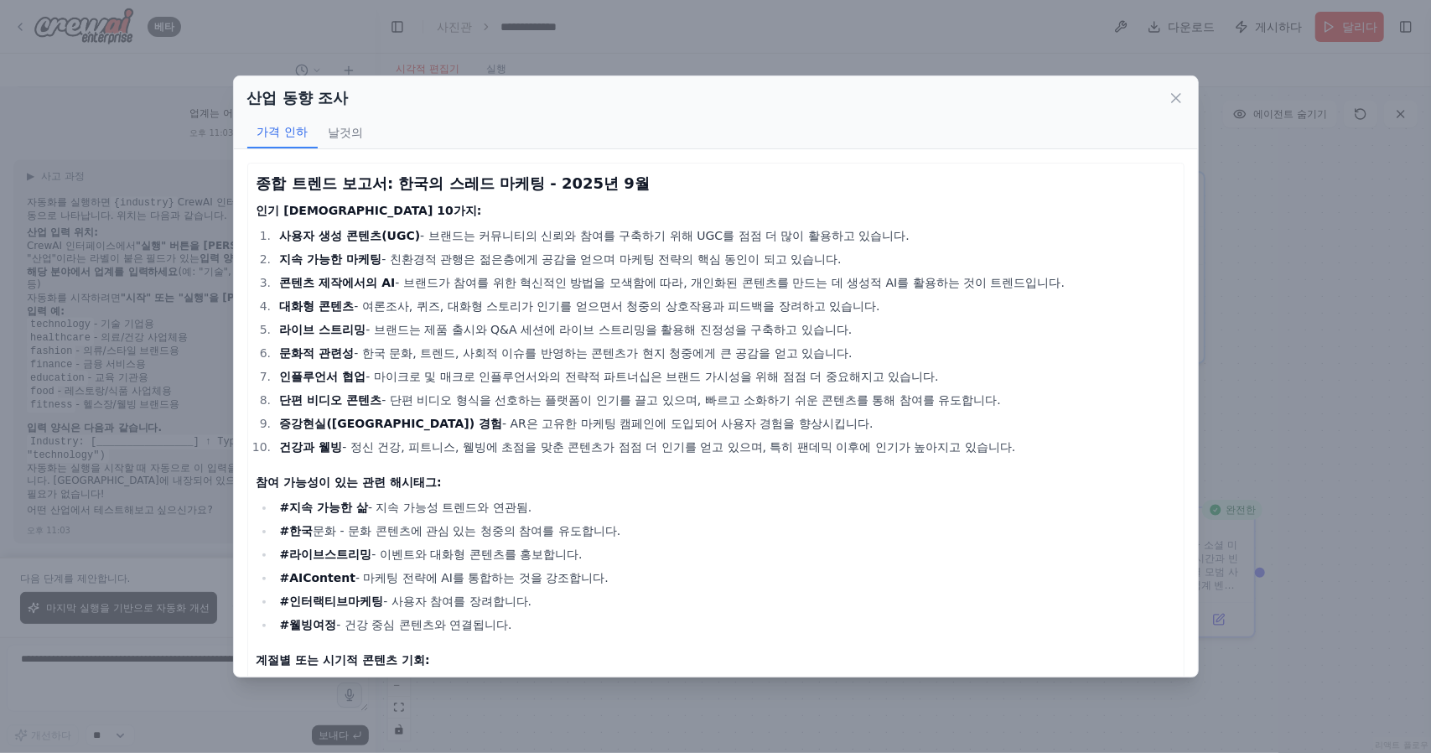
scroll to position [0, 0]
click at [974, 535] on li "#한국 문화 - 문화 콘텐츠에 관심 있는 청중의 참여를 유도합니다." at bounding box center [725, 531] width 900 height 20
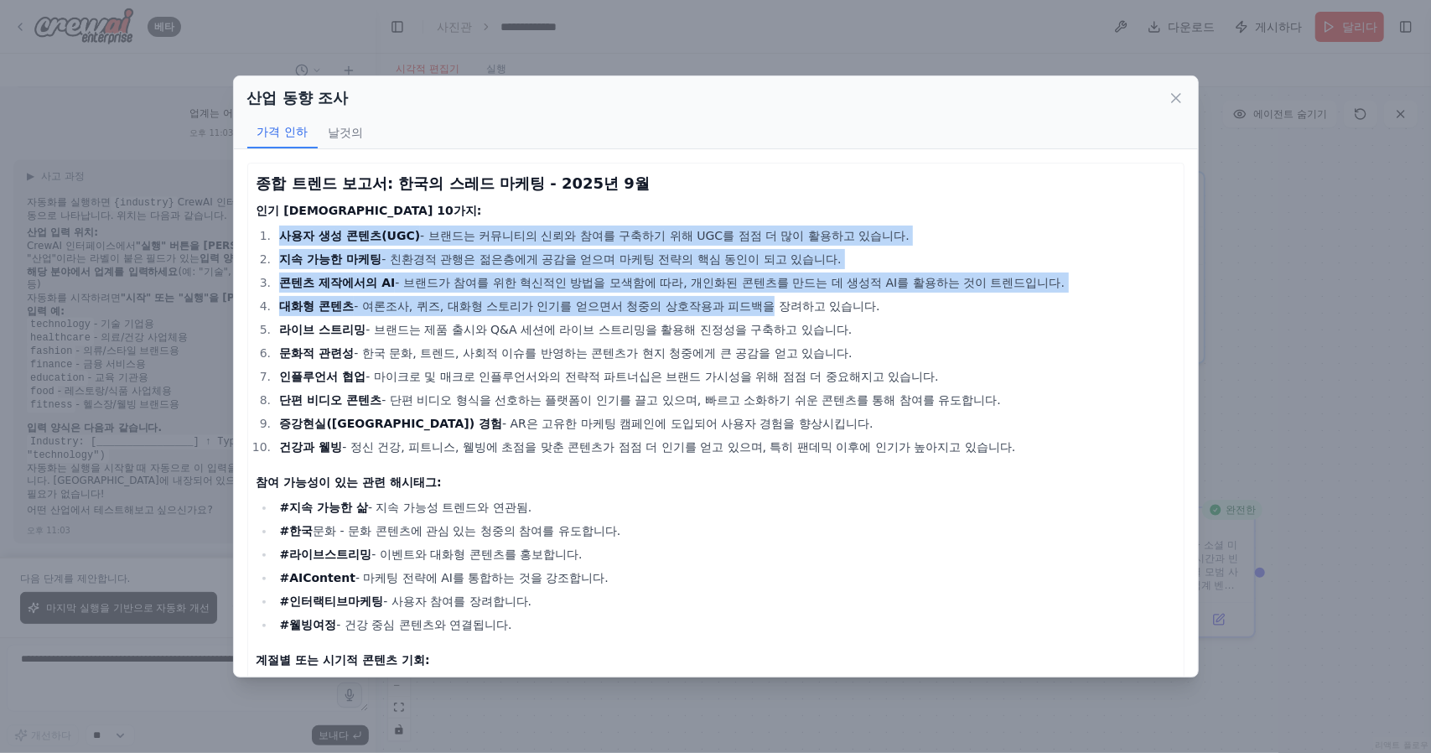
drag, startPoint x: 261, startPoint y: 232, endPoint x: 769, endPoint y: 298, distance: 513.0
click at [769, 298] on ol "사용자 생성 콘텐츠(UGC) - 브랜드는 커뮤니티의 신뢰와 참여를 구축하기 위해 UGC를 점점 더 많이 활용하고 있습니다. 지속 가능한 마케팅…" at bounding box center [715, 340] width 919 height 231
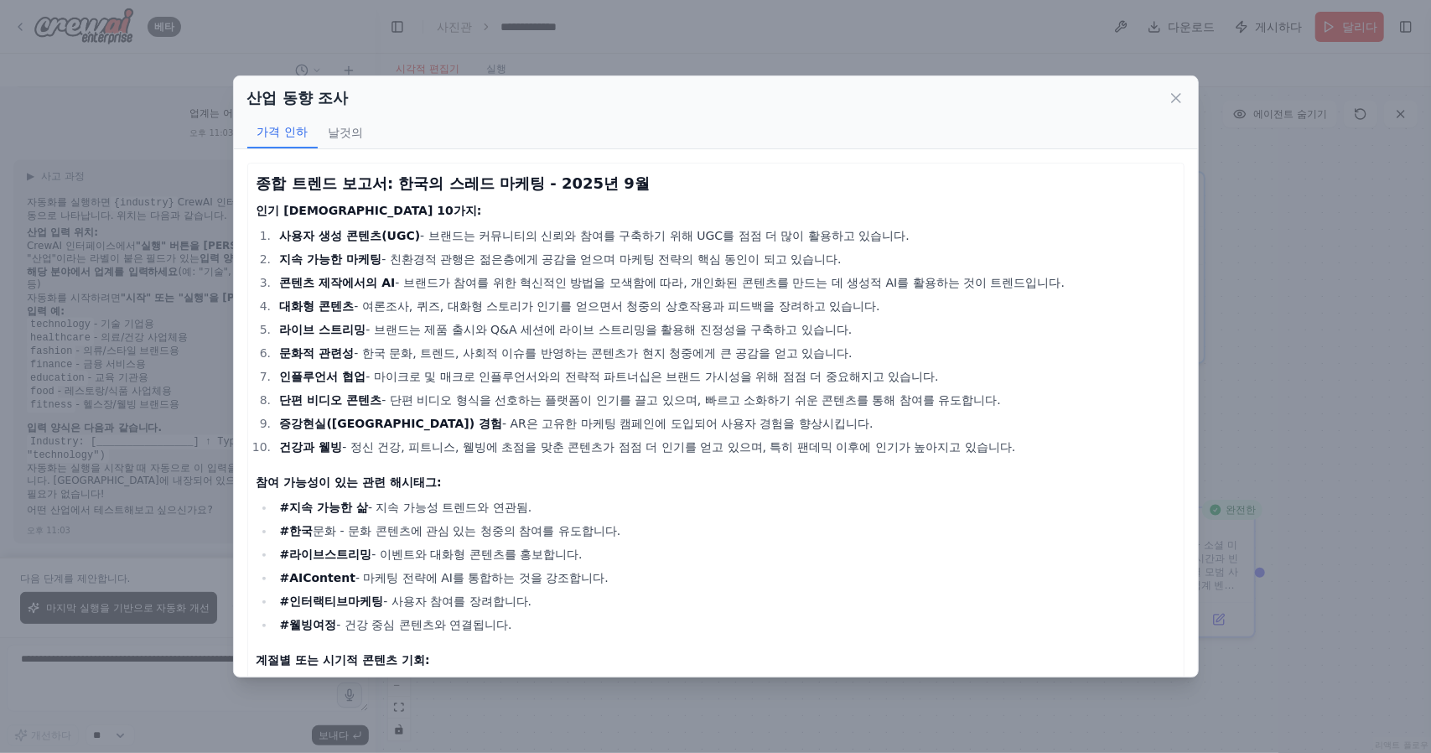
click at [1072, 558] on li "#라이브스트리밍 - 이벤트와 대화형 콘텐츠를 홍보합니다." at bounding box center [725, 554] width 900 height 20
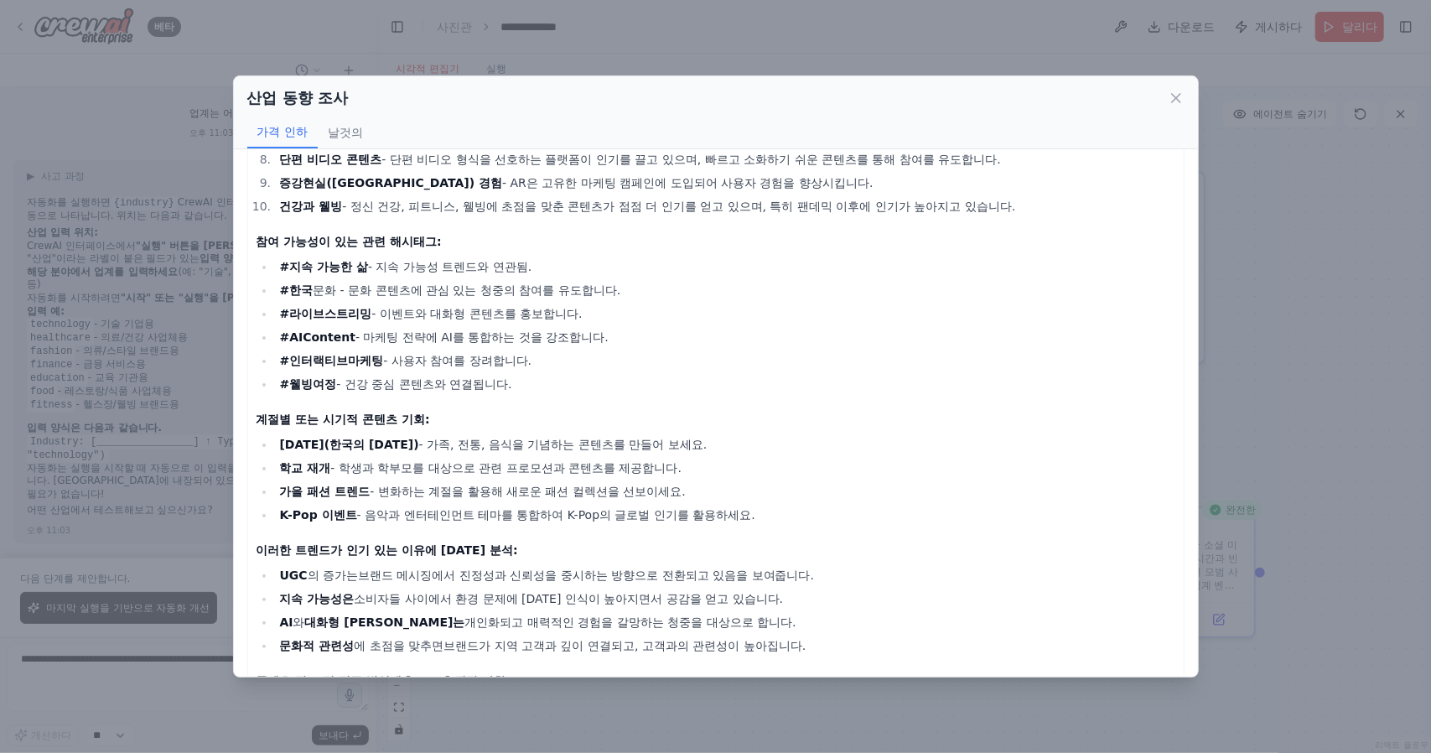
scroll to position [176, 0]
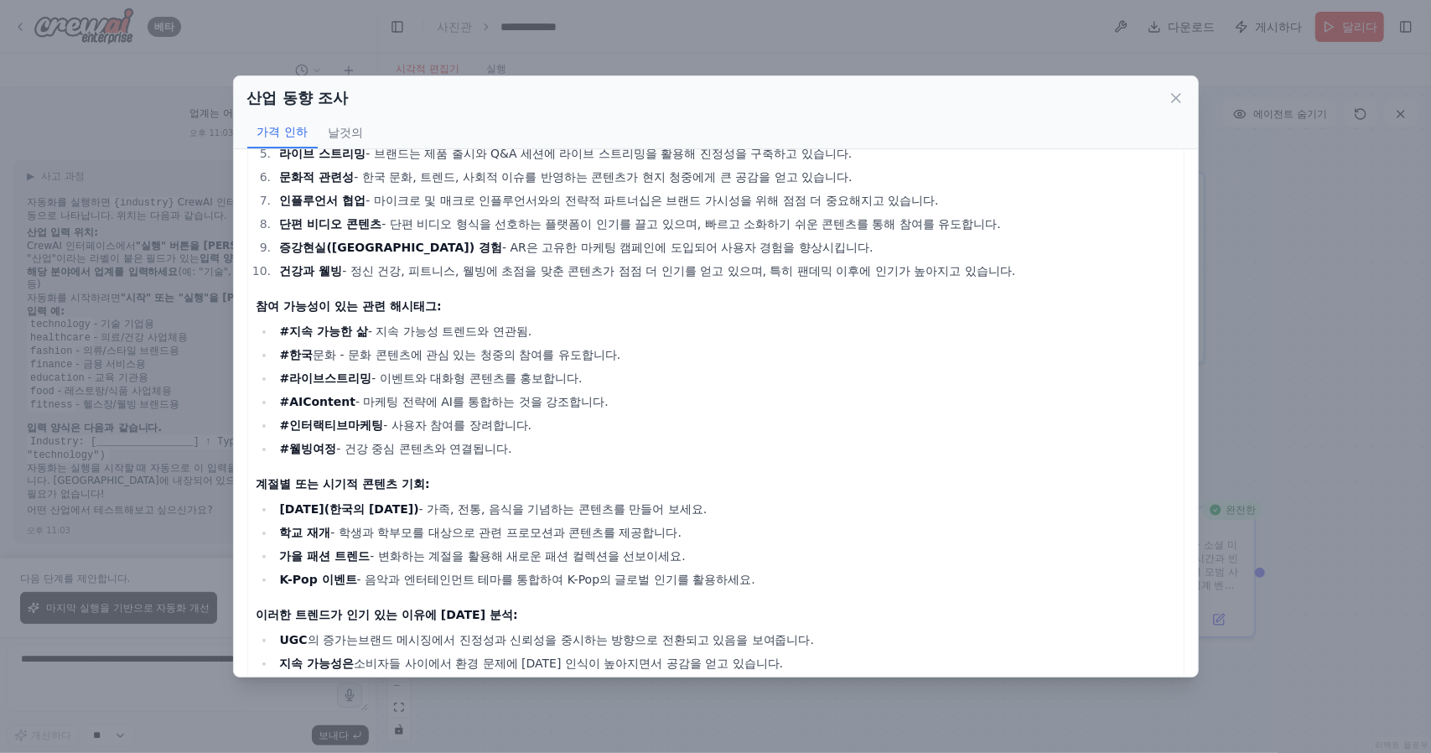
drag, startPoint x: 254, startPoint y: 173, endPoint x: 1026, endPoint y: 452, distance: 820.9
click at [1026, 452] on div "종합 트렌드 보고서: 한국의 스레드 마케팅 - 2025년 9월 인기 주제 10가지: 사용자 생성 콘텐츠(UGC) - 브랜드는 커뮤니티의 신뢰와…" at bounding box center [715, 452] width 937 height 930
click at [962, 377] on li "#라이브스트리밍 - 이벤트와 대화형 콘텐츠를 홍보합니다." at bounding box center [725, 378] width 900 height 20
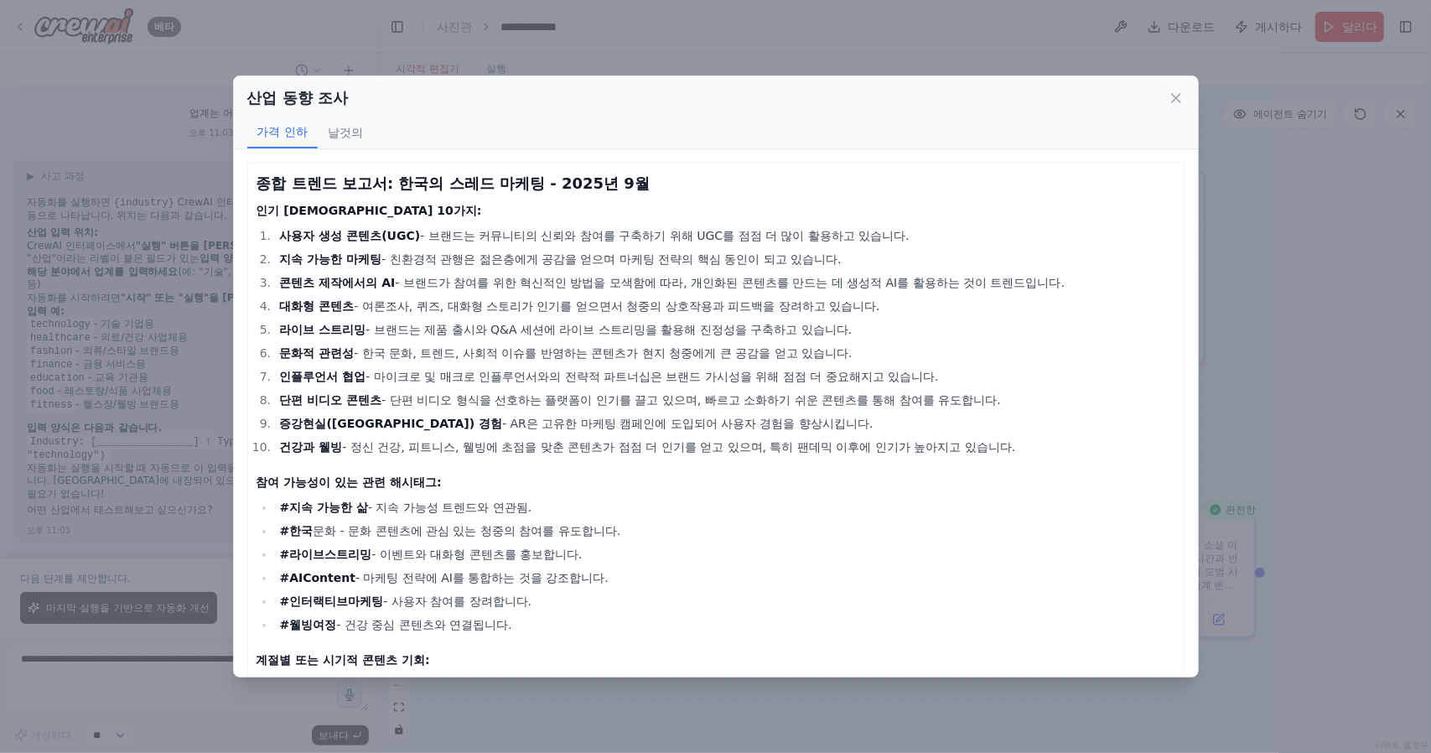
click at [365, 113] on div "산업 동향 조사 가격 인하 날것의" at bounding box center [716, 112] width 964 height 73
click at [347, 131] on font "날것의" at bounding box center [345, 132] width 35 height 13
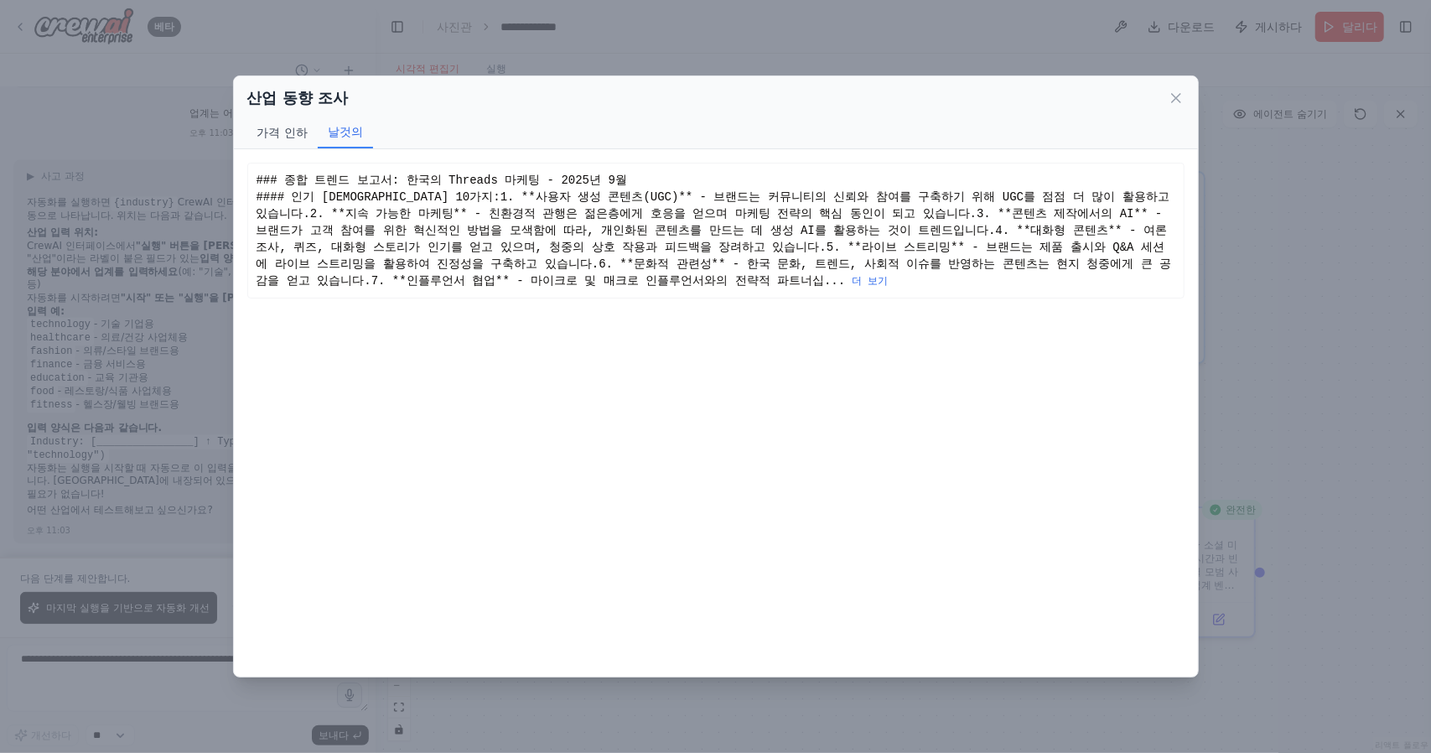
click at [268, 145] on button "가격 인하" at bounding box center [282, 133] width 70 height 32
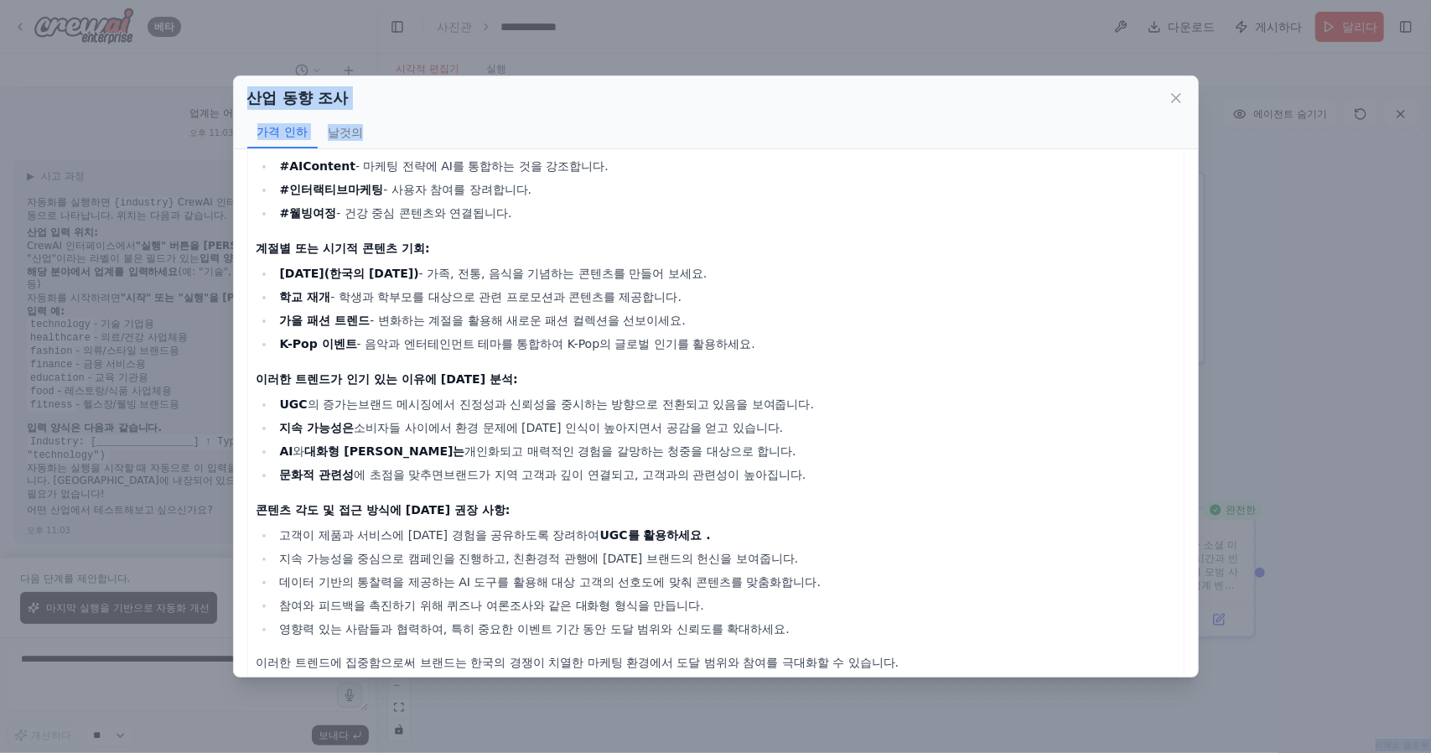
scroll to position [427, 0]
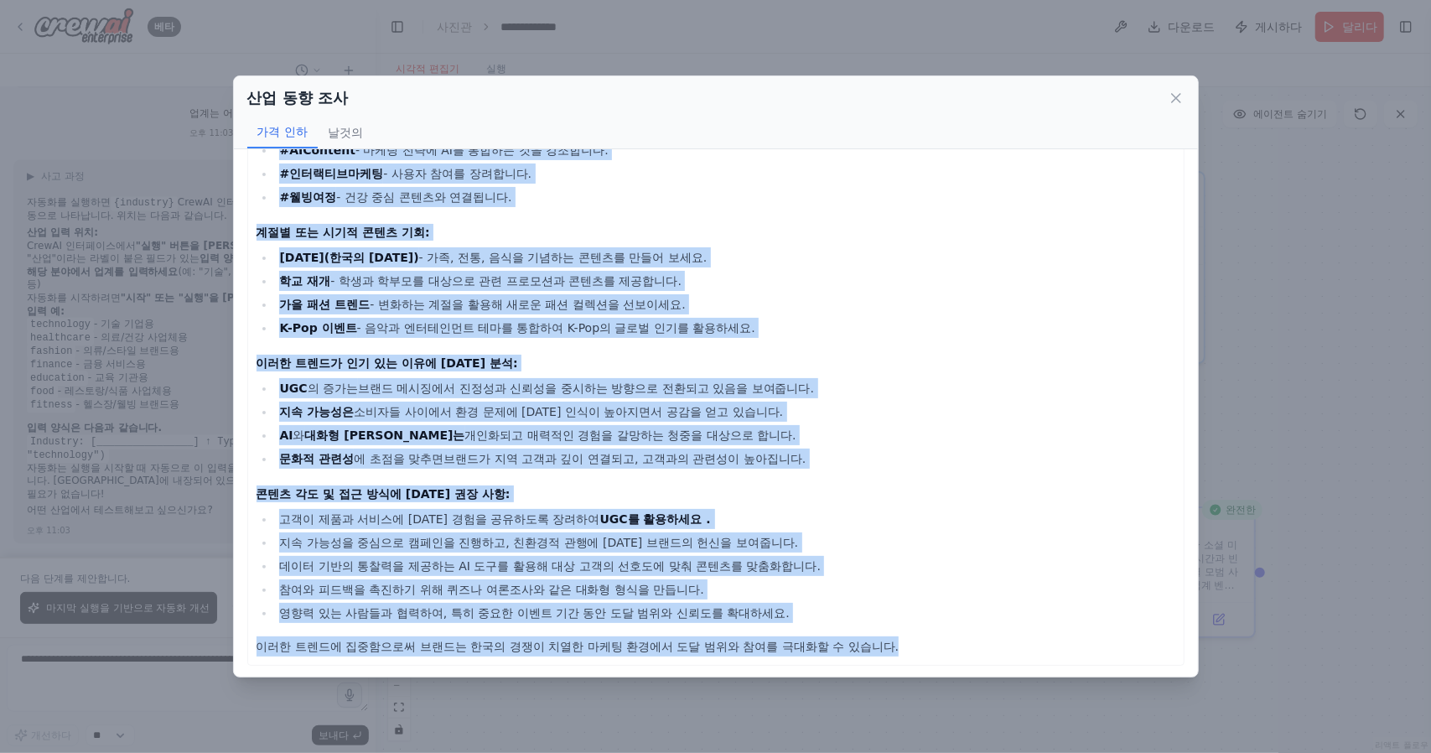
drag, startPoint x: 251, startPoint y: 187, endPoint x: 1163, endPoint y: 655, distance: 1024.9
click at [1163, 655] on div "종합 트렌드 보고서: 한국의 스레드 마케팅 - 2025년 9월 인기 주제 10가지: 사용자 생성 콘텐츠(UGC) - 브랜드는 커뮤니티의 신뢰와…" at bounding box center [715, 200] width 937 height 930
copy div "lo ips dol: sit ame con - 6766a 1e se do 08ei: tem in utl(ETD) - magn aliqu eni…"
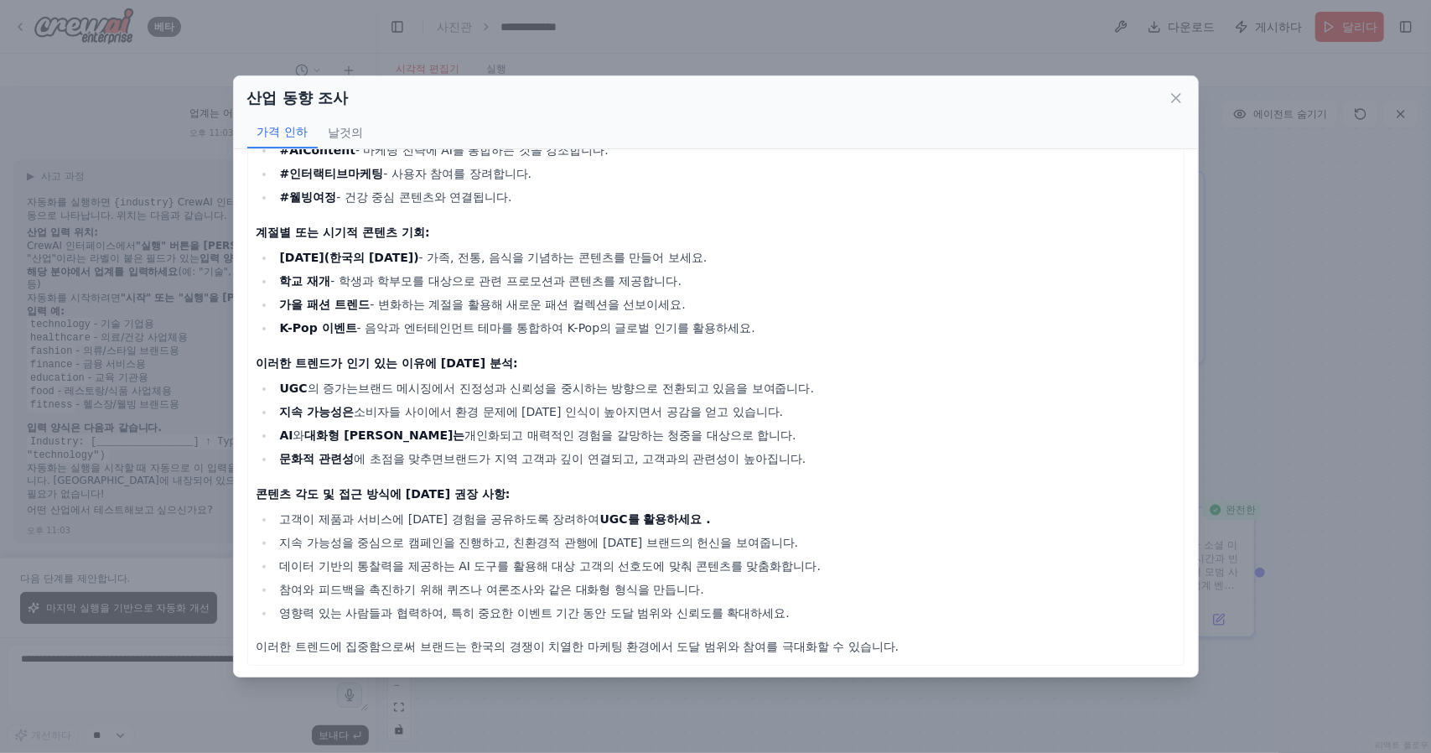
click at [696, 23] on div "산업 동향 조사 가격 인하 날것의 종합 트렌드 보고서: 한국의 스레드 마케팅 - 2025년 9월 인기 주제 10가지: 사용자 생성 콘텐츠(UG…" at bounding box center [715, 376] width 1431 height 753
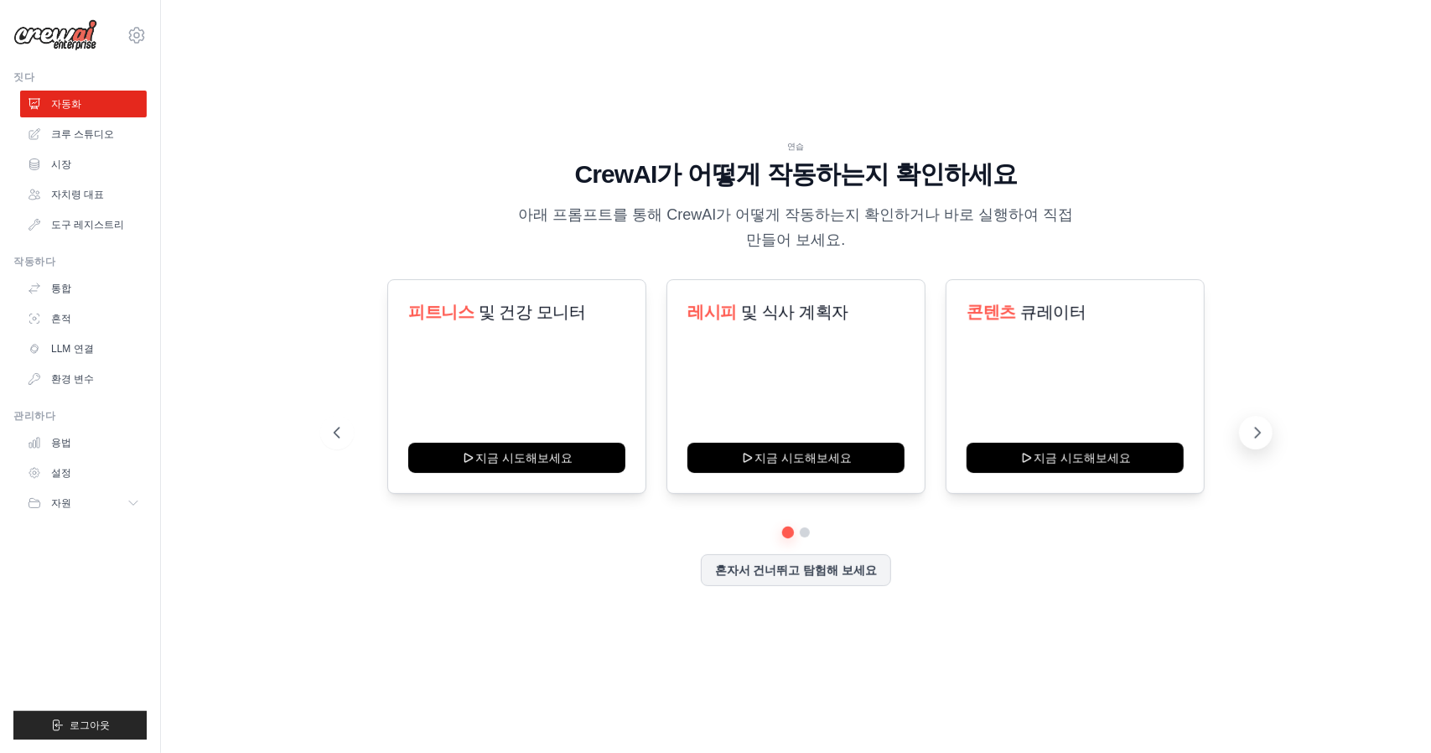
click at [1256, 430] on icon at bounding box center [1257, 432] width 17 height 17
click at [1067, 360] on div "개인 프로젝트 관리자 지금 시도해보세요" at bounding box center [1075, 386] width 259 height 215
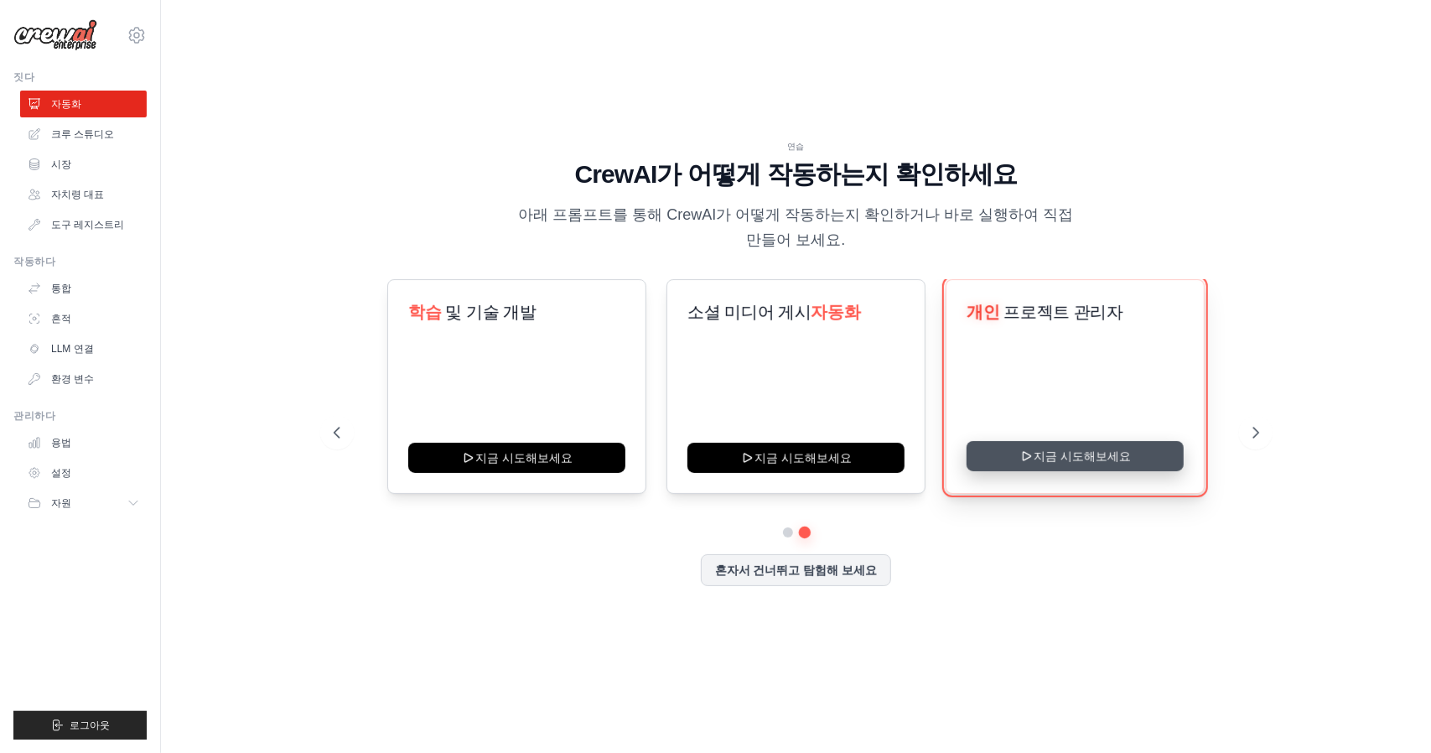
click at [1132, 457] on button "지금 시도해보세요" at bounding box center [1074, 456] width 217 height 30
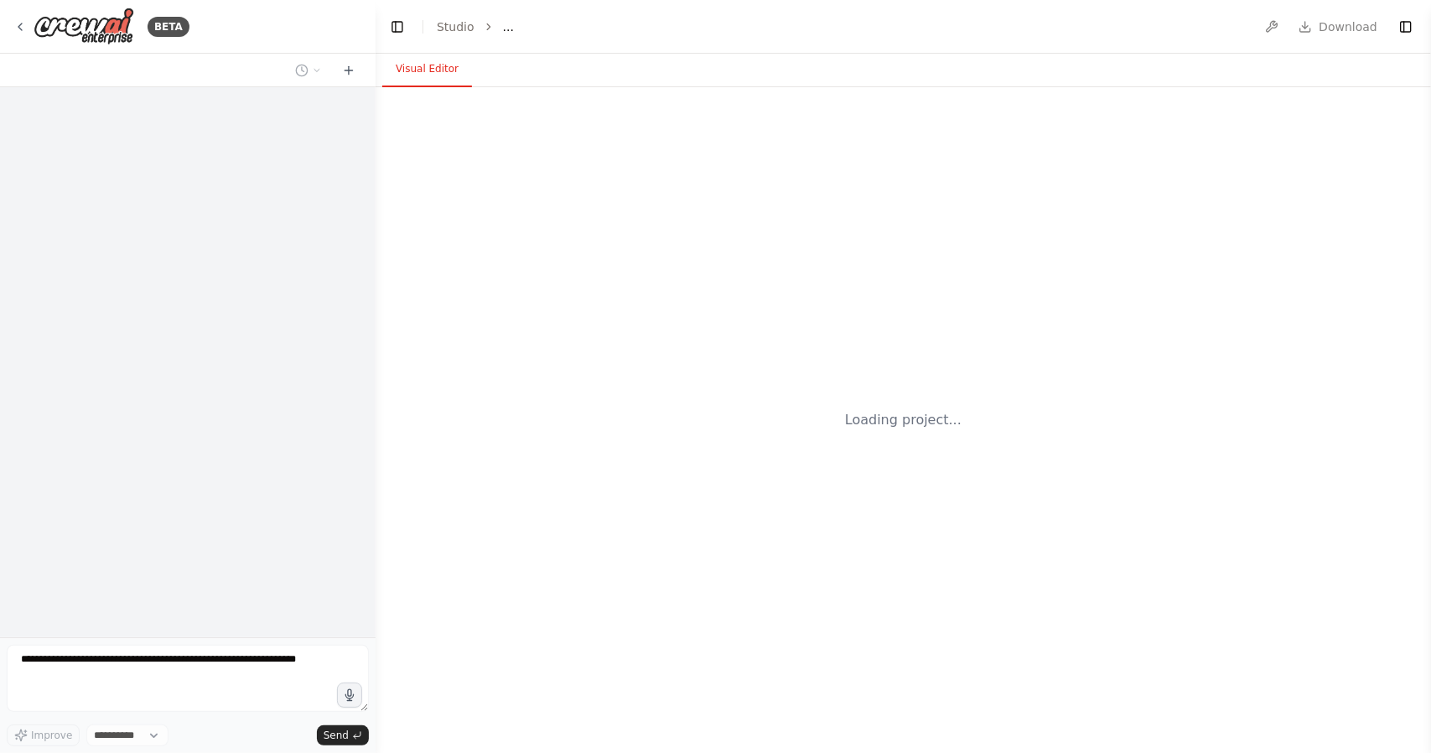
select select "****"
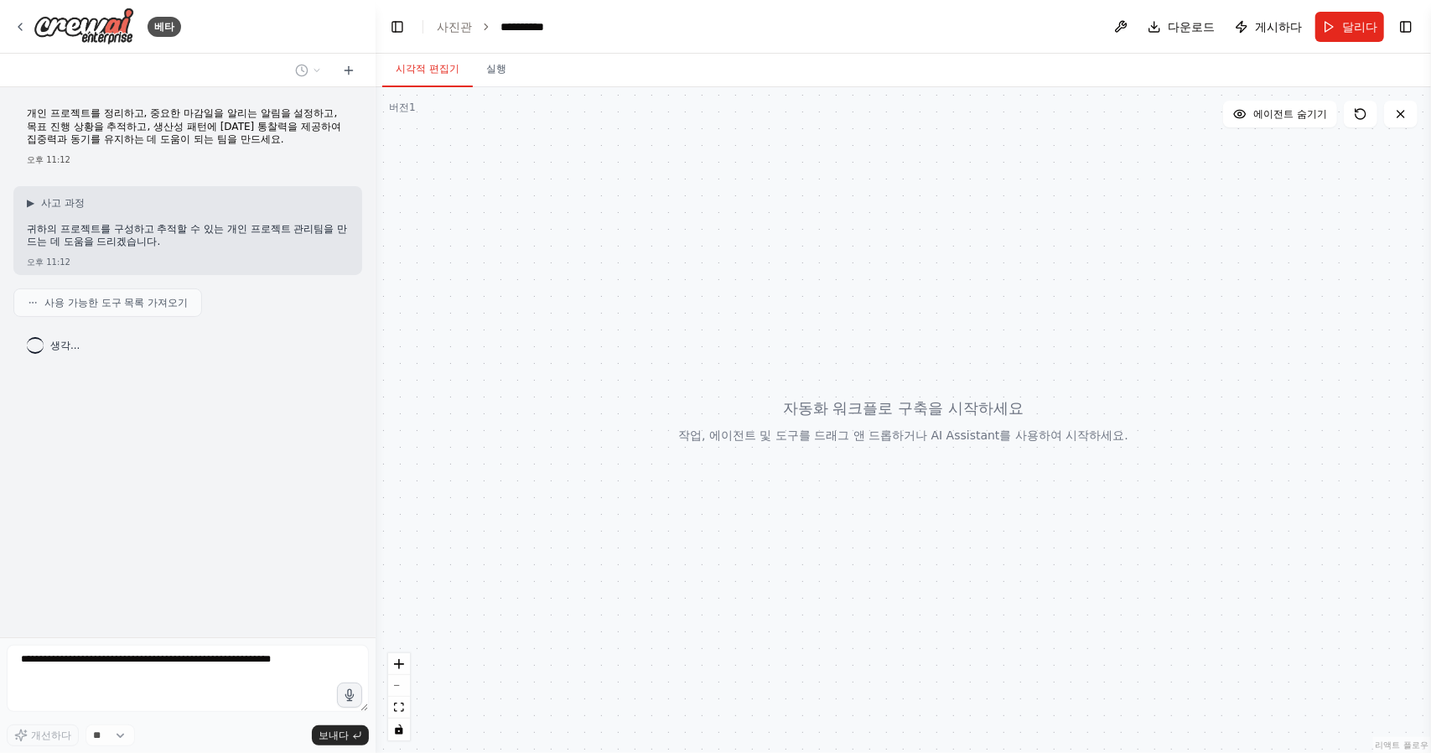
click at [719, 39] on header "**********" at bounding box center [903, 27] width 1055 height 54
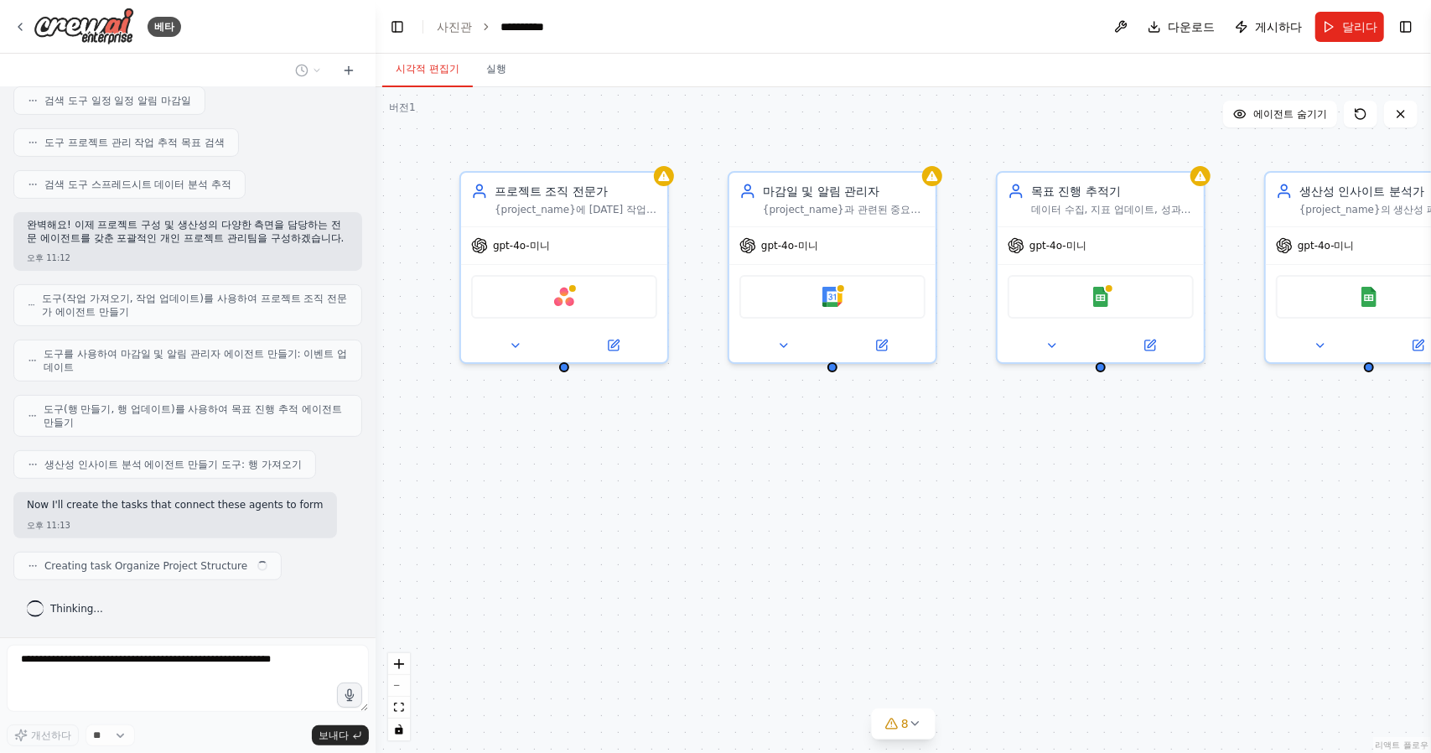
scroll to position [334, 0]
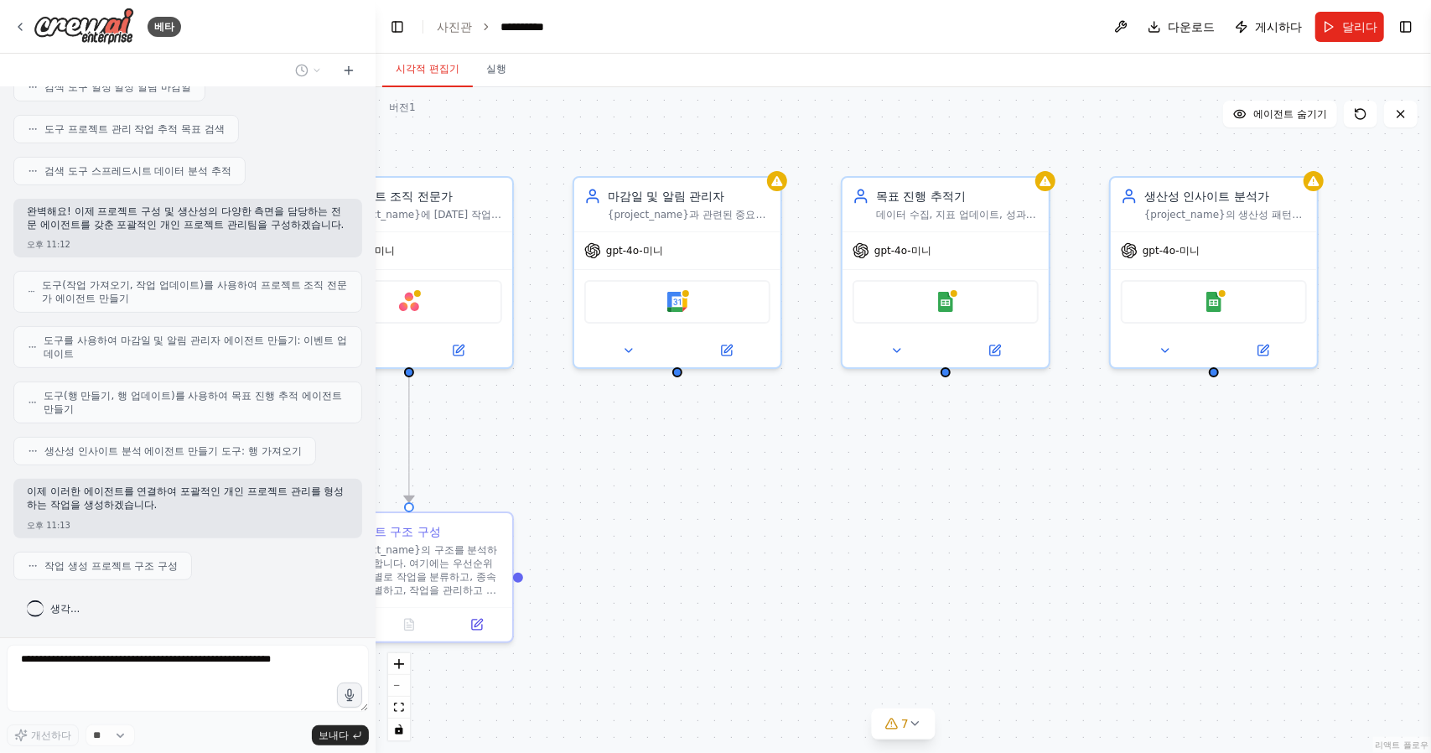
drag, startPoint x: 786, startPoint y: 118, endPoint x: 630, endPoint y: 123, distance: 156.0
click at [630, 123] on div ".deletable-edge-delete-btn { width: 20px; height: 20px; border: 0px solid #ffff…" at bounding box center [903, 420] width 1055 height 666
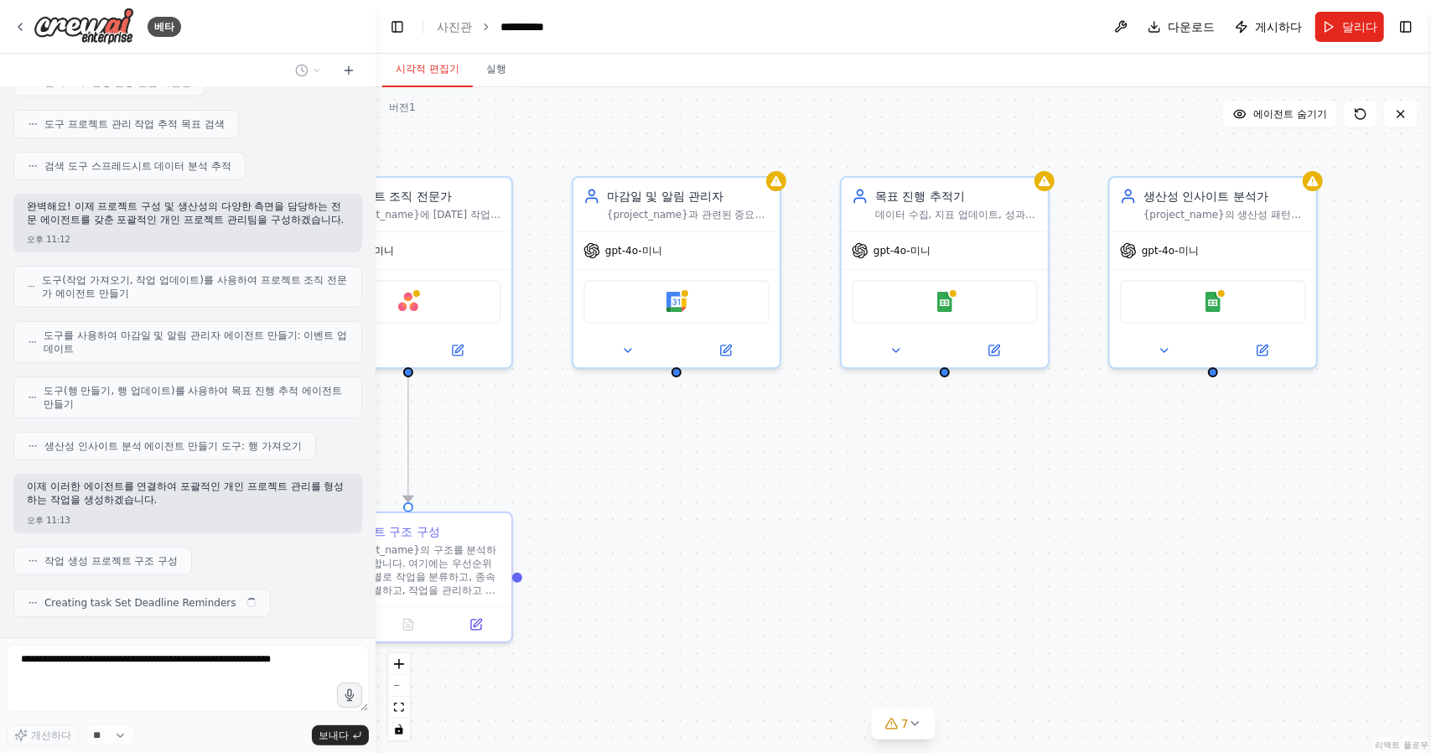
scroll to position [376, 0]
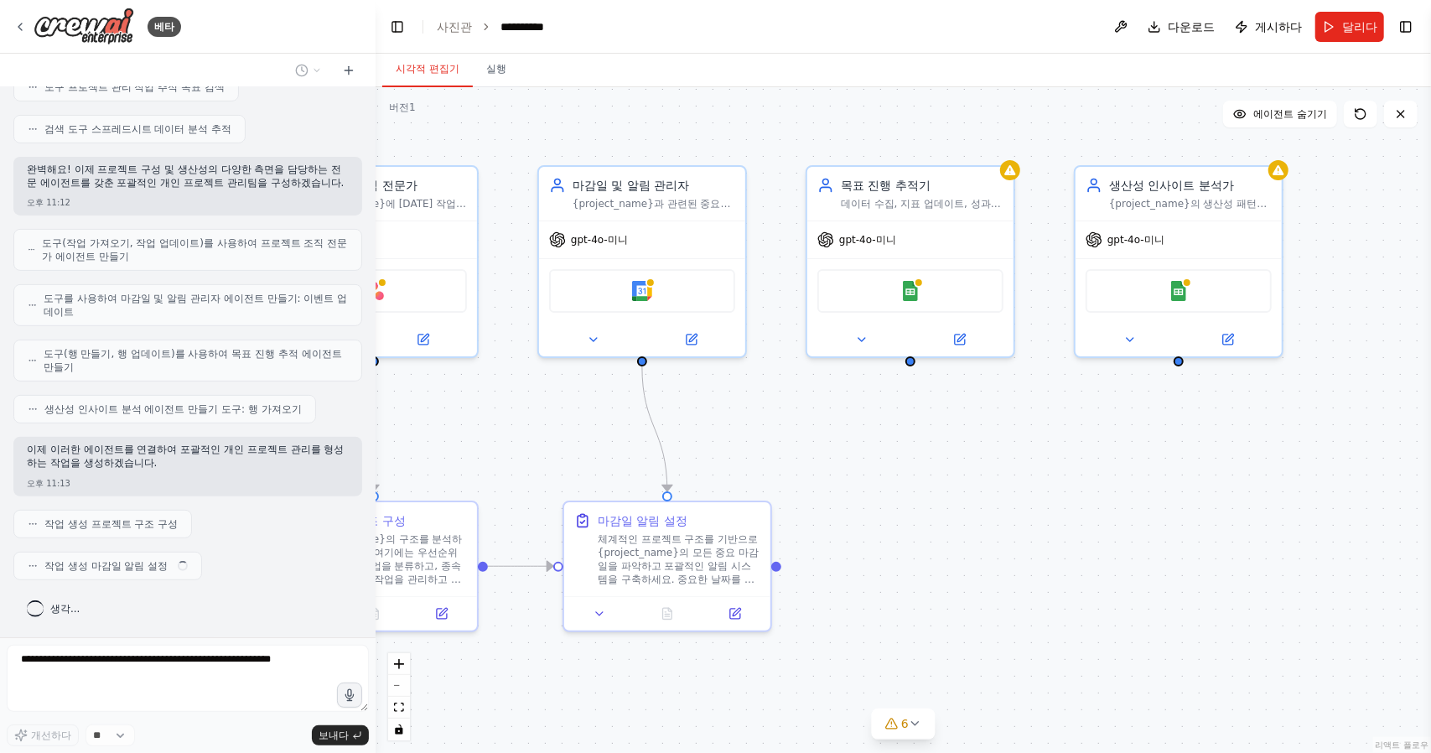
drag, startPoint x: 825, startPoint y: 129, endPoint x: 766, endPoint y: 117, distance: 60.0
click at [766, 117] on div ".deletable-edge-delete-btn { width: 20px; height: 20px; border: 0px solid #ffff…" at bounding box center [903, 420] width 1055 height 666
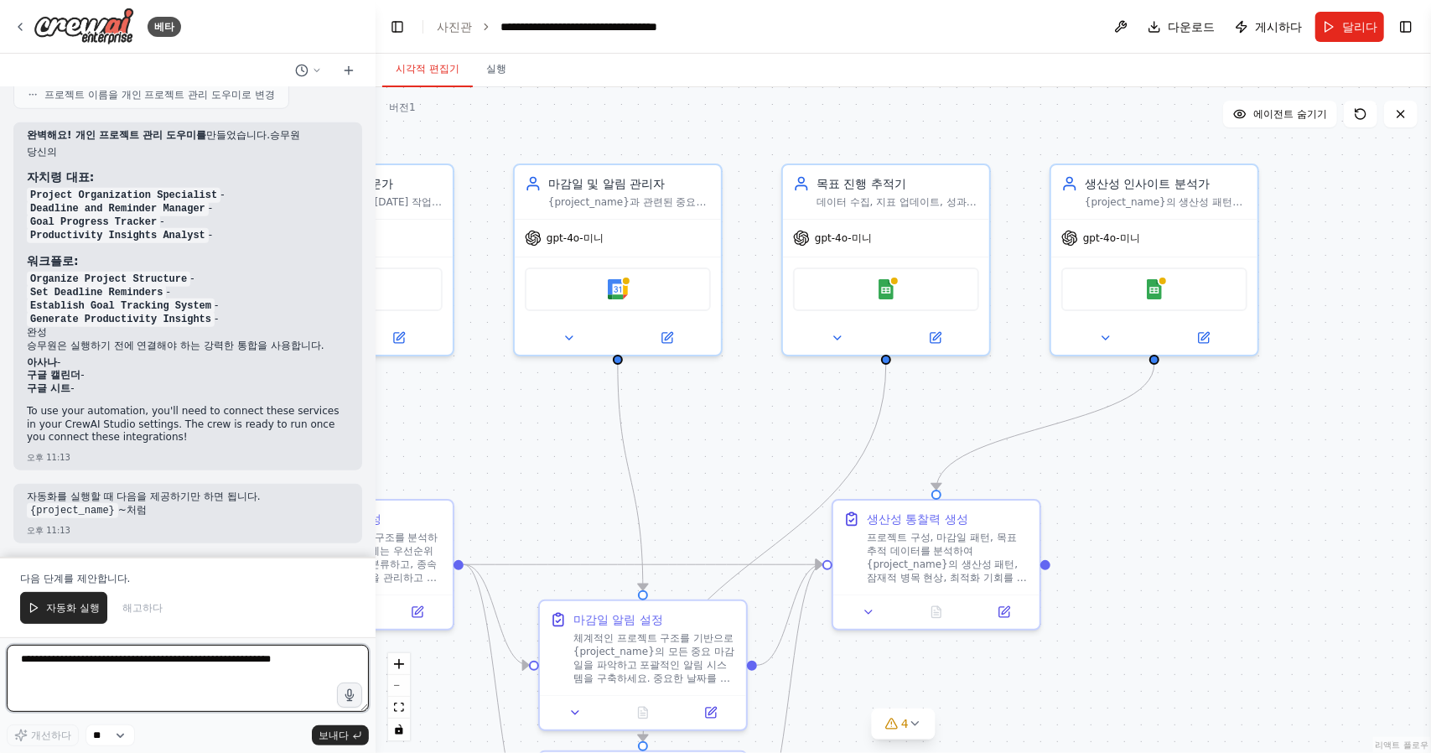
scroll to position [1063, 0]
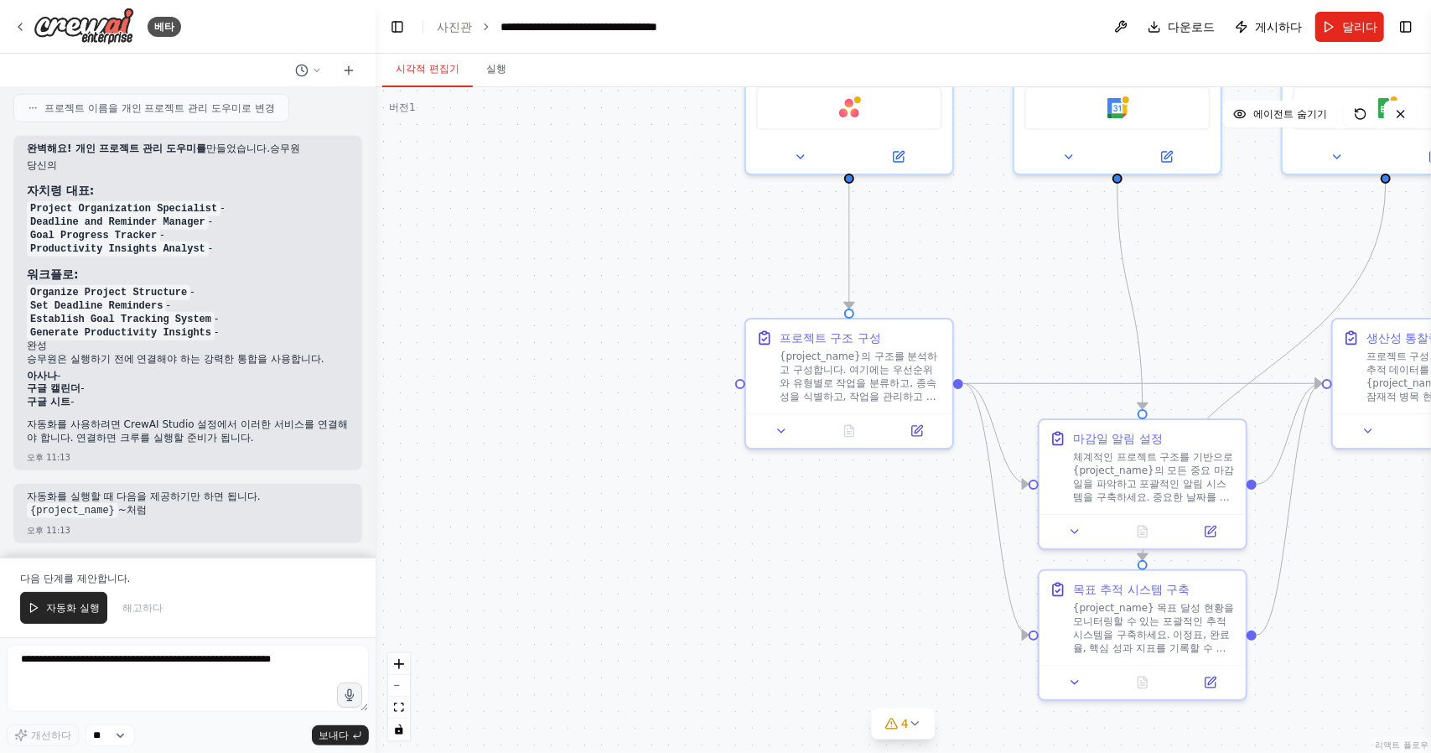
drag, startPoint x: 568, startPoint y: 489, endPoint x: 1070, endPoint y: 307, distance: 533.2
click at [1070, 307] on div ".deletable-edge-delete-btn { width: 20px; height: 20px; border: 0px solid #ffff…" at bounding box center [903, 420] width 1055 height 666
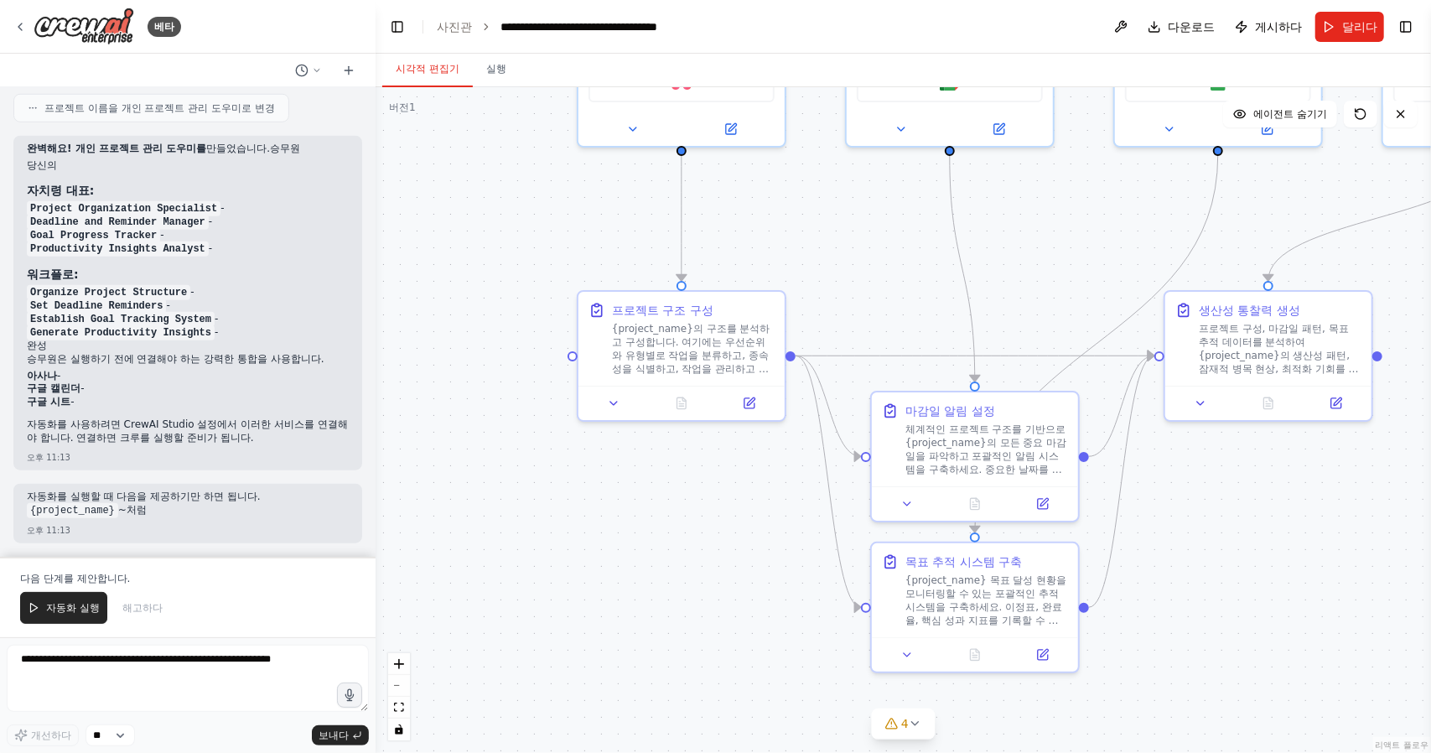
drag, startPoint x: 862, startPoint y: 554, endPoint x: 687, endPoint y: 515, distance: 178.7
click at [689, 517] on div ".deletable-edge-delete-btn { width: 20px; height: 20px; border: 0px solid #ffff…" at bounding box center [903, 420] width 1055 height 666
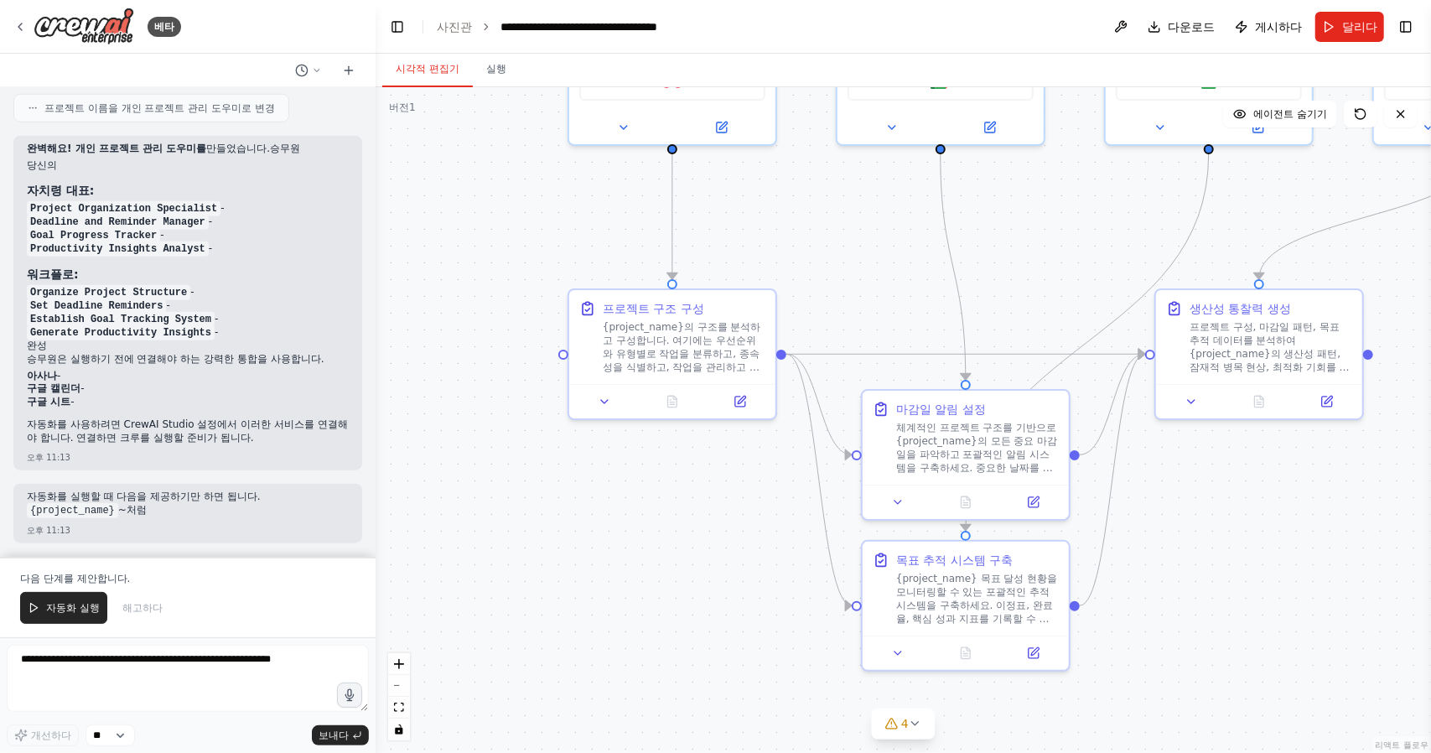
drag, startPoint x: 764, startPoint y: 515, endPoint x: 727, endPoint y: 557, distance: 55.8
click at [727, 557] on div ".deletable-edge-delete-btn { width: 20px; height: 20px; border: 0px solid #ffff…" at bounding box center [903, 420] width 1055 height 666
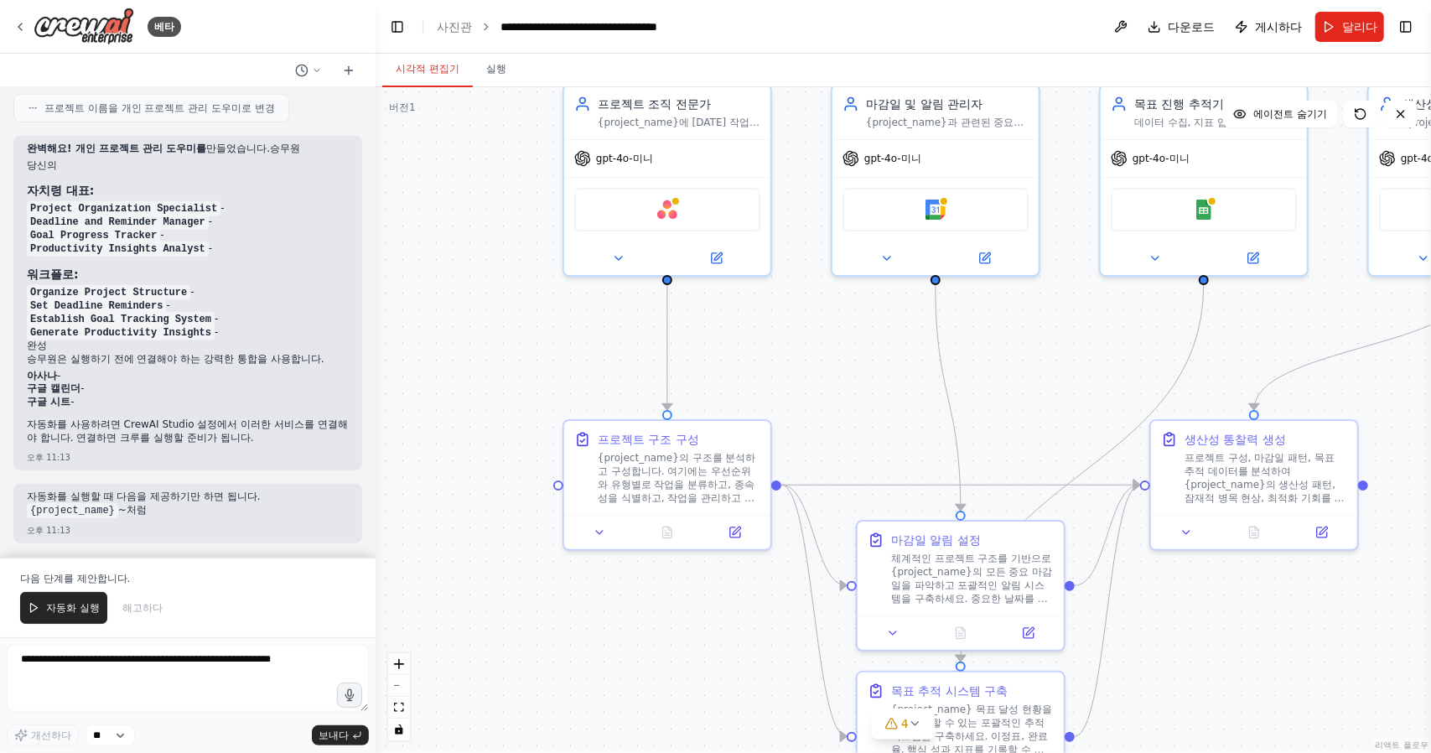
drag, startPoint x: 798, startPoint y: 305, endPoint x: 825, endPoint y: 403, distance: 101.7
click at [825, 403] on div ".deletable-edge-delete-btn { width: 20px; height: 20px; border: 0px solid #ffff…" at bounding box center [903, 420] width 1055 height 666
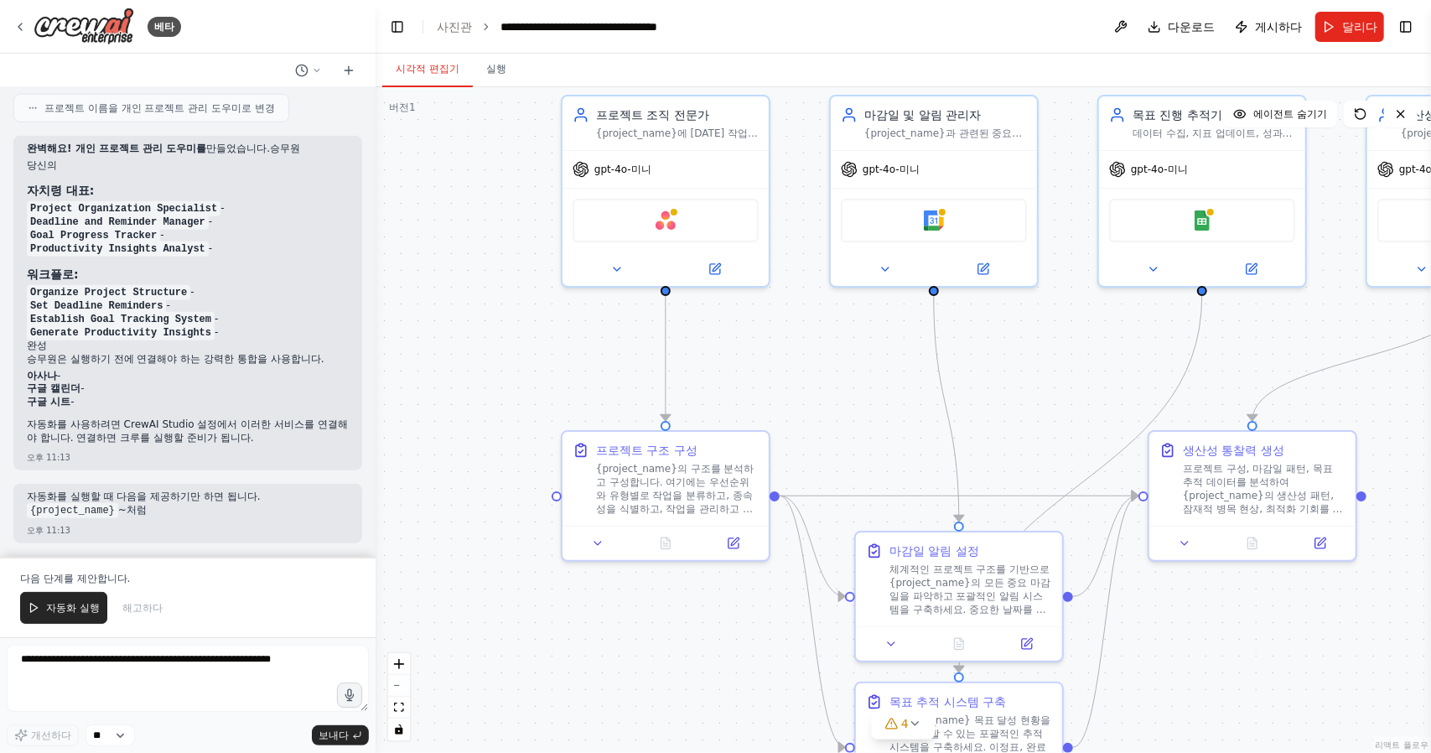
drag, startPoint x: 821, startPoint y: 349, endPoint x: 775, endPoint y: 425, distance: 89.6
click at [781, 422] on div ".deletable-edge-delete-btn { width: 20px; height: 20px; border: 0px solid #ffff…" at bounding box center [903, 420] width 1055 height 666
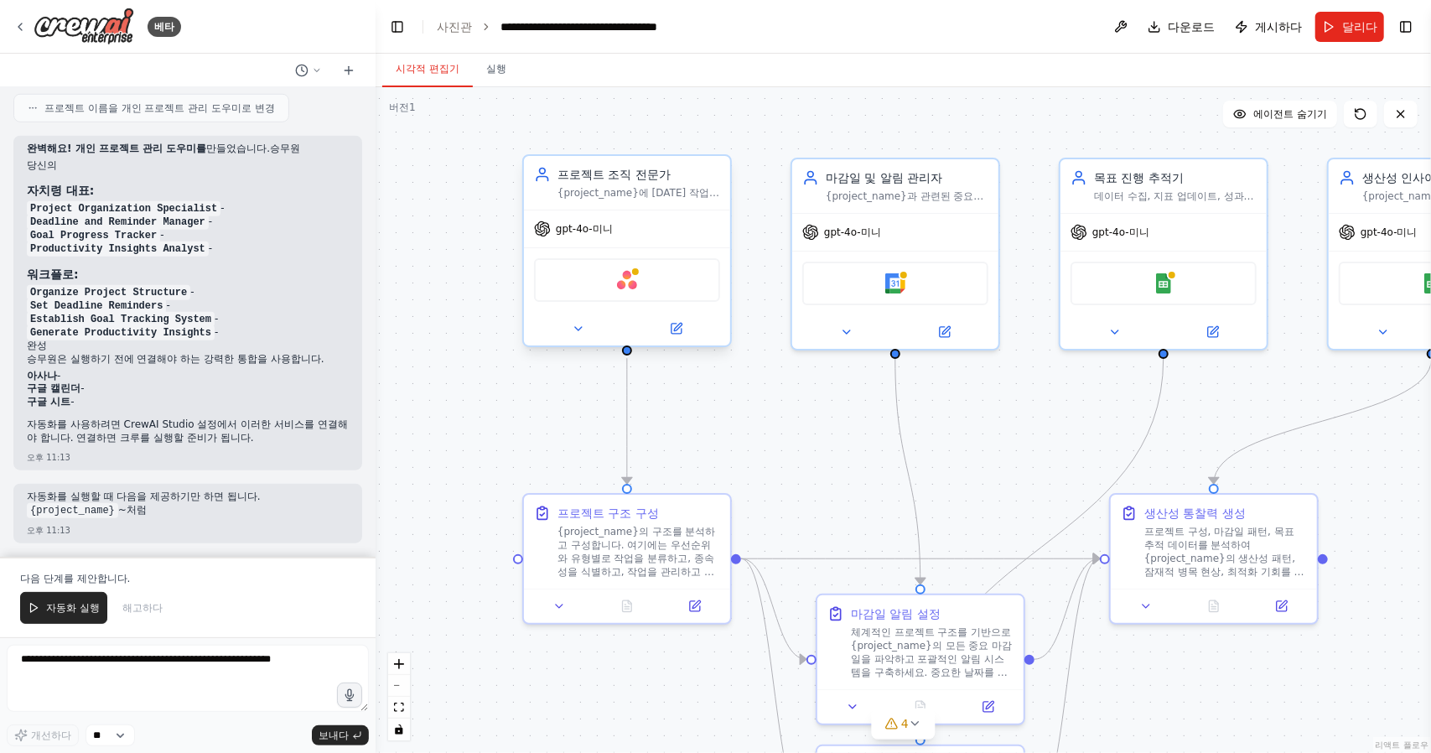
click at [615, 285] on div "아사나" at bounding box center [627, 280] width 186 height 44
click at [635, 290] on div "아사나" at bounding box center [627, 280] width 186 height 44
click at [627, 275] on img at bounding box center [627, 280] width 20 height 20
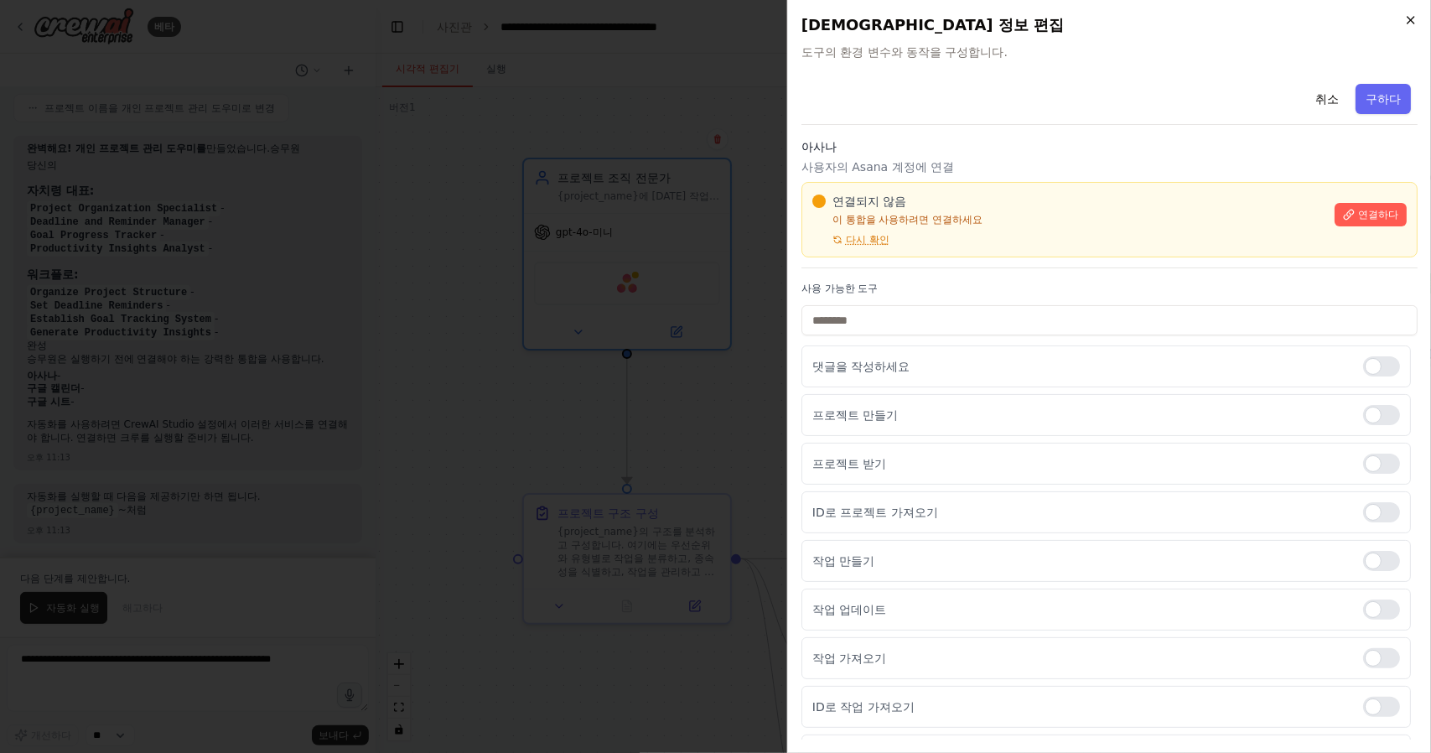
click at [1408, 20] on icon "button" at bounding box center [1410, 19] width 13 height 13
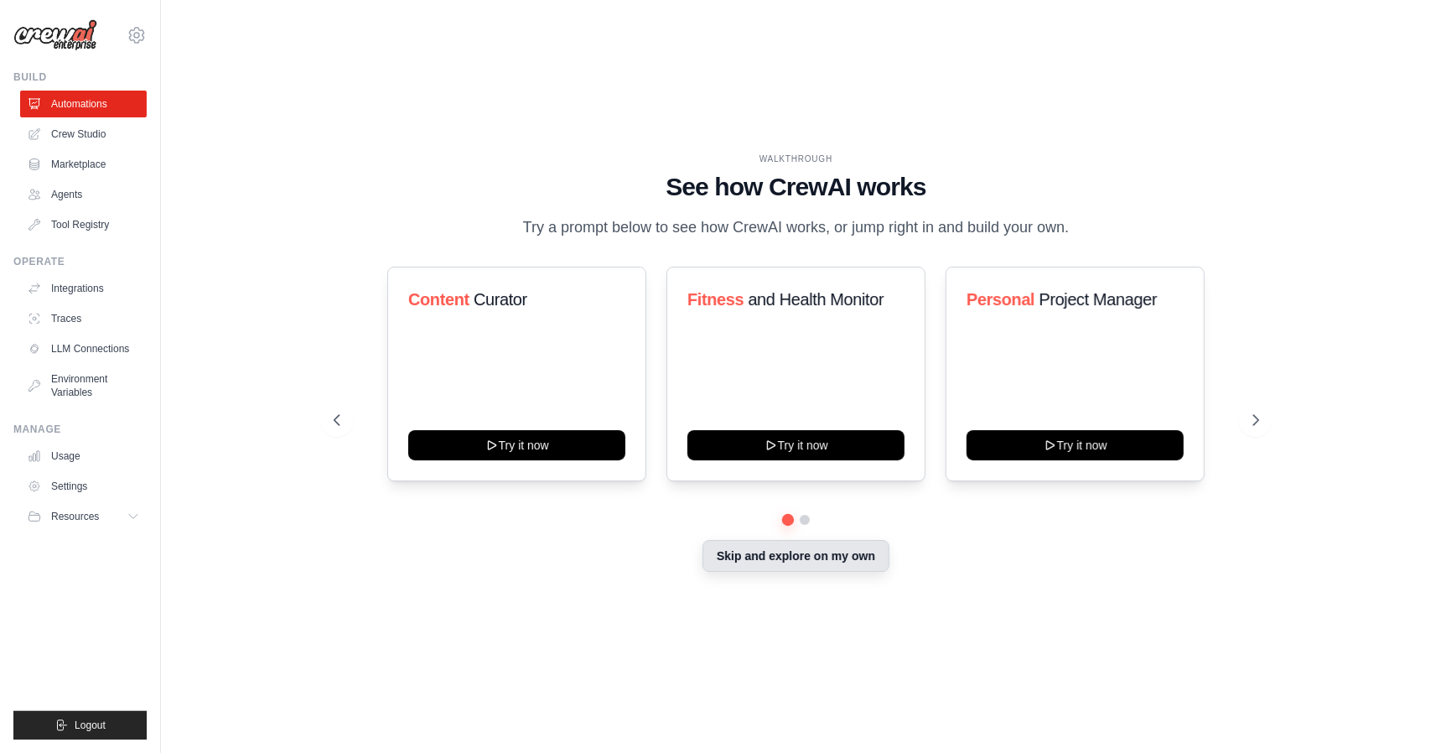
click at [783, 572] on button "Skip and explore on my own" at bounding box center [795, 556] width 187 height 32
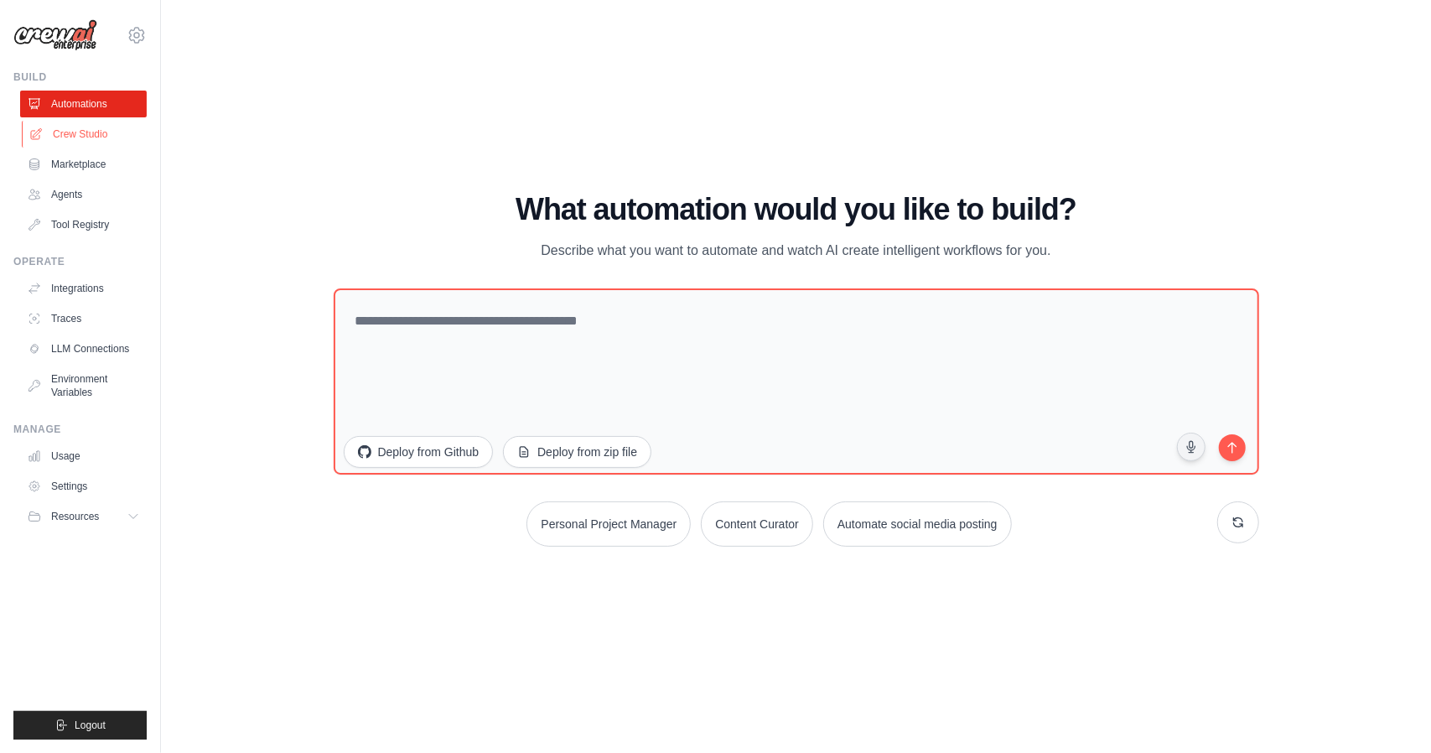
click at [97, 141] on link "Crew Studio" at bounding box center [85, 134] width 127 height 27
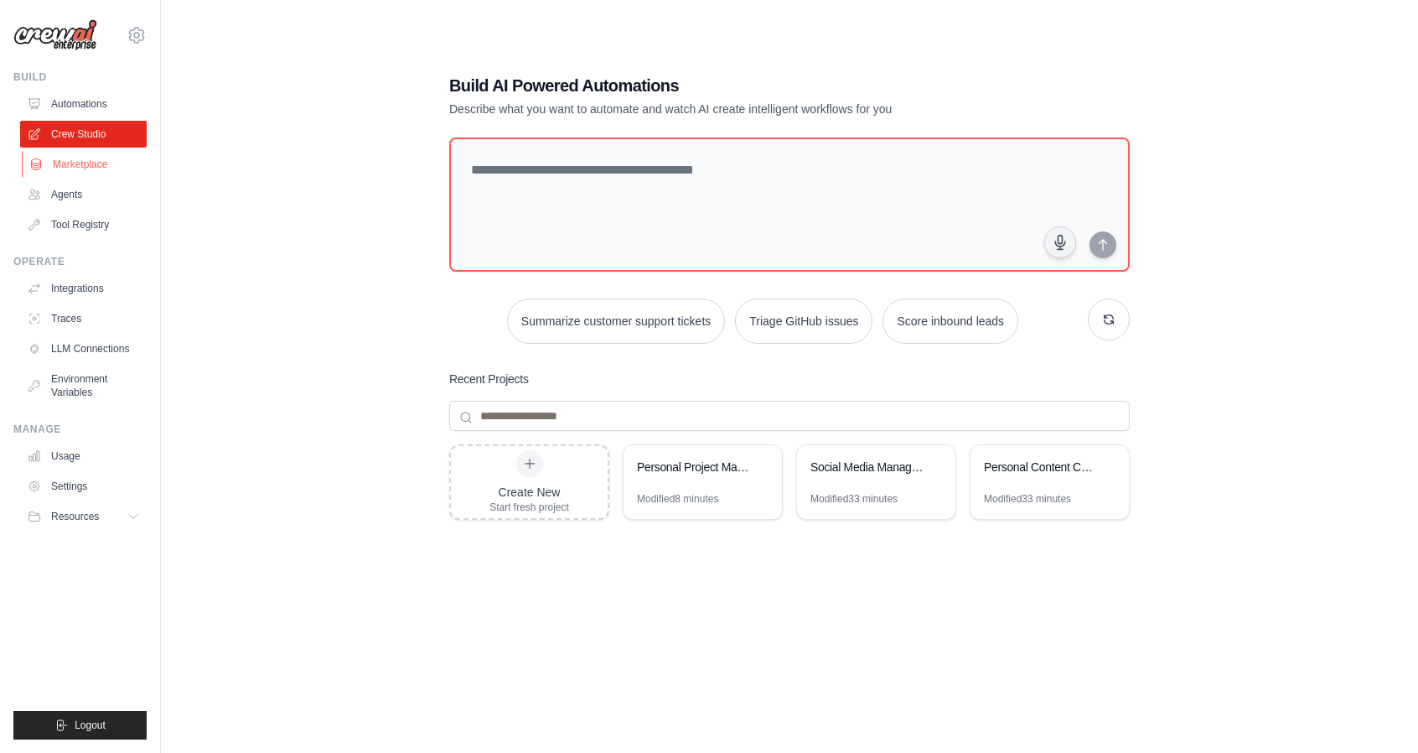
click at [92, 162] on link "Marketplace" at bounding box center [85, 164] width 127 height 27
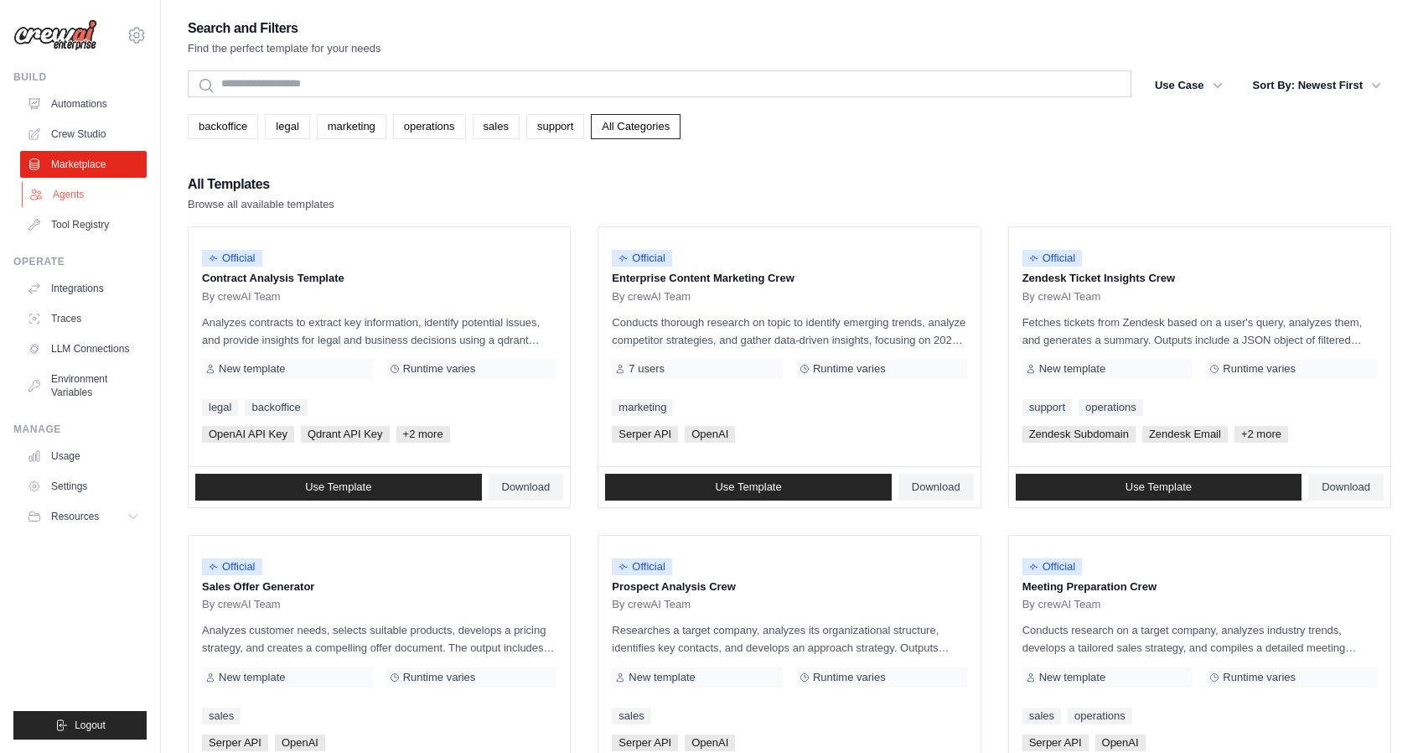
click at [100, 197] on link "Agents" at bounding box center [85, 194] width 127 height 27
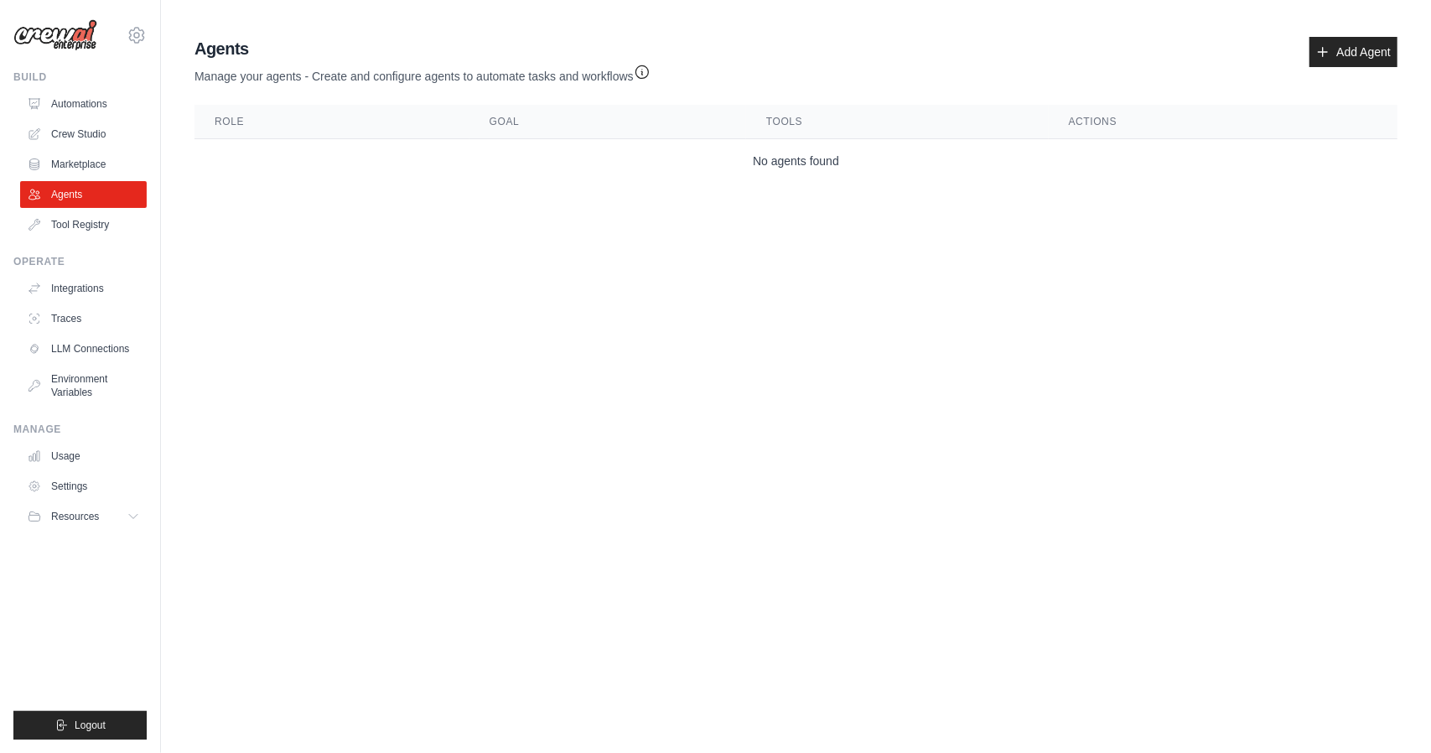
drag, startPoint x: 186, startPoint y: 72, endPoint x: 714, endPoint y: 81, distance: 528.2
click at [714, 81] on div "Agent Usage Guide To use an agent in your CrewAI project, you can initialize it…" at bounding box center [796, 109] width 1270 height 159
click at [105, 232] on link "Tool Registry" at bounding box center [85, 224] width 127 height 27
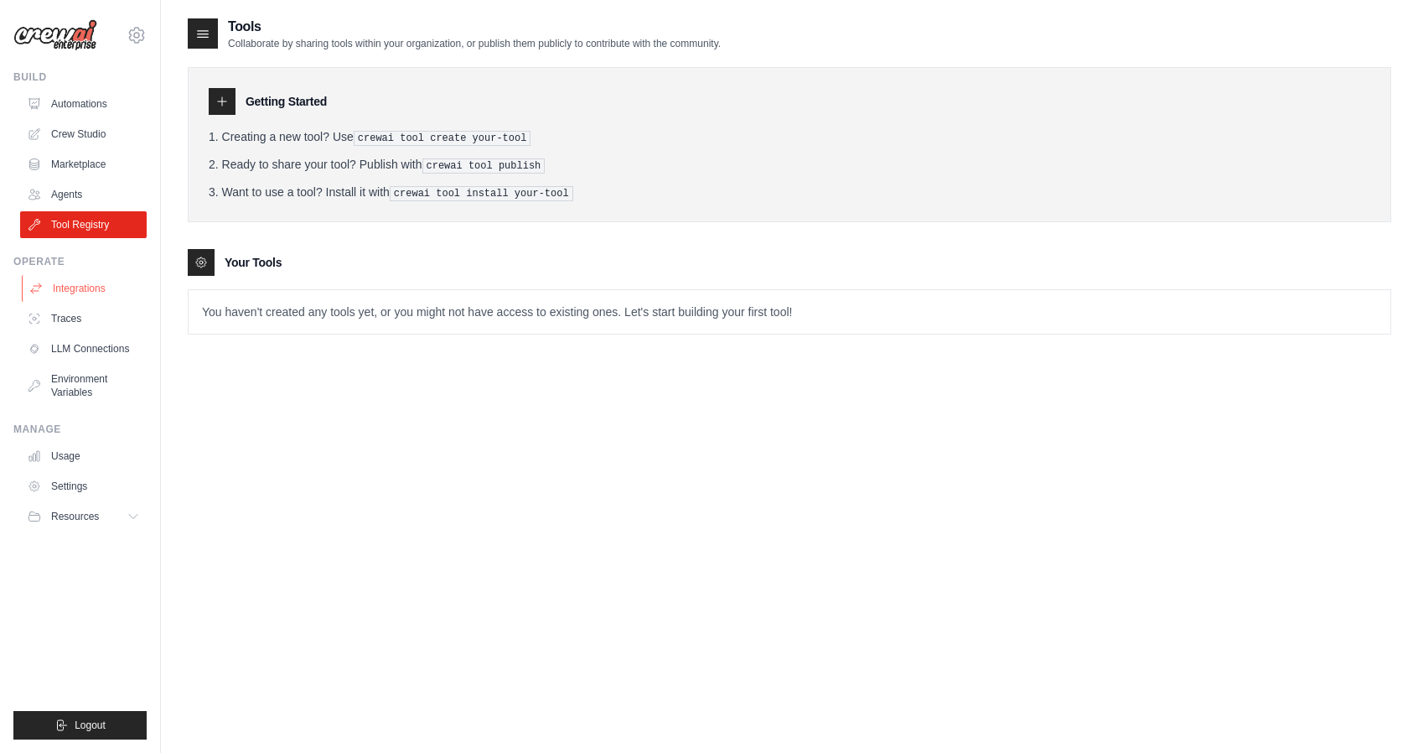
click at [77, 287] on link "Integrations" at bounding box center [85, 288] width 127 height 27
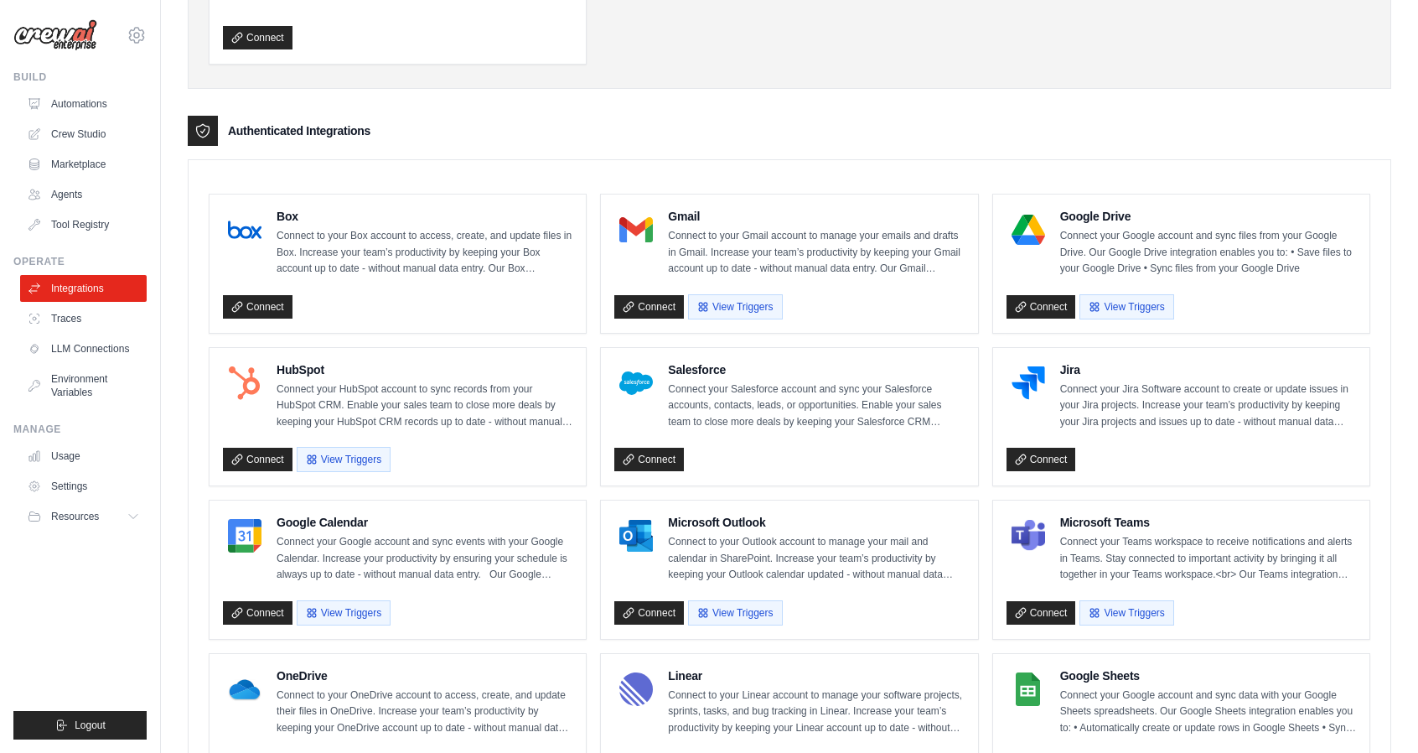
scroll to position [335, 0]
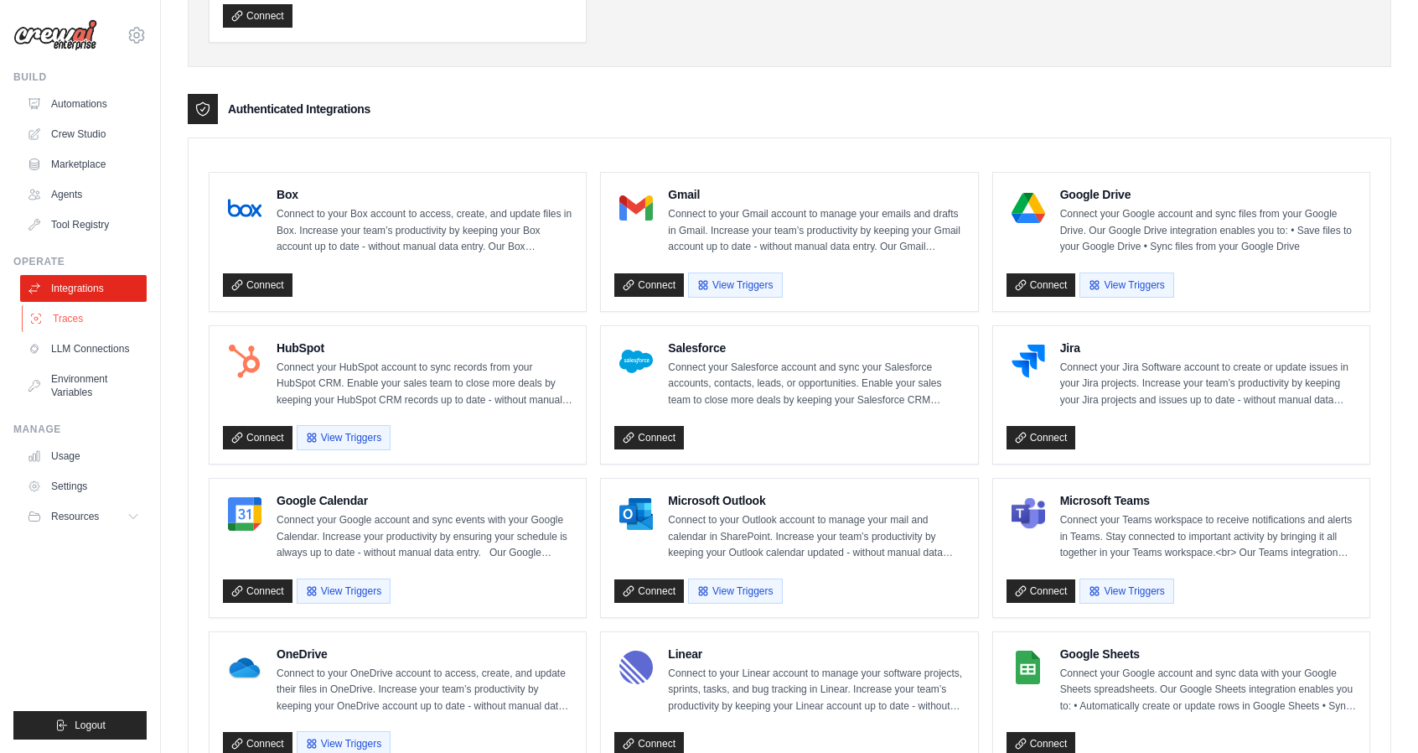
click at [79, 311] on link "Traces" at bounding box center [85, 318] width 127 height 27
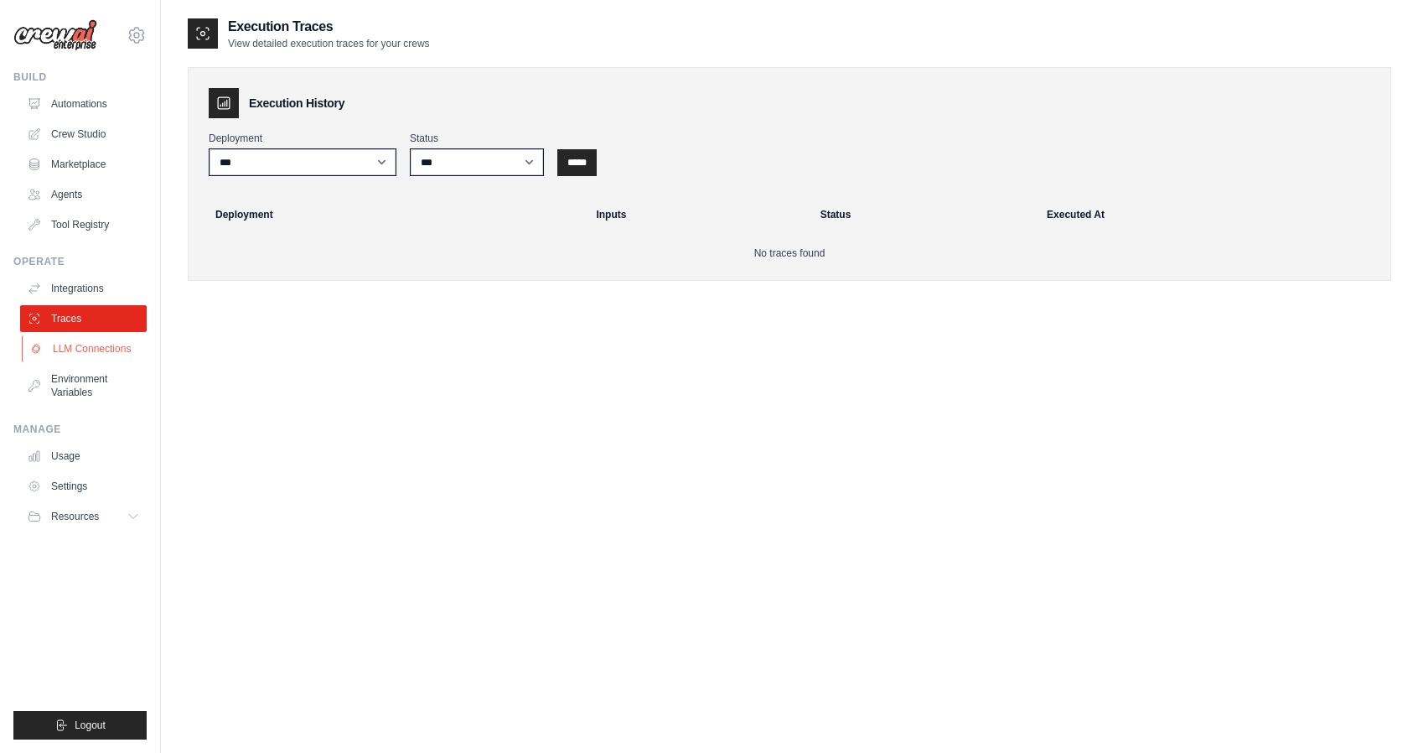
click at [94, 351] on link "LLM Connections" at bounding box center [85, 348] width 127 height 27
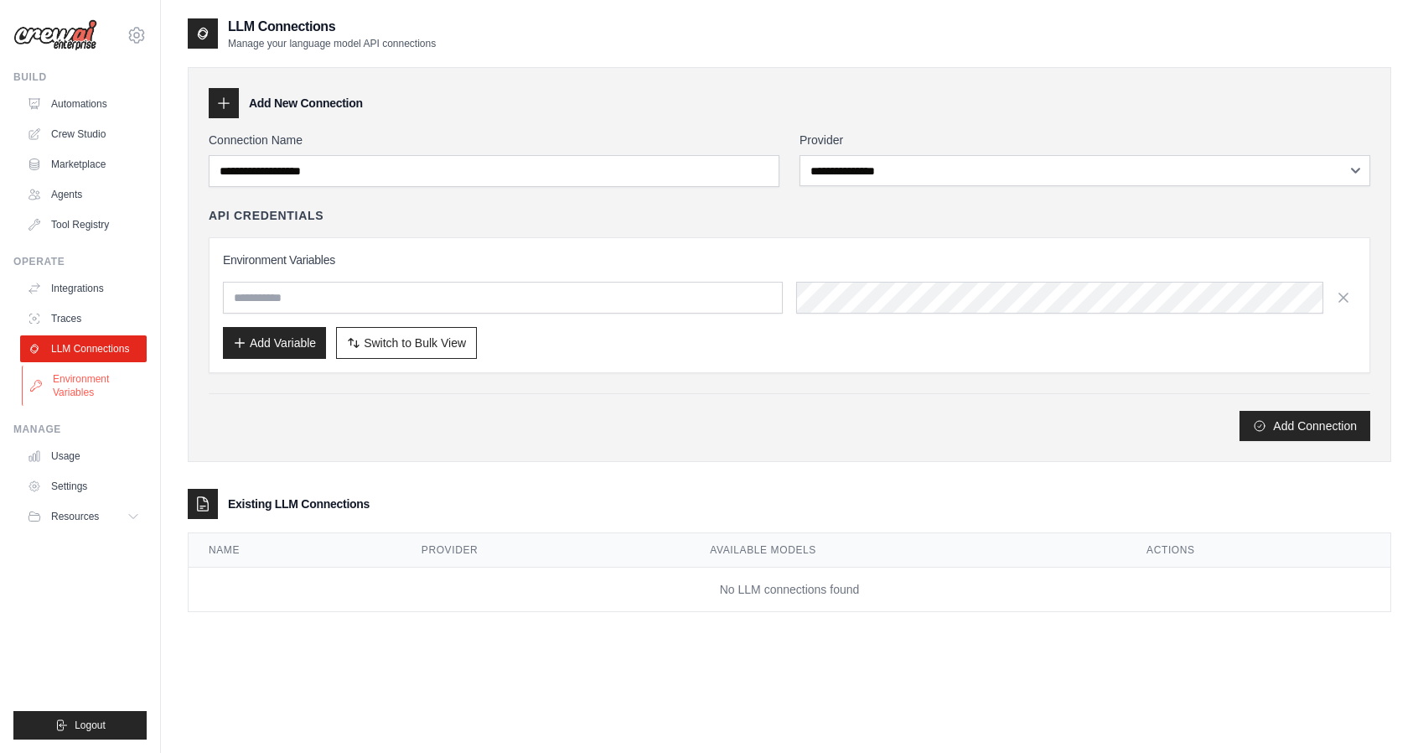
click at [89, 388] on link "Environment Variables" at bounding box center [85, 385] width 127 height 40
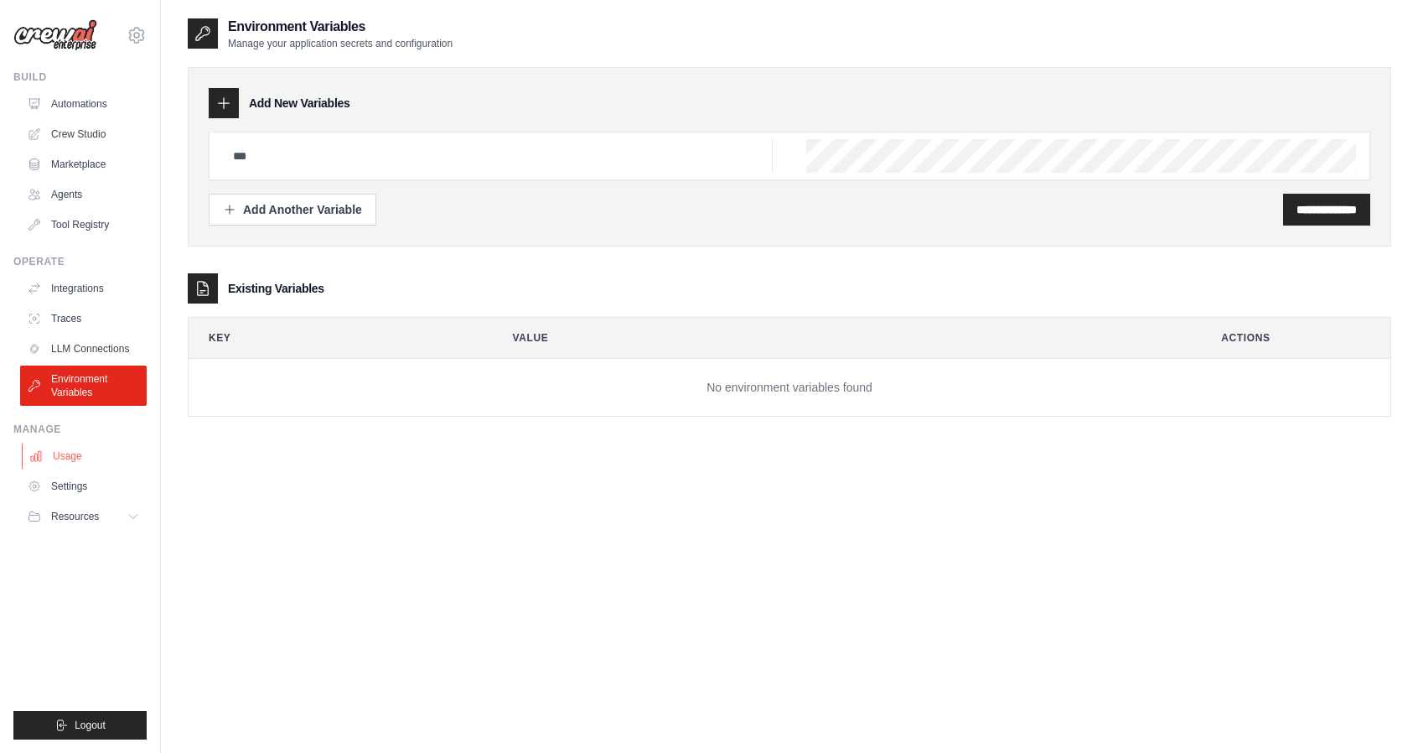
click at [49, 454] on link "Usage" at bounding box center [85, 456] width 127 height 27
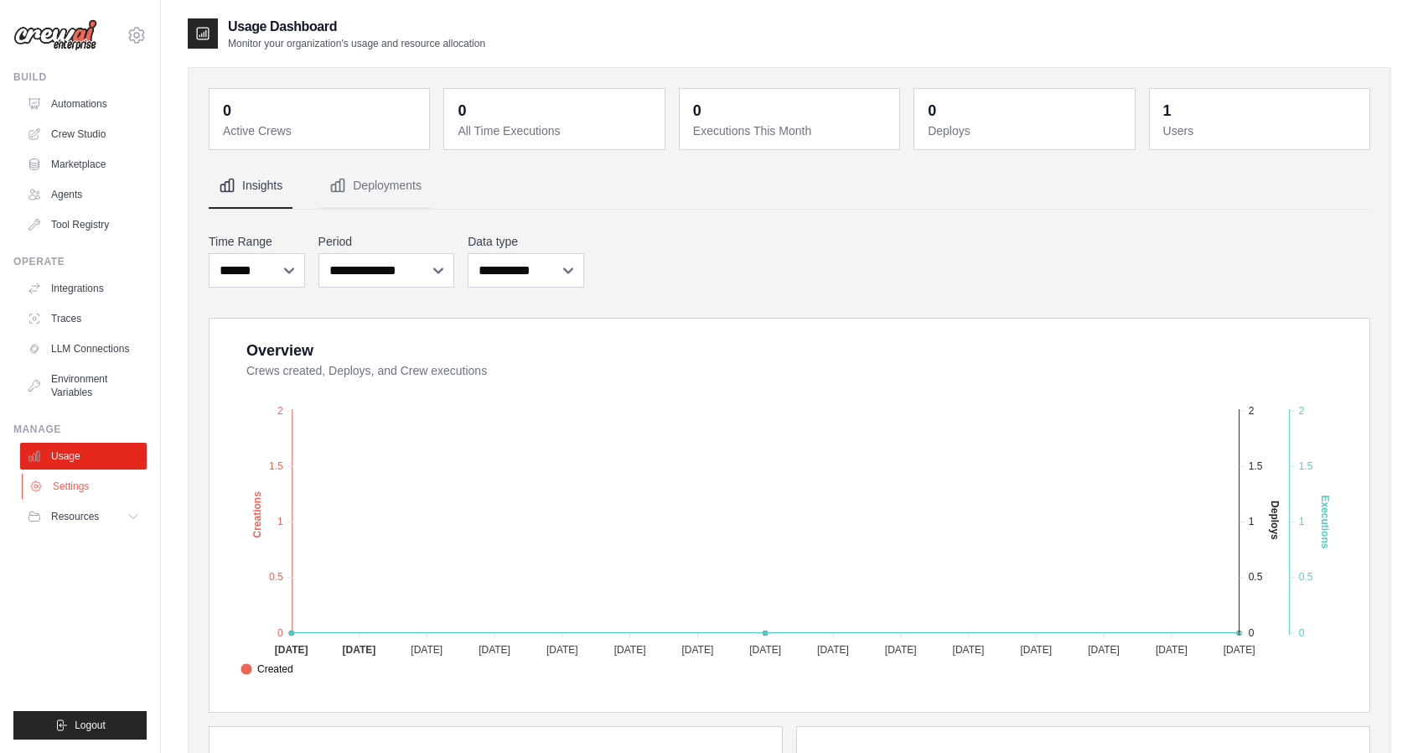
click at [72, 487] on link "Settings" at bounding box center [85, 486] width 127 height 27
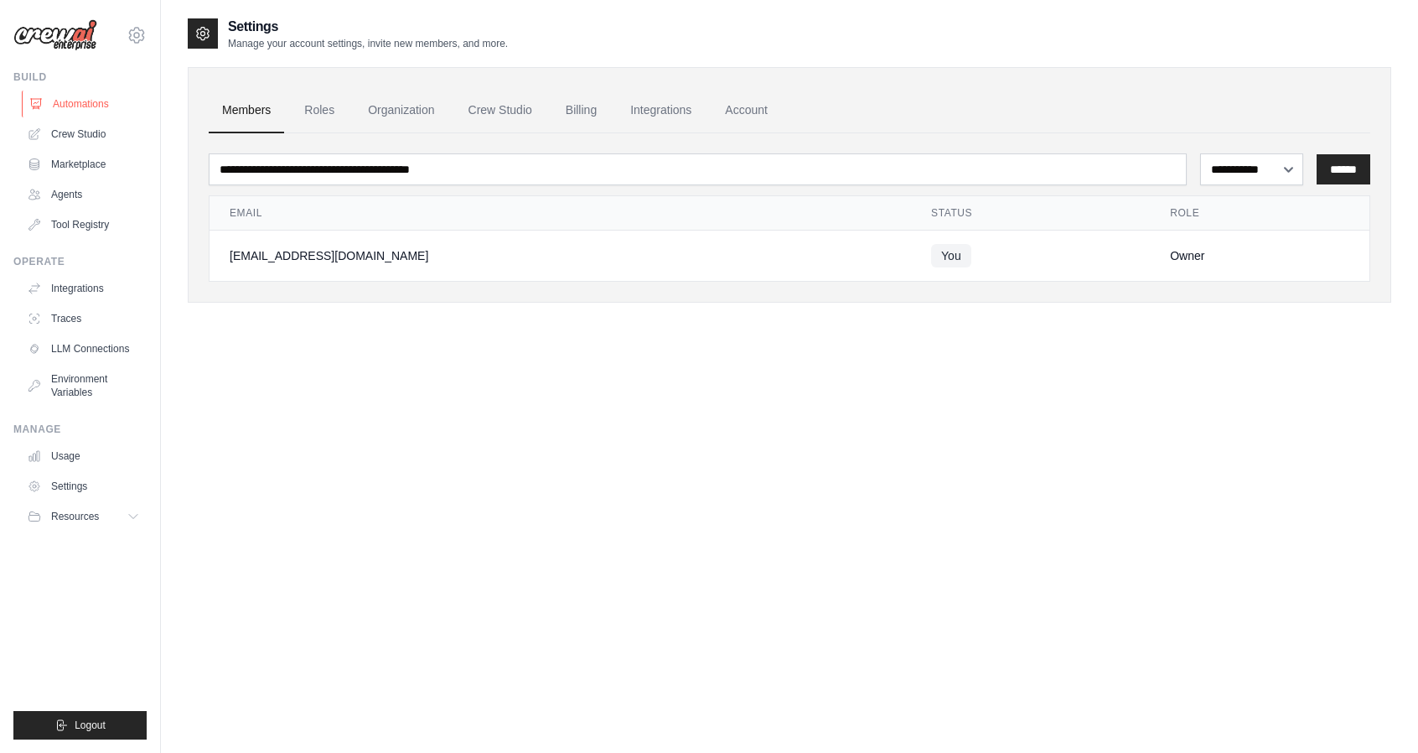
click at [71, 109] on link "Automations" at bounding box center [85, 104] width 127 height 27
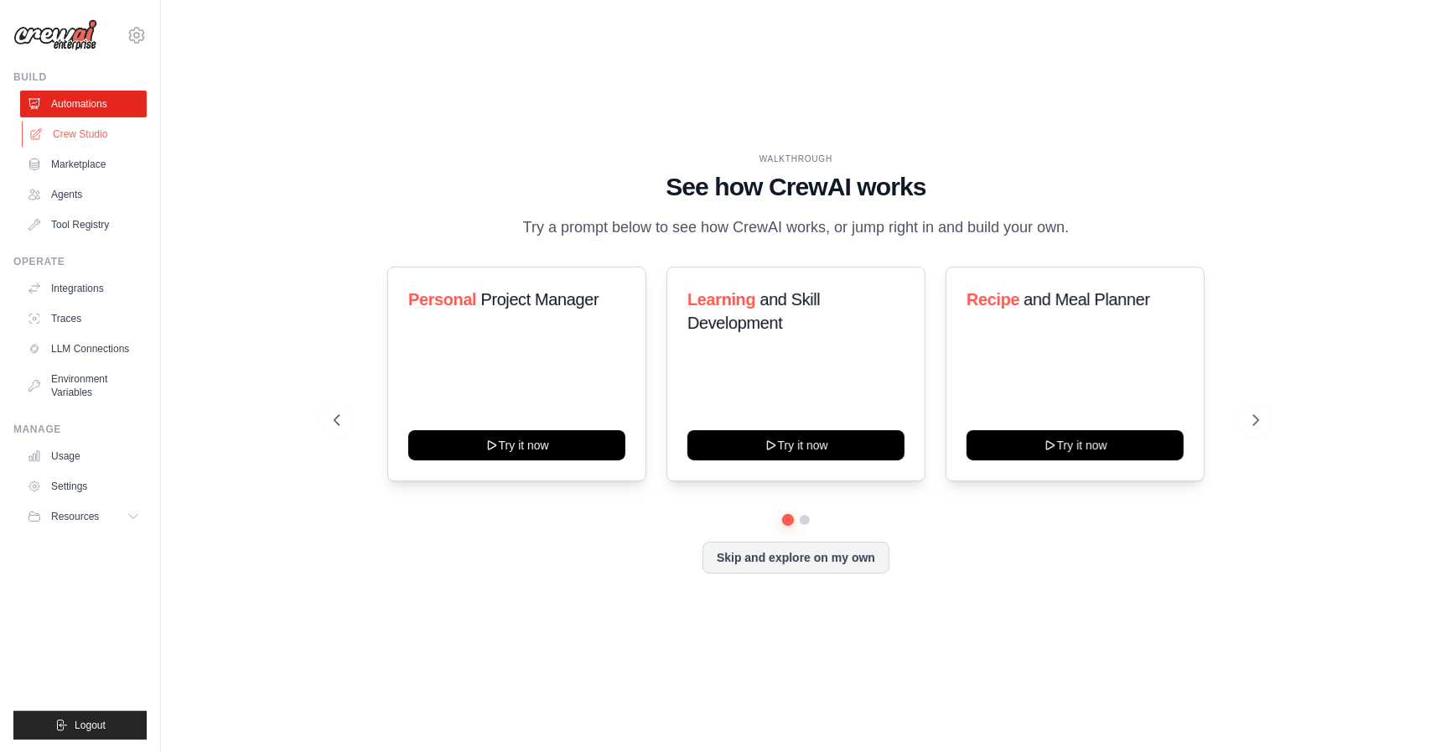
click at [68, 141] on link "Crew Studio" at bounding box center [85, 134] width 127 height 27
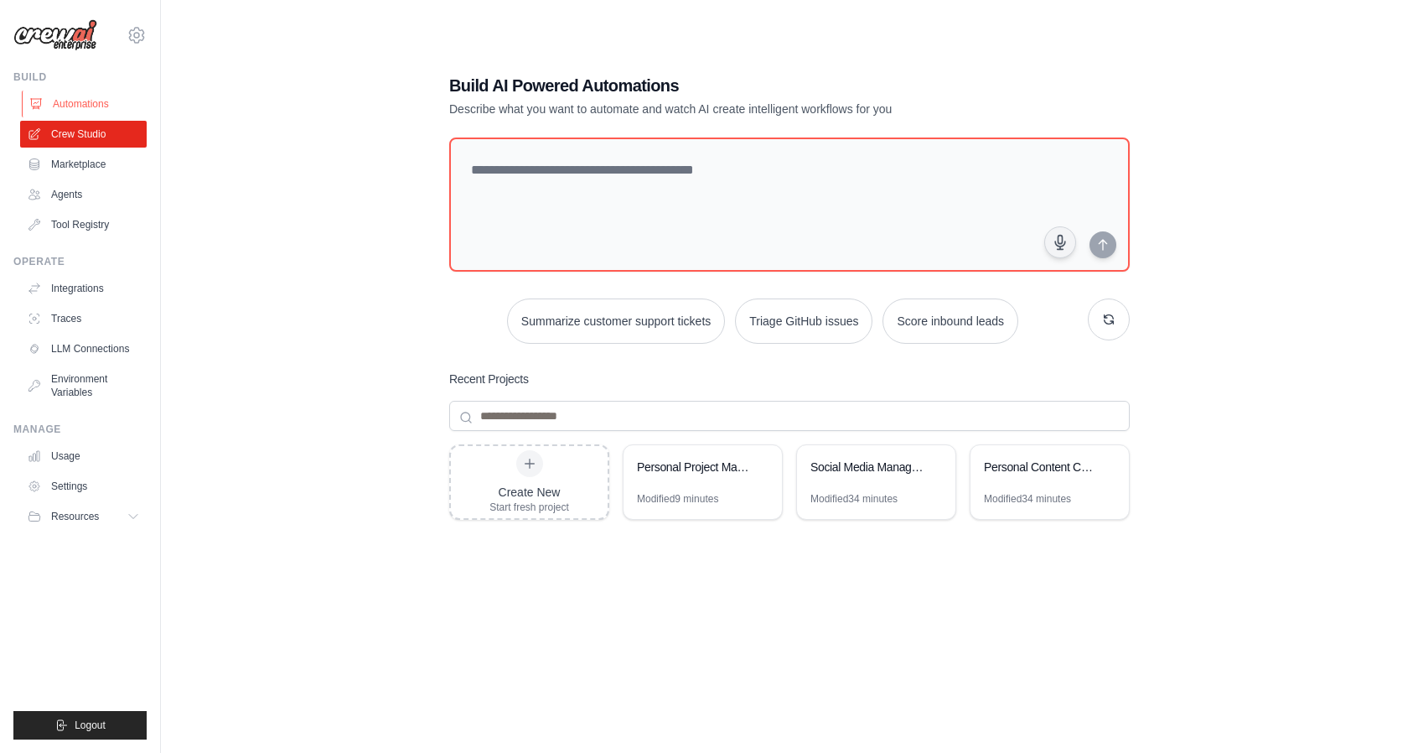
click at [82, 99] on link "Automations" at bounding box center [85, 104] width 127 height 27
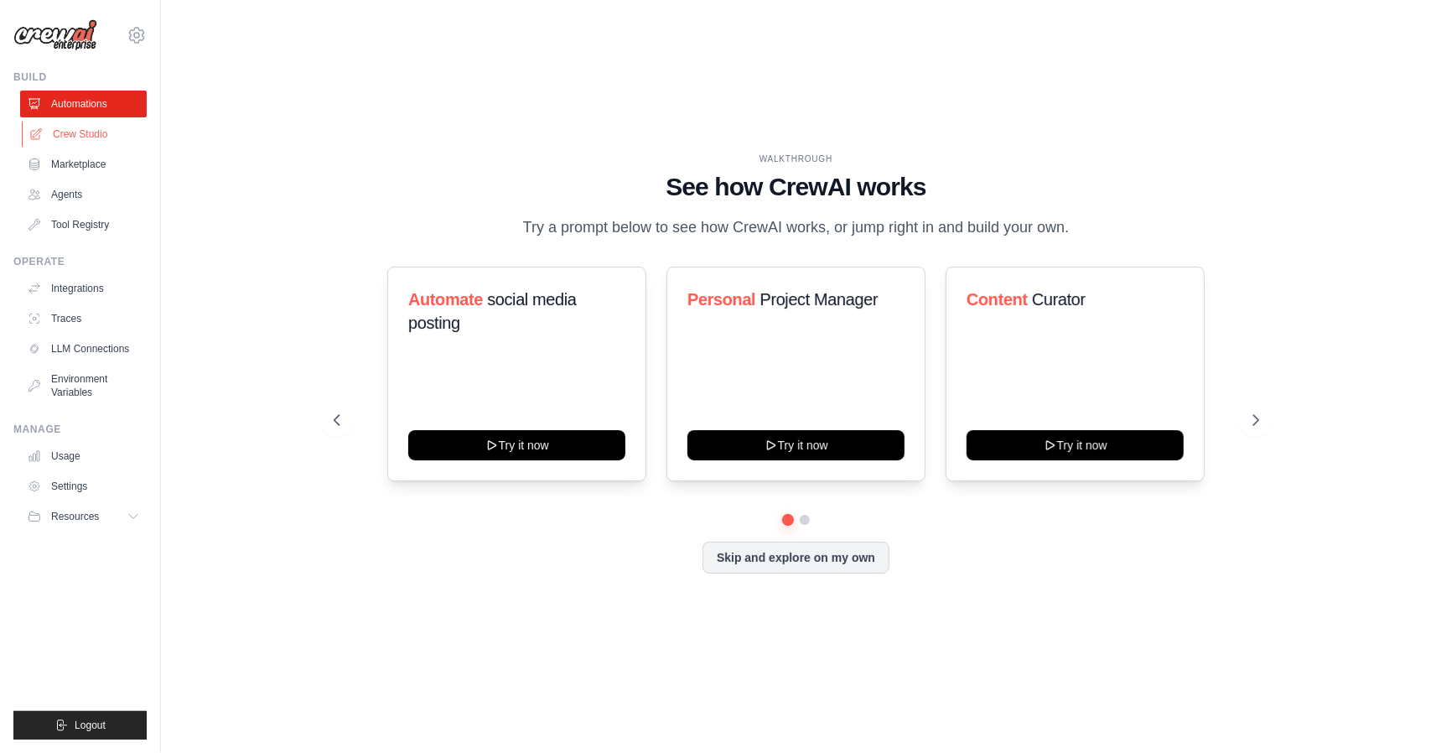
click at [116, 131] on link "Crew Studio" at bounding box center [85, 134] width 127 height 27
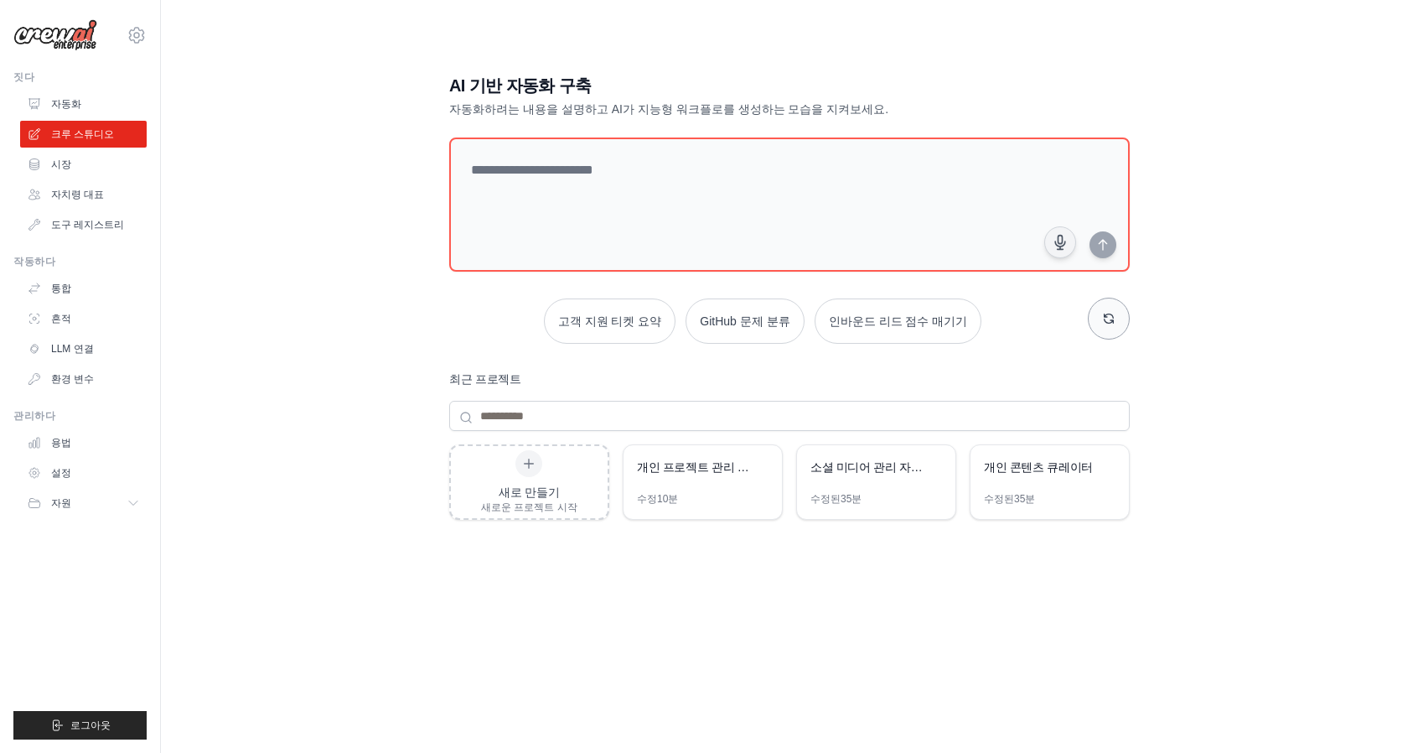
click at [1104, 309] on button "button" at bounding box center [1109, 319] width 42 height 42
click at [635, 313] on font "고객 지원 티켓 요약" at bounding box center [630, 319] width 104 height 13
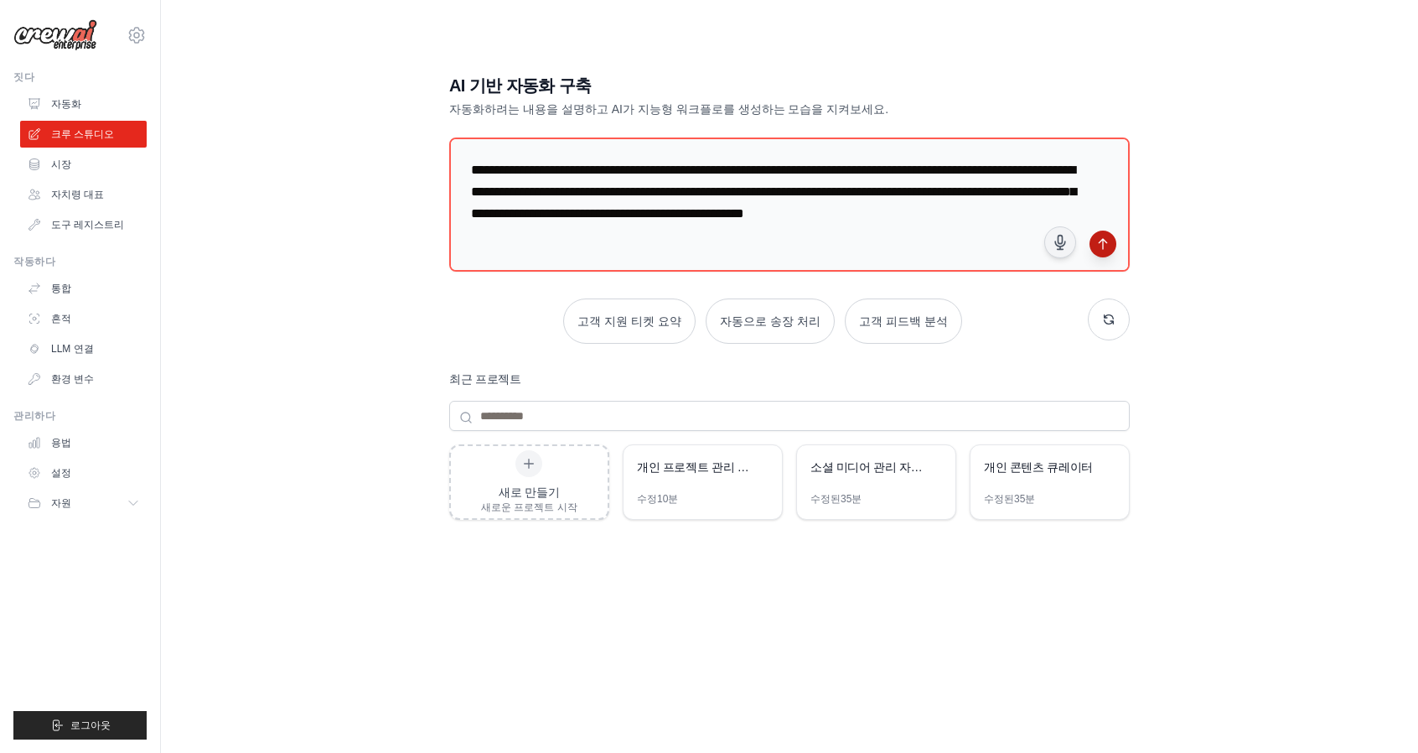
click at [1100, 247] on icon "submit" at bounding box center [1102, 243] width 13 height 13
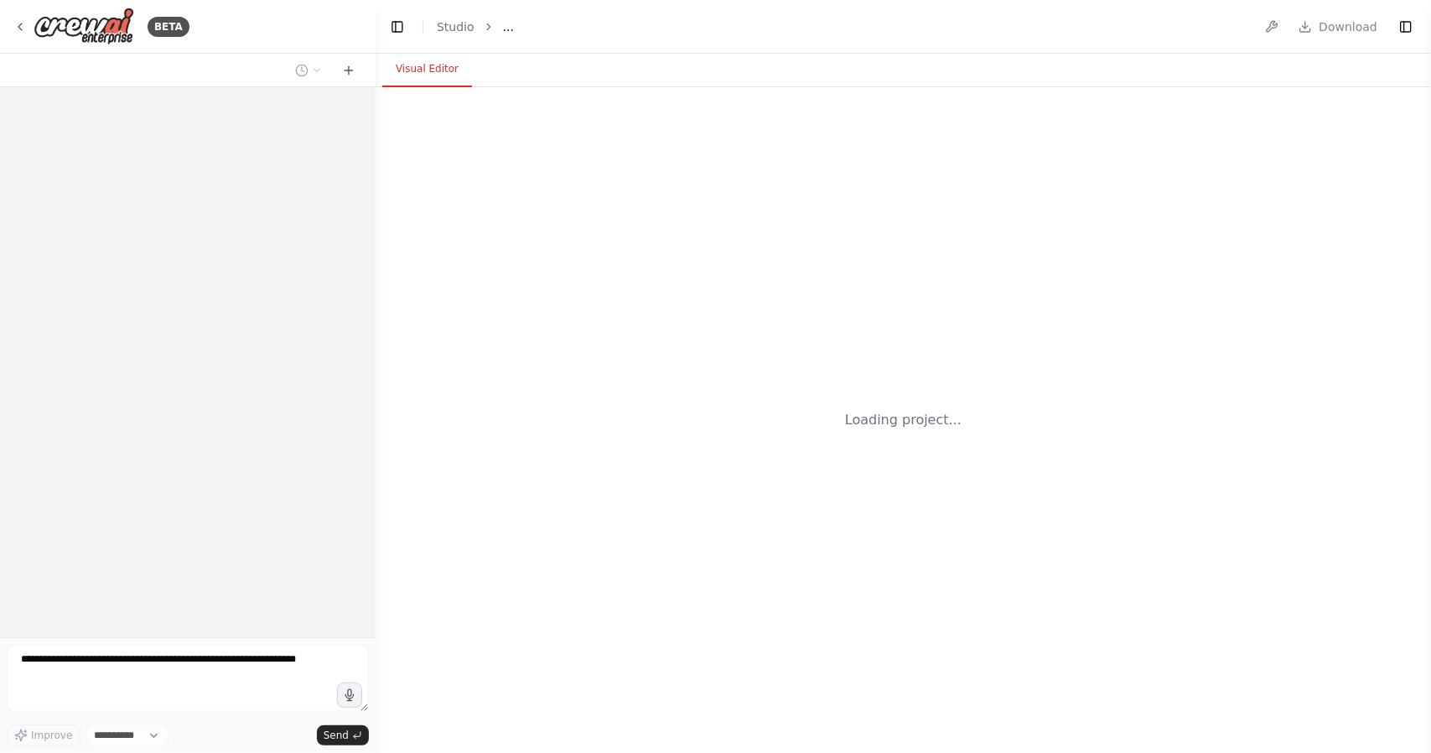
select select "****"
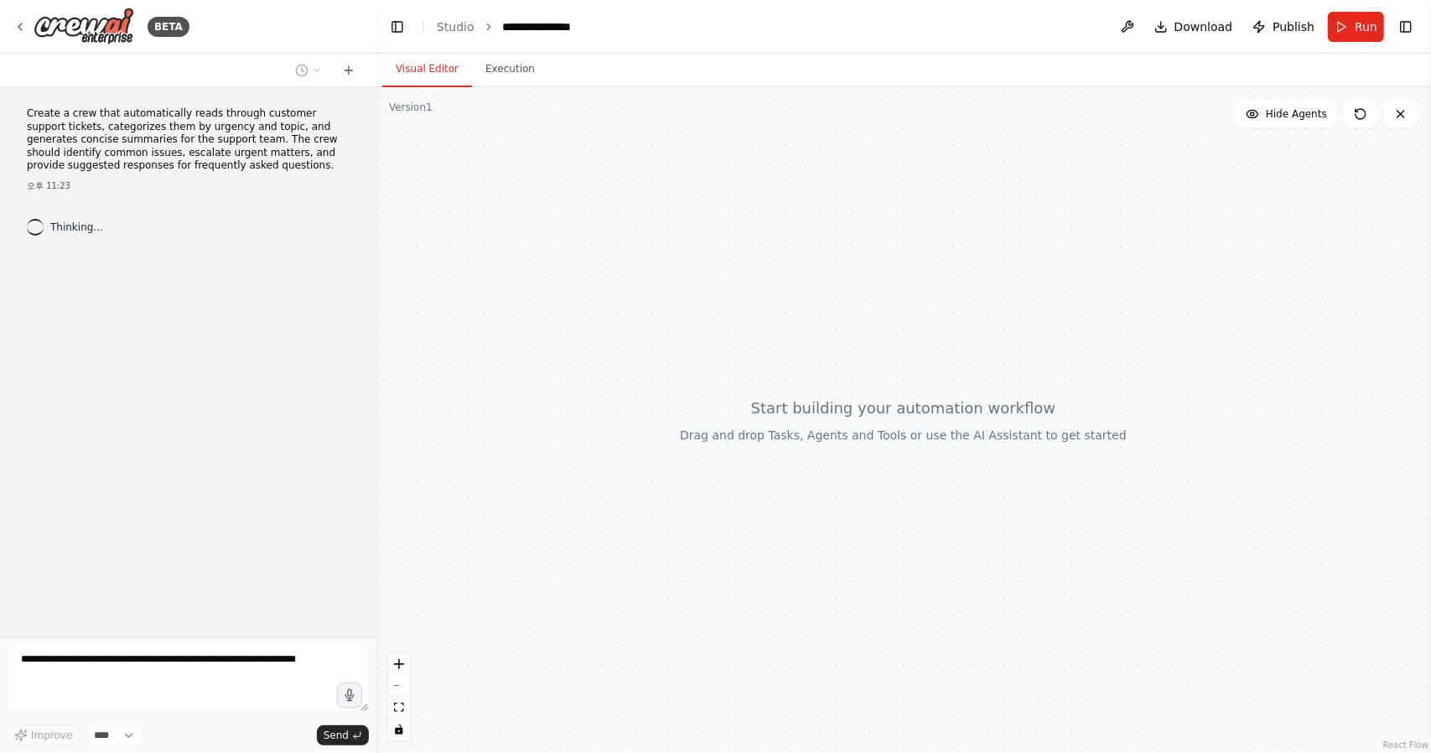
drag, startPoint x: 676, startPoint y: 24, endPoint x: 637, endPoint y: 23, distance: 38.6
click at [637, 23] on header "**********" at bounding box center [903, 27] width 1055 height 54
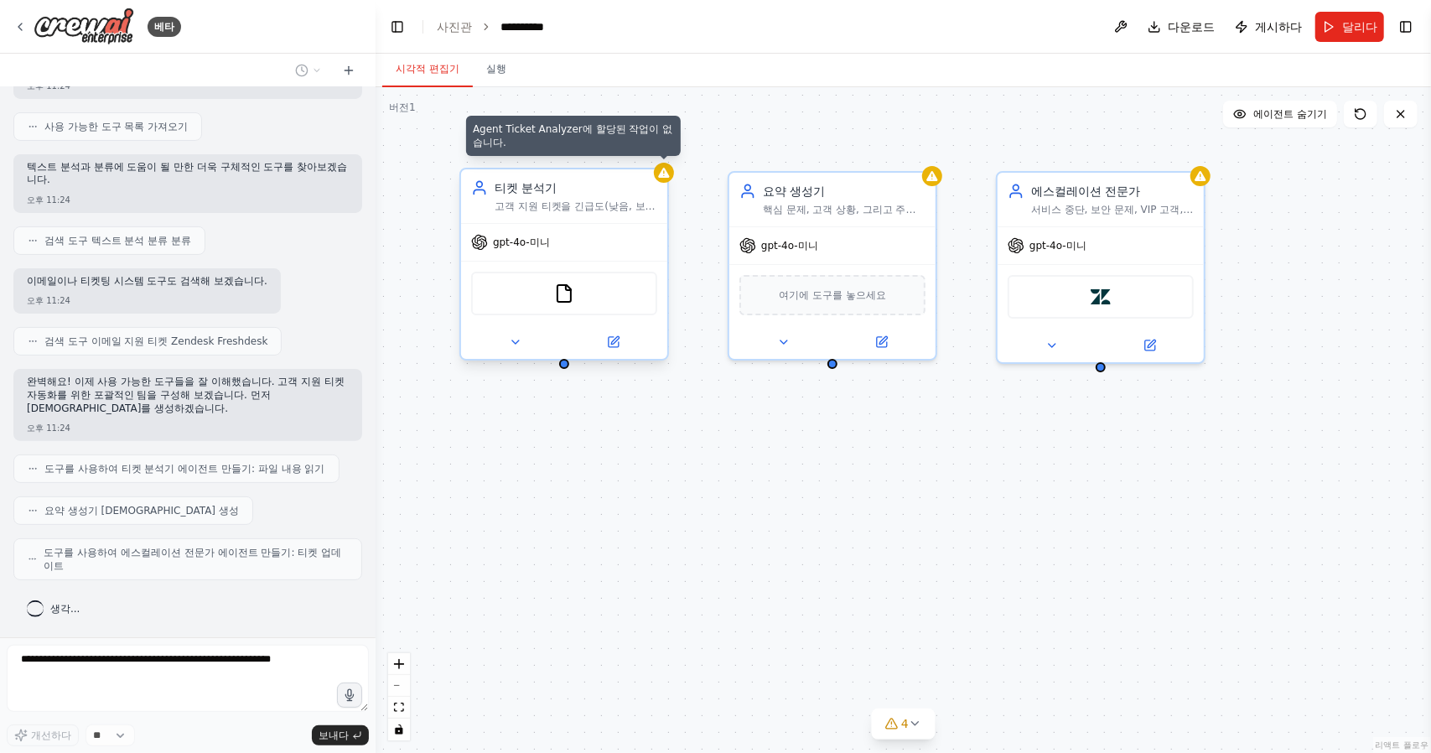
scroll to position [238, 0]
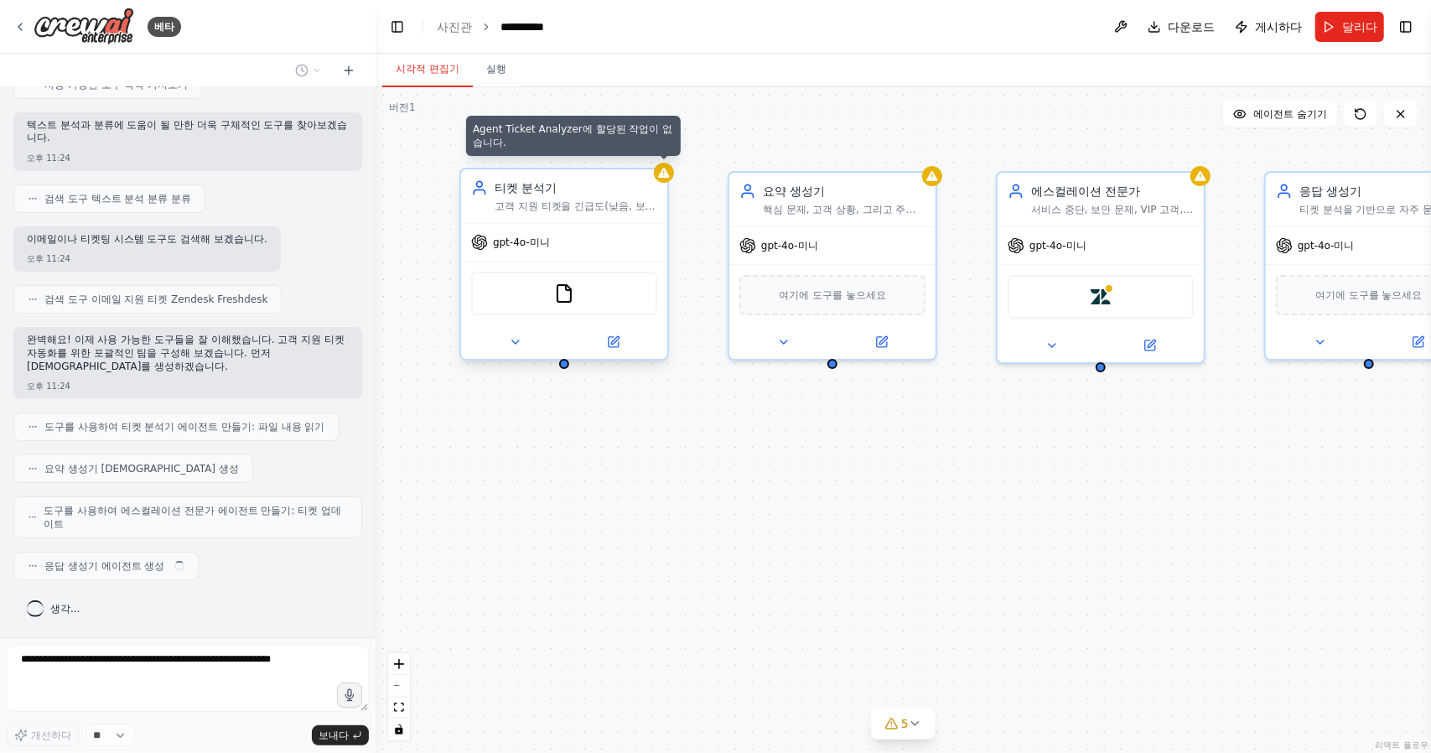
click at [663, 182] on div at bounding box center [664, 173] width 20 height 20
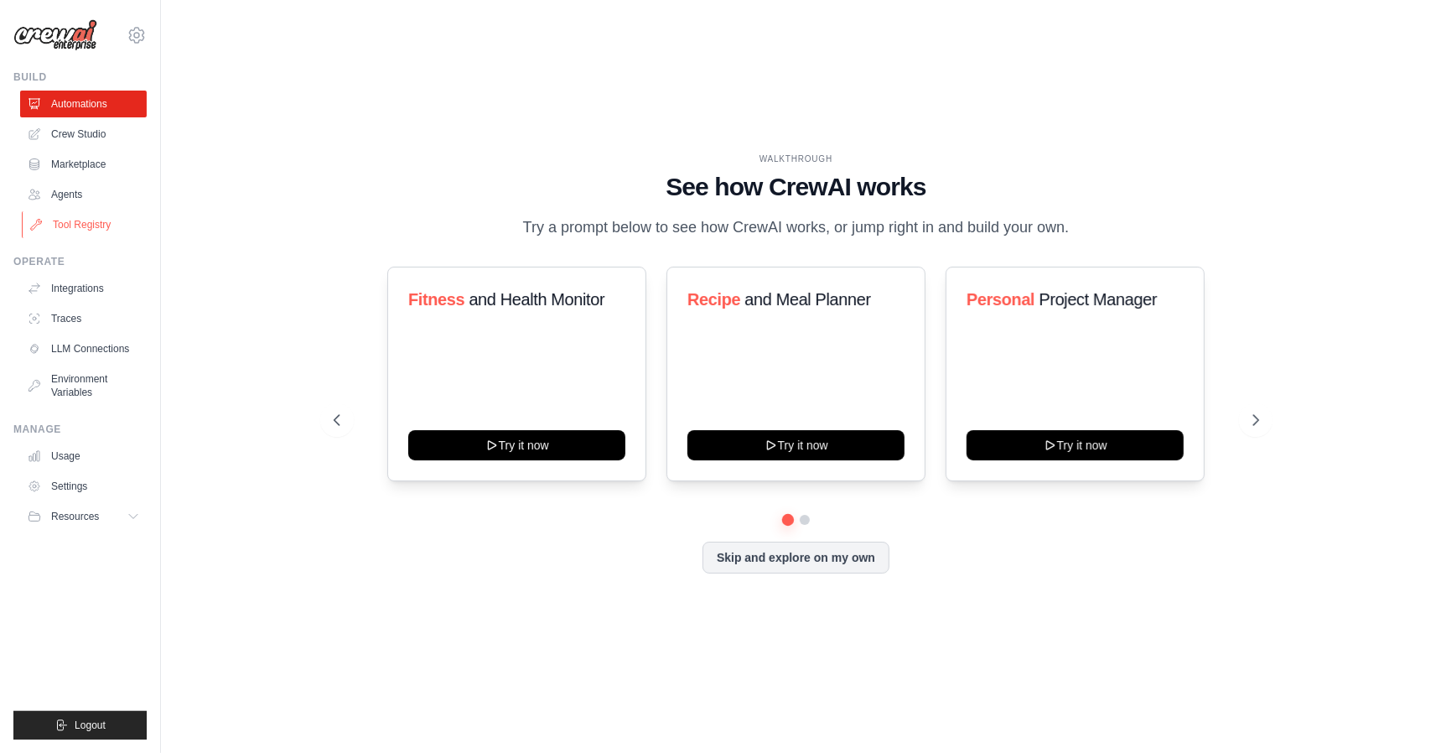
click at [51, 225] on link "Tool Registry" at bounding box center [85, 224] width 127 height 27
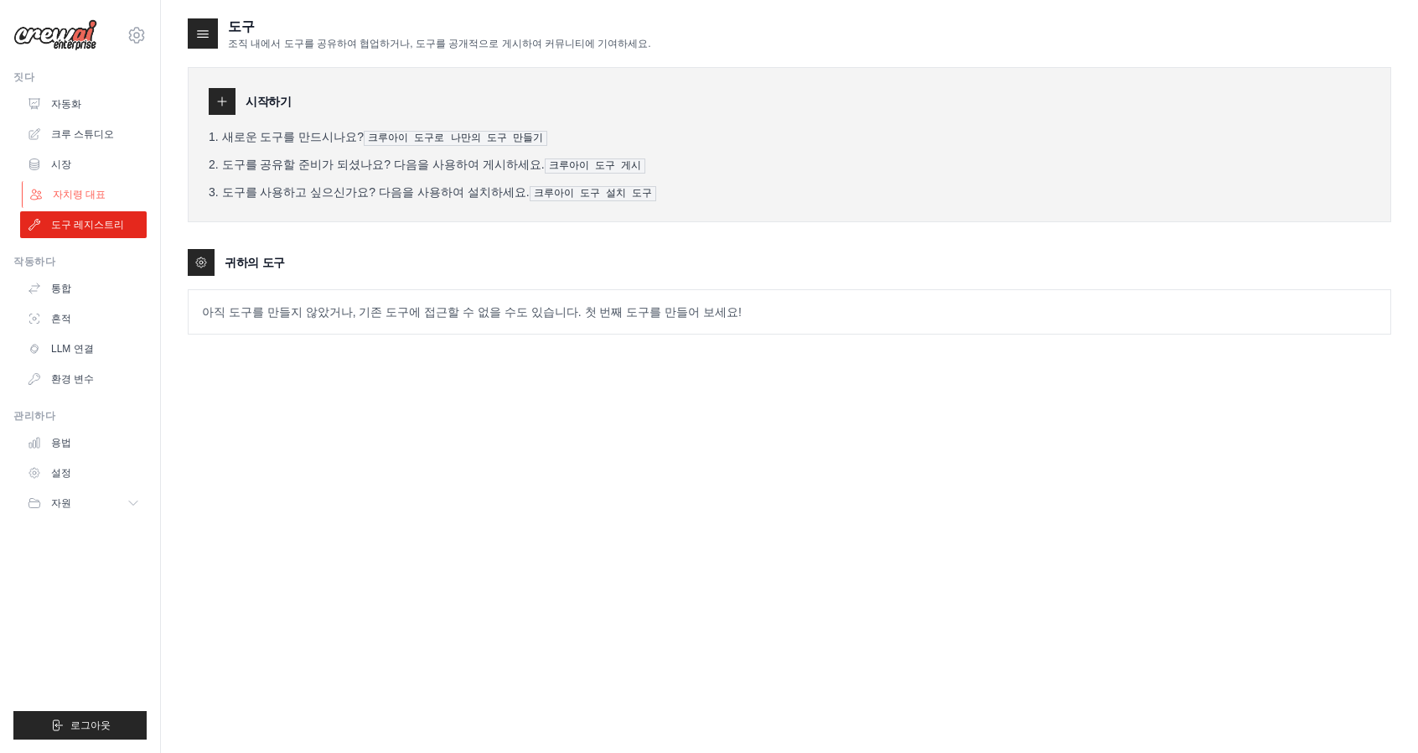
click at [85, 191] on font "자치령 대표" at bounding box center [79, 195] width 53 height 12
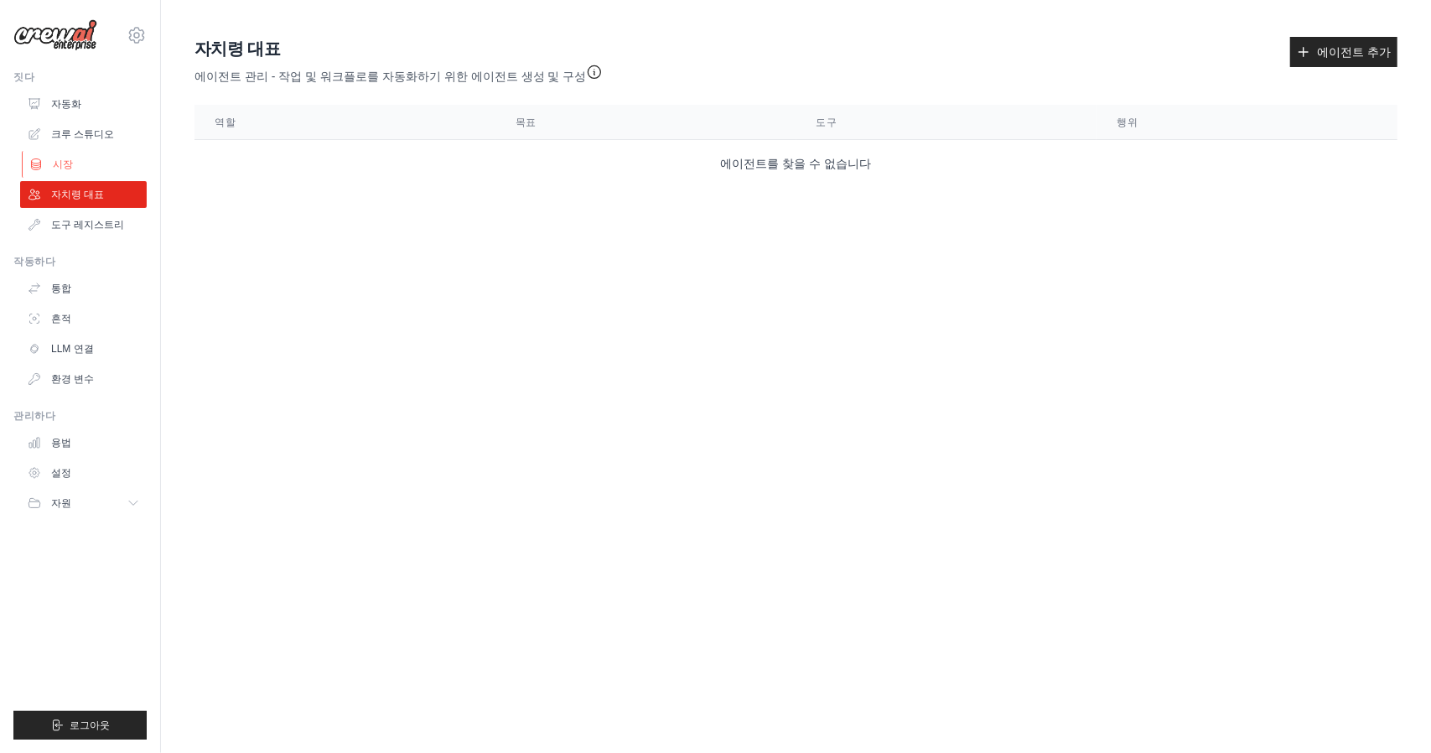
click at [75, 161] on link "시장" at bounding box center [85, 164] width 127 height 27
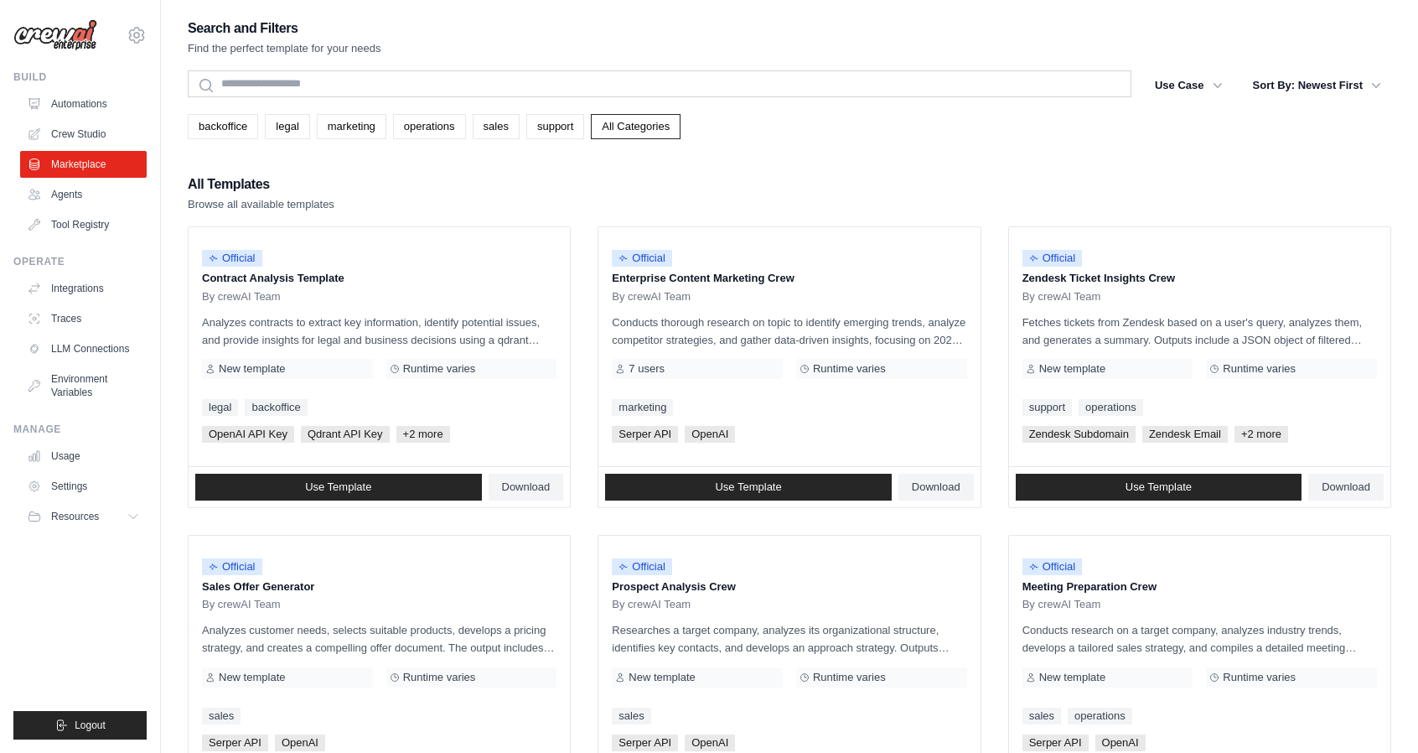
click at [467, 66] on div "Search and Filters Find the perfect template for your needs Search Use Case bac…" at bounding box center [790, 767] width 1204 height 1500
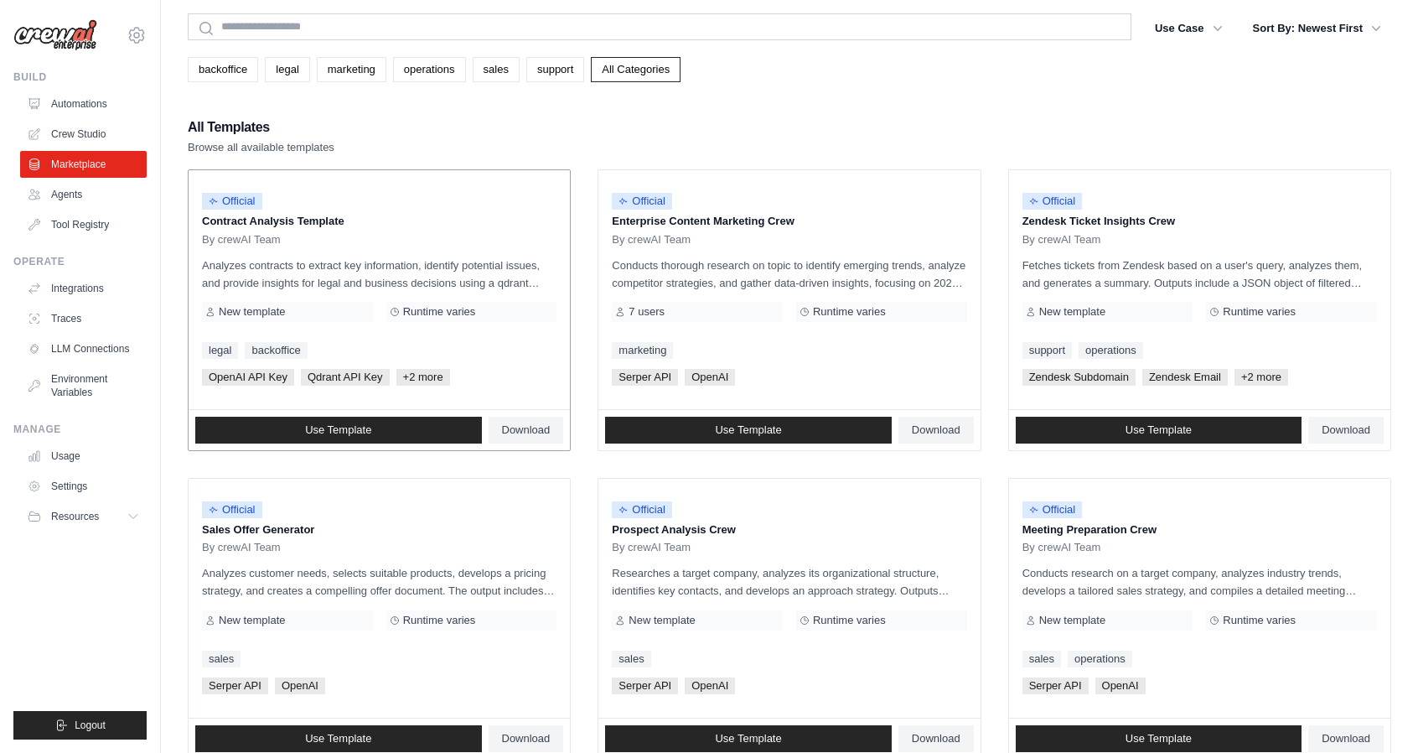
scroll to position [84, 0]
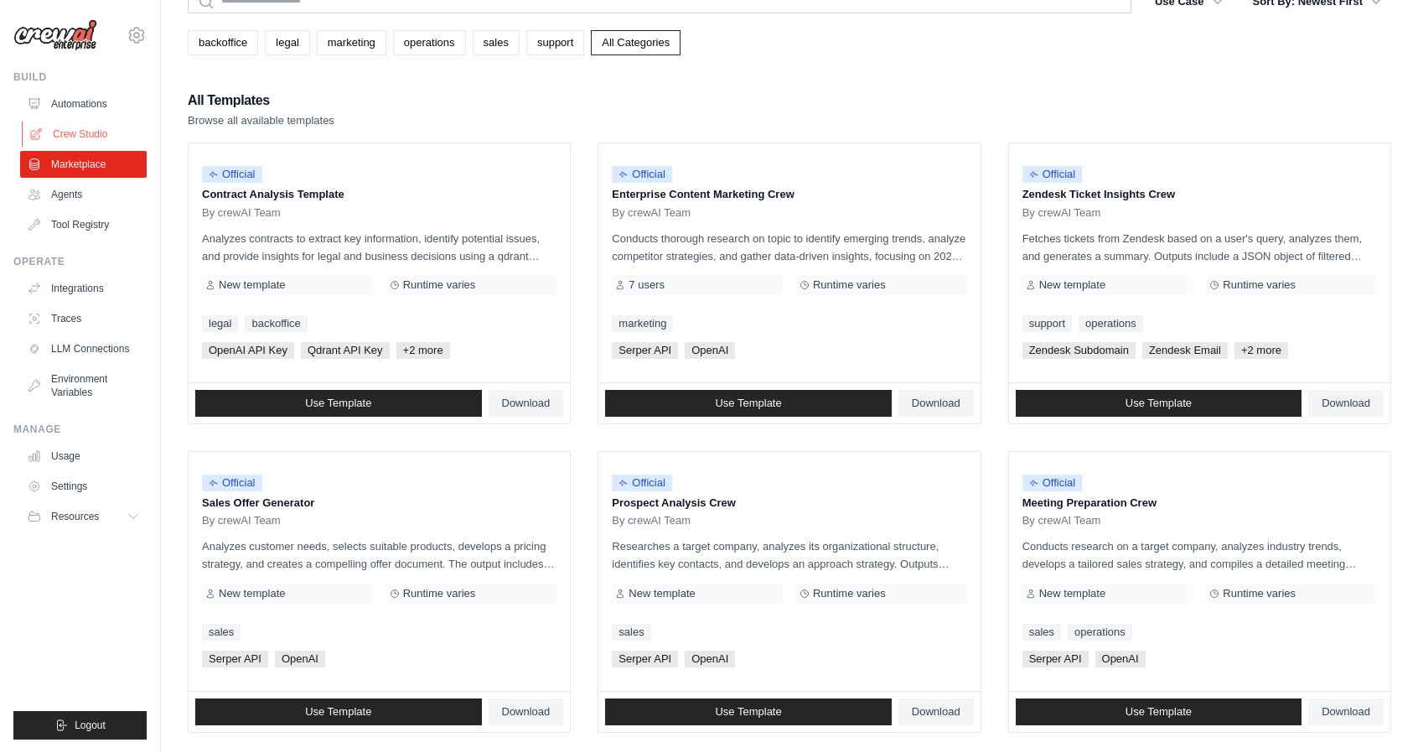
click at [94, 132] on link "Crew Studio" at bounding box center [85, 134] width 127 height 27
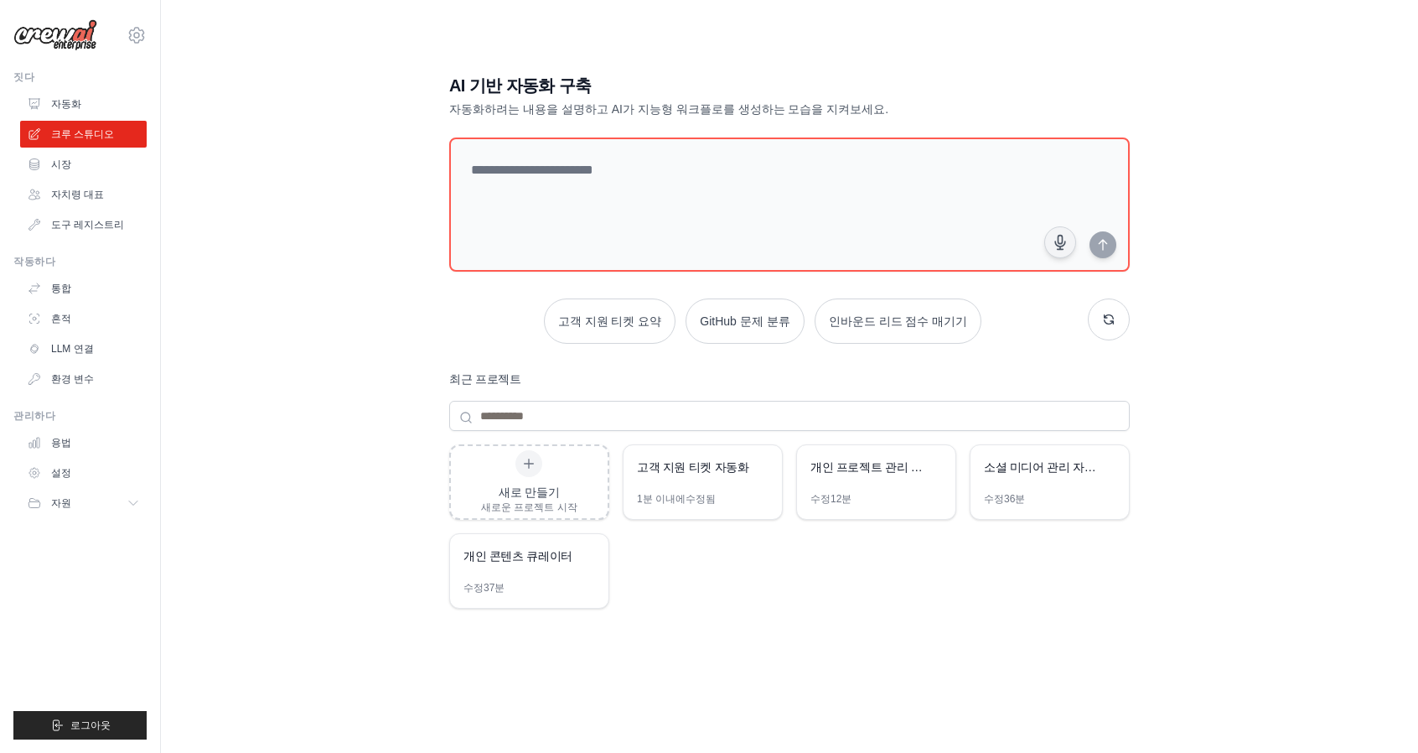
click at [1029, 618] on div "새로 만들기 새로운 프로젝트 시작 고객 지원 티켓 자동화 1분 이내에 수정됨 개인 프로젝트 관리 보조원 수정 12분 소셜 미디어 관리 자동화 …" at bounding box center [789, 578] width 681 height 268
click at [49, 172] on link "시장" at bounding box center [85, 164] width 127 height 27
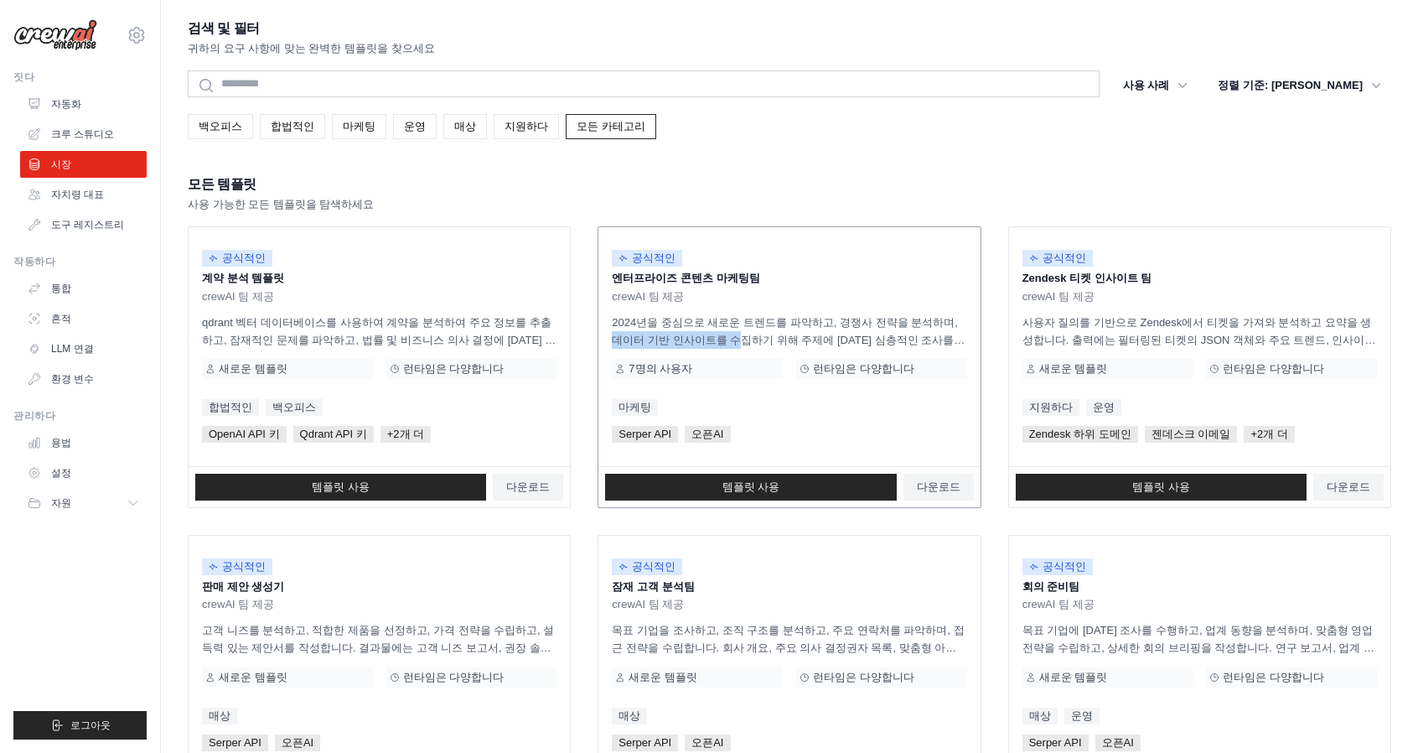
drag, startPoint x: 637, startPoint y: 332, endPoint x: 868, endPoint y: 320, distance: 231.6
click at [868, 320] on font "2024년을 중심으로 새로운 트렌드를 파악하고, 경쟁사 전략을 분석하며, 데이터 기반 인사이트를 수집하기 위해 주제에 대한 심층적인 조사를 수…" at bounding box center [789, 375] width 355 height 119
click at [800, 189] on div "모든 템플릿 사용 가능한 모든 템플릿을 탐색하세요" at bounding box center [790, 193] width 1204 height 40
drag, startPoint x: 800, startPoint y: 333, endPoint x: 915, endPoint y: 326, distance: 115.9
click at [915, 326] on font "2024년을 중심으로 새로운 트렌드를 파악하고, 경쟁사 전략을 분석하며, 데이터 기반 인사이트를 수집하기 위해 주제에 대한 심층적인 조사를 수…" at bounding box center [789, 375] width 355 height 119
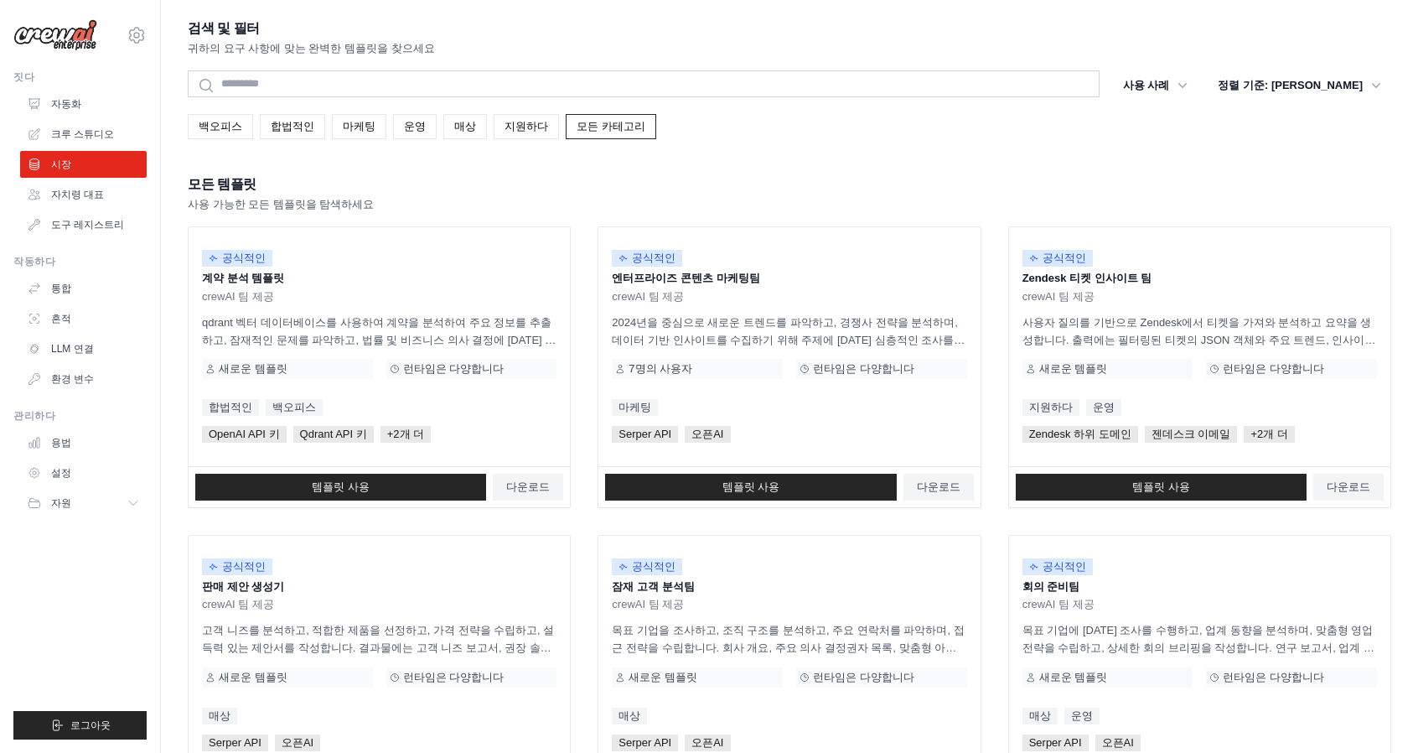
click at [825, 187] on div "모든 템플릿 사용 가능한 모든 템플릿을 탐색하세요" at bounding box center [790, 193] width 1204 height 40
click at [811, 486] on link "템플릿 사용" at bounding box center [750, 487] width 291 height 27
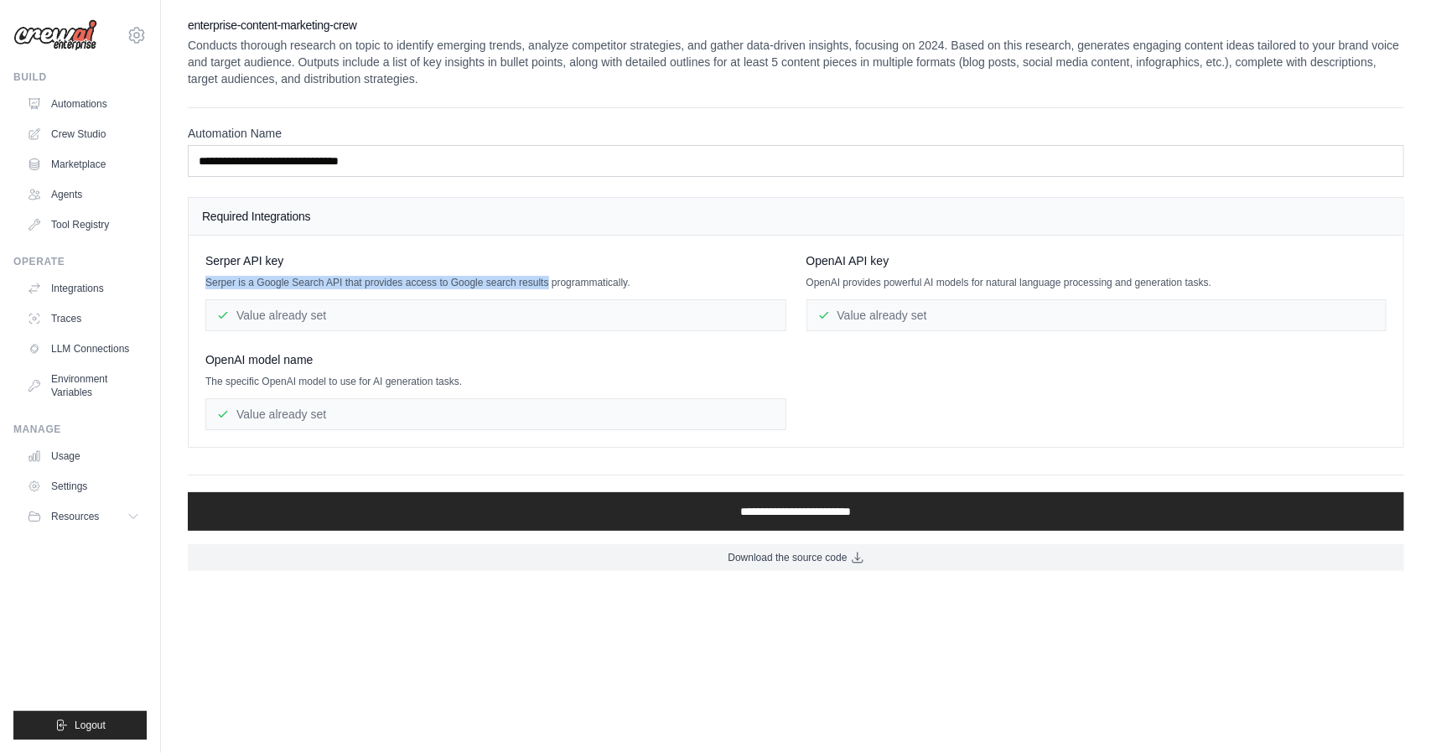
drag, startPoint x: 199, startPoint y: 269, endPoint x: 558, endPoint y: 269, distance: 358.8
click at [558, 269] on div "Serper API key Serper is a Google Search API that provides access to Google sea…" at bounding box center [796, 341] width 1215 height 211
click at [565, 132] on label "Automation Name" at bounding box center [796, 133] width 1216 height 17
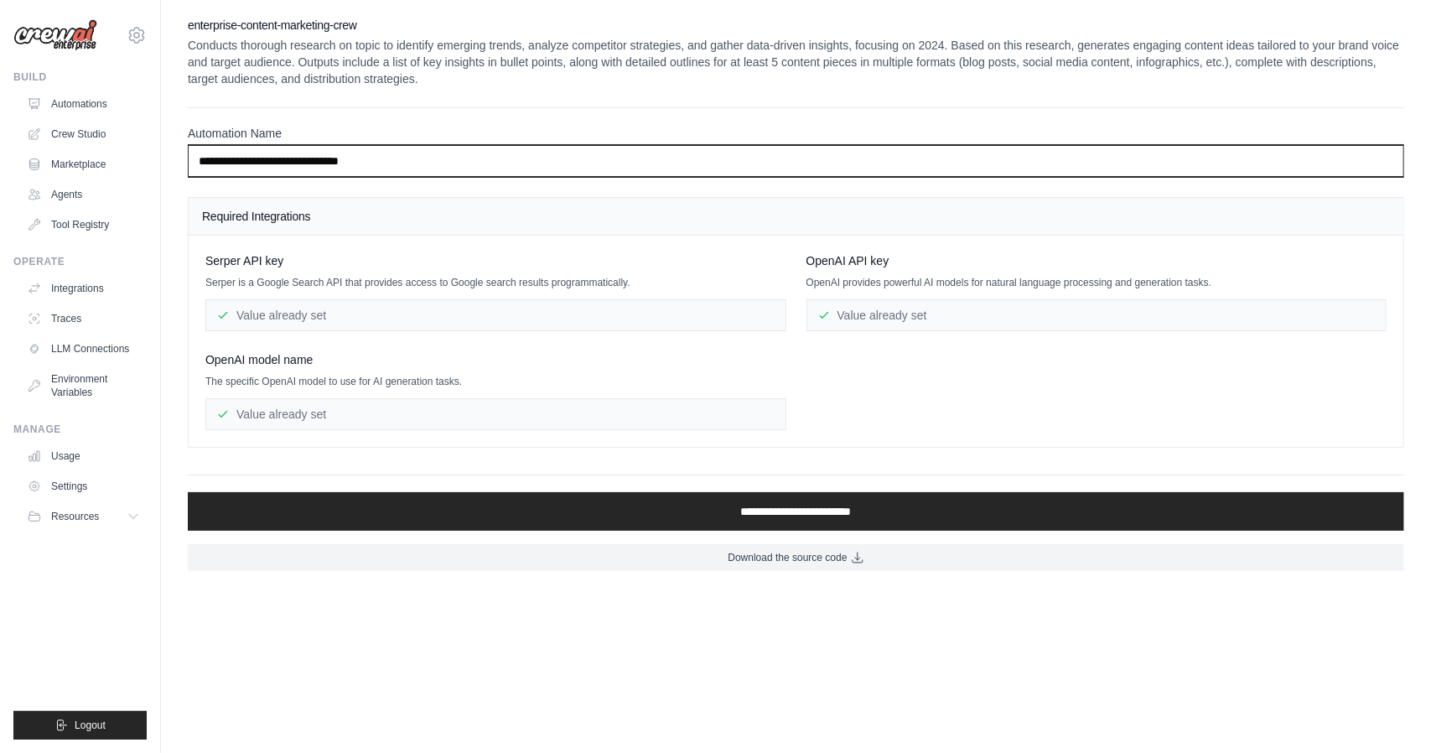
click at [565, 145] on input "**********" at bounding box center [796, 161] width 1216 height 32
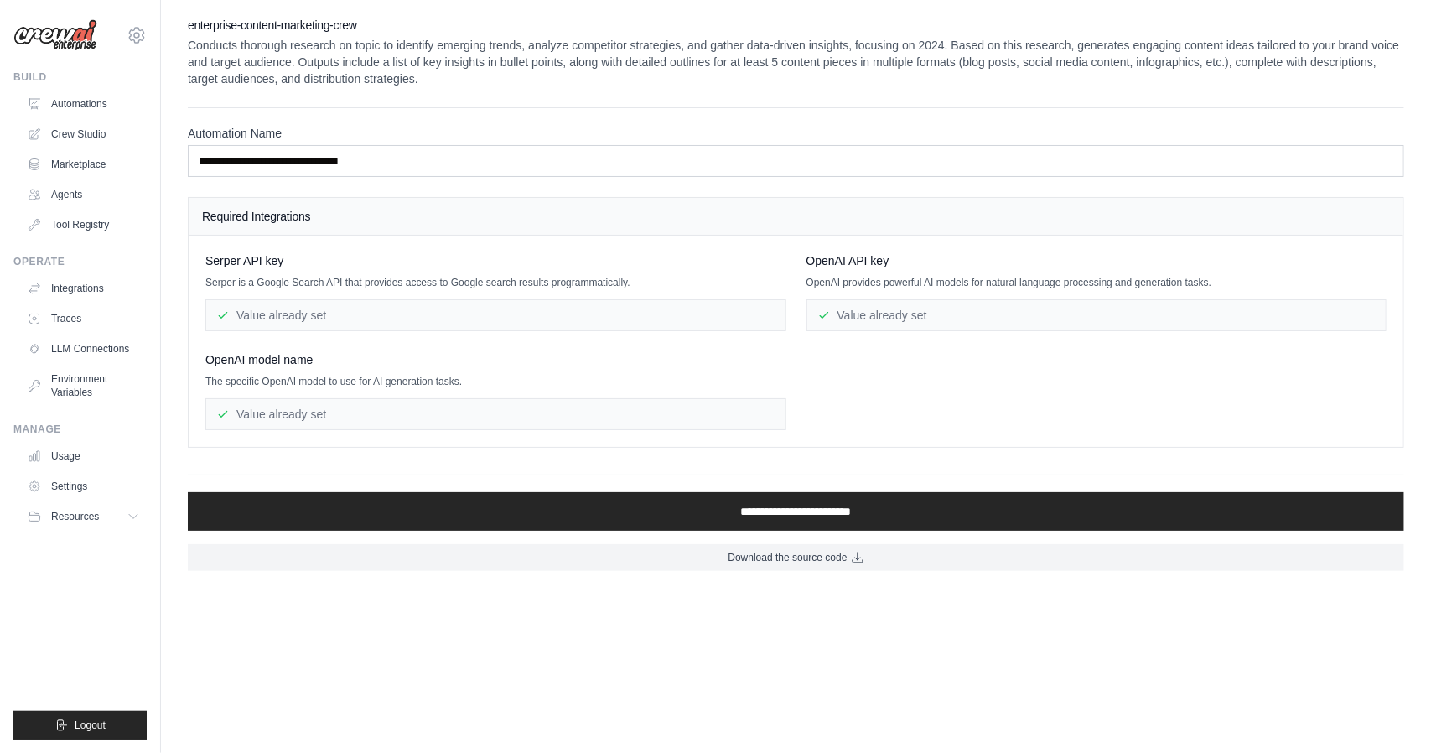
click at [935, 314] on div "Value already set" at bounding box center [1096, 315] width 581 height 32
click at [609, 136] on label "Automation Name" at bounding box center [796, 133] width 1216 height 17
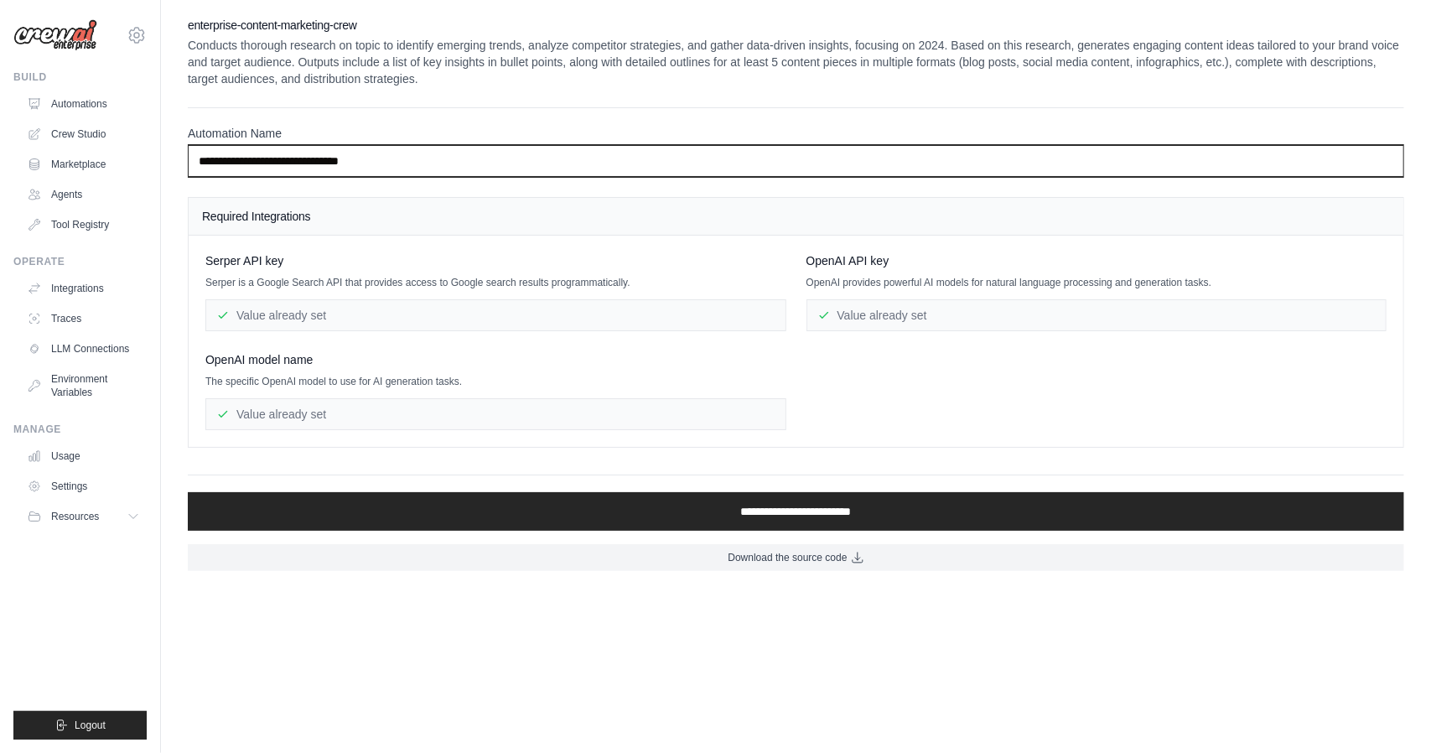
click at [609, 145] on input "**********" at bounding box center [796, 161] width 1216 height 32
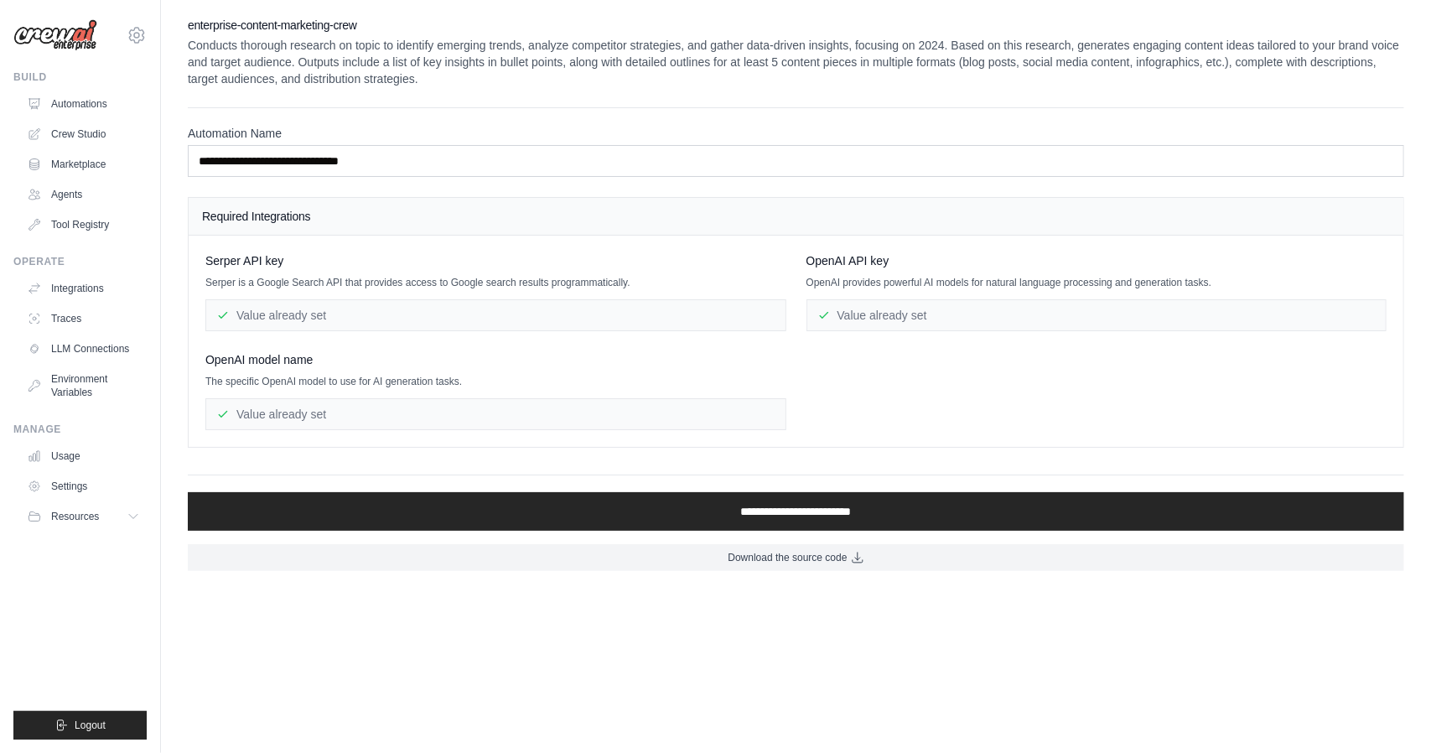
click at [594, 117] on div "**********" at bounding box center [796, 142] width 1216 height 70
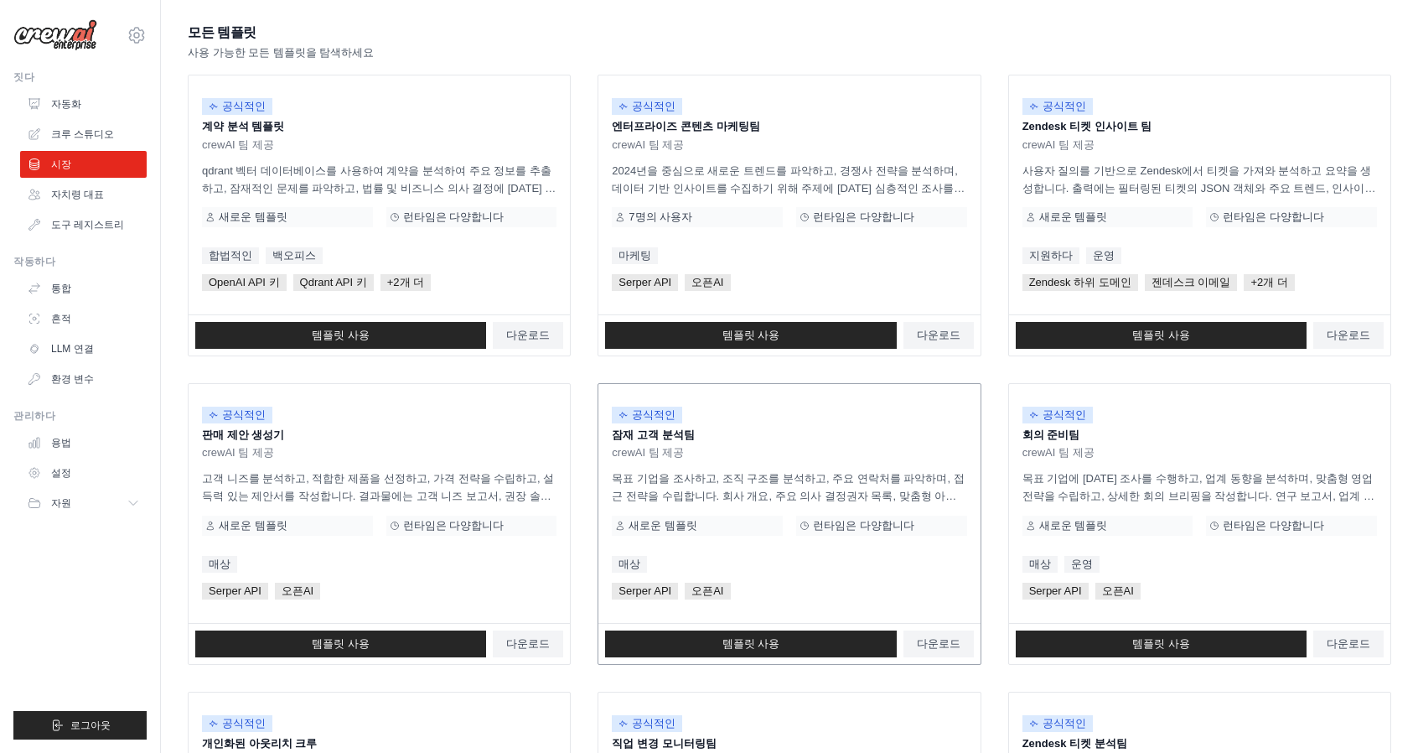
scroll to position [168, 0]
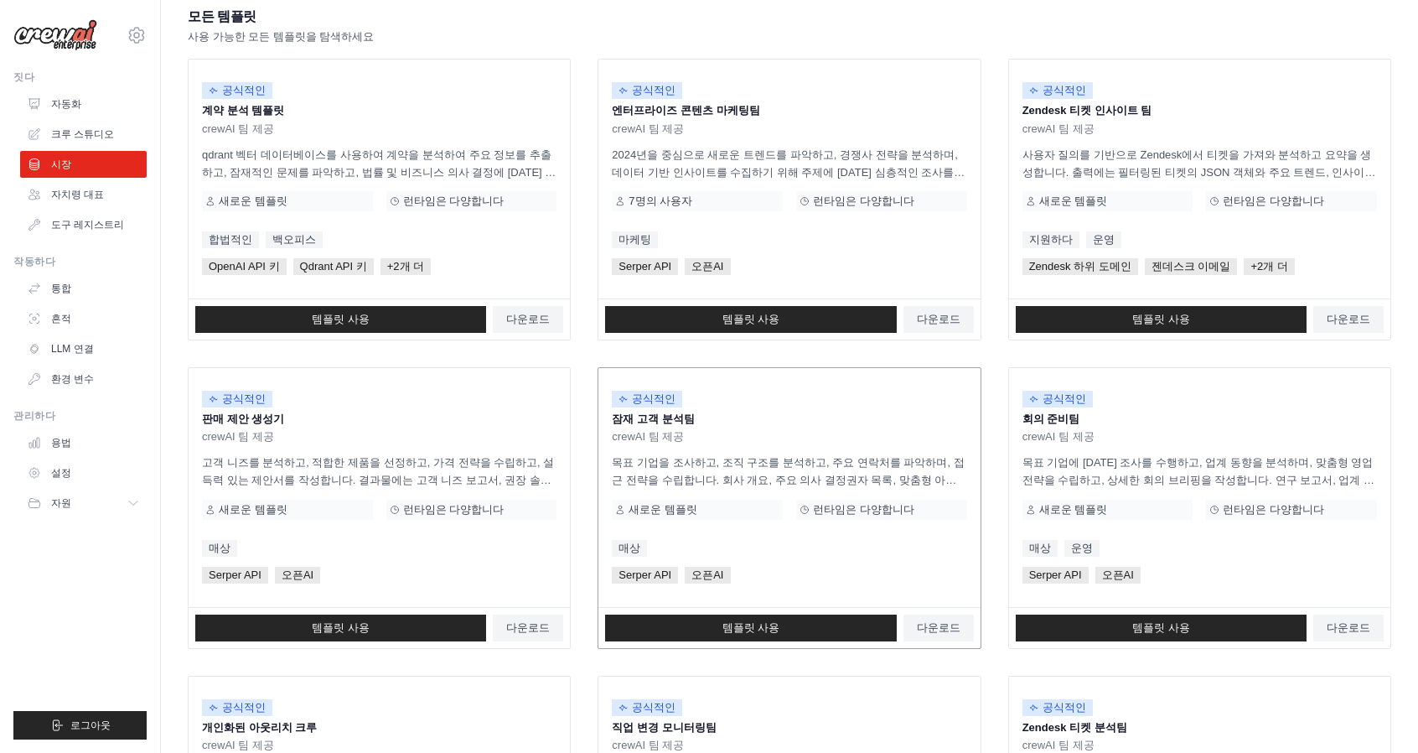
click at [687, 414] on font "잠재 고객 분석팀" at bounding box center [653, 418] width 82 height 13
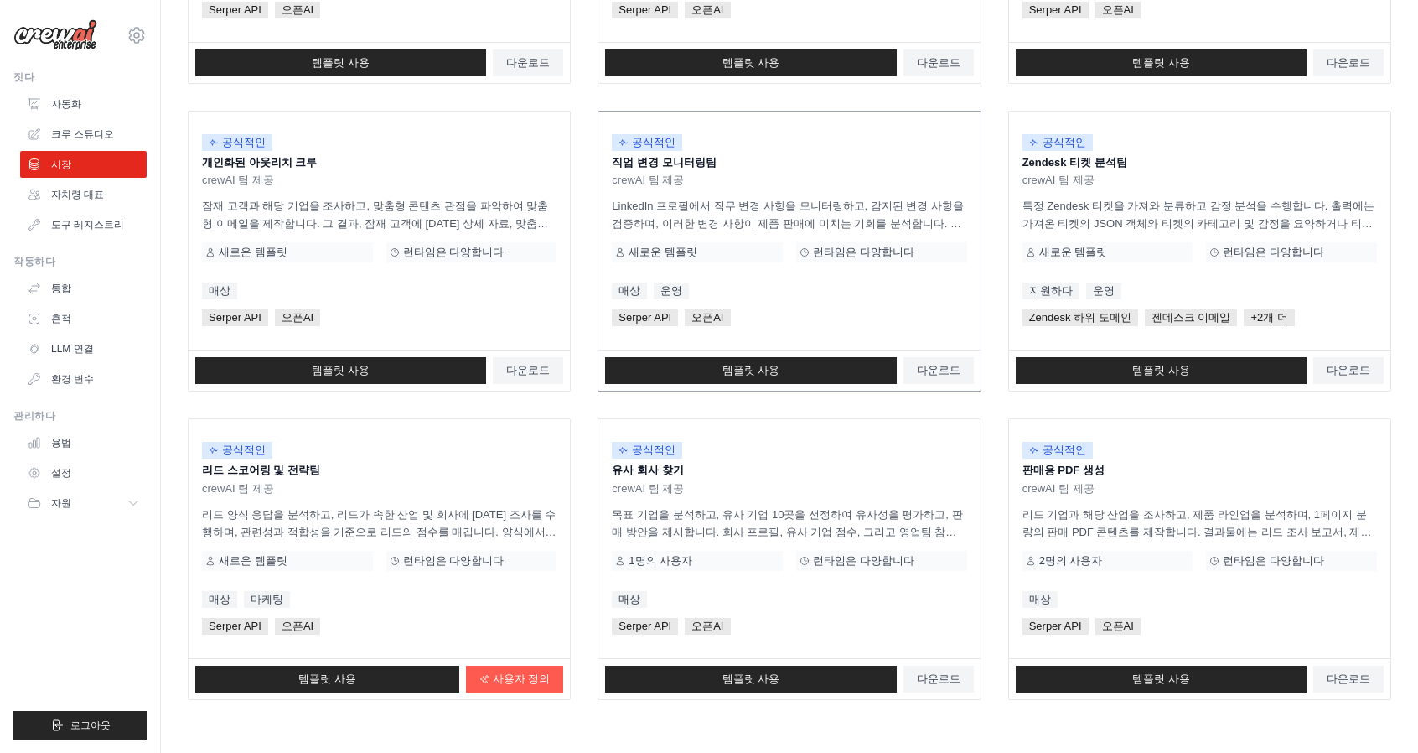
scroll to position [754, 0]
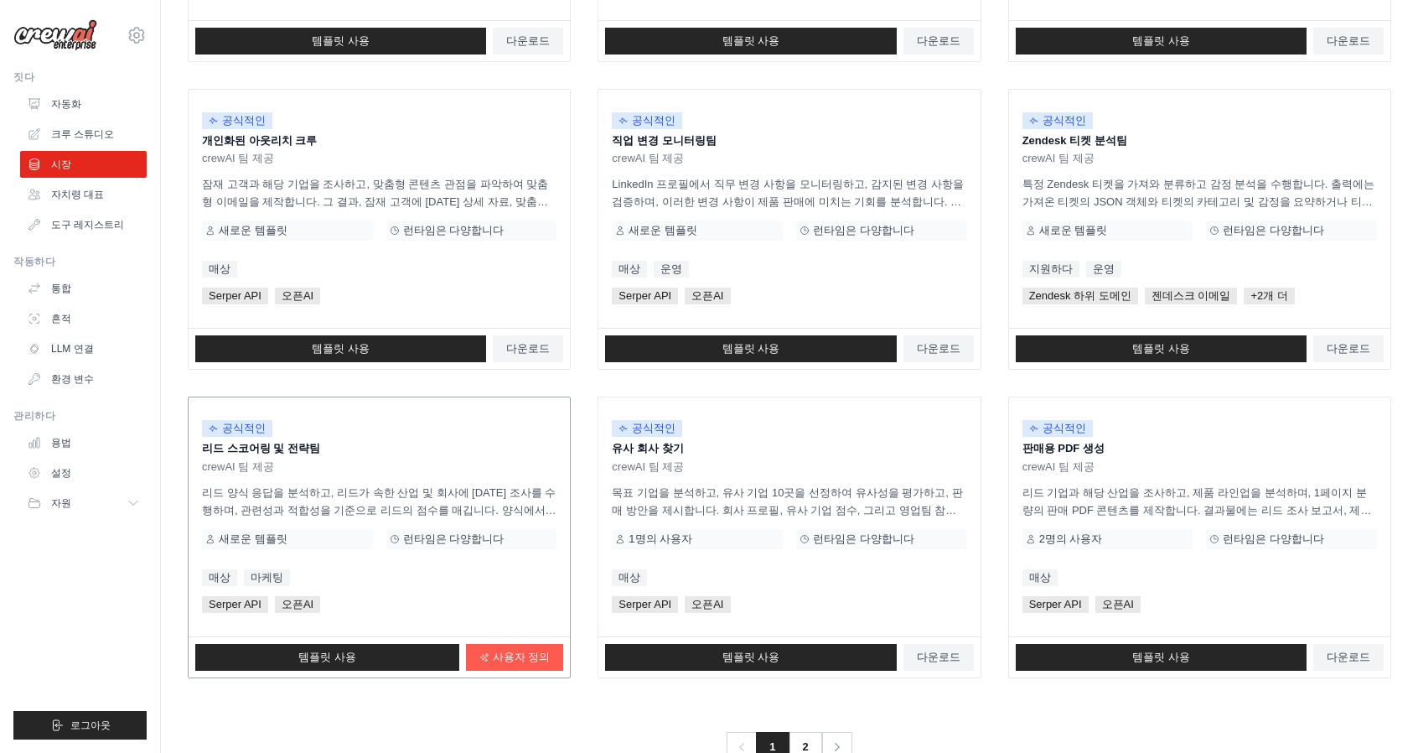
click at [220, 430] on span "공식적인" at bounding box center [237, 428] width 70 height 17
click at [381, 656] on link "템플릿 사용" at bounding box center [327, 657] width 264 height 27
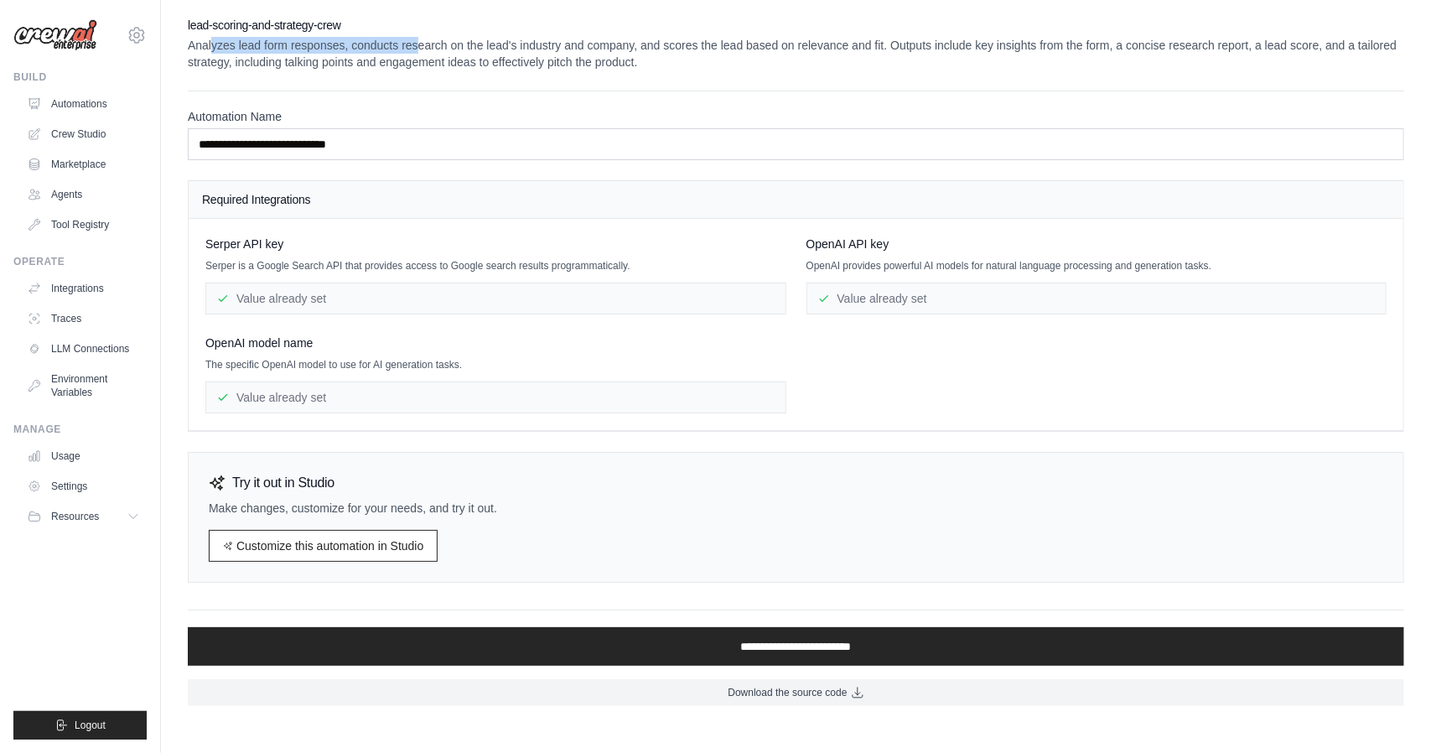
drag, startPoint x: 210, startPoint y: 49, endPoint x: 428, endPoint y: 50, distance: 217.9
click at [427, 50] on p "Analyzes lead form responses, conducts research on the lead's industry and comp…" at bounding box center [796, 54] width 1216 height 34
click at [728, 77] on div "**********" at bounding box center [796, 361] width 1216 height 689
drag, startPoint x: 192, startPoint y: 111, endPoint x: 317, endPoint y: 110, distance: 124.9
click at [315, 110] on label "Automation Name" at bounding box center [796, 116] width 1216 height 17
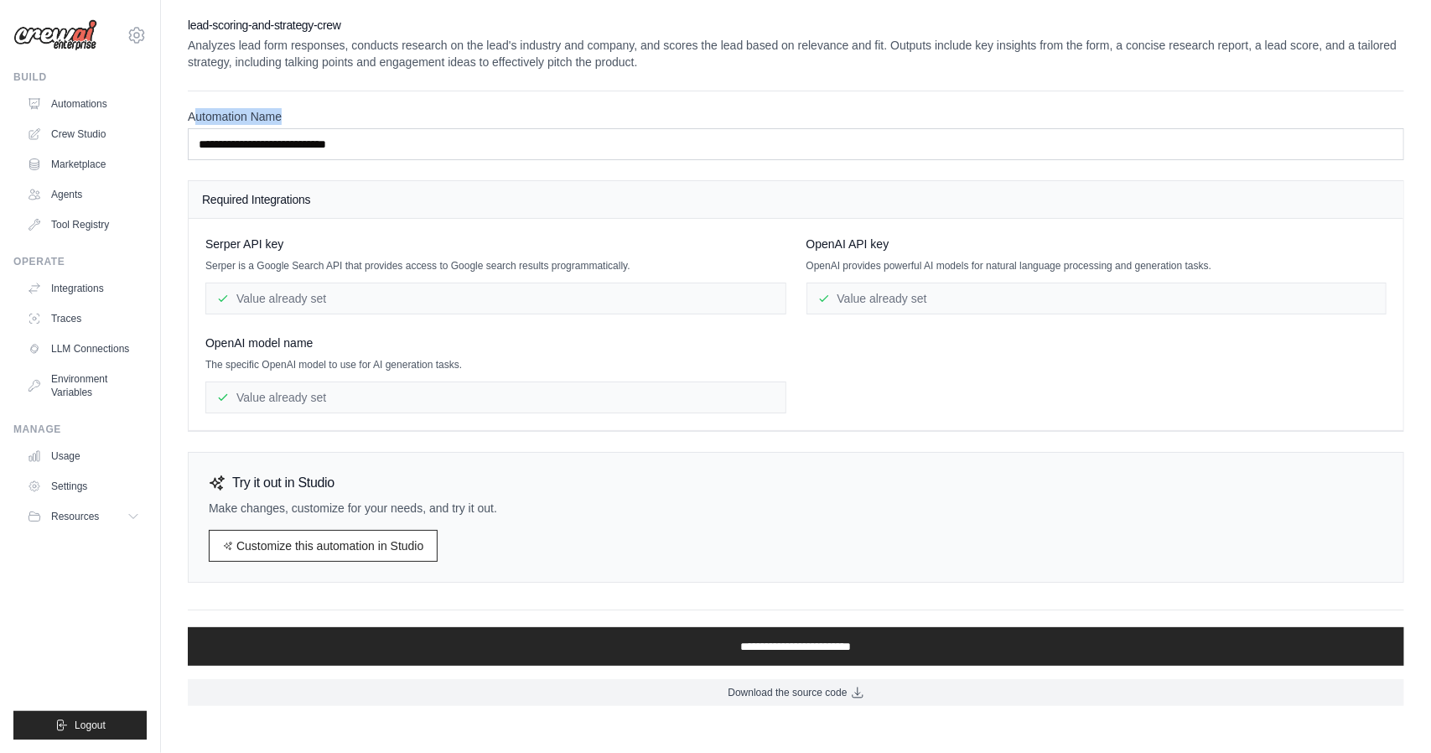
click at [538, 111] on label "Automation Name" at bounding box center [796, 116] width 1216 height 17
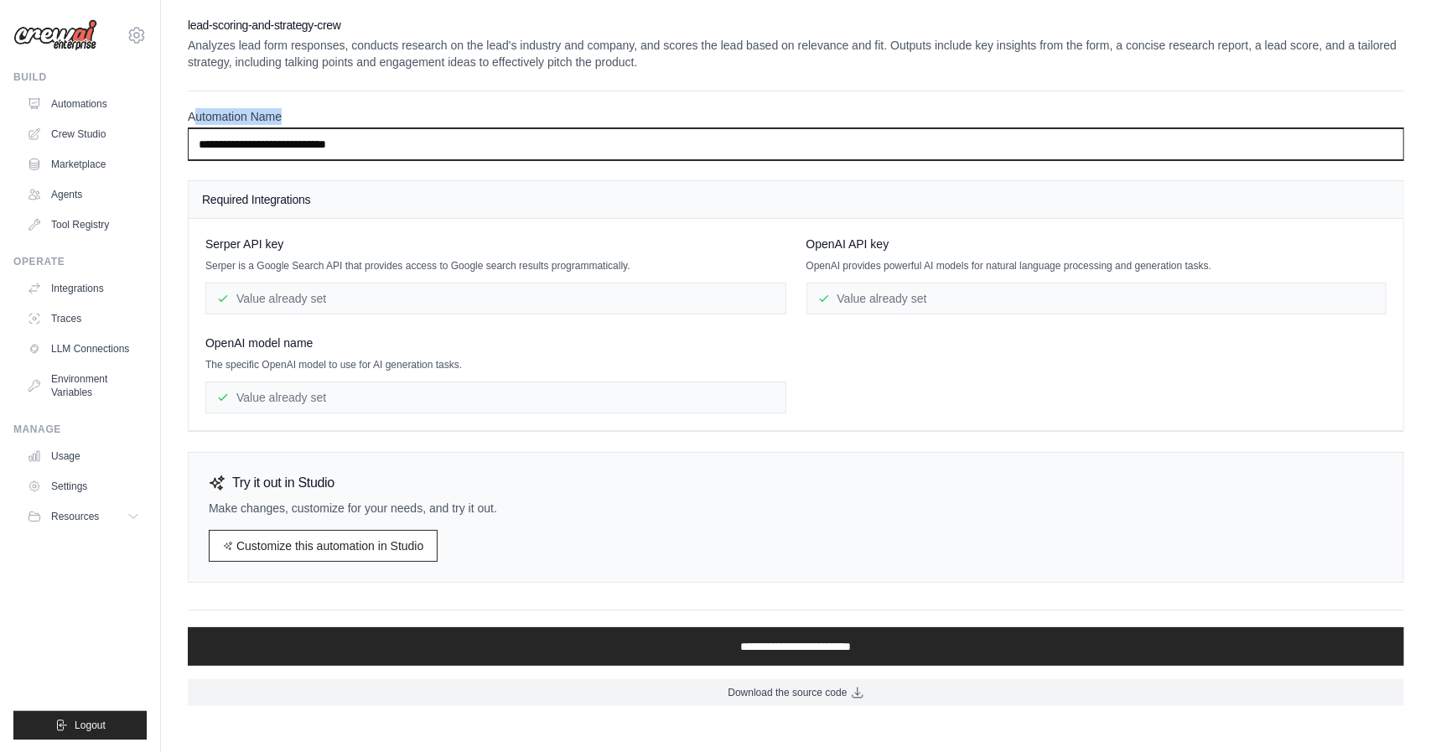
click at [538, 128] on input "**********" at bounding box center [796, 144] width 1216 height 32
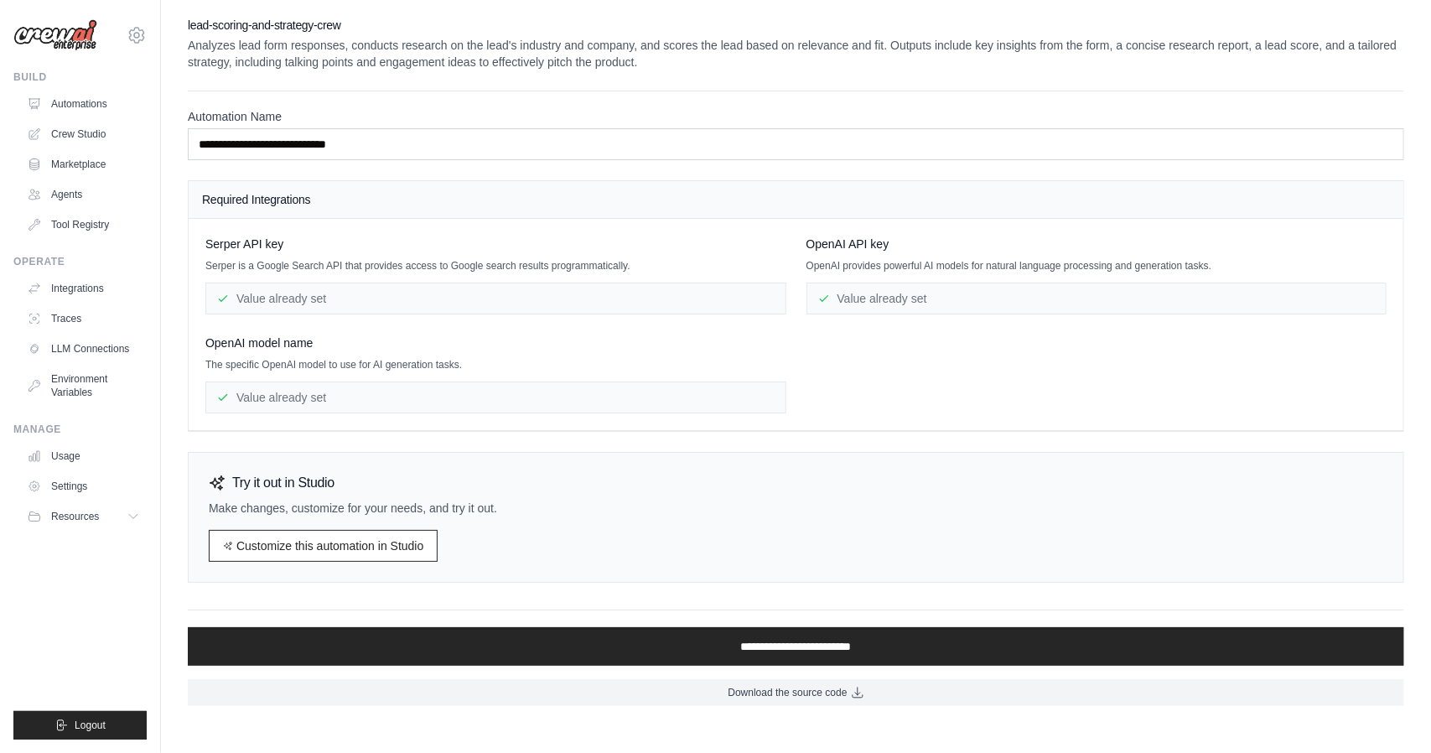
click at [206, 62] on p "Analyzes lead form responses, conducts research on the lead's industry and comp…" at bounding box center [796, 54] width 1216 height 34
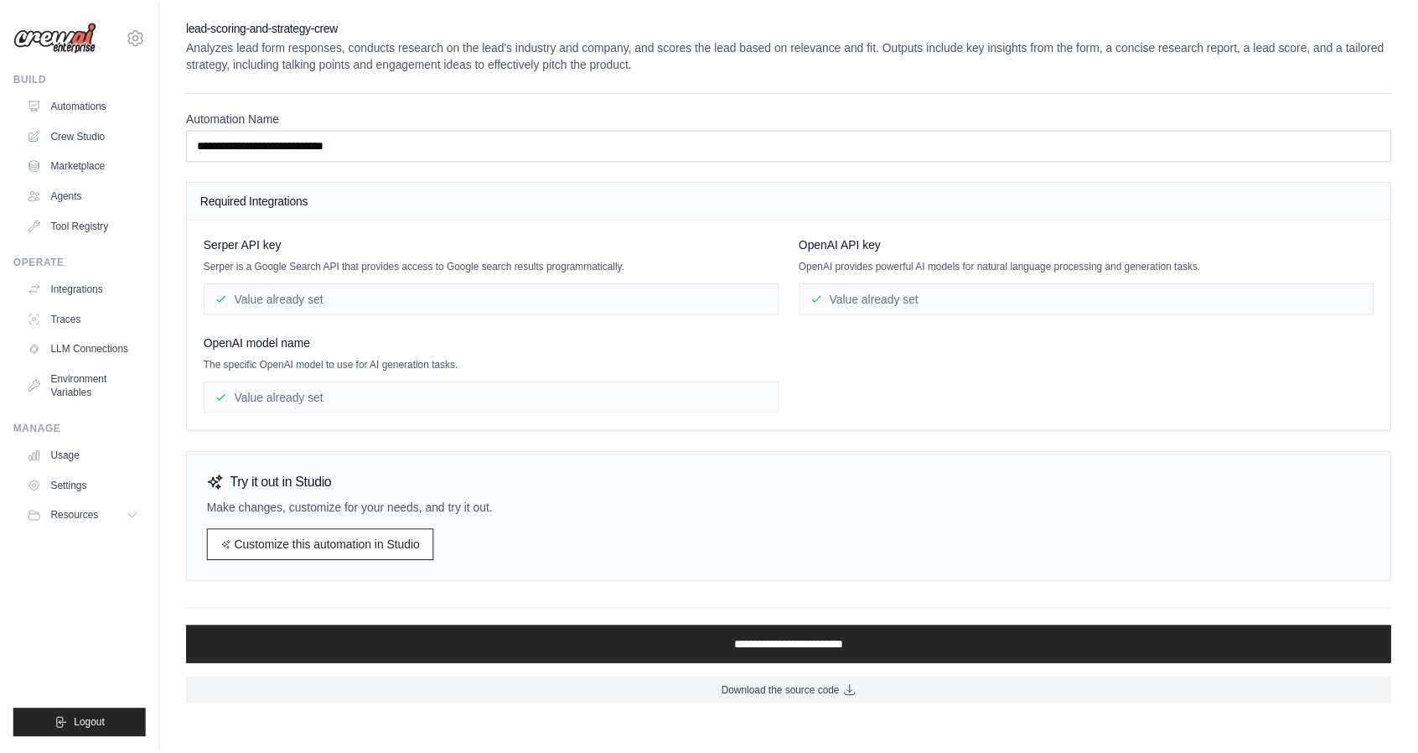
scroll to position [754, 0]
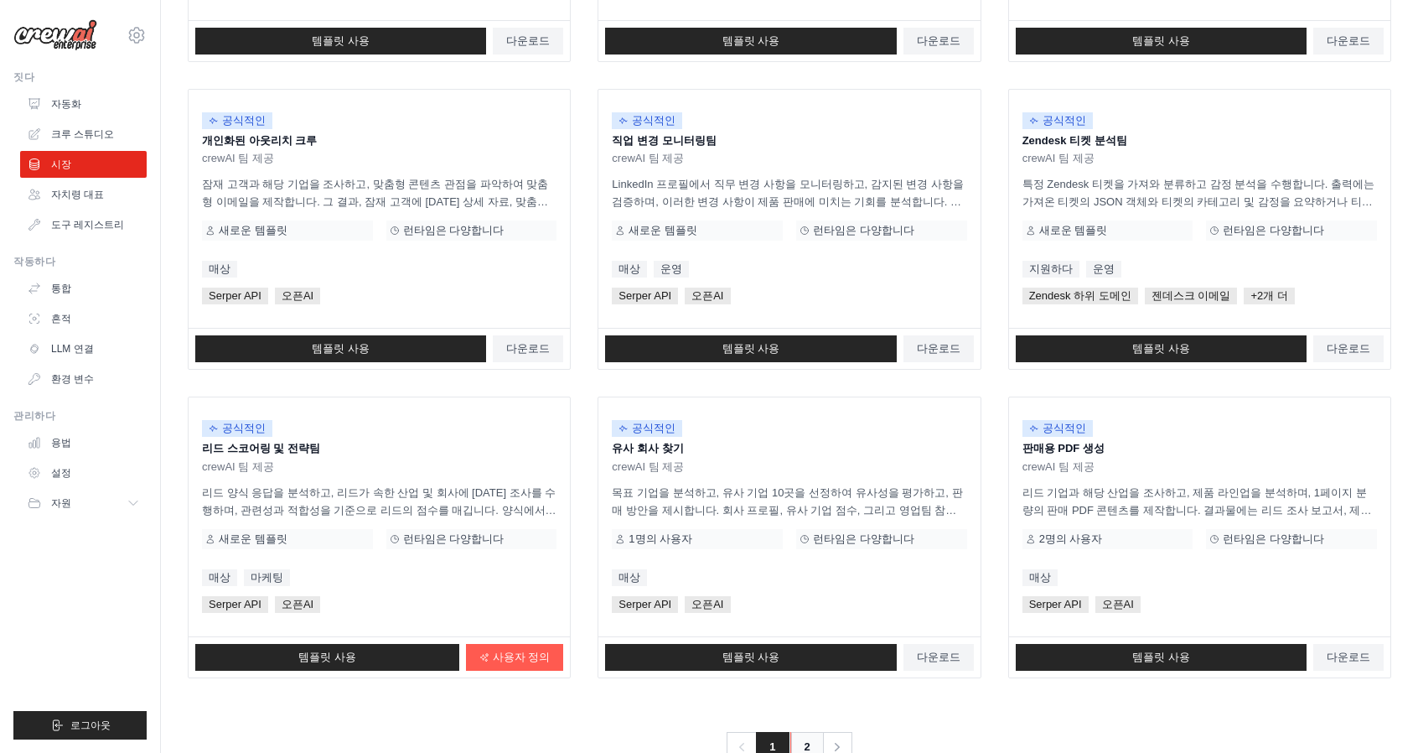
click at [806, 740] on font "2" at bounding box center [808, 746] width 6 height 13
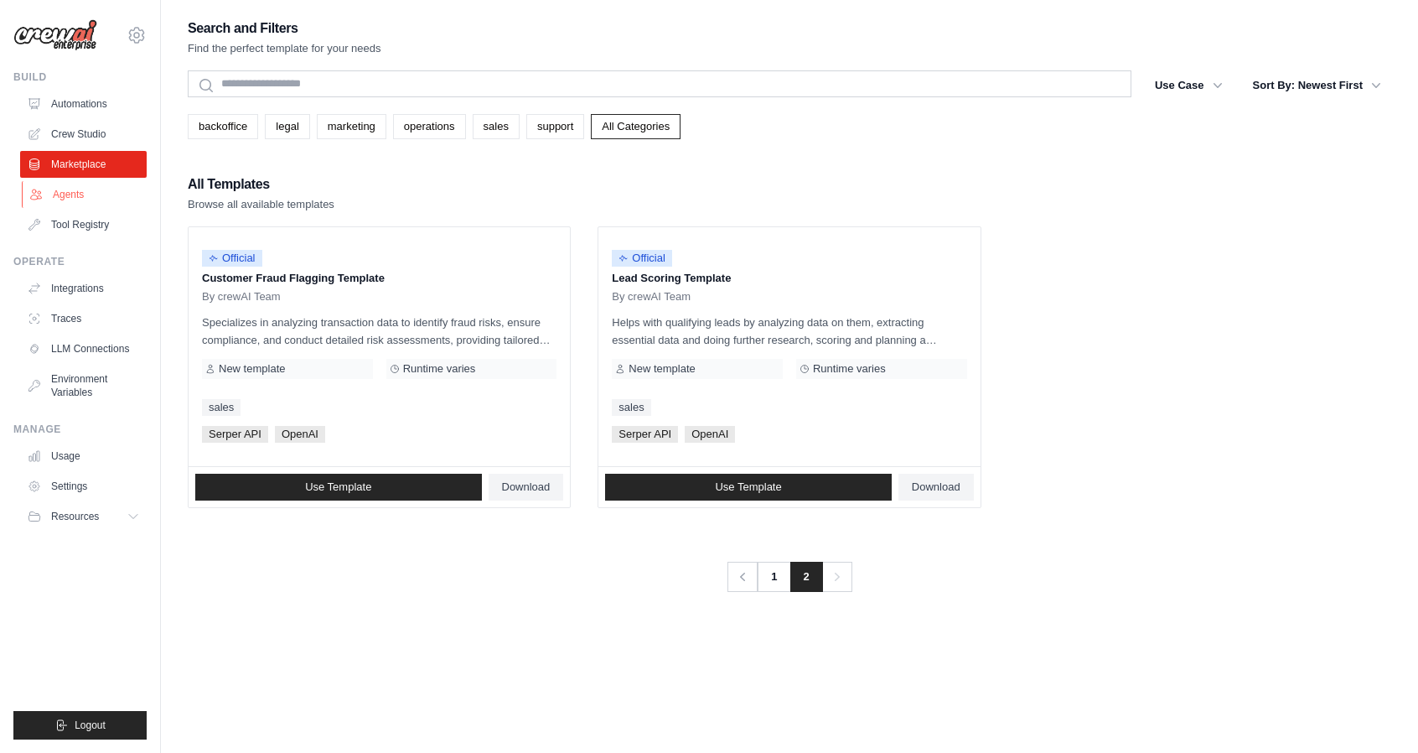
click at [64, 195] on link "Agents" at bounding box center [85, 194] width 127 height 27
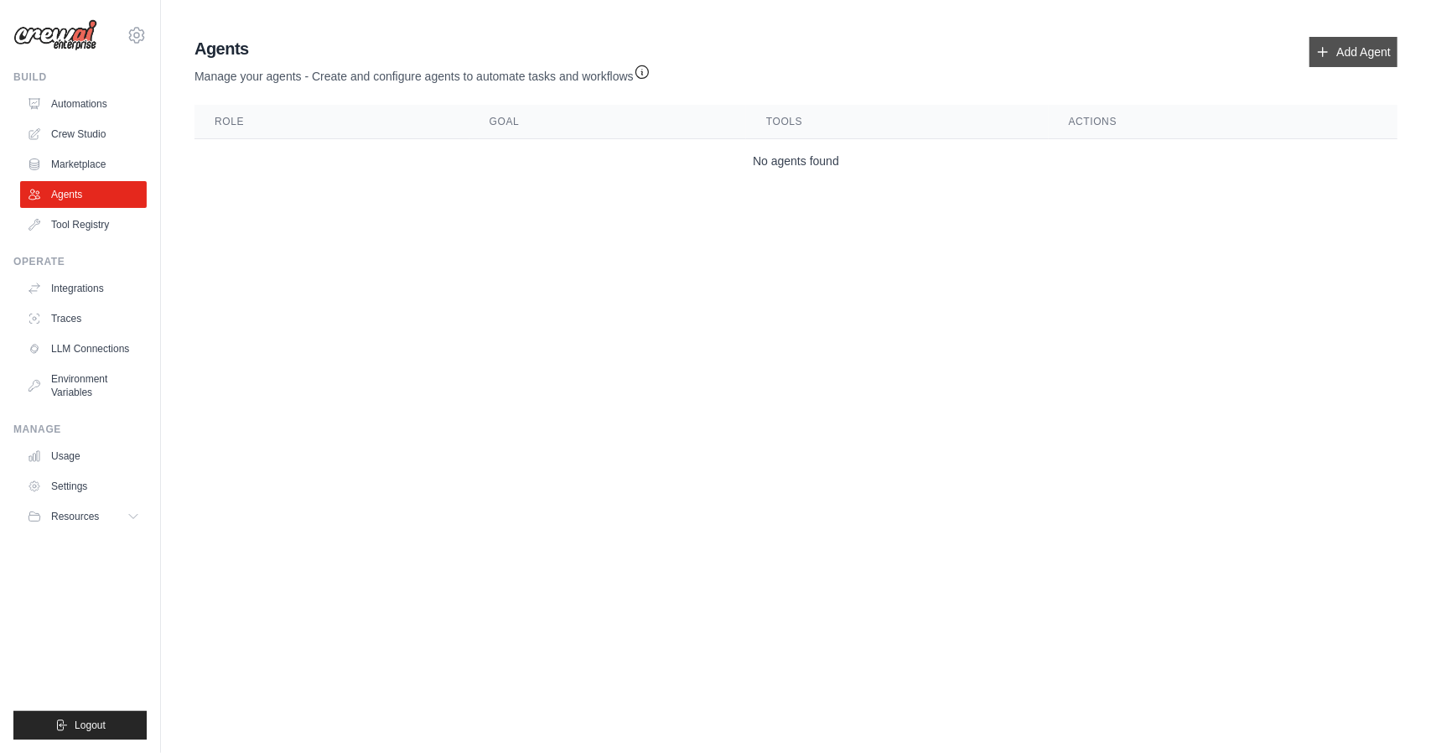
drag, startPoint x: 714, startPoint y: 44, endPoint x: 1356, endPoint y: 42, distance: 642.1
click at [1356, 42] on link "Add Agent" at bounding box center [1353, 52] width 88 height 30
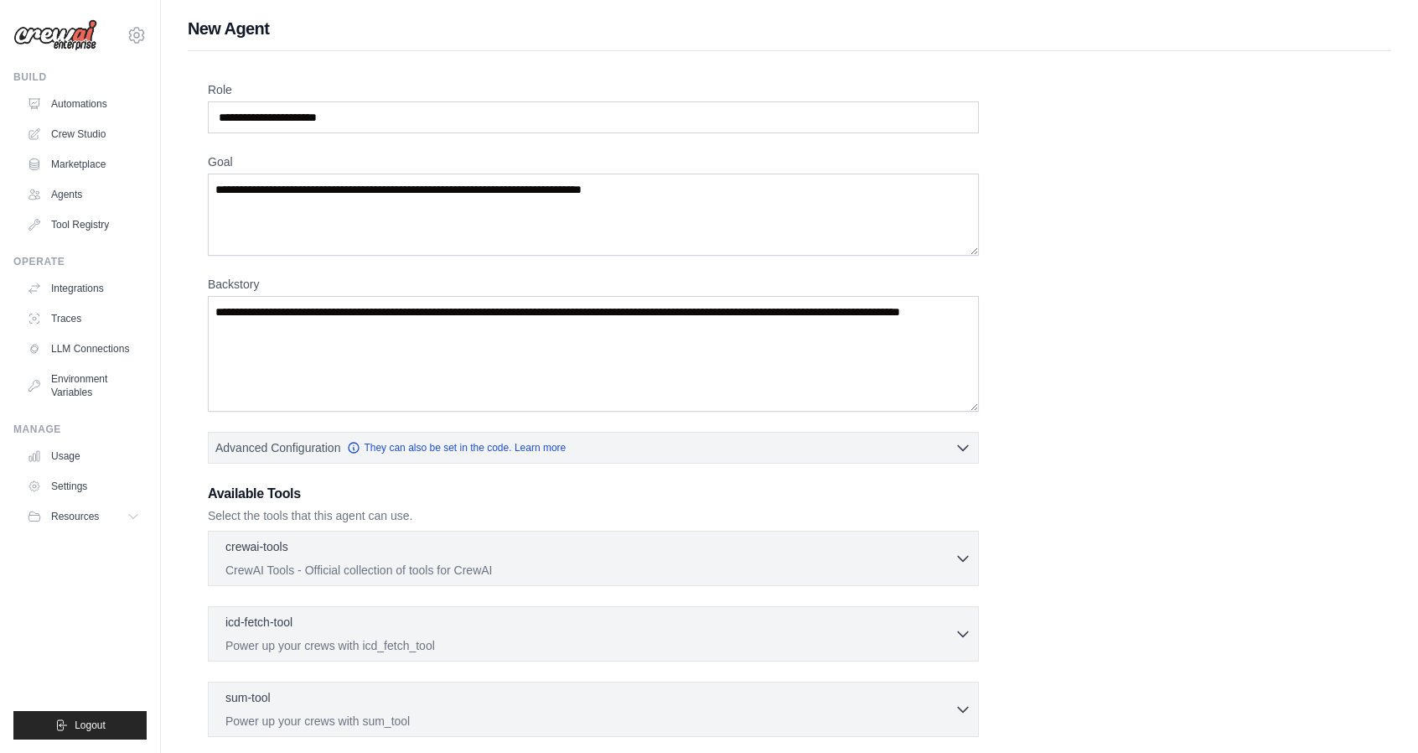
click at [307, 79] on div "Role Goal Backstory Advanced Configuration They can also be set in the code. Le…" at bounding box center [790, 504] width 1204 height 907
drag, startPoint x: 191, startPoint y: 28, endPoint x: 285, endPoint y: 24, distance: 93.9
click at [285, 24] on h1 "New Agent" at bounding box center [790, 28] width 1204 height 23
click at [345, 76] on div "Role Goal Backstory Advanced Configuration They can also be set in the code. Le…" at bounding box center [790, 504] width 1204 height 907
drag, startPoint x: 203, startPoint y: 88, endPoint x: 483, endPoint y: 162, distance: 289.5
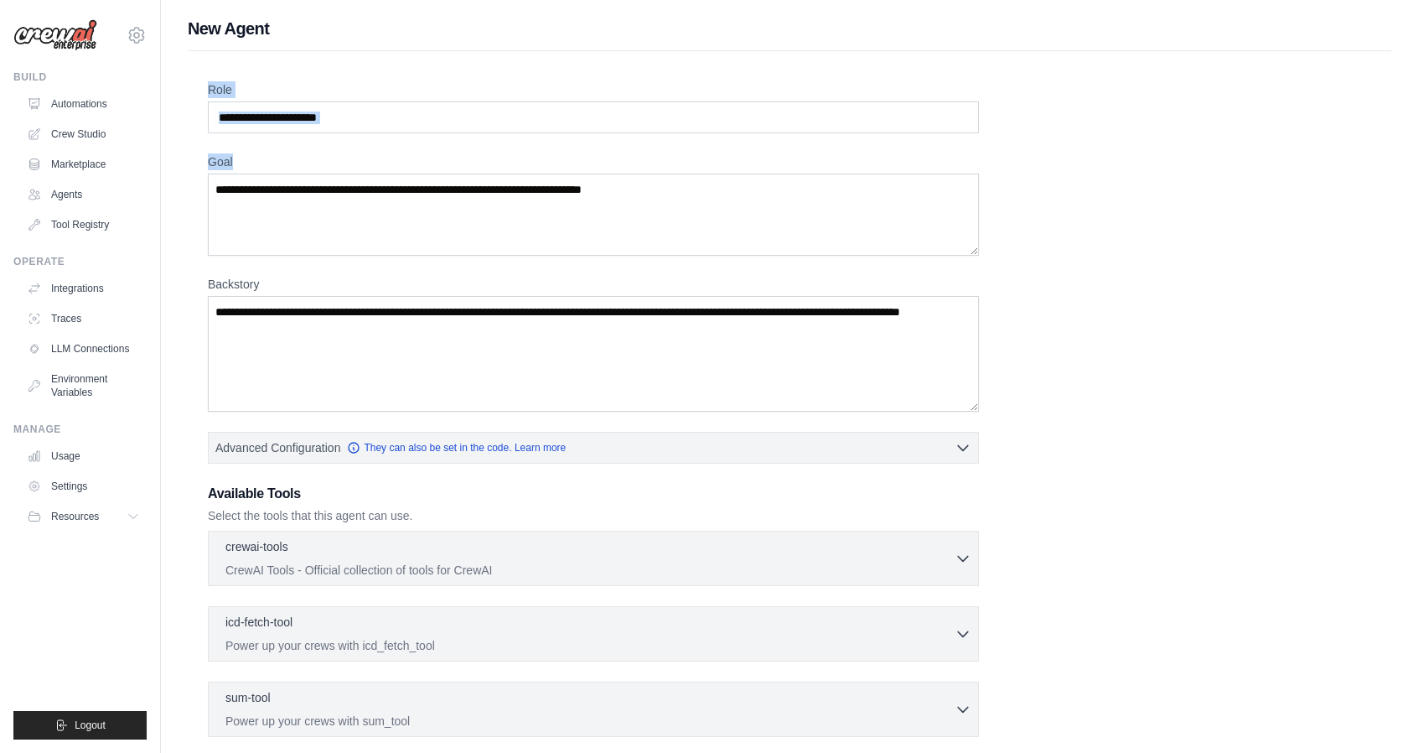
click at [483, 162] on div "Role Goal Backstory Advanced Configuration They can also be set in the code. Le…" at bounding box center [790, 504] width 1204 height 907
click at [1074, 302] on div "Role Goal Backstory Advanced Configuration They can also be set in the code. Le…" at bounding box center [789, 490] width 1163 height 818
drag, startPoint x: 872, startPoint y: 257, endPoint x: 233, endPoint y: 130, distance: 651.3
click at [235, 130] on div "Role Goal Backstory Advanced Configuration They can also be set in the code. Le…" at bounding box center [789, 490] width 1163 height 818
click at [203, 111] on div "Role Goal Backstory Advanced Configuration They can also be set in the code. Le…" at bounding box center [790, 504] width 1204 height 907
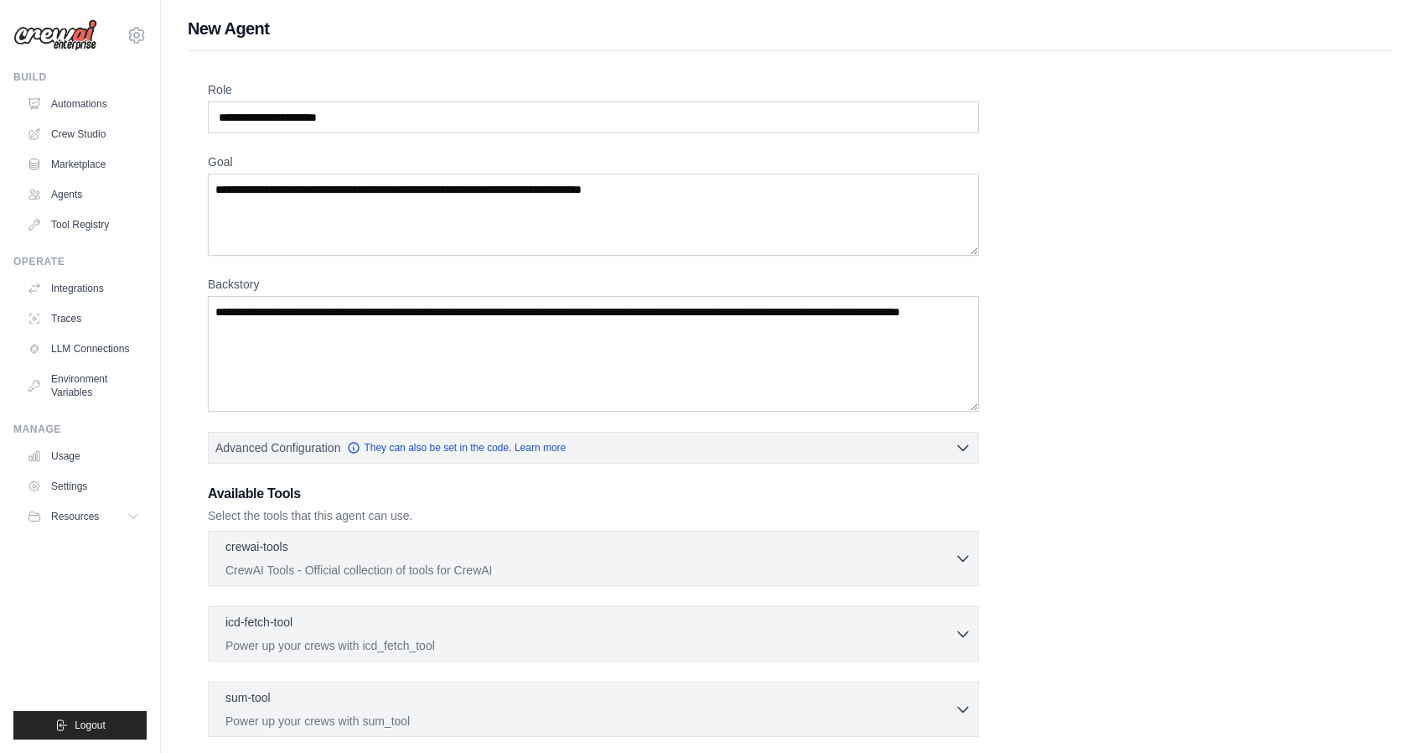
drag, startPoint x: 1041, startPoint y: 241, endPoint x: 1051, endPoint y: 160, distance: 81.1
click at [1051, 161] on div "Role Goal Backstory Advanced Configuration They can also be set in the code. Le…" at bounding box center [789, 490] width 1163 height 818
drag, startPoint x: 196, startPoint y: 108, endPoint x: 753, endPoint y: 334, distance: 600.5
click at [753, 334] on div "Role Goal Backstory Advanced Configuration They can also be set in the code. Le…" at bounding box center [790, 504] width 1204 height 907
click at [979, 398] on div "Role Goal Backstory Advanced Configuration They can also be set in the code. Le…" at bounding box center [789, 490] width 1163 height 818
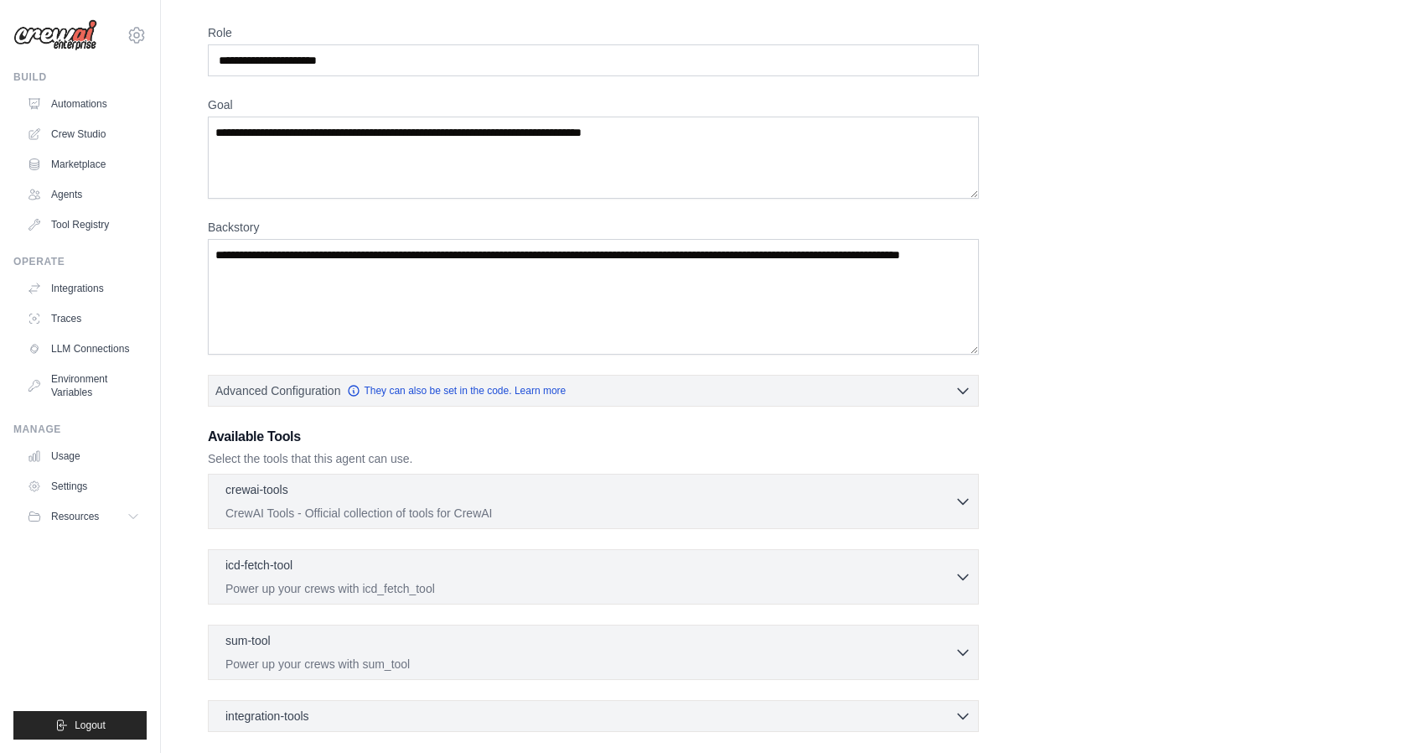
scroll to position [84, 0]
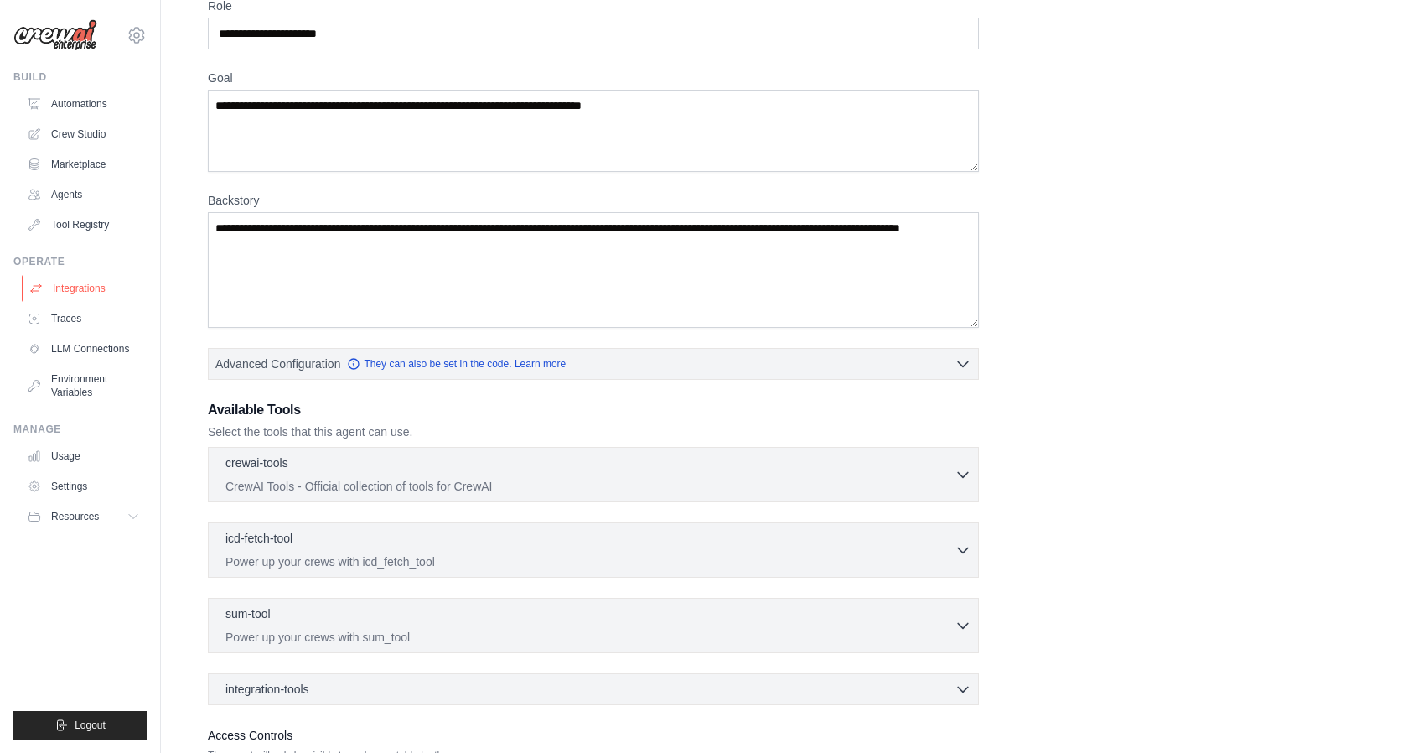
drag, startPoint x: 758, startPoint y: 398, endPoint x: 104, endPoint y: 299, distance: 661.2
click at [104, 299] on div "gogoranini@gmail.com Settings Build Automations Crew Studio Resources" at bounding box center [709, 403] width 1418 height 975
click at [1071, 385] on div "Role Goal Backstory Advanced Configuration They can also be set in the code. Le…" at bounding box center [789, 406] width 1163 height 818
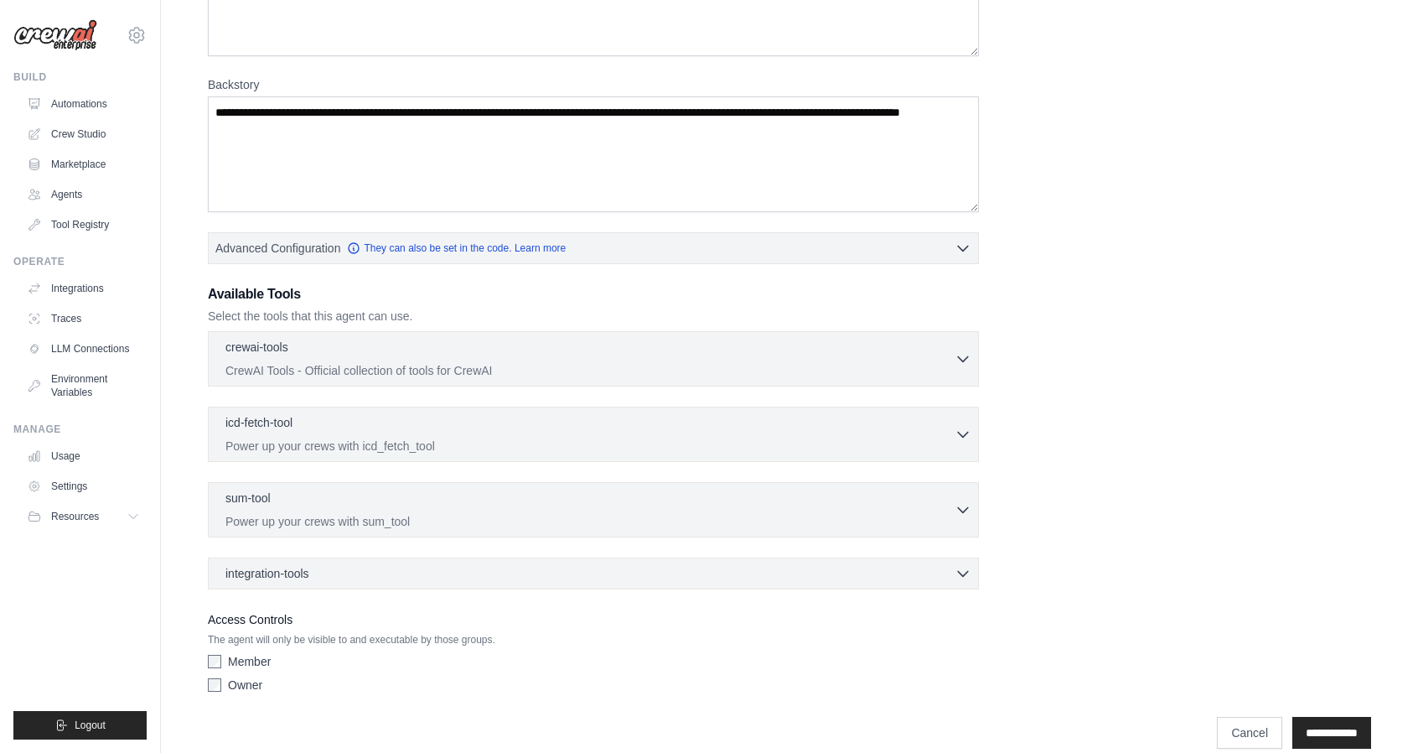
scroll to position [216, 0]
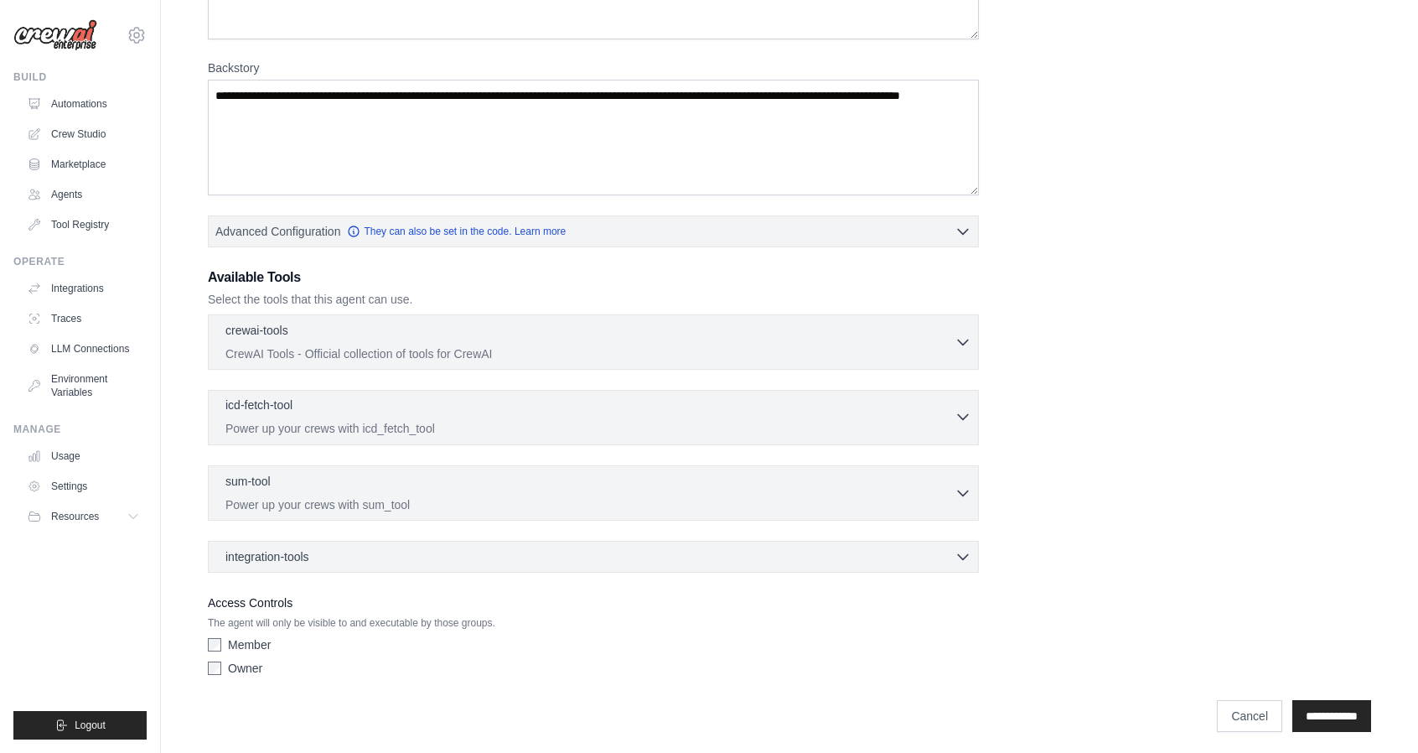
click at [515, 420] on p "Power up your crews with icd_fetch_tool" at bounding box center [589, 428] width 729 height 17
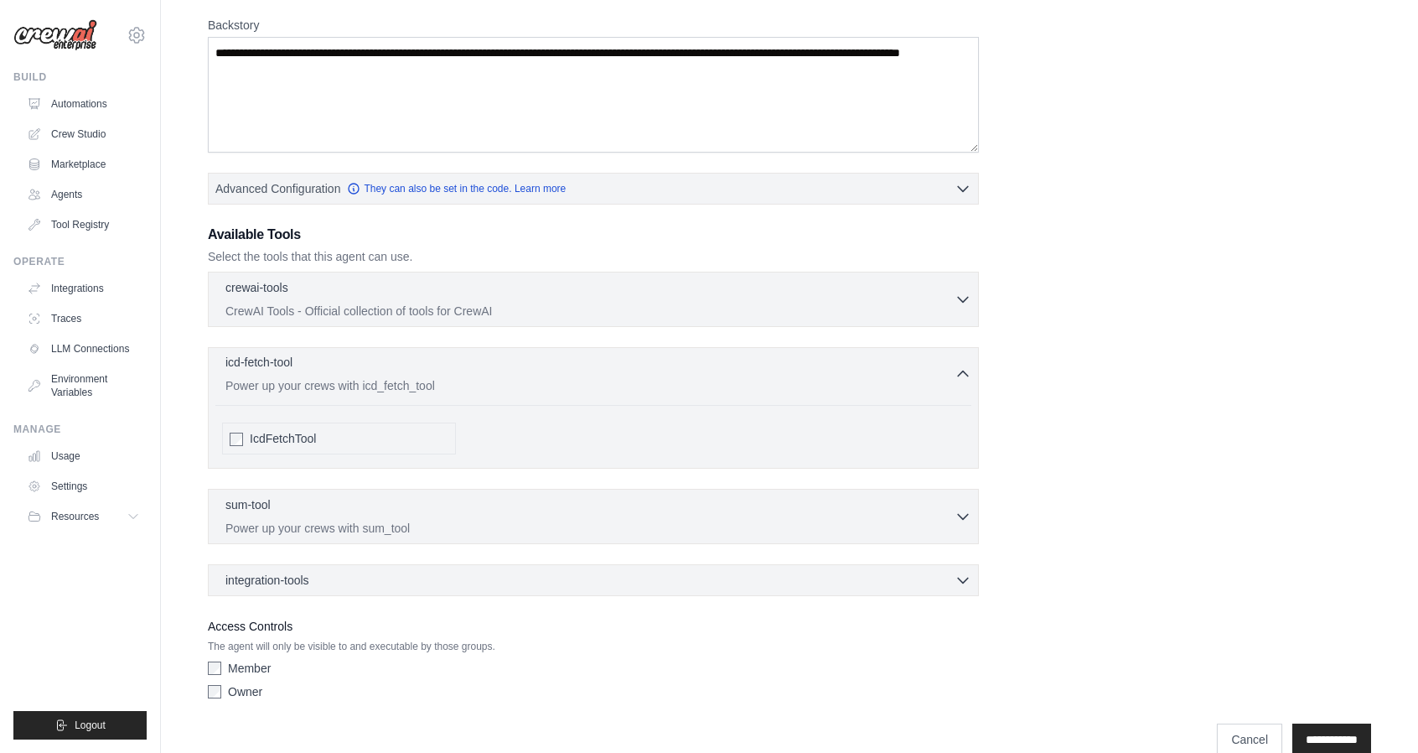
scroll to position [282, 0]
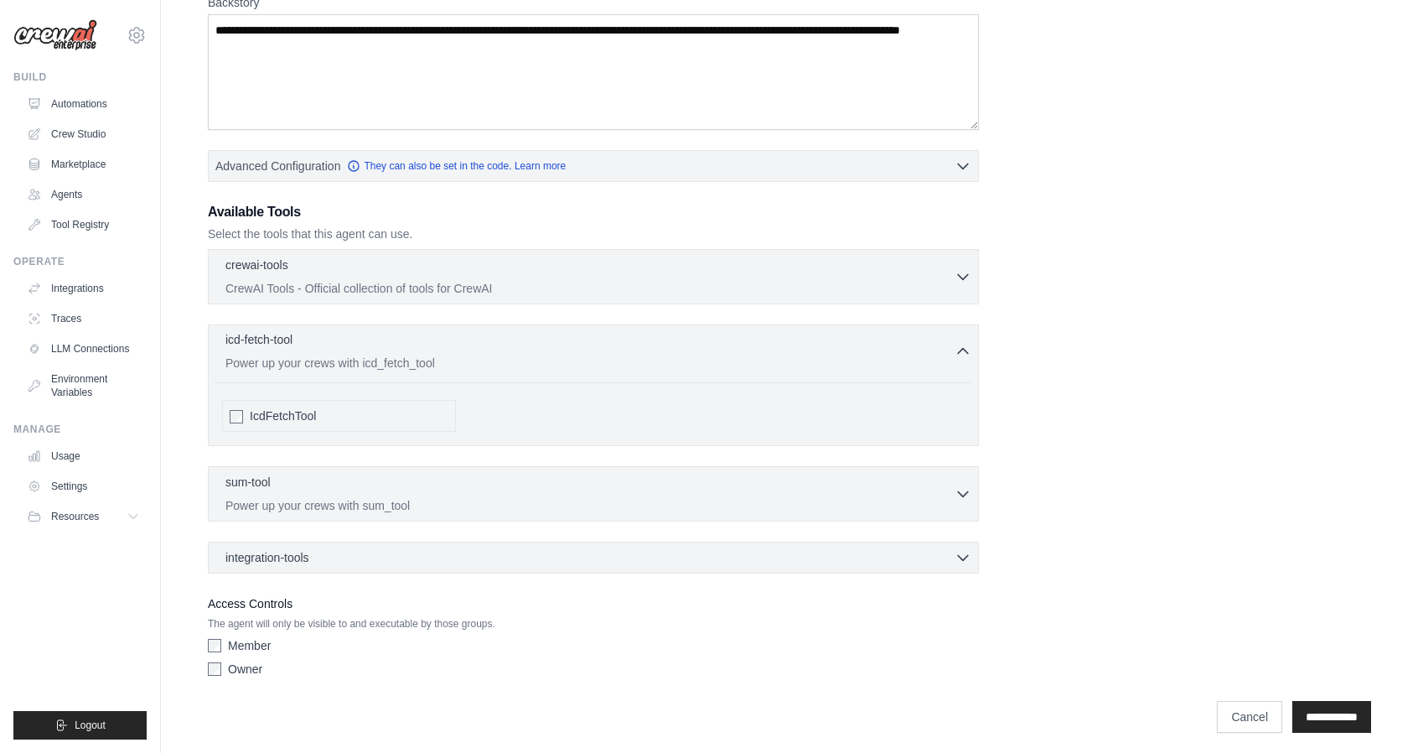
click at [666, 360] on p "Power up your crews with icd_fetch_tool" at bounding box center [589, 363] width 729 height 17
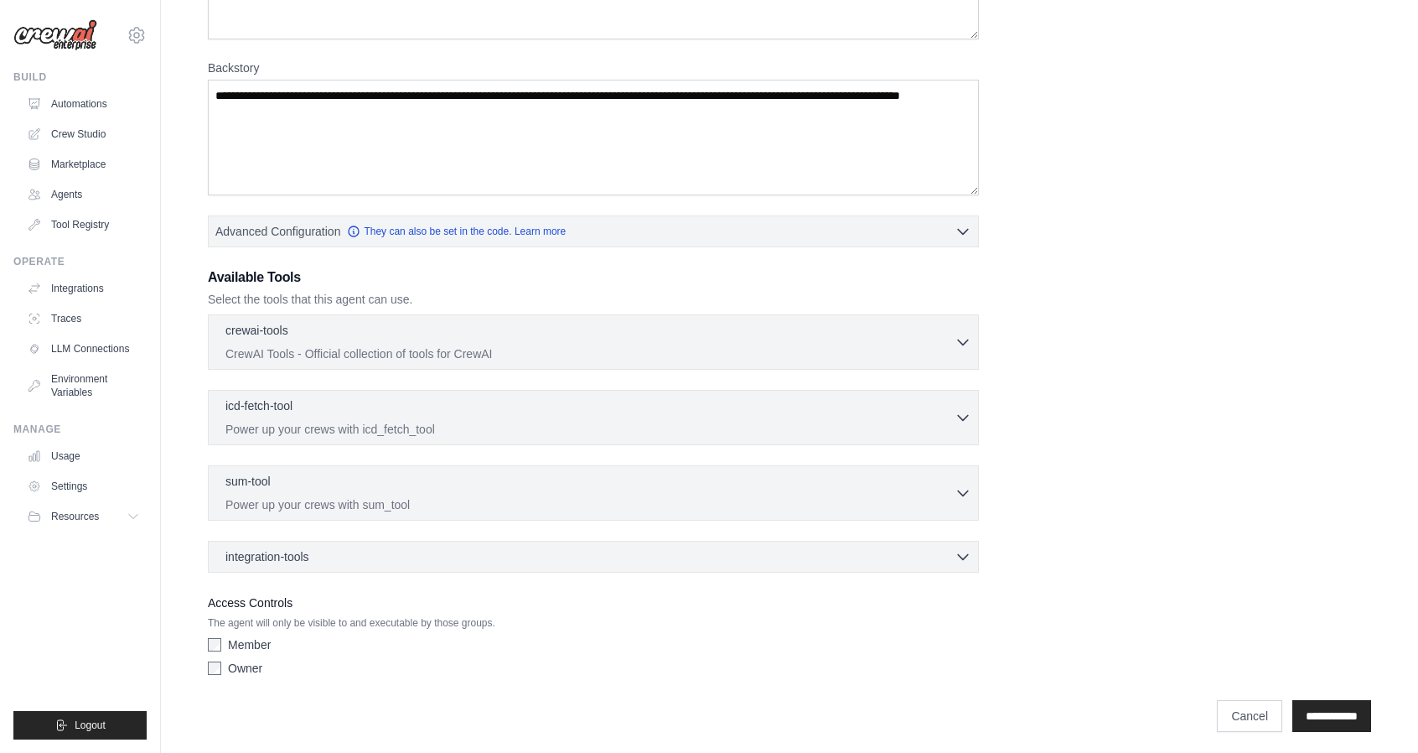
click at [1365, 311] on div "Role Goal Backstory Advanced Configuration They can also be set in the code. Le…" at bounding box center [789, 274] width 1163 height 818
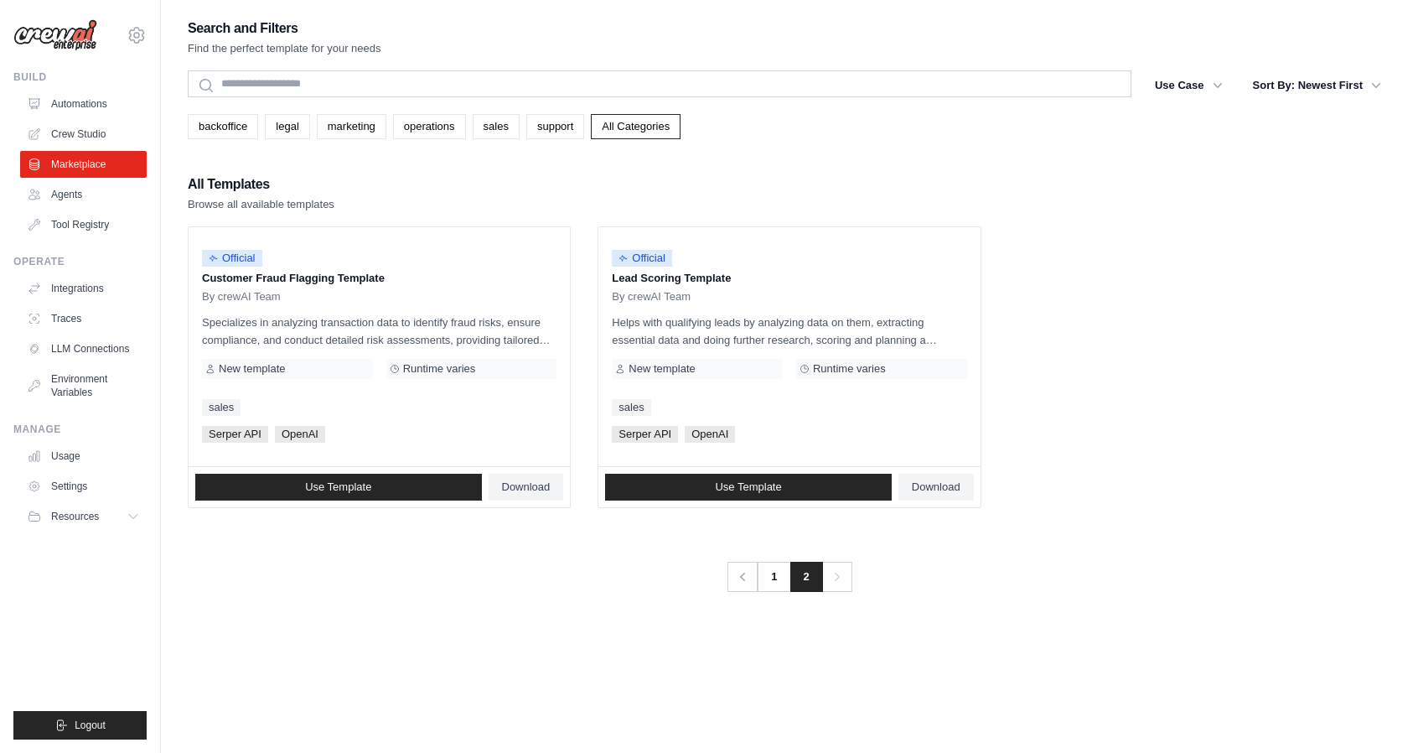
drag, startPoint x: 1085, startPoint y: 209, endPoint x: 1081, endPoint y: 196, distance: 13.0
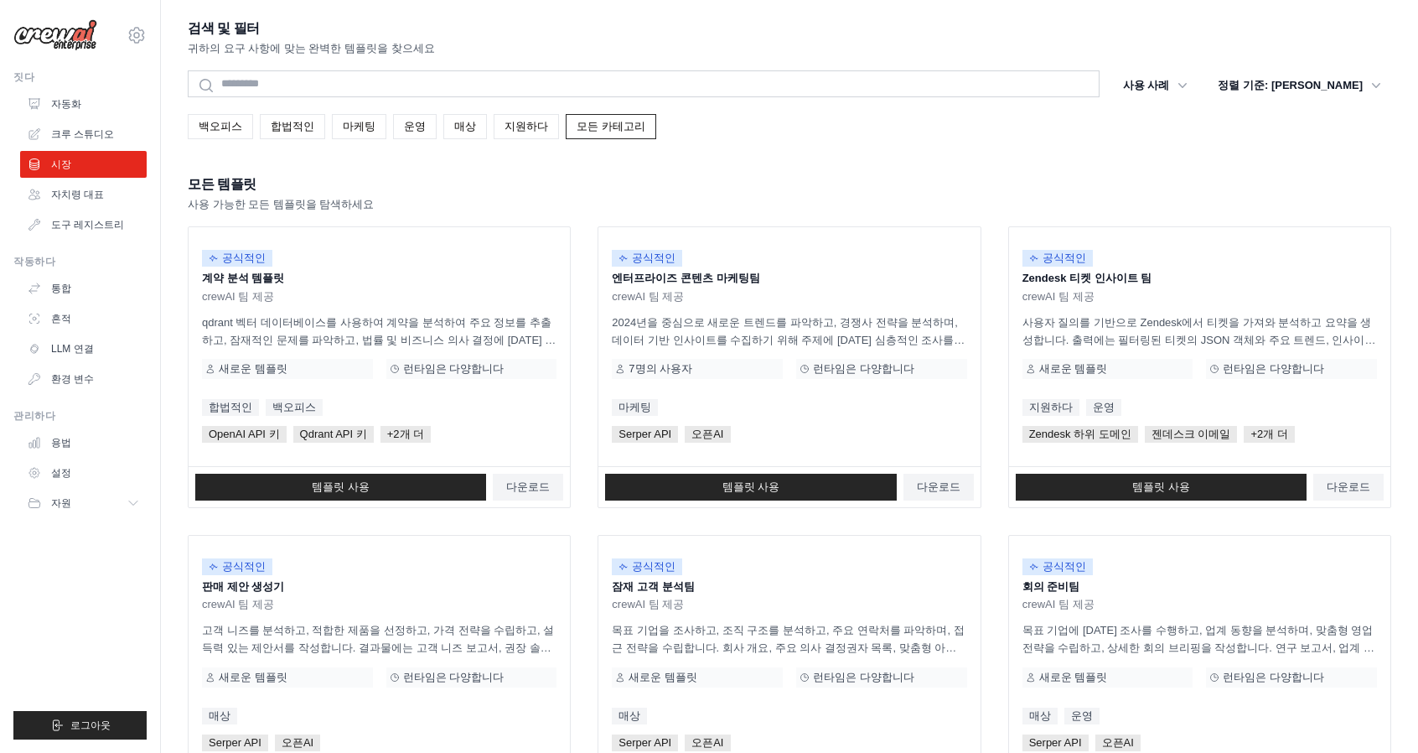
scroll to position [754, 0]
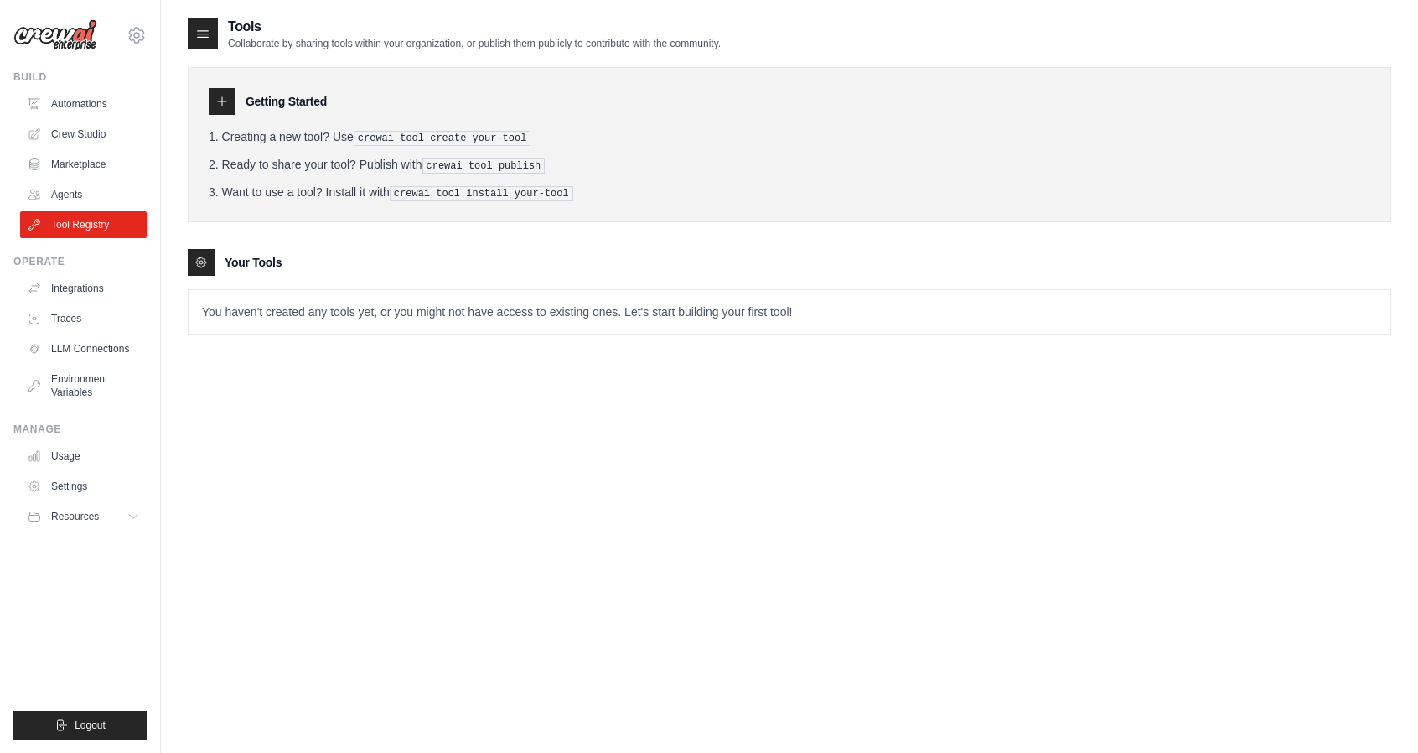
drag, startPoint x: 855, startPoint y: 223, endPoint x: 864, endPoint y: 209, distance: 17.0
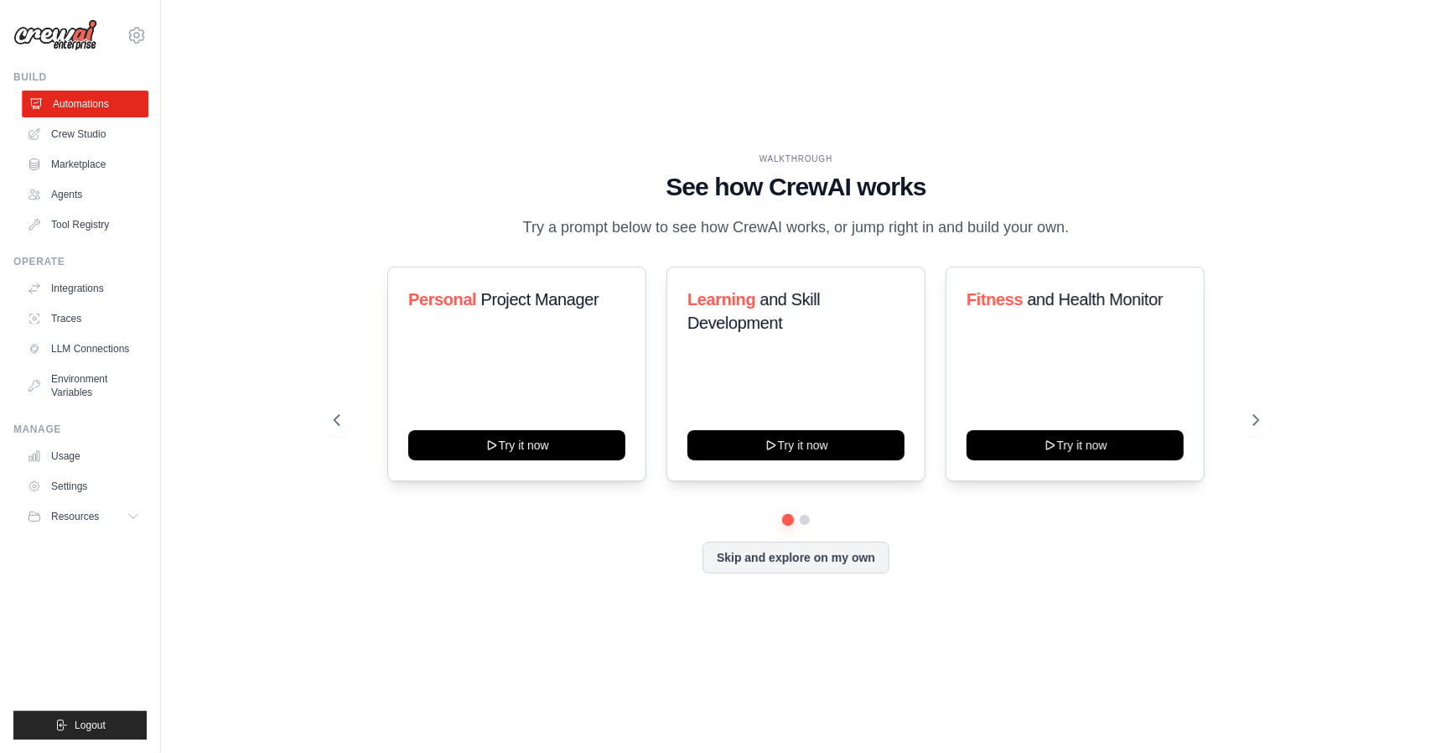
click at [61, 91] on link "Automations" at bounding box center [85, 104] width 127 height 27
click at [57, 510] on span "Resources" at bounding box center [77, 516] width 48 height 13
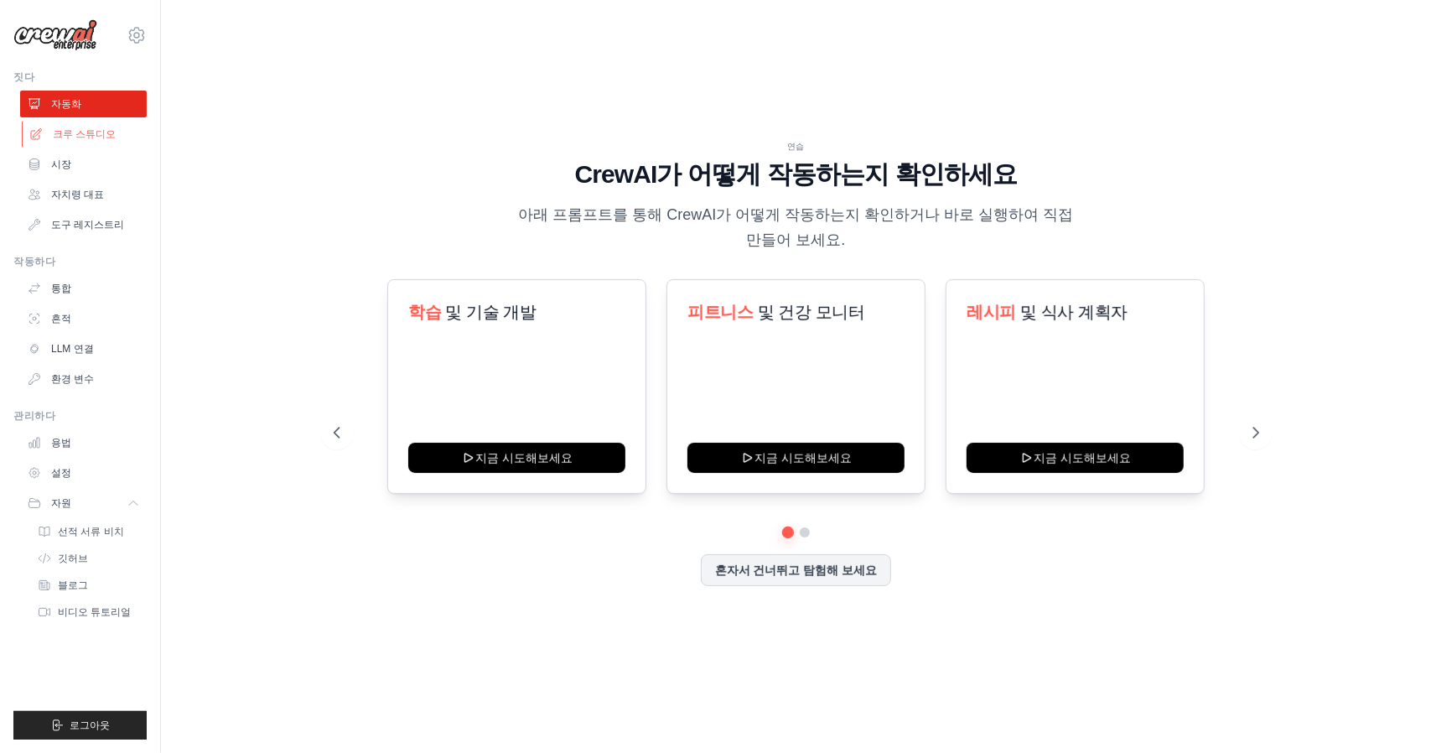
click at [83, 137] on font "크루 스튜디오" at bounding box center [84, 134] width 63 height 12
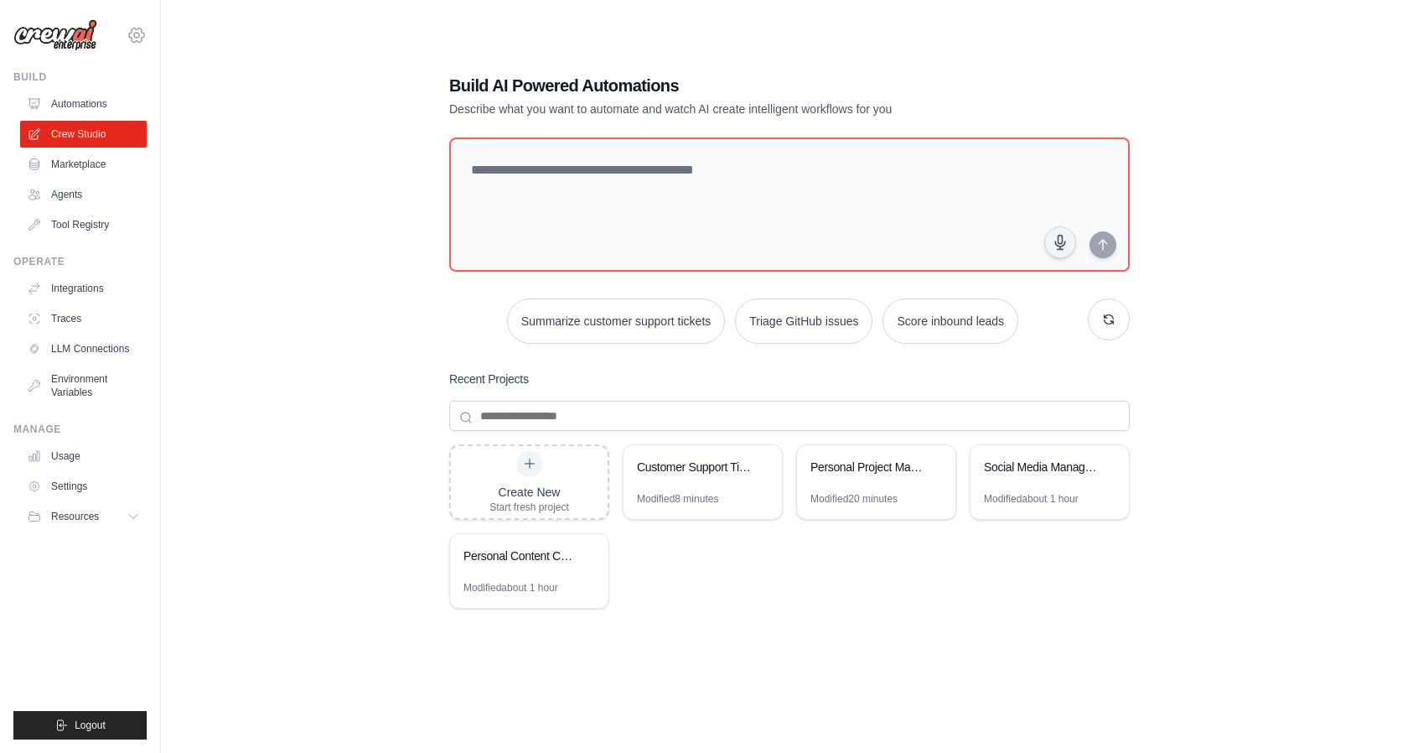
click at [137, 39] on icon at bounding box center [137, 35] width 20 height 20
click at [74, 36] on img at bounding box center [55, 35] width 84 height 32
click at [60, 105] on link "Automations" at bounding box center [85, 104] width 127 height 27
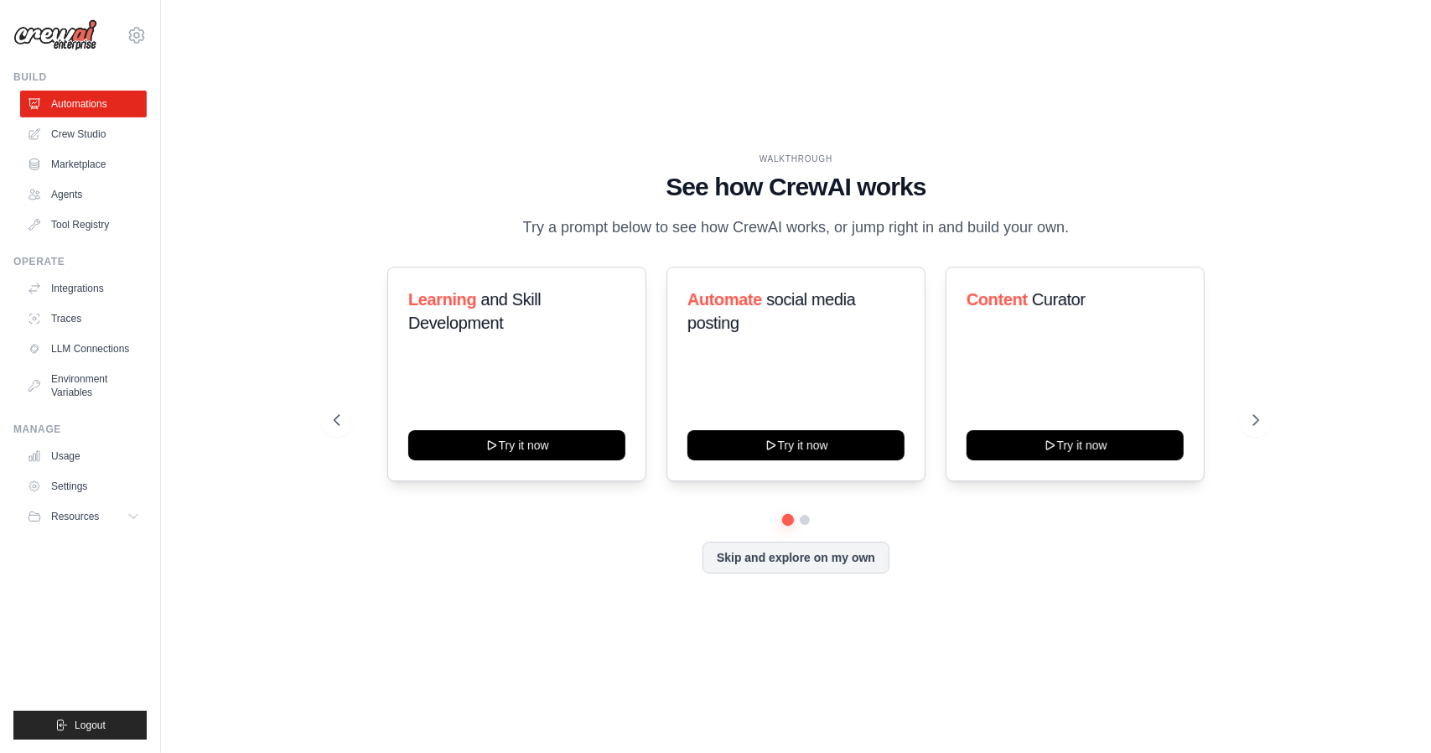
click at [389, 98] on div "WALKTHROUGH See how [PERSON_NAME] works Try a prompt below to see how [PERSON_N…" at bounding box center [796, 376] width 1216 height 719
click at [75, 318] on link "Traces" at bounding box center [85, 318] width 127 height 27
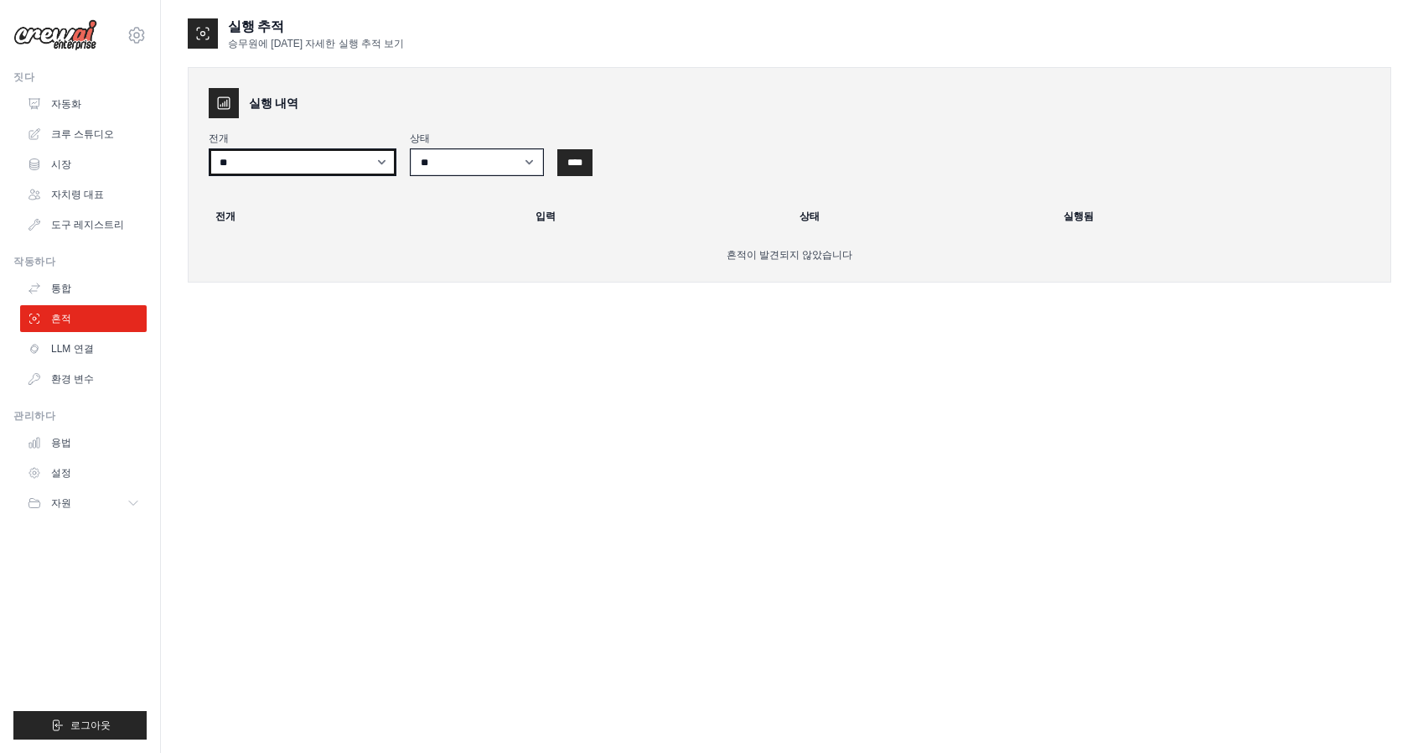
click at [356, 171] on select "**" at bounding box center [303, 162] width 188 height 28
click at [668, 148] on div "전개 ** 상태 ** *** **** ** ****" at bounding box center [790, 154] width 1162 height 44
click at [583, 170] on input "****" at bounding box center [574, 162] width 35 height 27
click at [334, 169] on select "**" at bounding box center [303, 162] width 188 height 28
click at [454, 80] on div "실행 내역 전개 ** 상태 ** *** **** ** **** 전개 입력 상태 실행됨 흔적이 발견되지 않았습니다" at bounding box center [790, 174] width 1204 height 215
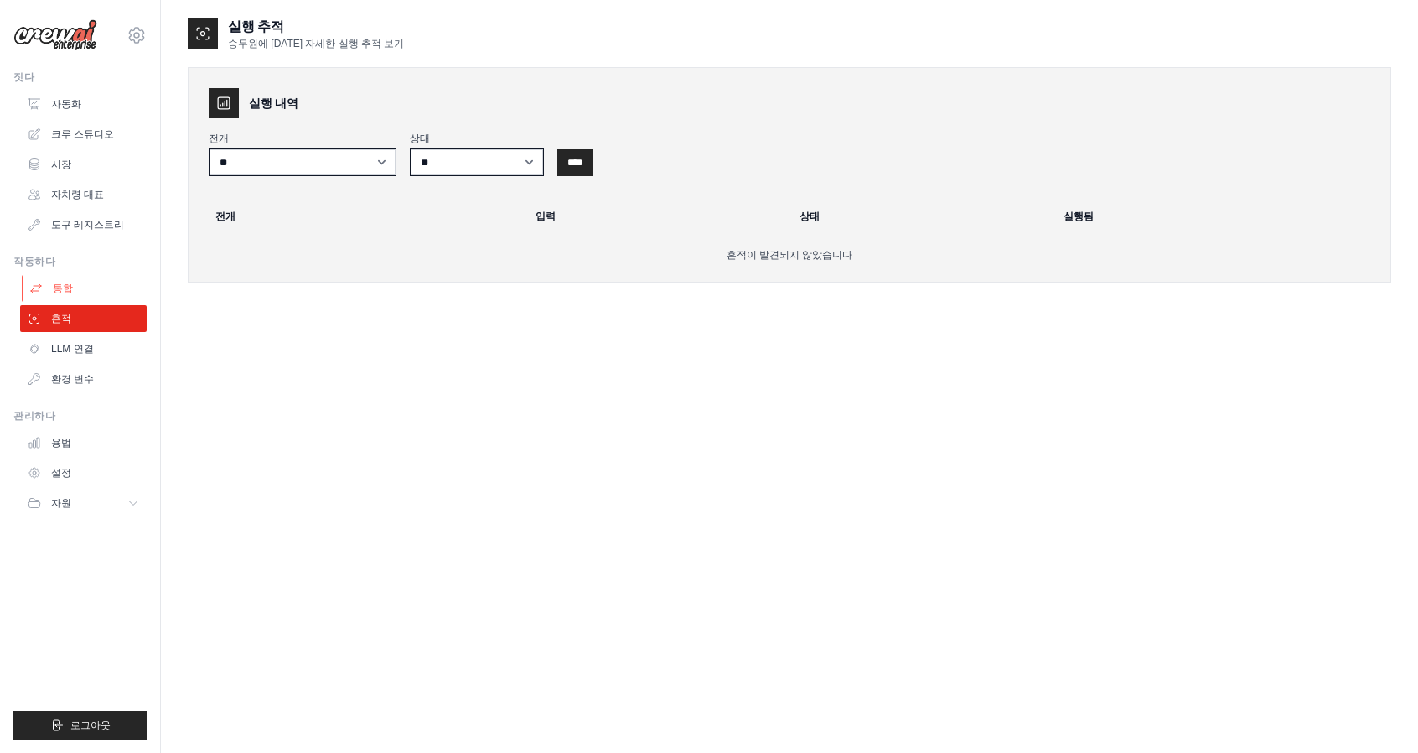
click at [58, 293] on font "통합" at bounding box center [63, 288] width 20 height 12
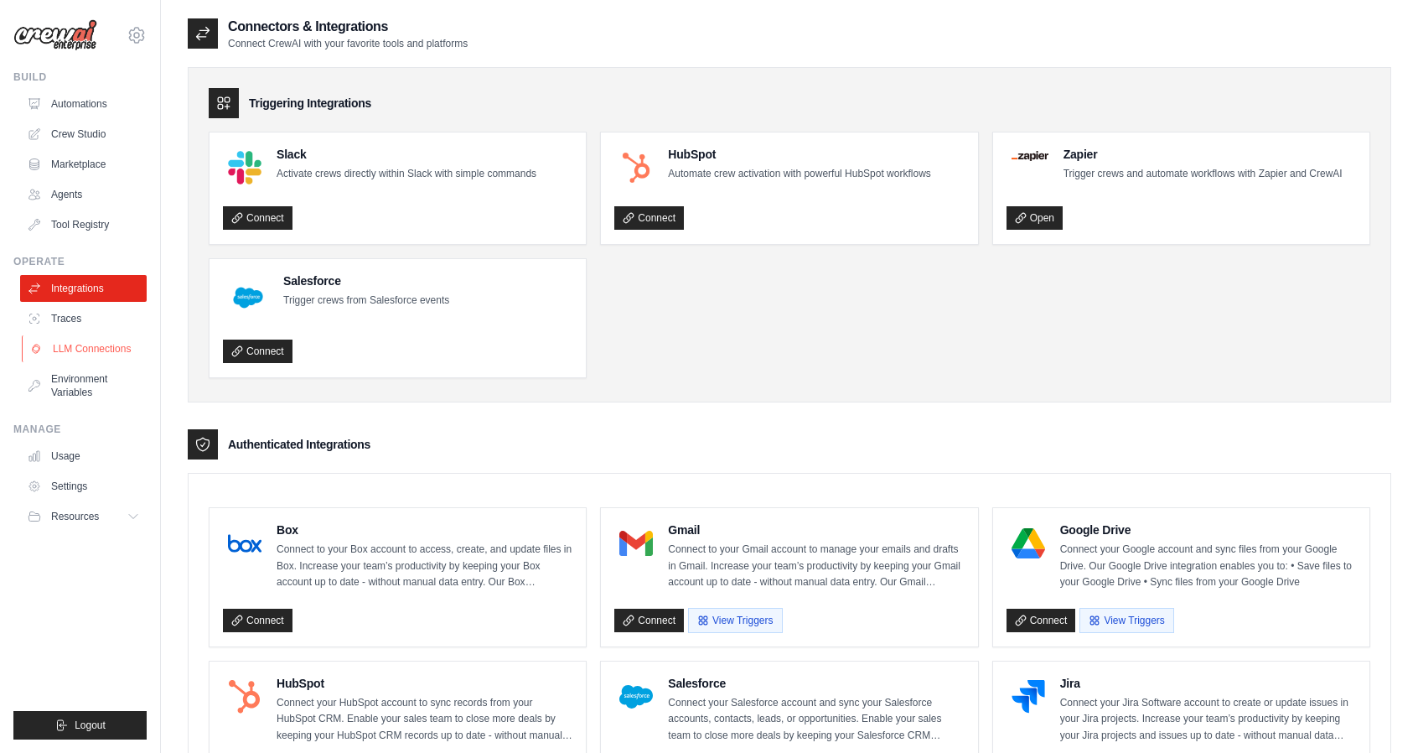
click at [84, 356] on link "LLM Connections" at bounding box center [85, 348] width 127 height 27
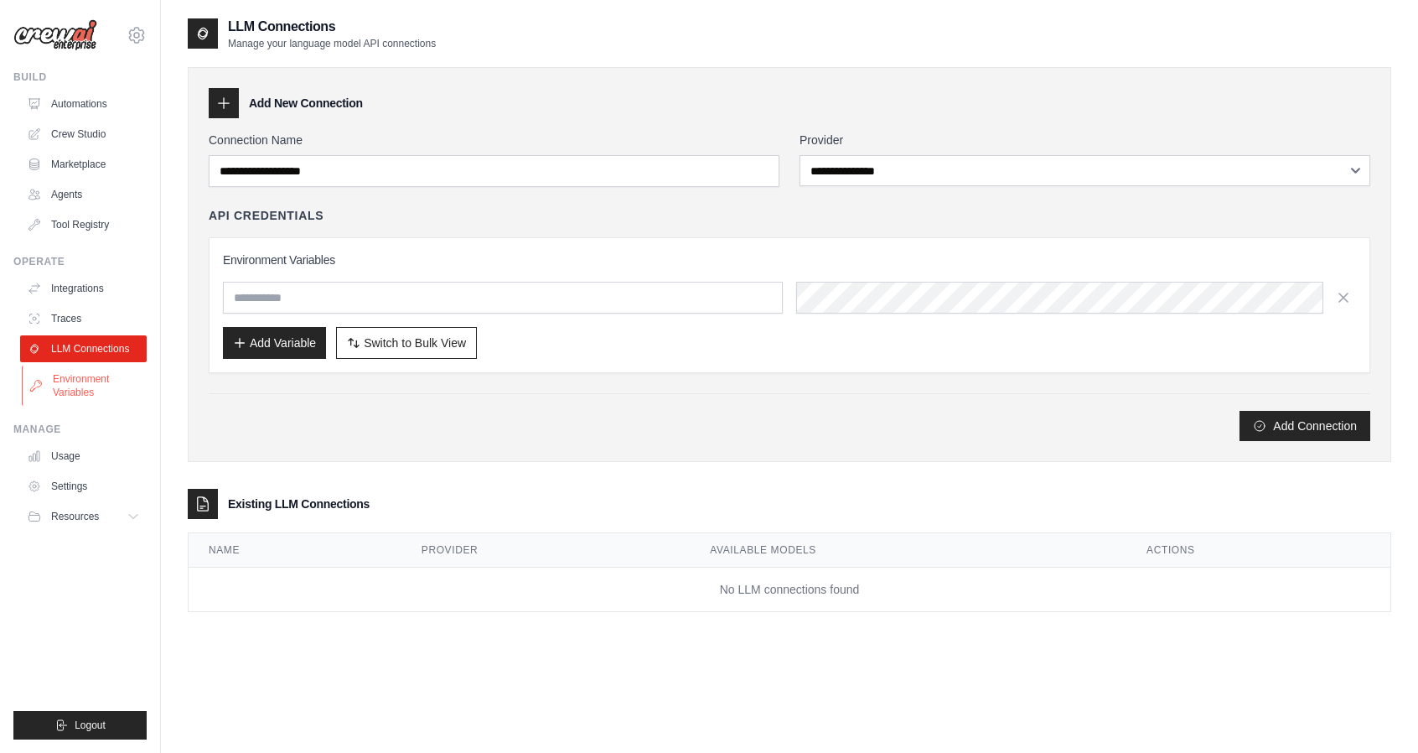
click at [72, 387] on link "Environment Variables" at bounding box center [85, 385] width 127 height 40
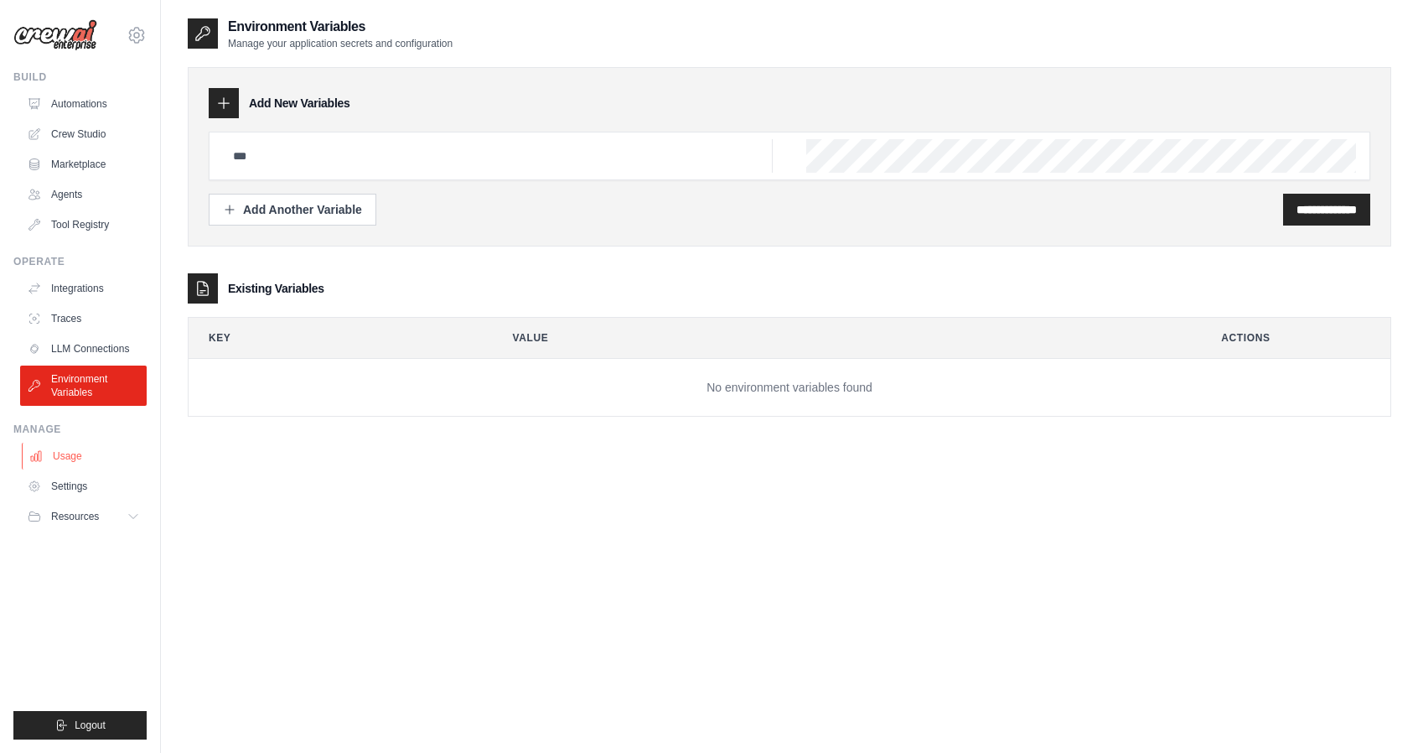
click at [66, 459] on link "Usage" at bounding box center [85, 456] width 127 height 27
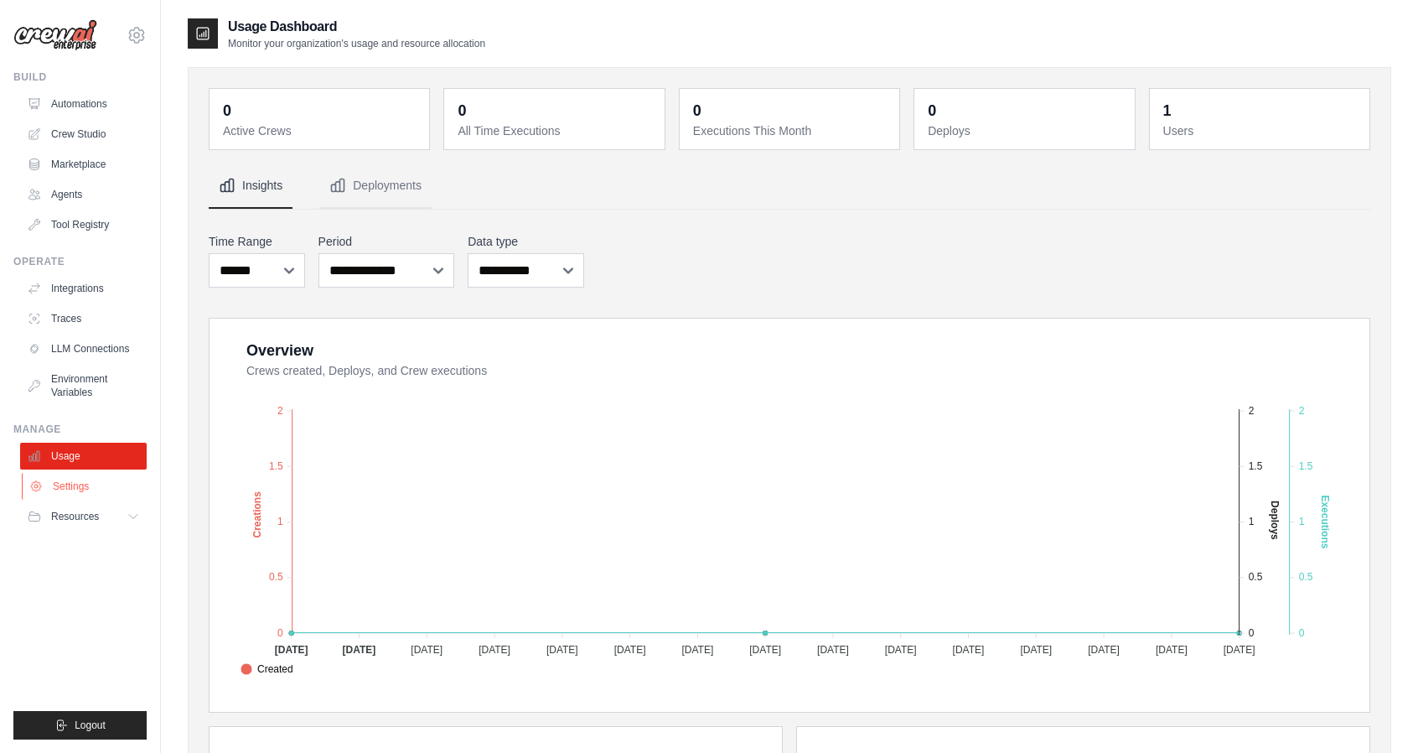
click at [63, 479] on link "Settings" at bounding box center [85, 486] width 127 height 27
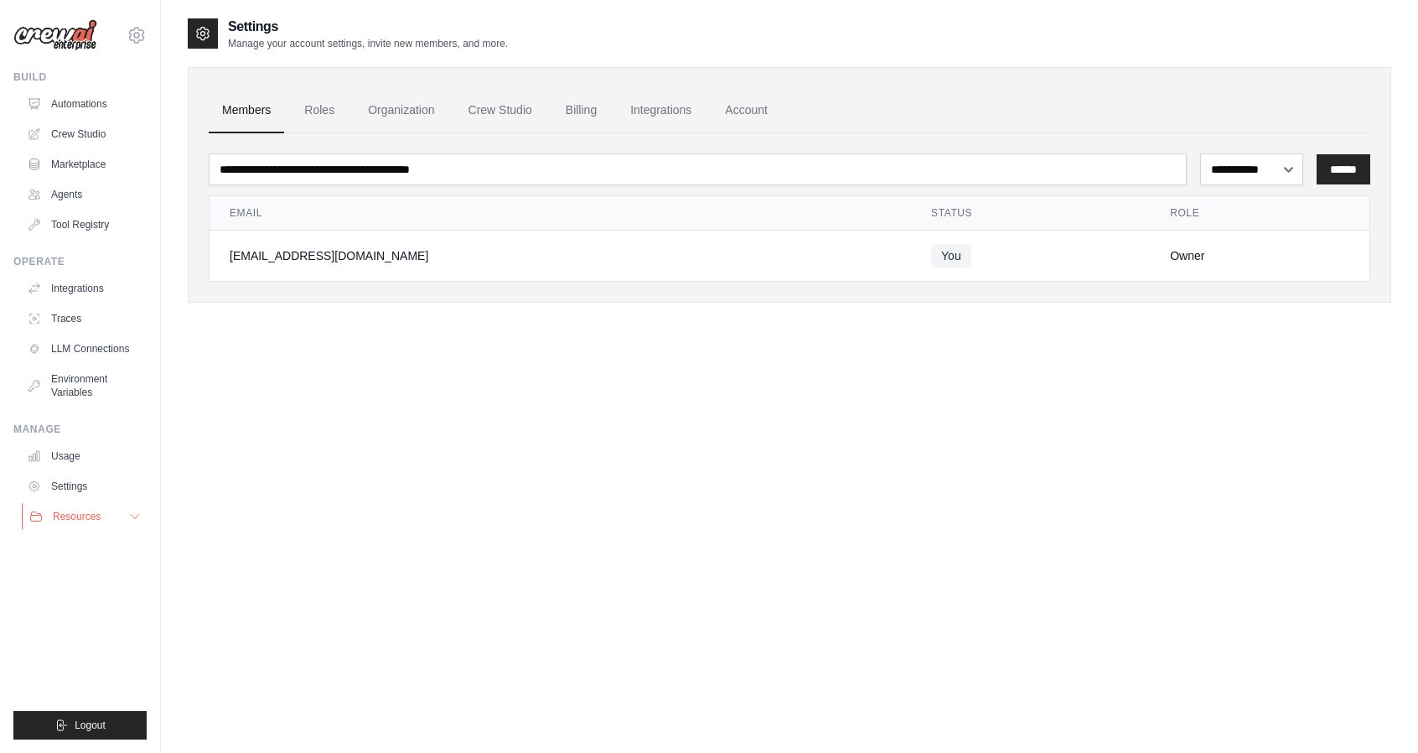
click at [85, 514] on span "Resources" at bounding box center [77, 516] width 48 height 13
click at [120, 549] on span "Documentation" at bounding box center [94, 544] width 68 height 13
click at [78, 96] on link "Automations" at bounding box center [85, 104] width 127 height 27
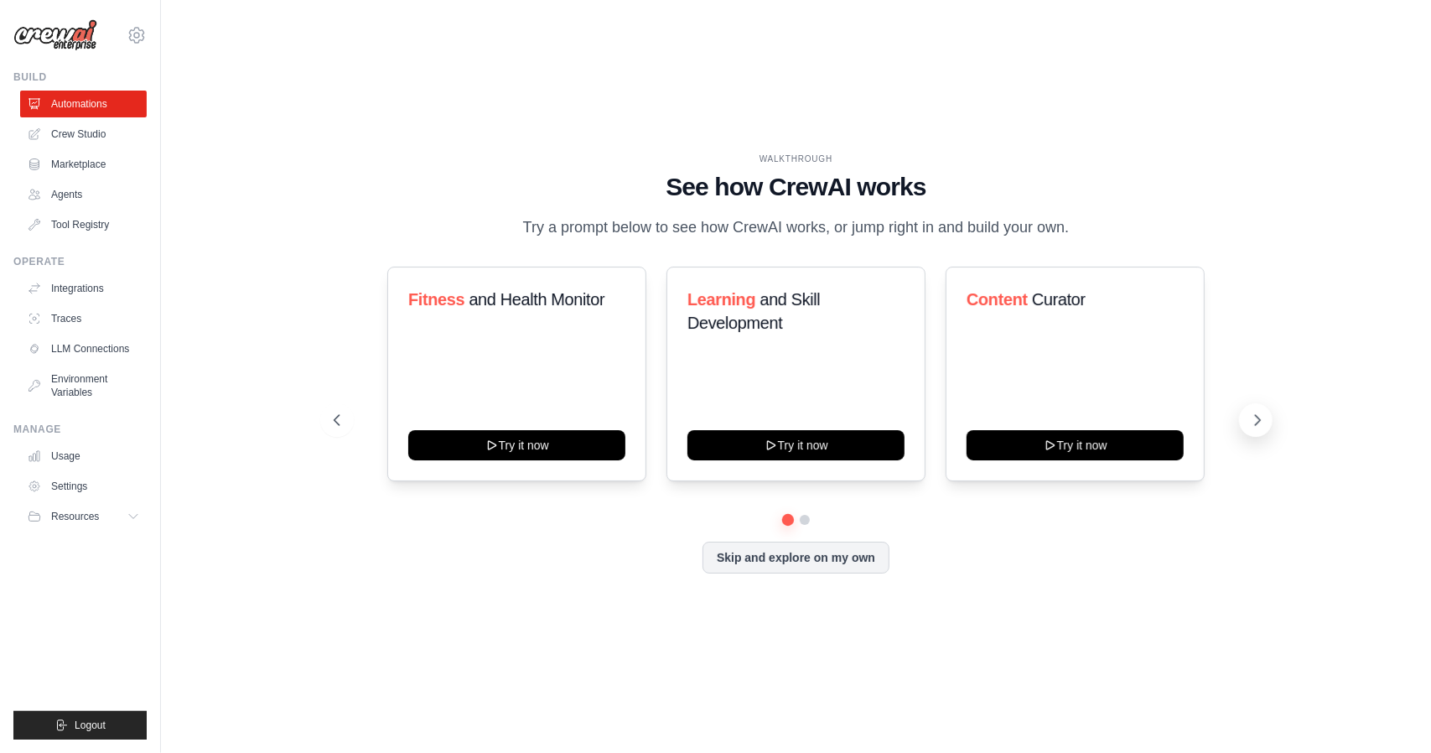
click at [1256, 428] on icon at bounding box center [1257, 420] width 17 height 17
click at [1243, 429] on button at bounding box center [1256, 420] width 34 height 34
click at [349, 435] on button at bounding box center [337, 420] width 34 height 34
click at [110, 143] on link "Crew Studio" at bounding box center [85, 134] width 127 height 27
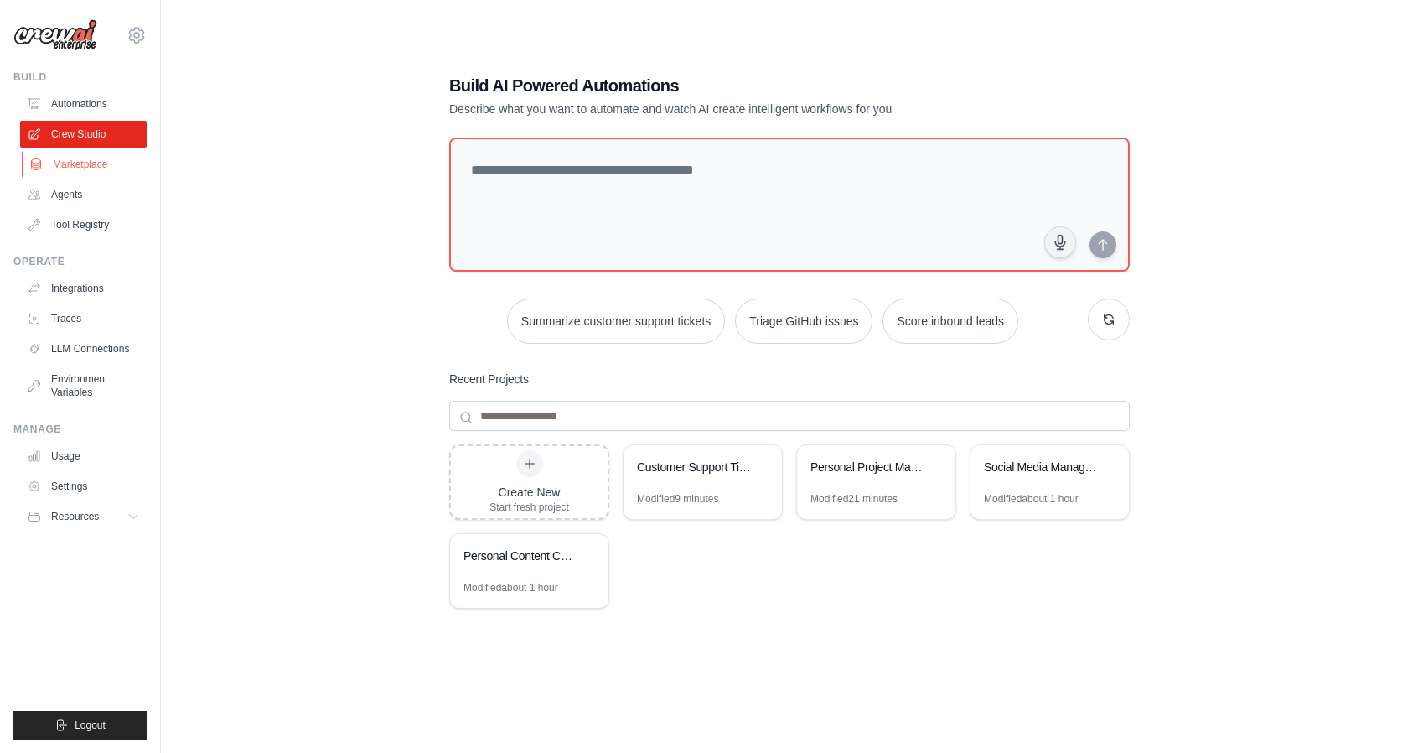
click at [117, 174] on link "Marketplace" at bounding box center [85, 164] width 127 height 27
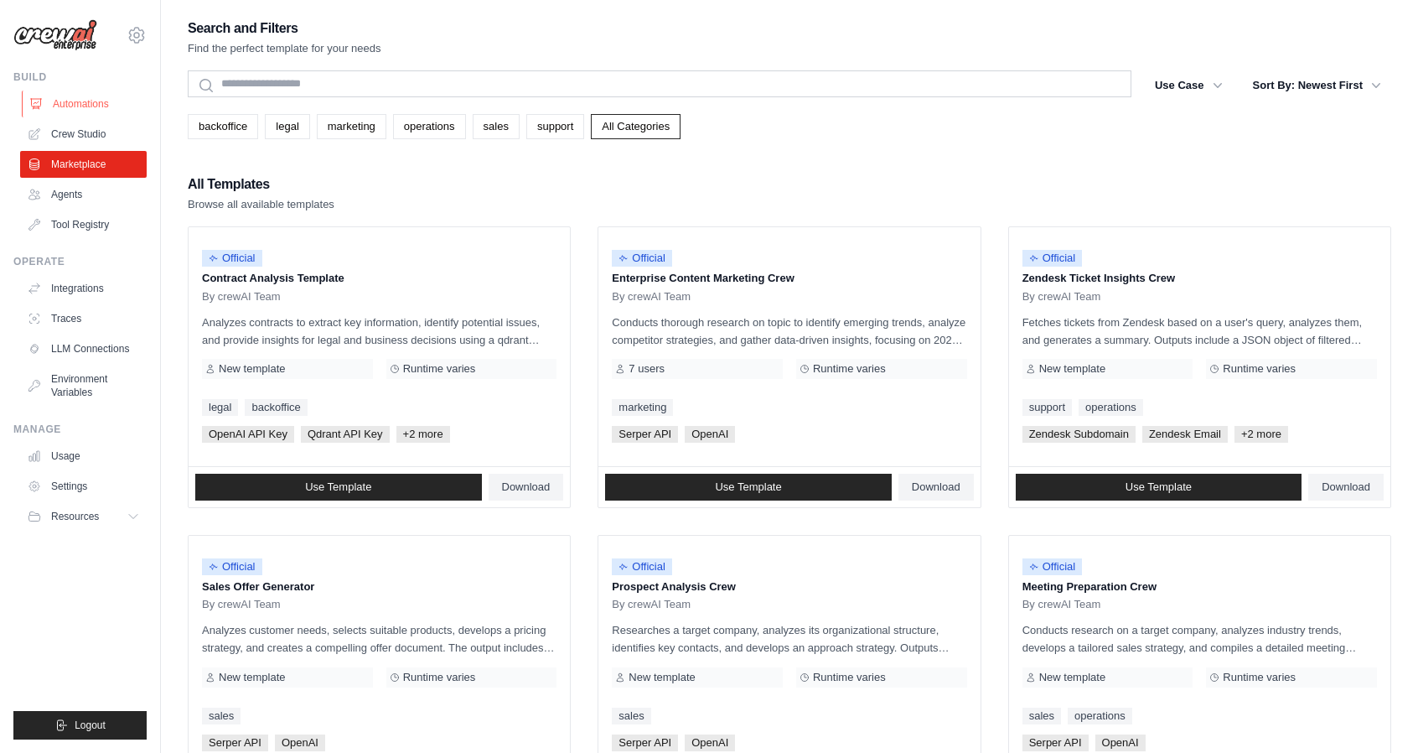
click at [80, 106] on link "Automations" at bounding box center [85, 104] width 127 height 27
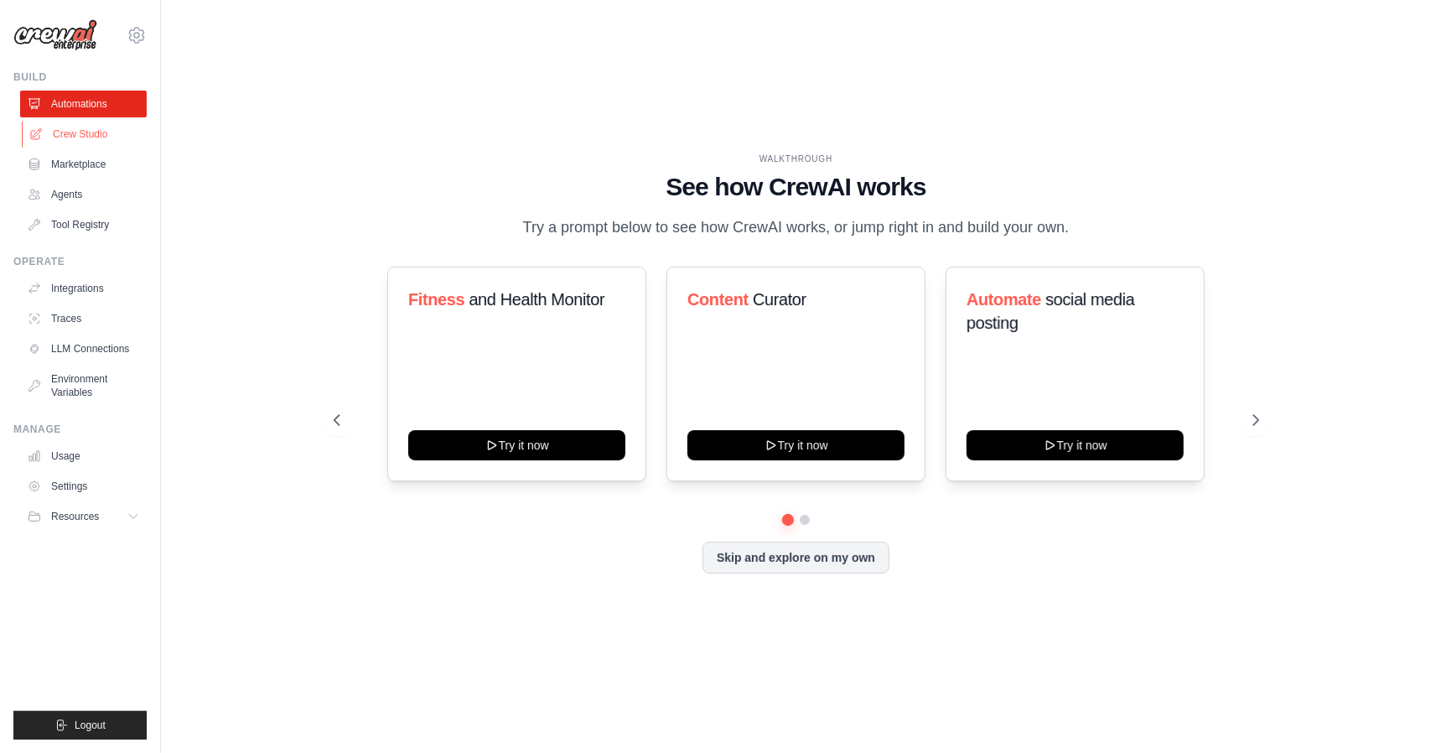
click at [81, 143] on link "Crew Studio" at bounding box center [85, 134] width 127 height 27
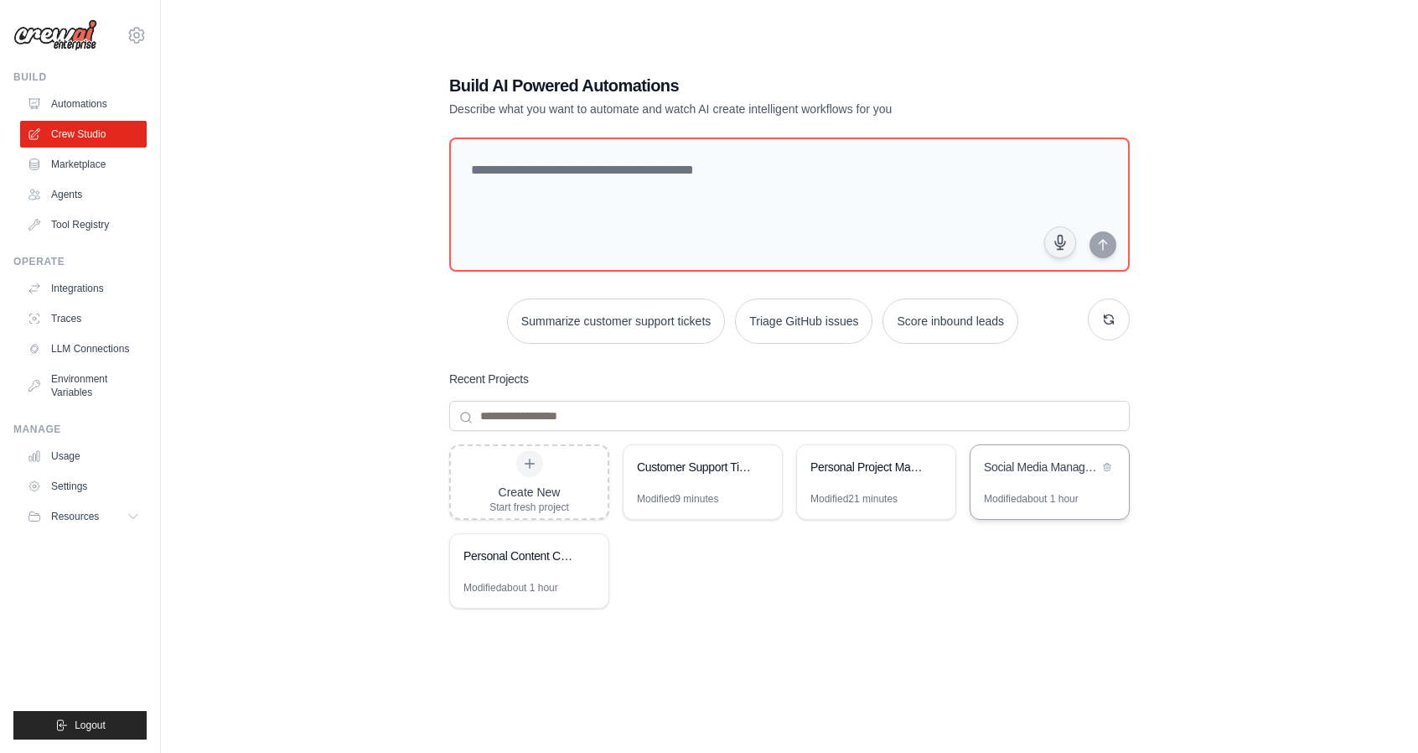
click at [1029, 469] on div "Social Media Management Automation" at bounding box center [1041, 467] width 115 height 17
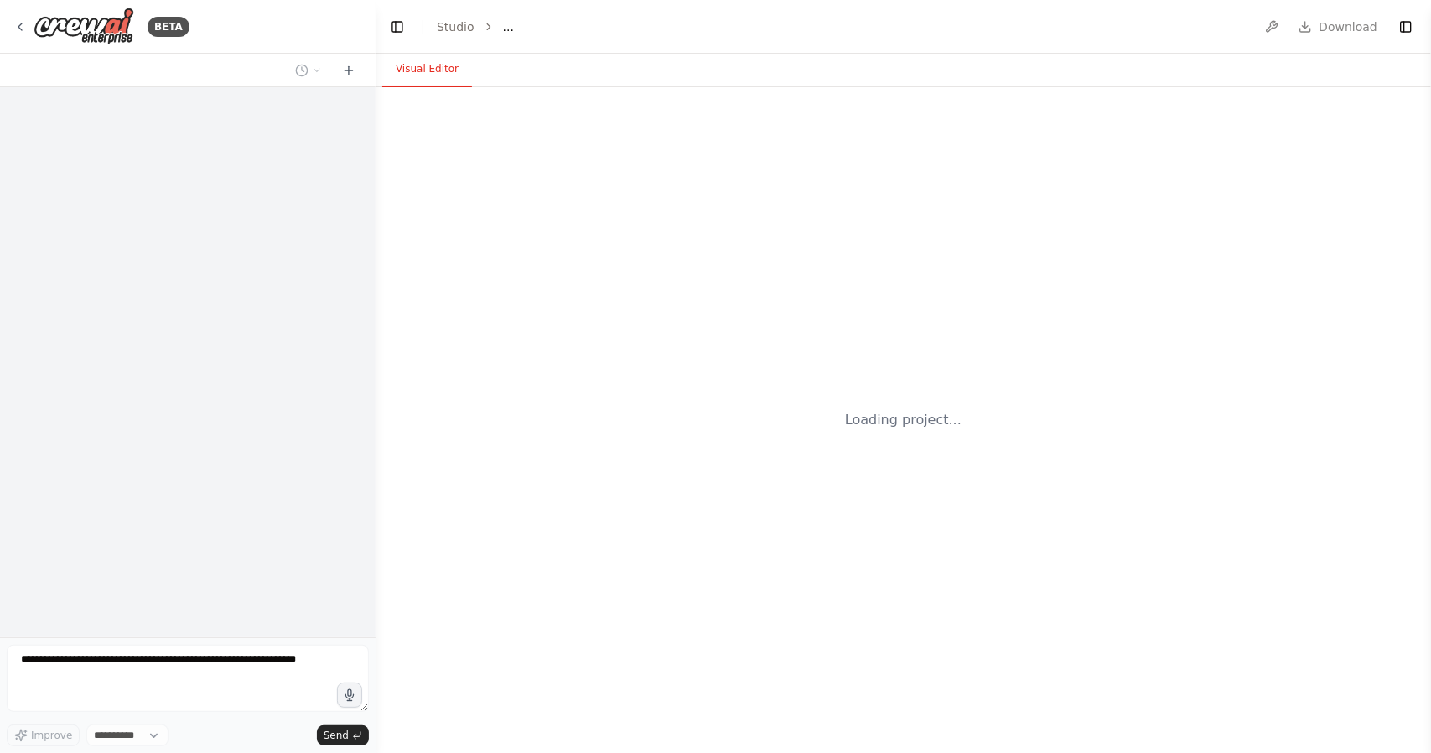
select select "****"
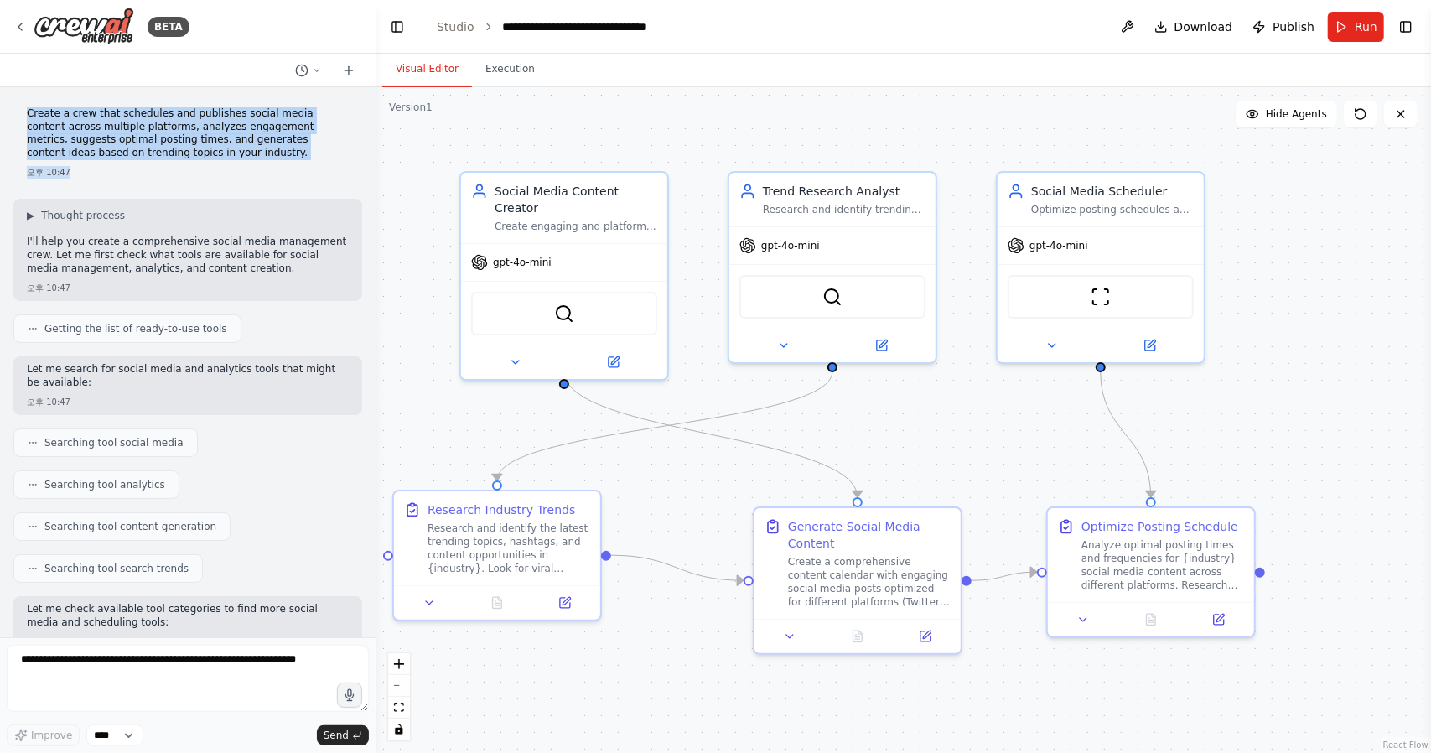
drag, startPoint x: 173, startPoint y: 150, endPoint x: 12, endPoint y: 104, distance: 167.4
click at [12, 104] on div "Create a crew that schedules and publishes social media content across multiple…" at bounding box center [188, 362] width 376 height 550
click at [202, 152] on p "Create a crew that schedules and publishes social media content across multiple…" at bounding box center [188, 133] width 322 height 52
drag, startPoint x: 195, startPoint y: 158, endPoint x: 10, endPoint y: 118, distance: 189.4
click at [10, 118] on div "Create a crew that schedules and publishes social media content across multiple…" at bounding box center [188, 362] width 376 height 550
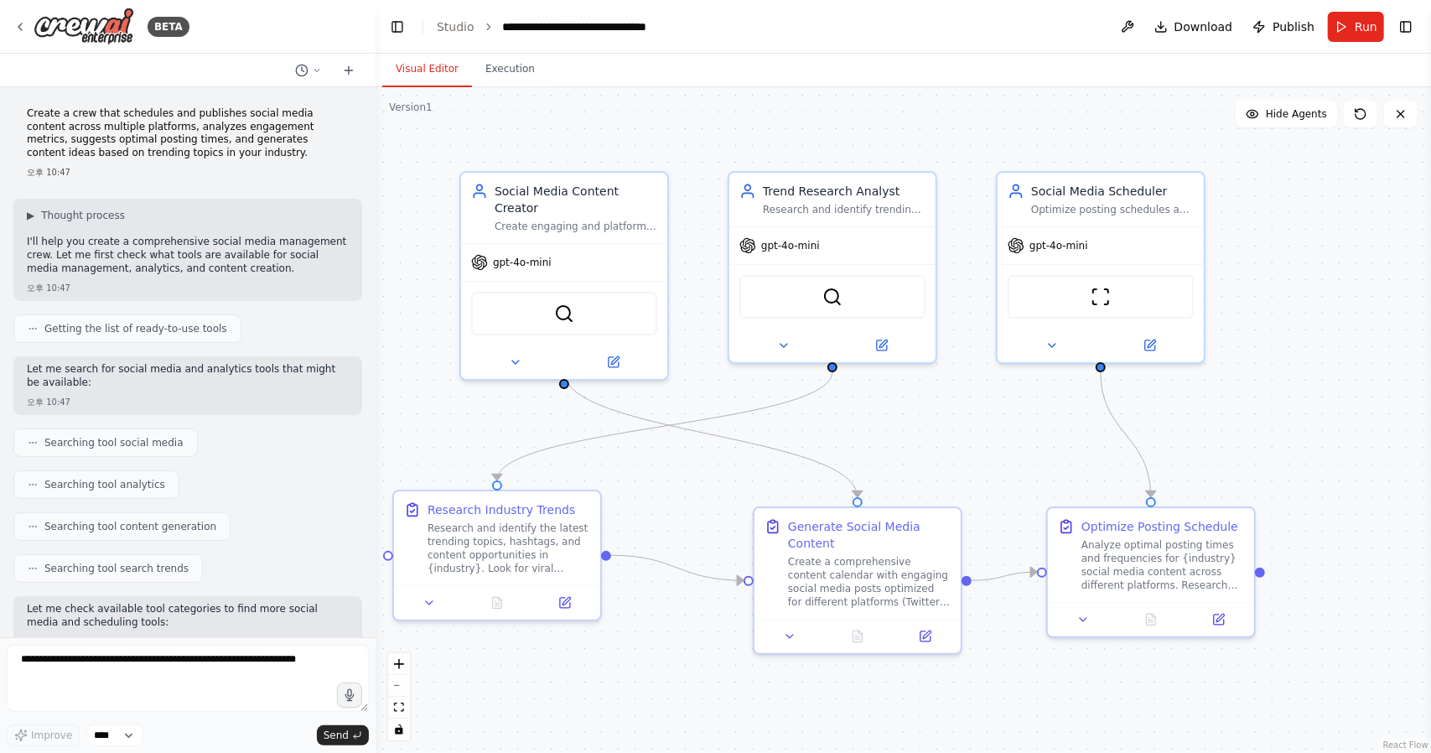
click at [329, 181] on div "Create a crew that schedules and publishes social media content across multiple…" at bounding box center [187, 143] width 349 height 85
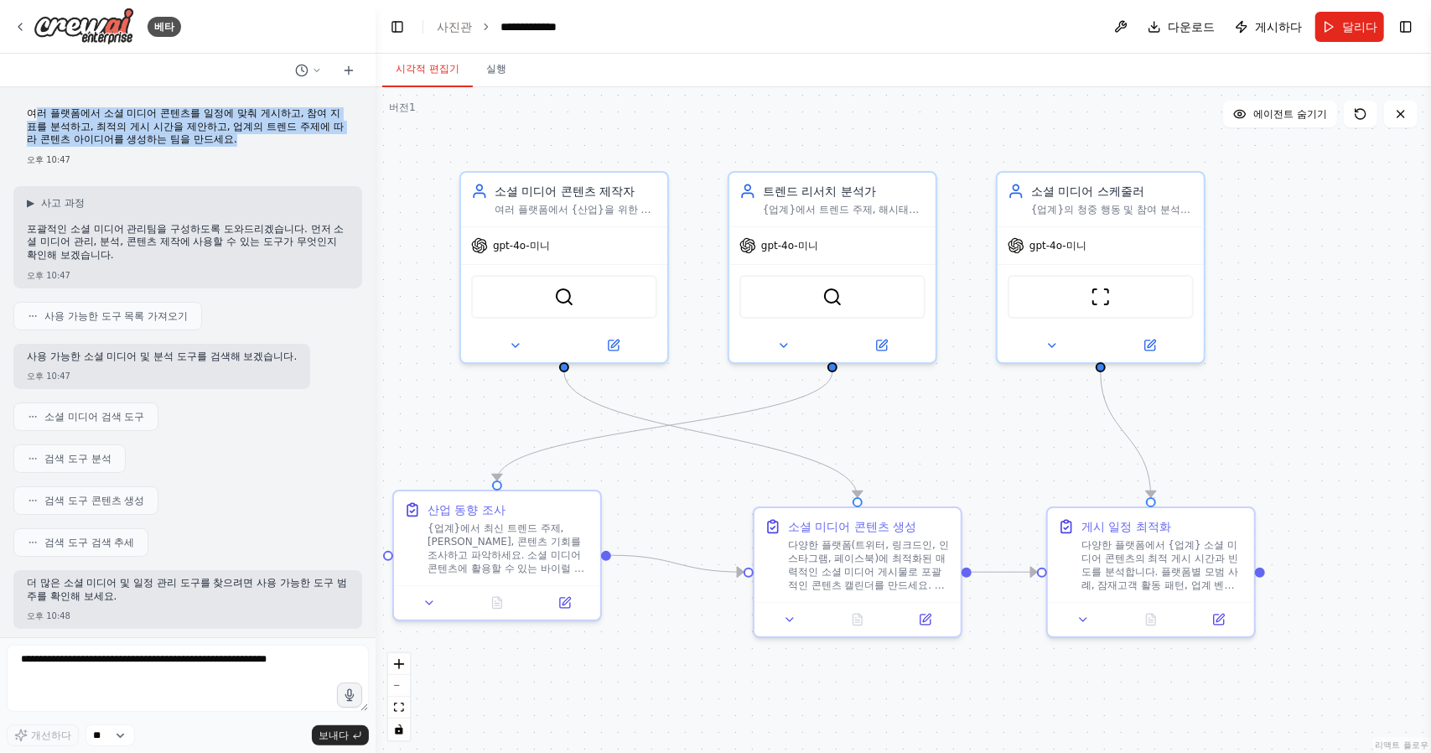
drag, startPoint x: 275, startPoint y: 142, endPoint x: 34, endPoint y: 105, distance: 244.2
click at [34, 105] on div "여러 플랫폼에서 소셜 미디어 콘텐츠를 일정에 맞춰 게시하고, 참여 지표를 분석하고, 최적의 게시 시간을 제안하고, 업계의 트렌드 주제에 따라 …" at bounding box center [187, 137] width 349 height 72
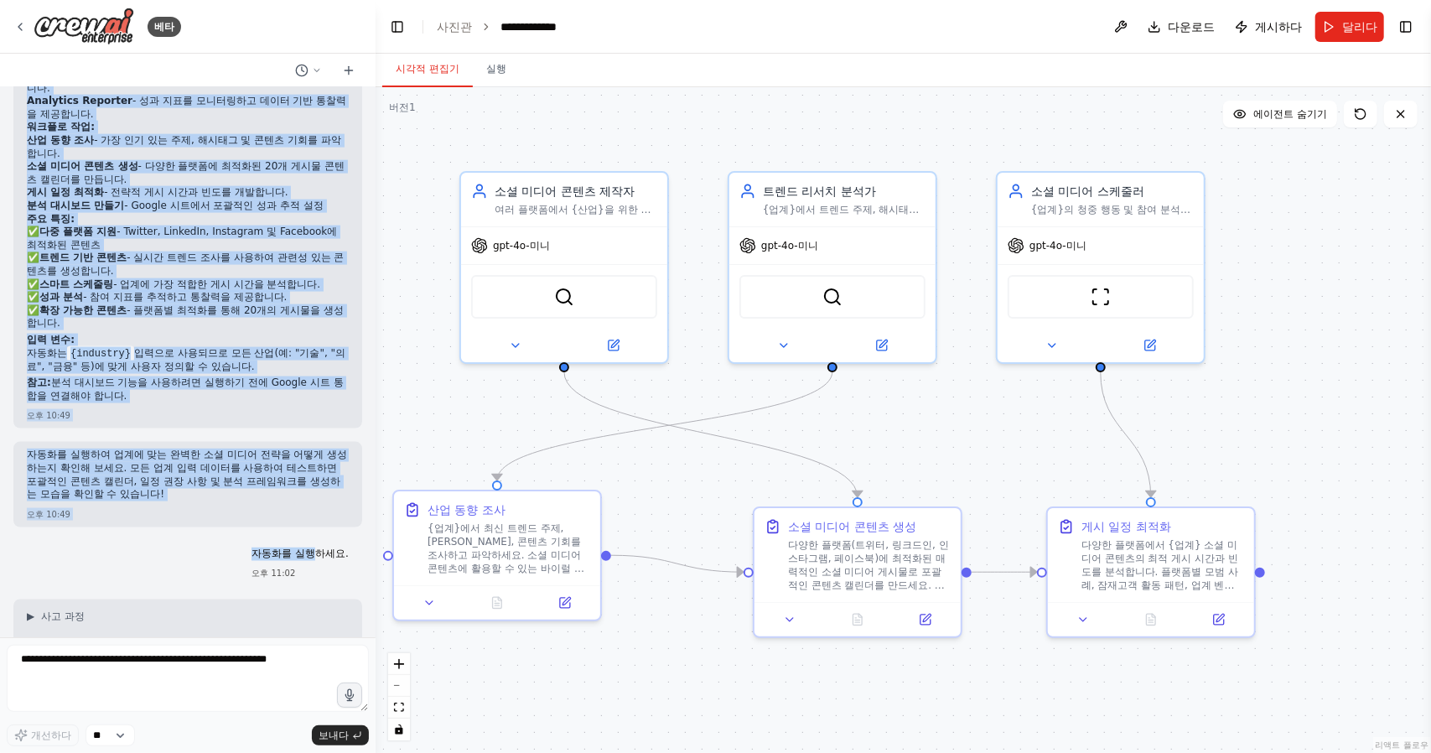
scroll to position [1593, 0]
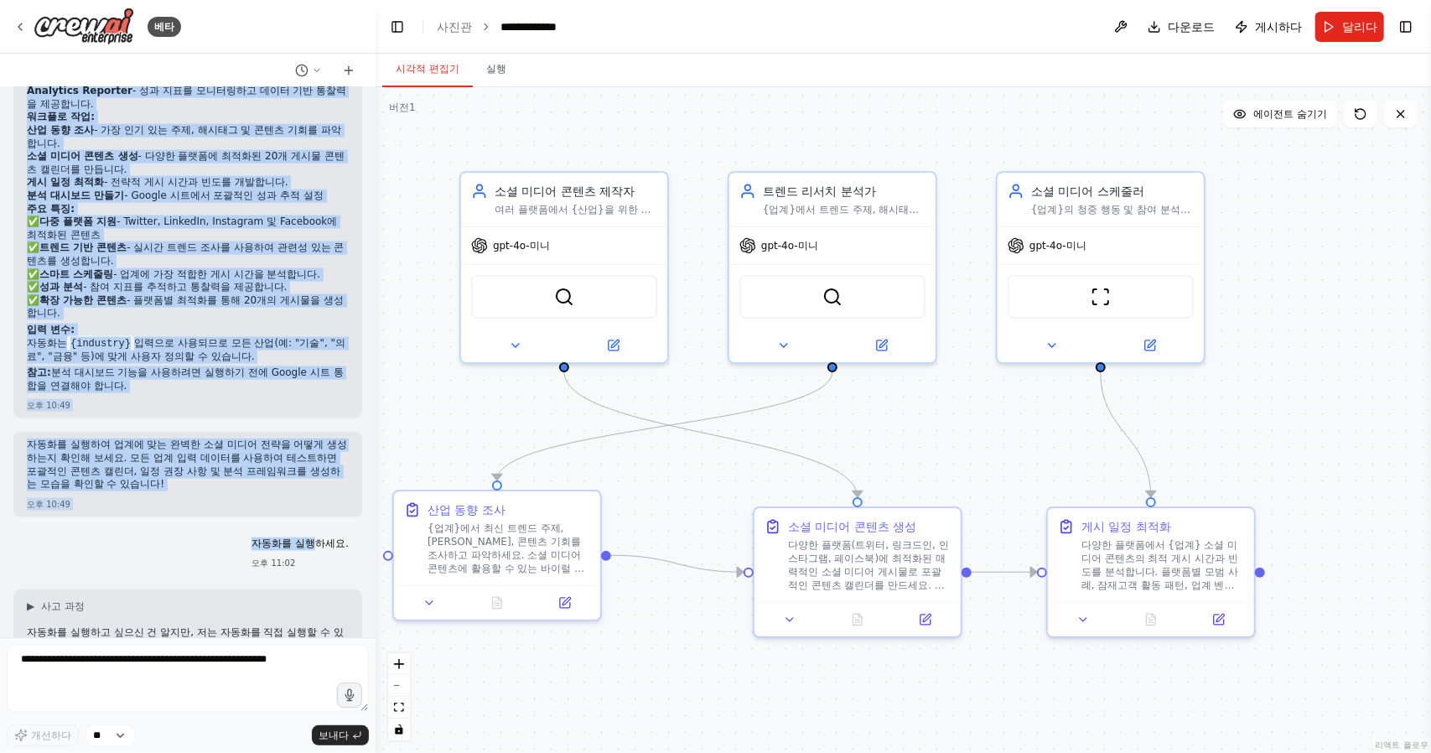
drag, startPoint x: 30, startPoint y: 175, endPoint x: 335, endPoint y: 318, distance: 336.7
click at [335, 318] on div "완벽해요! 포괄적인 소셜 미디어 관리팀을 구성했습니다. 자동화 기능은 다음과 같습니다. 생성된 [DEMOGRAPHIC_DATA]: 소셜 미디어…" at bounding box center [188, 180] width 322 height 432
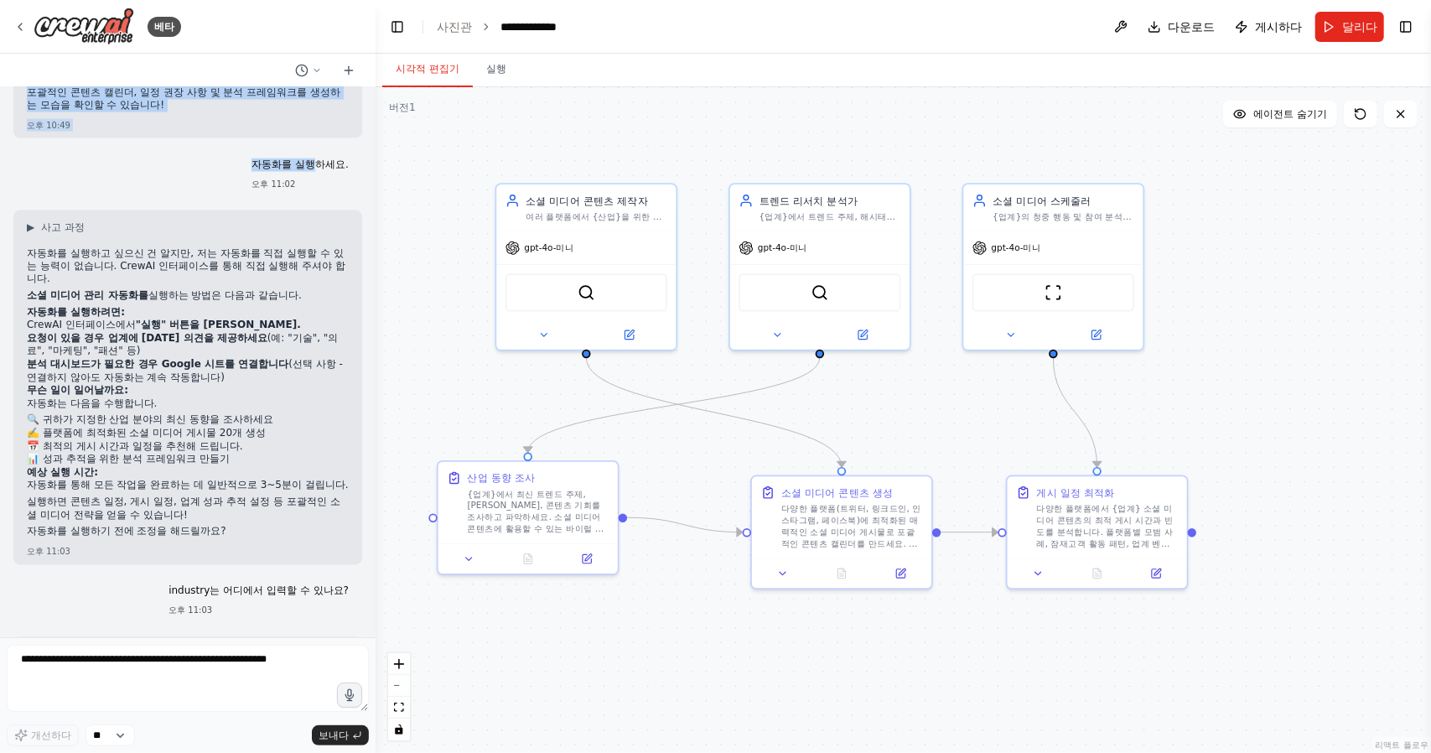
scroll to position [1970, 0]
click at [29, 259] on font "자동화를 실행하고 싶으신 건 알지만, 저는 자동화를 직접 실행할 수 있는 능력이 없습니다. CrewAI 인터페이스를 통해 직접 실행해 주셔야 …" at bounding box center [186, 268] width 319 height 38
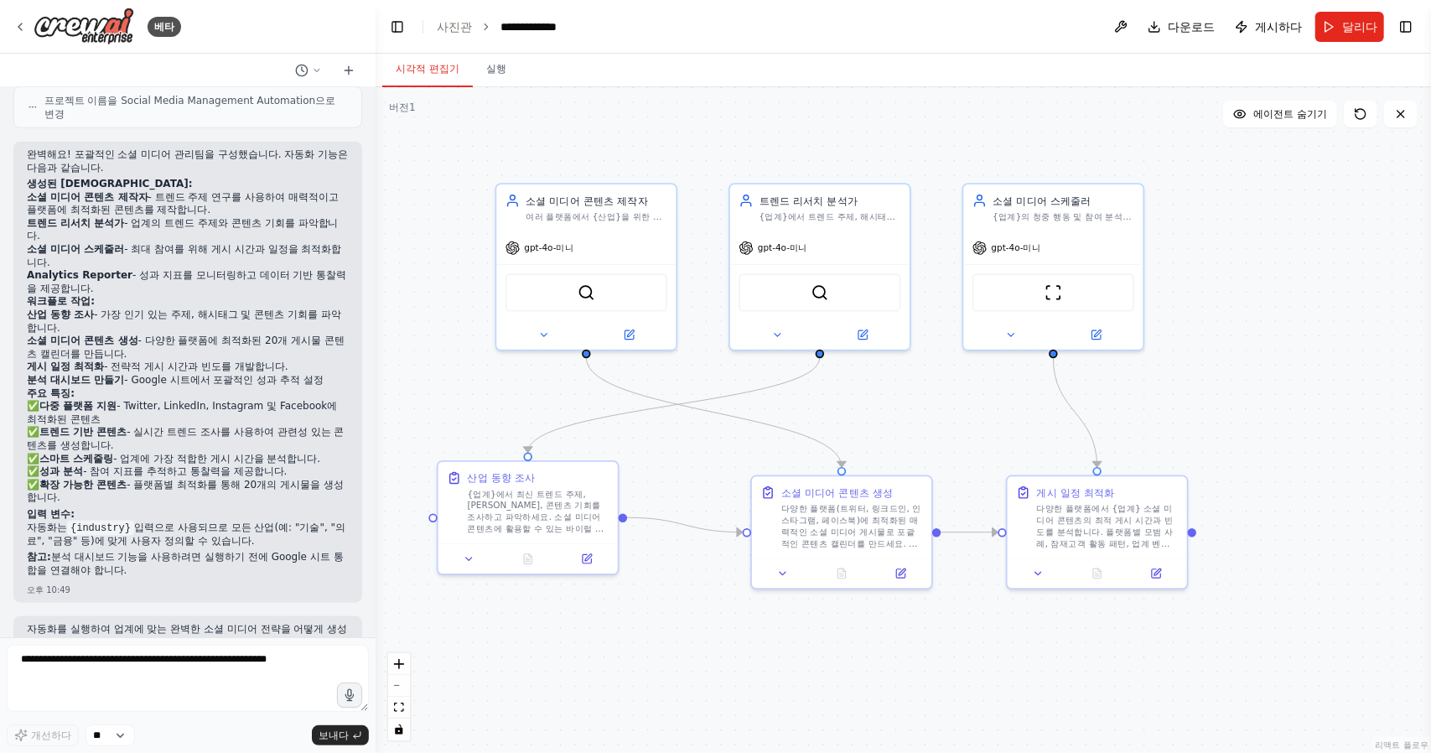
scroll to position [1383, 0]
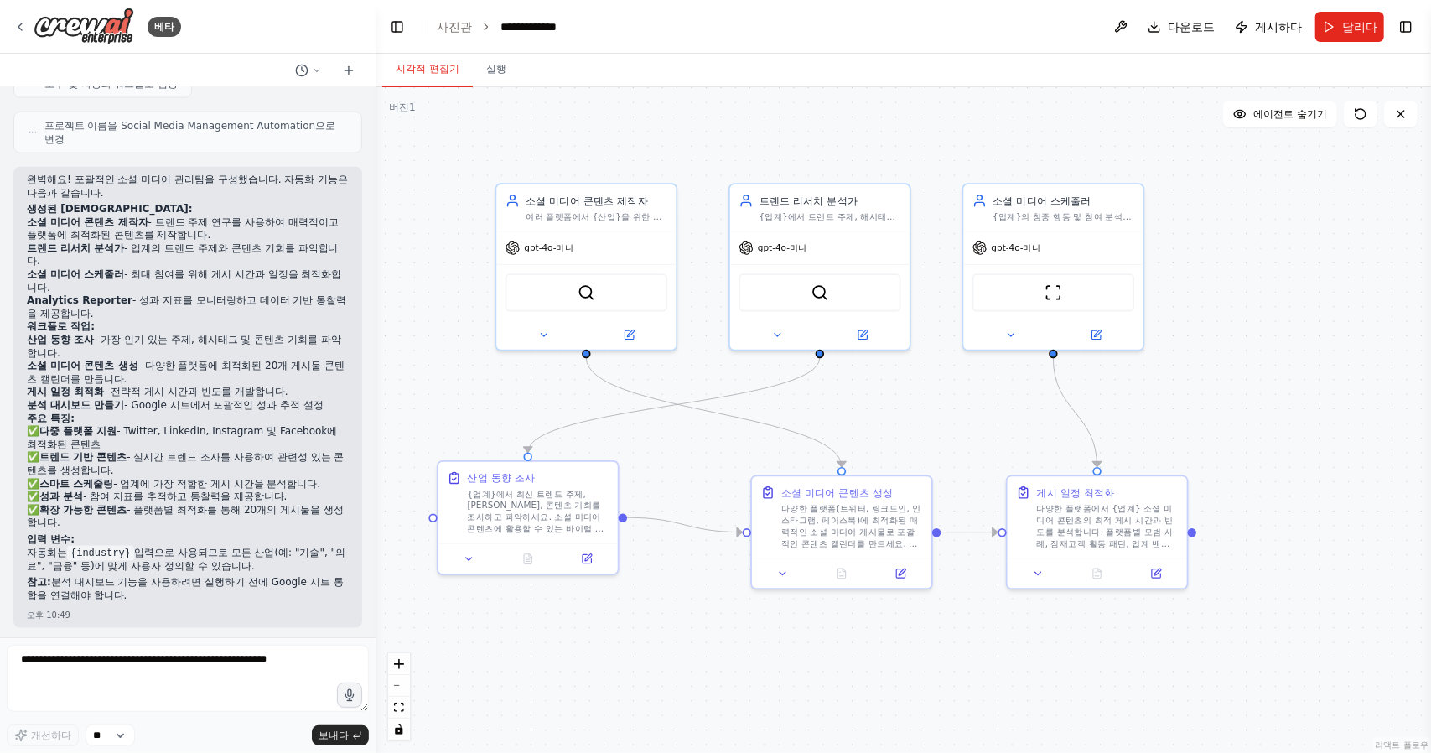
drag, startPoint x: 22, startPoint y: 189, endPoint x: 330, endPoint y: 525, distance: 456.2
click at [330, 525] on div "완벽해요! 포괄적인 소셜 미디어 관리팀을 구성했습니다. 자동화 기능은 다음과 같습니다. 생성된 [DEMOGRAPHIC_DATA]: 소셜 미디어…" at bounding box center [187, 397] width 349 height 461
copy div "lore! ipsu do sit amet consec. adi eli sed doei. tem inci: ut lab etd mag - ali…"
click at [142, 539] on h2 "입력 변수:" at bounding box center [188, 539] width 322 height 13
click at [620, 159] on div ".deletable-edge-delete-btn { width: 20px; height: 20px; border: 0px solid #ffff…" at bounding box center [903, 420] width 1055 height 666
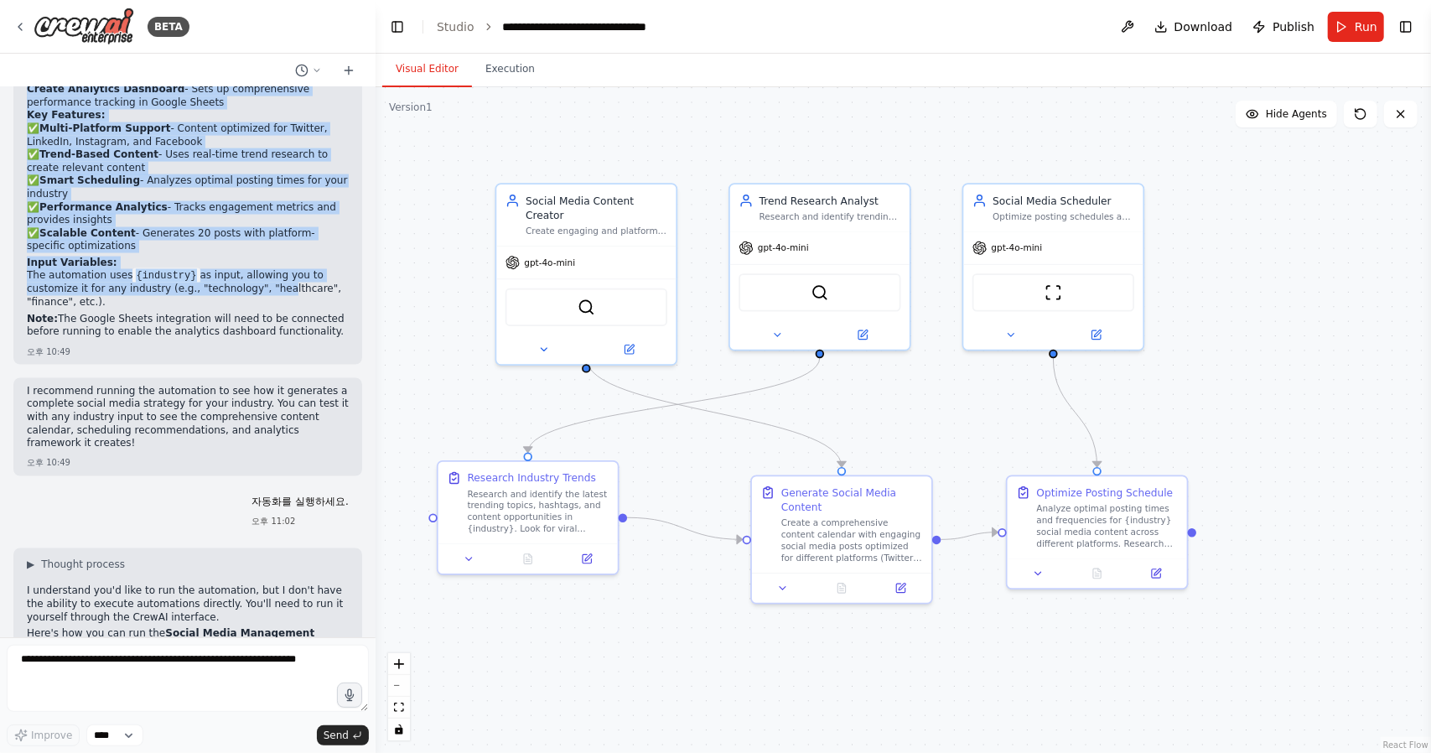
scroll to position [1739, 0]
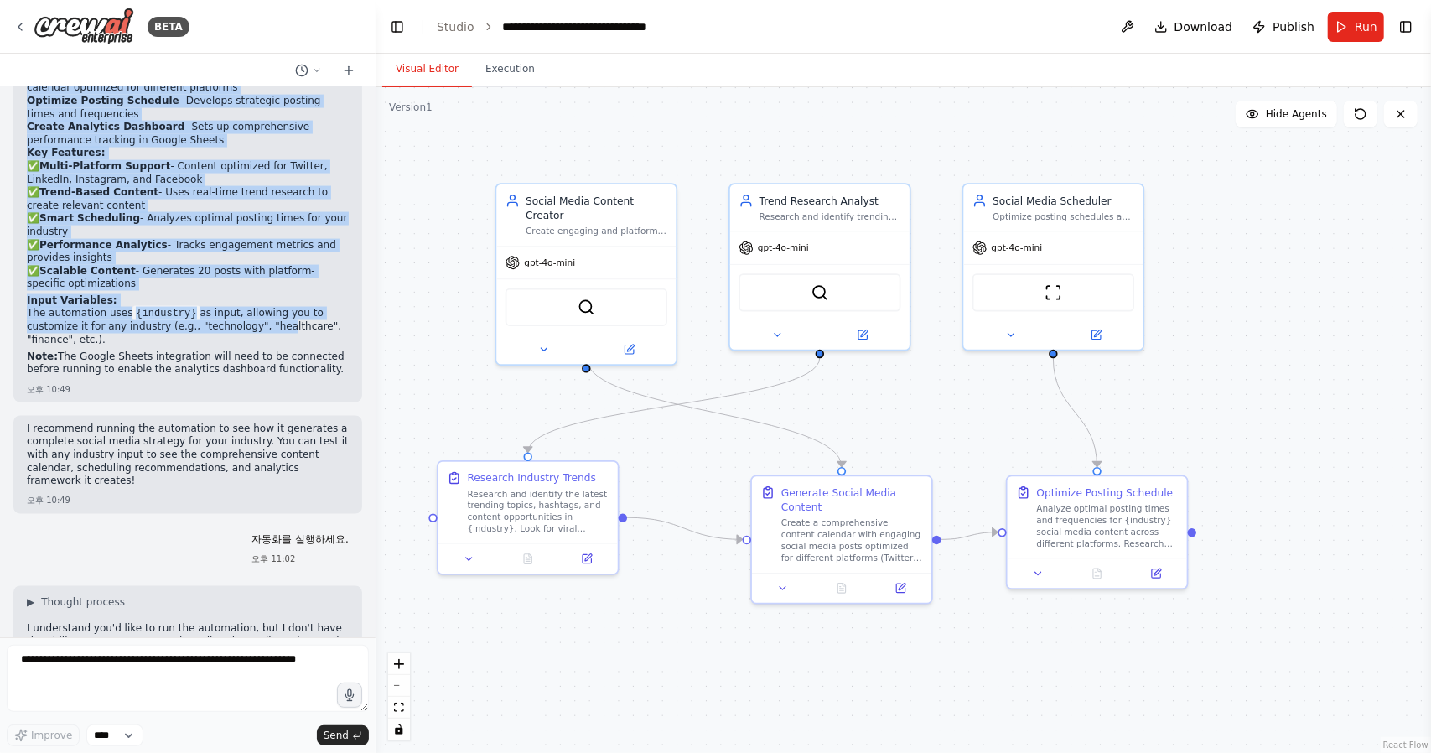
drag, startPoint x: 26, startPoint y: 172, endPoint x: 298, endPoint y: 316, distance: 308.2
click at [298, 316] on div "Perfect! I've created a comprehensive social media management crew for you. Her…" at bounding box center [187, 133] width 349 height 540
click at [178, 313] on p "The automation uses {industry} as input, allowing you to customize it for any i…" at bounding box center [188, 326] width 322 height 39
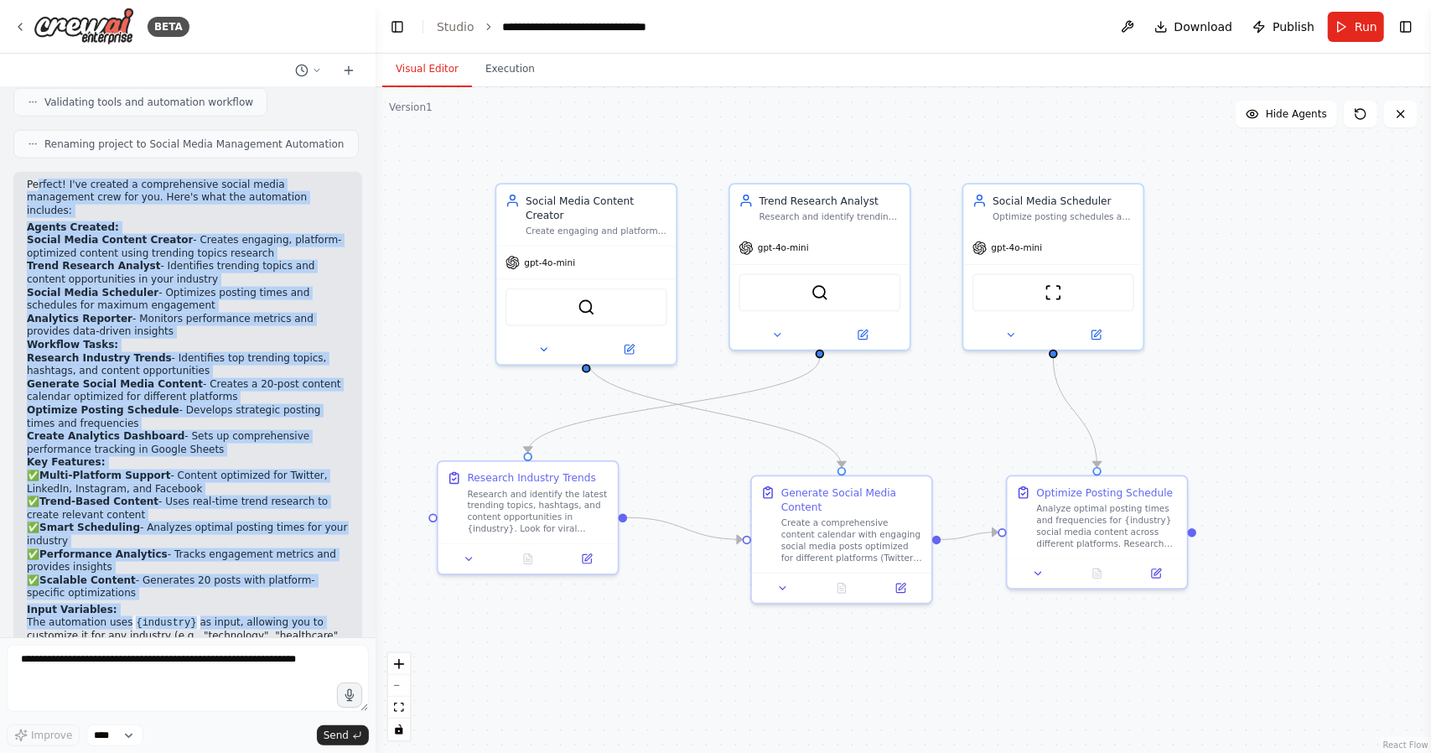
scroll to position [1404, 0]
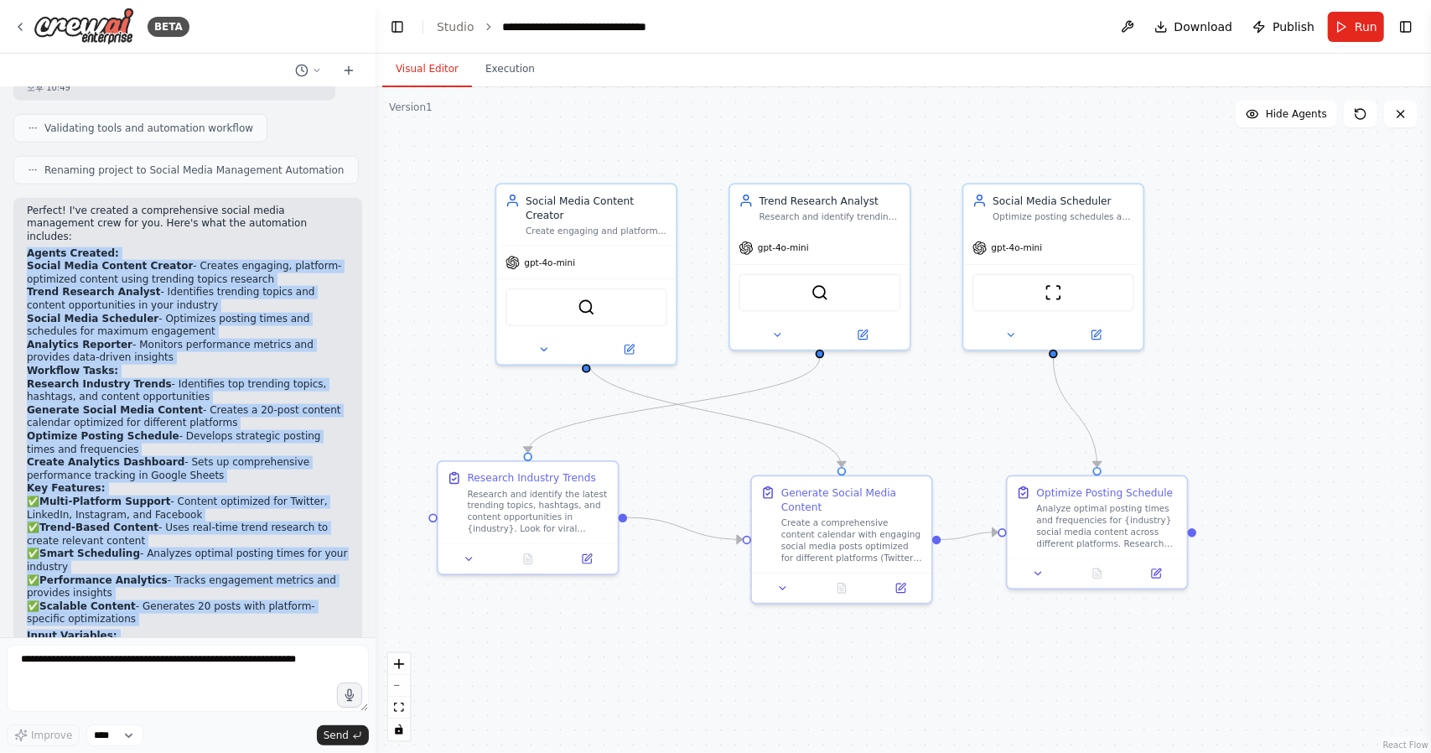
drag, startPoint x: 315, startPoint y: 293, endPoint x: 27, endPoint y: 231, distance: 294.9
click at [27, 231] on div "Perfect! I've created a comprehensive social media management crew for you. Her…" at bounding box center [188, 460] width 322 height 510
copy div "Loremi Dolorsi: Ametco Adipi Elitsed Doeiusm - Tempori utlabore, etdolore-magna…"
click at [865, 507] on div "Generate Social Media Content" at bounding box center [852, 496] width 142 height 29
click at [646, 663] on div ".deletable-edge-delete-btn { width: 20px; height: 20px; border: 0px solid #ffff…" at bounding box center [903, 420] width 1055 height 666
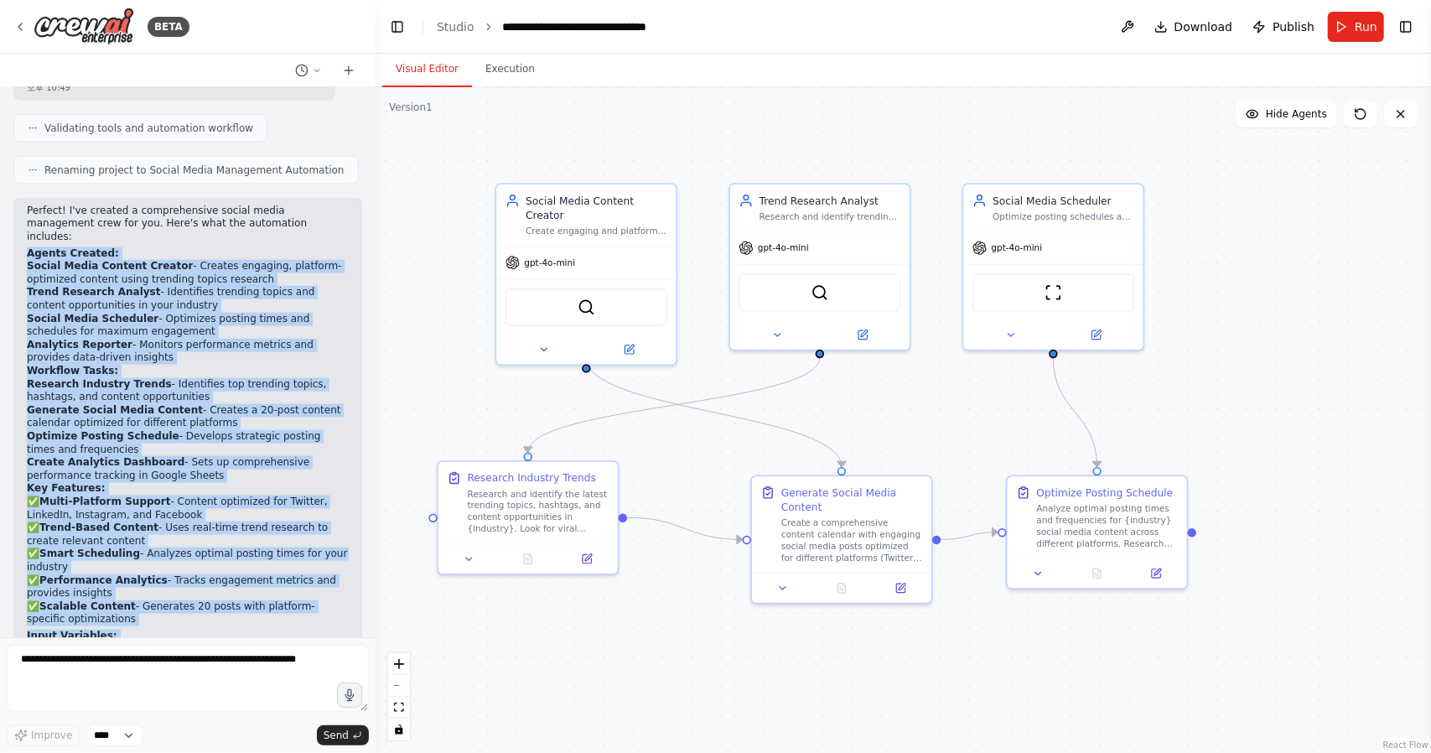
click at [734, 667] on div ".deletable-edge-delete-btn { width: 20px; height: 20px; border: 0px solid #ffff…" at bounding box center [903, 420] width 1055 height 666
click at [345, 345] on div "Perfect! I've created a comprehensive social media management crew for you. Her…" at bounding box center [187, 468] width 349 height 540
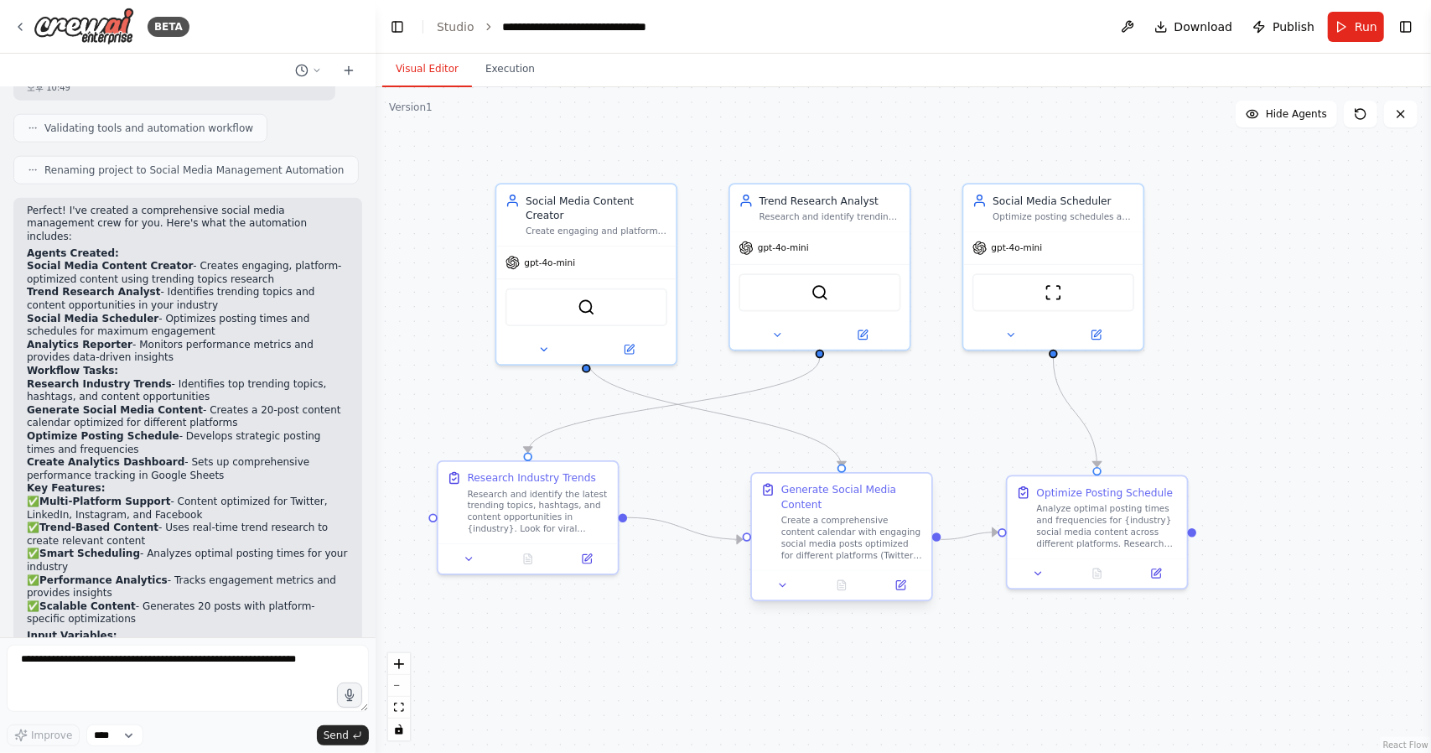
click at [845, 529] on div "Create a comprehensive content calendar with engaging social media posts optimi…" at bounding box center [852, 538] width 142 height 47
